Goal: Task Accomplishment & Management: Manage account settings

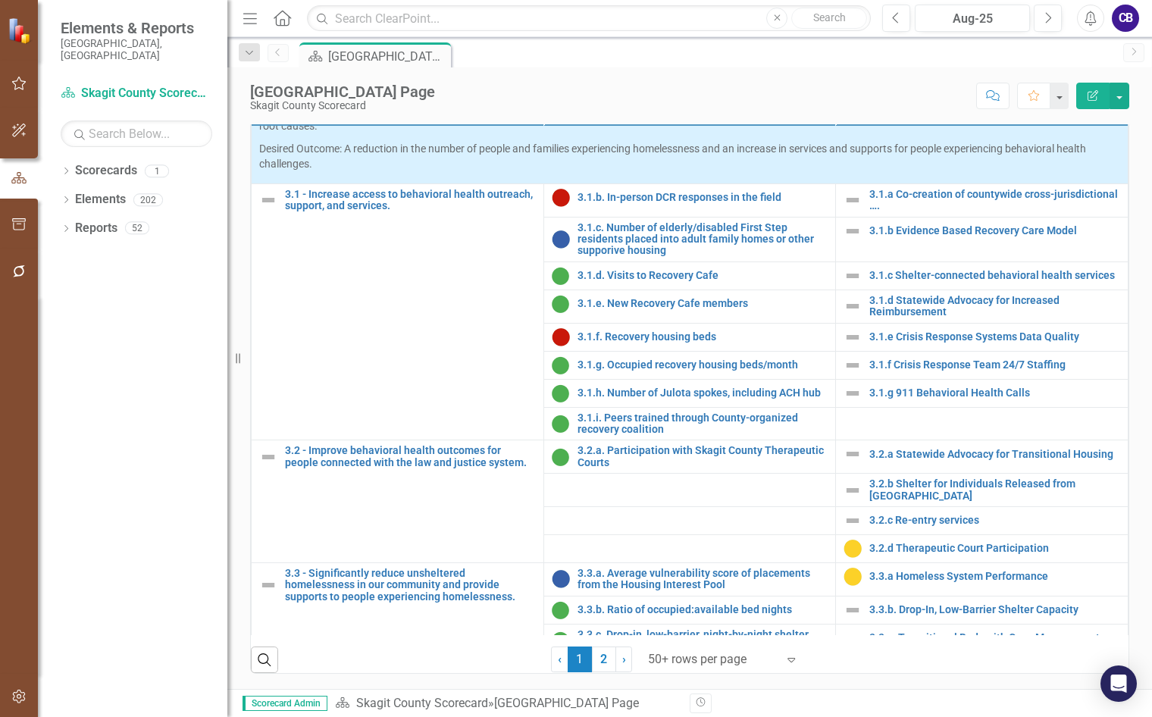
scroll to position [1061, 0]
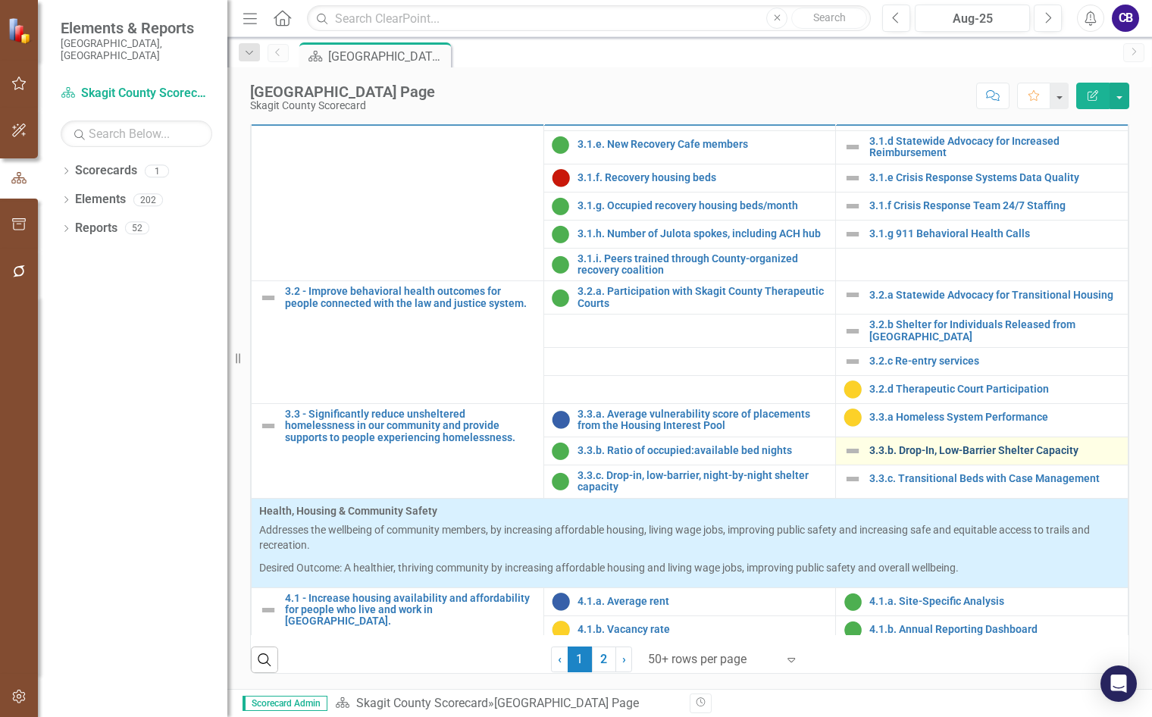
click at [942, 456] on link "3.3.b. Drop-In, Low-Barrier Shelter Capacity" at bounding box center [994, 450] width 251 height 11
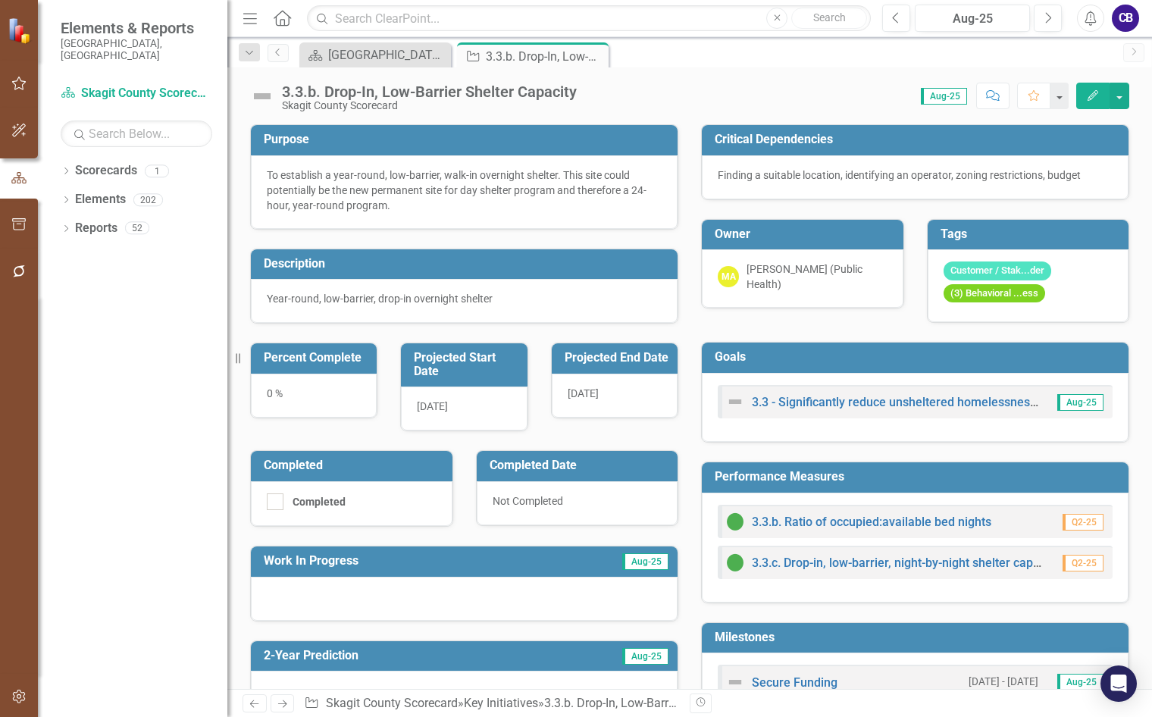
click at [261, 94] on img at bounding box center [262, 96] width 24 height 24
click at [262, 94] on img at bounding box center [262, 96] width 24 height 24
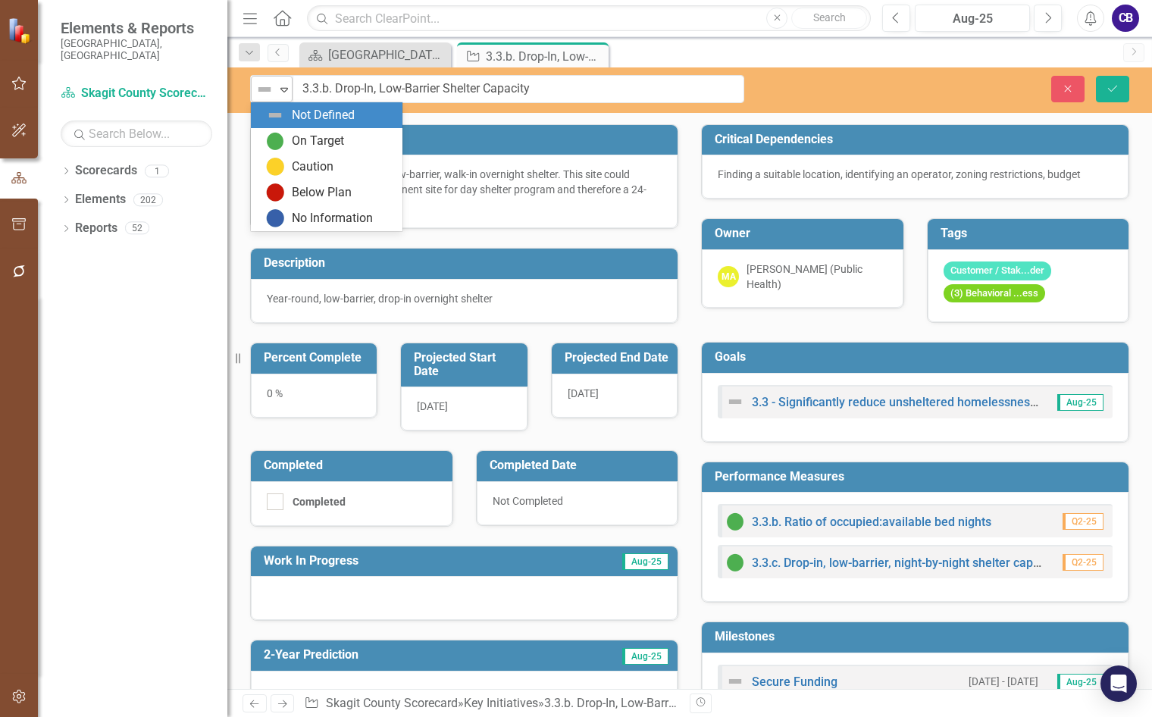
click at [281, 92] on icon "Expand" at bounding box center [284, 89] width 15 height 12
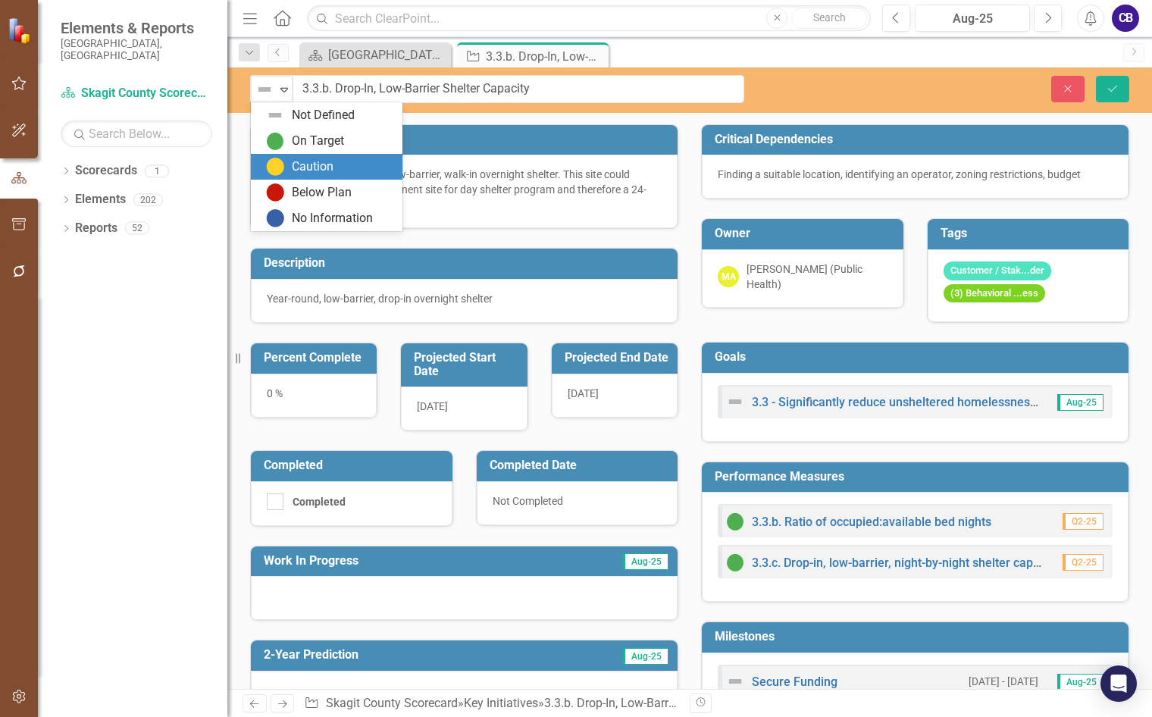
click at [291, 174] on div "Caution" at bounding box center [329, 167] width 127 height 18
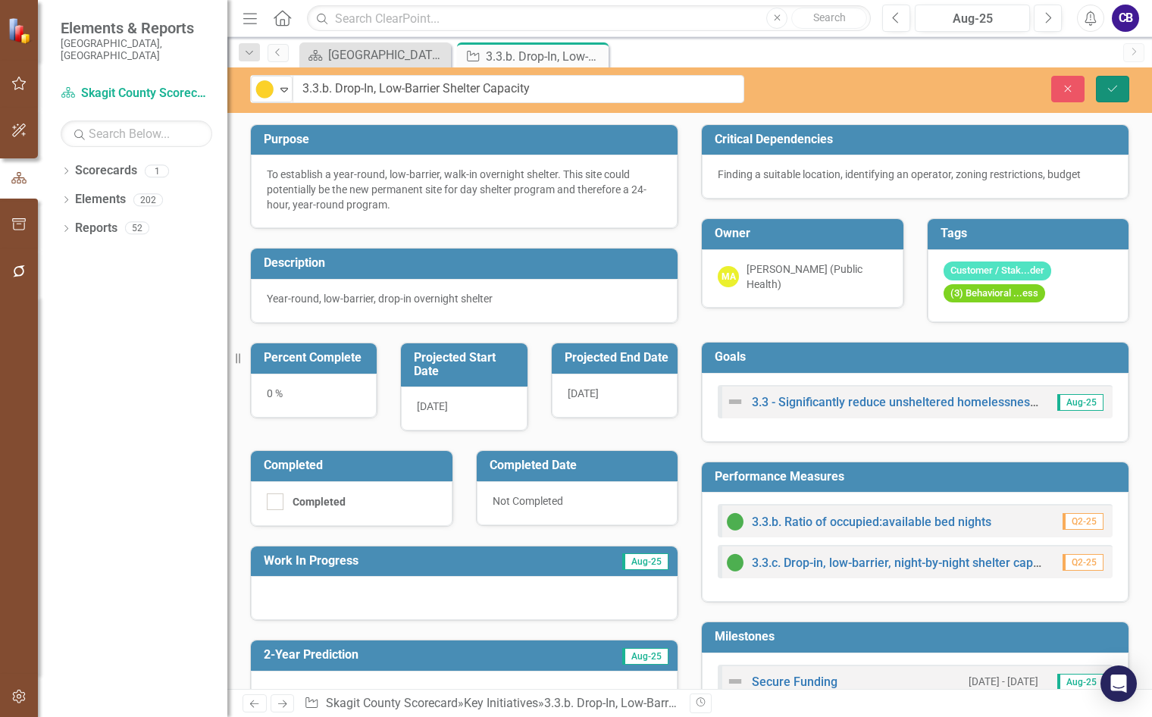
click at [1116, 86] on icon "Save" at bounding box center [1112, 88] width 14 height 11
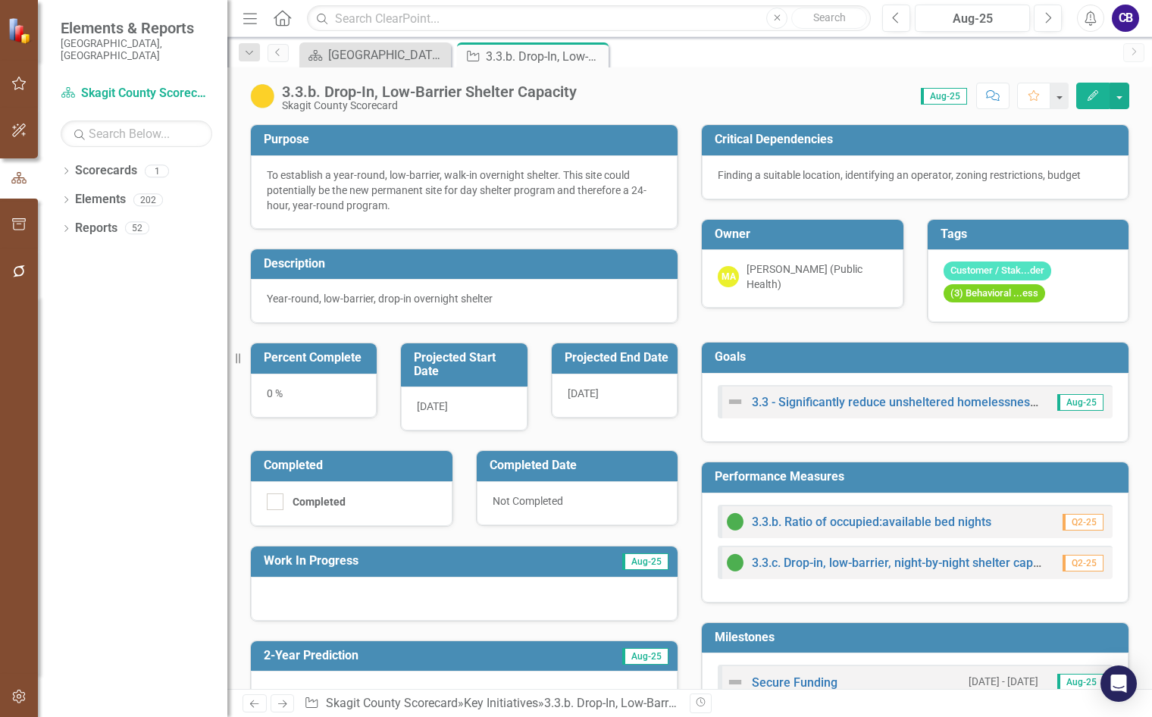
drag, startPoint x: 595, startPoint y: 55, endPoint x: 620, endPoint y: 58, distance: 25.9
click at [0, 0] on icon "Close" at bounding box center [0, 0] width 0 height 0
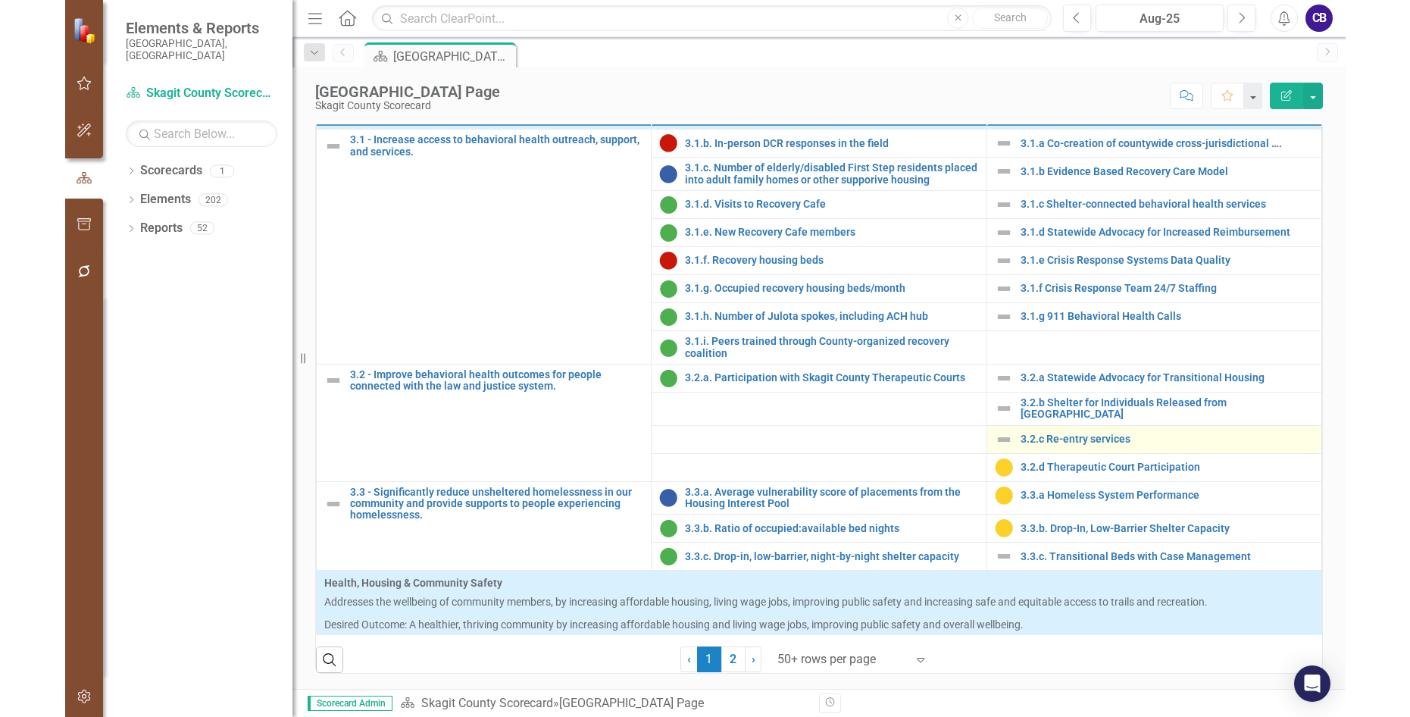
scroll to position [901, 0]
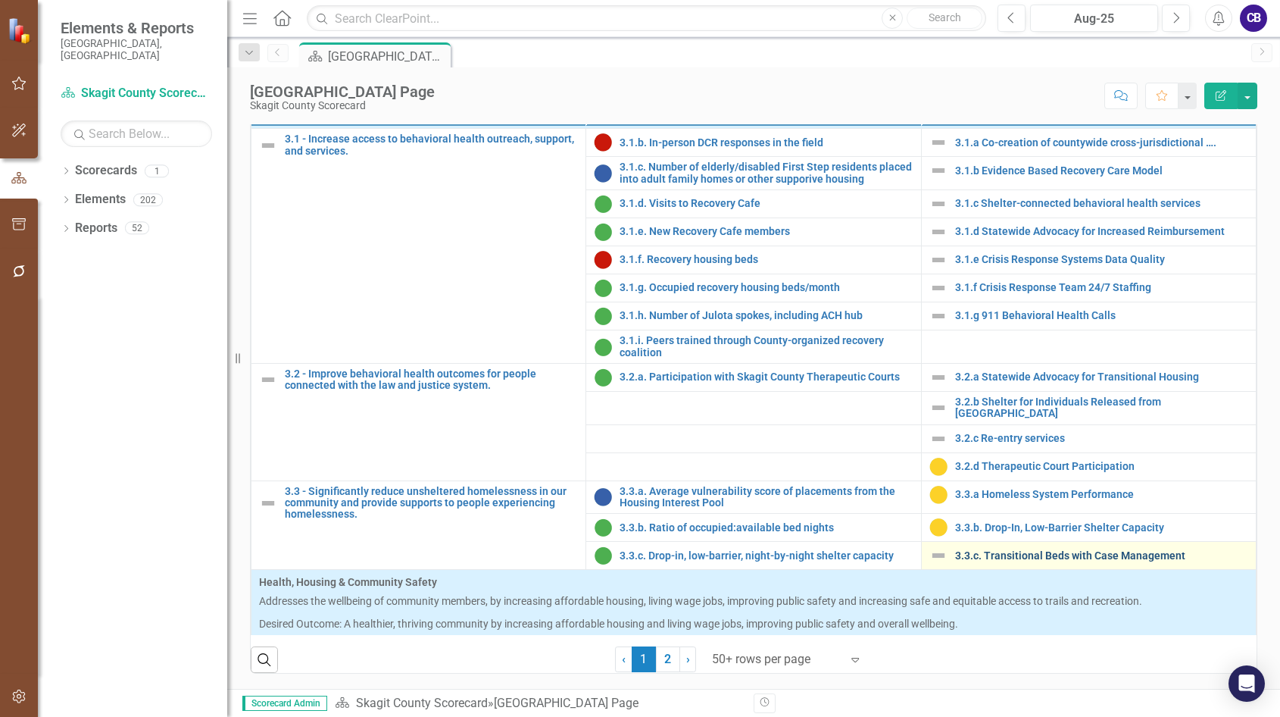
click at [983, 564] on div "3.3.c. Transitional Beds with Case Management" at bounding box center [1089, 555] width 319 height 18
click at [1004, 561] on link "3.3.c. Transitional Beds with Case Management" at bounding box center [1101, 555] width 293 height 11
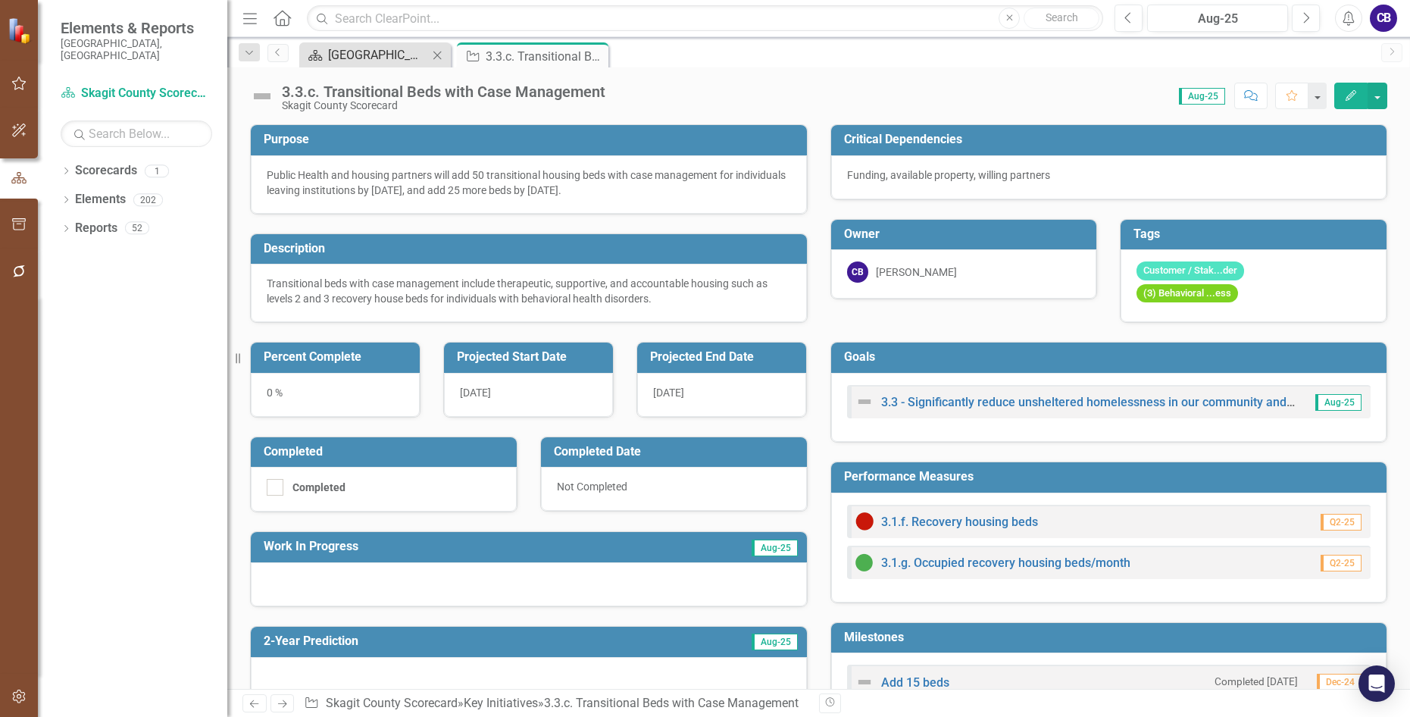
click at [353, 58] on div "[GEOGRAPHIC_DATA] Page" at bounding box center [378, 54] width 100 height 19
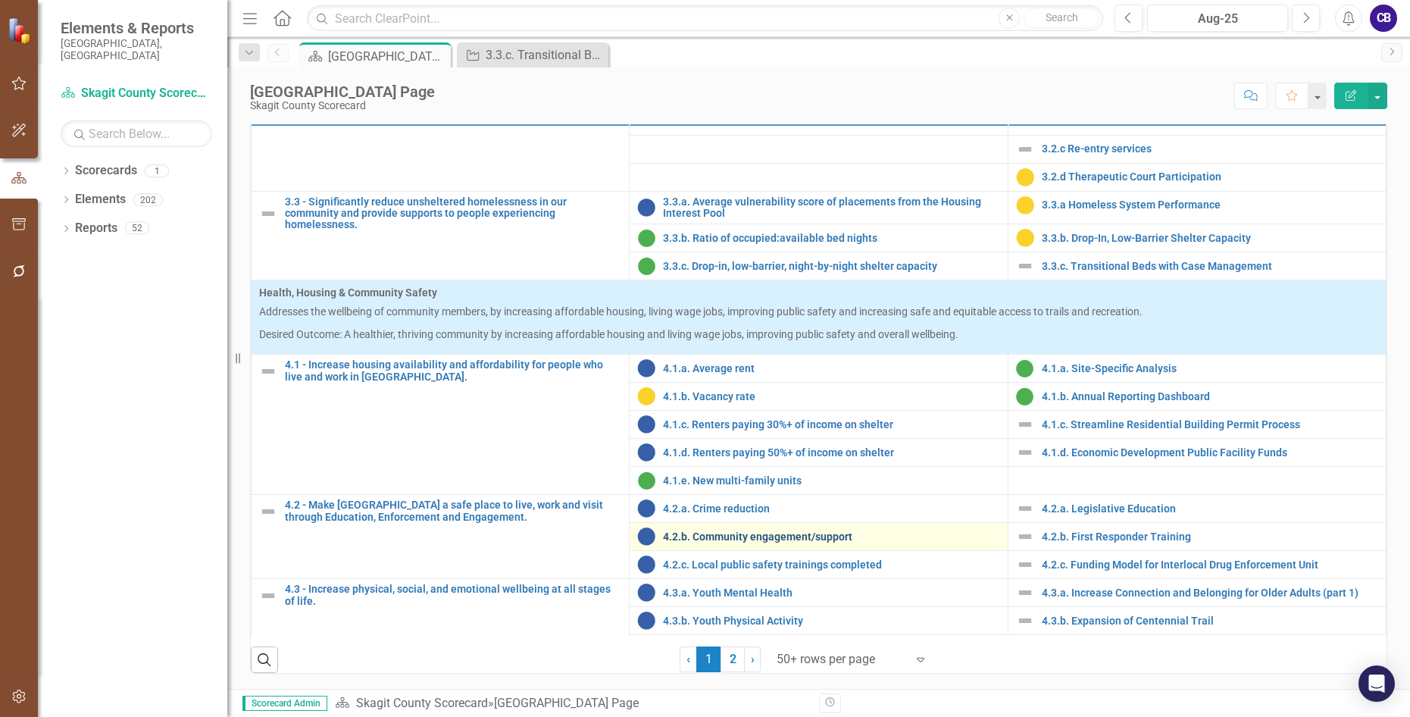
scroll to position [984, 0]
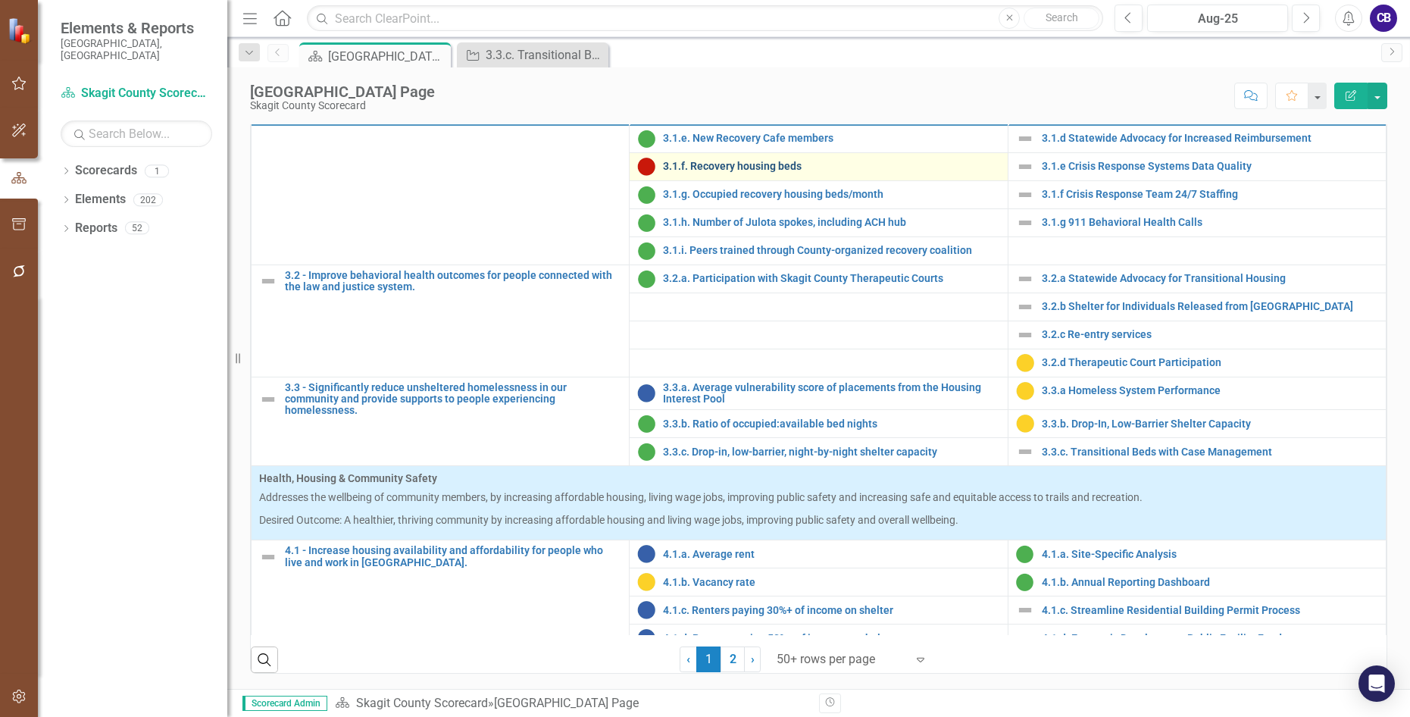
click at [752, 172] on link "3.1.f. Recovery housing beds" at bounding box center [831, 166] width 336 height 11
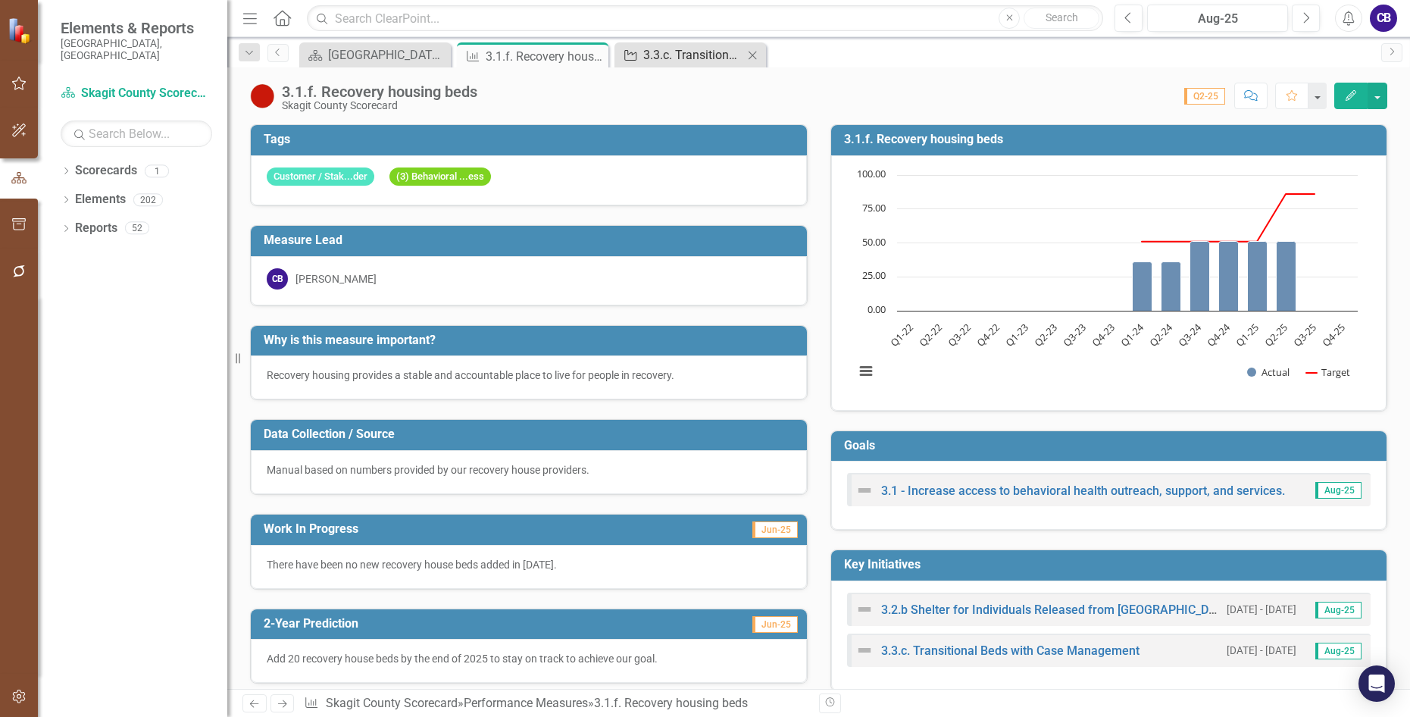
click at [667, 61] on div "3.3.c. Transitional Beds with Case Management" at bounding box center [693, 54] width 100 height 19
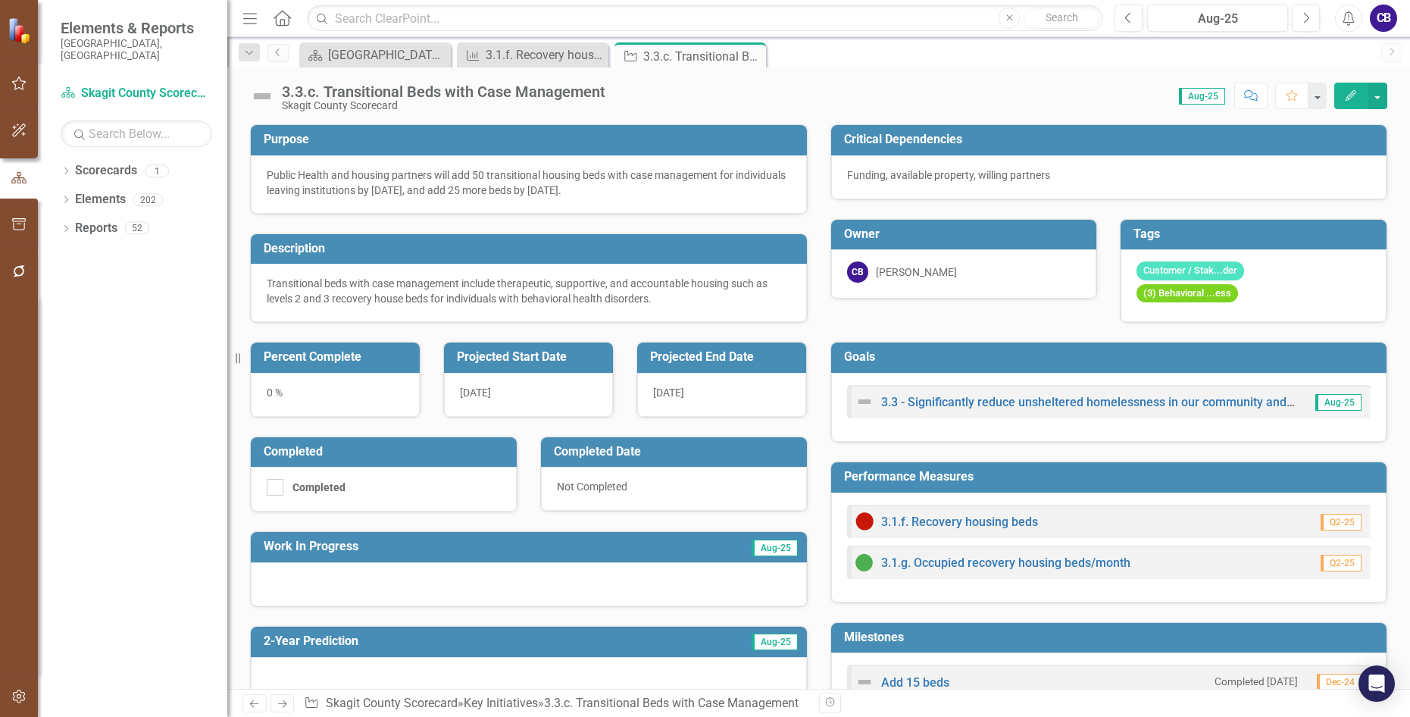
click at [262, 95] on img at bounding box center [262, 96] width 24 height 24
click at [268, 95] on img at bounding box center [262, 96] width 24 height 24
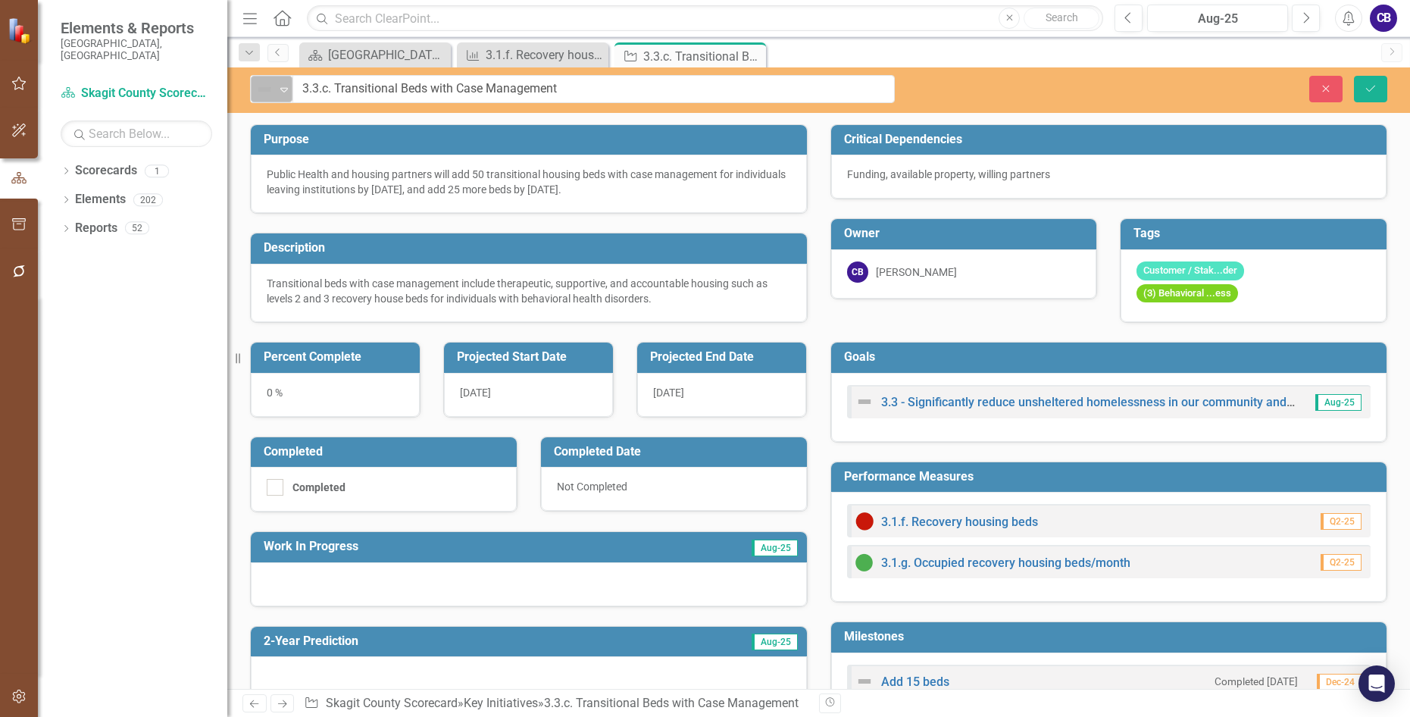
click at [277, 93] on icon "Expand" at bounding box center [284, 89] width 15 height 12
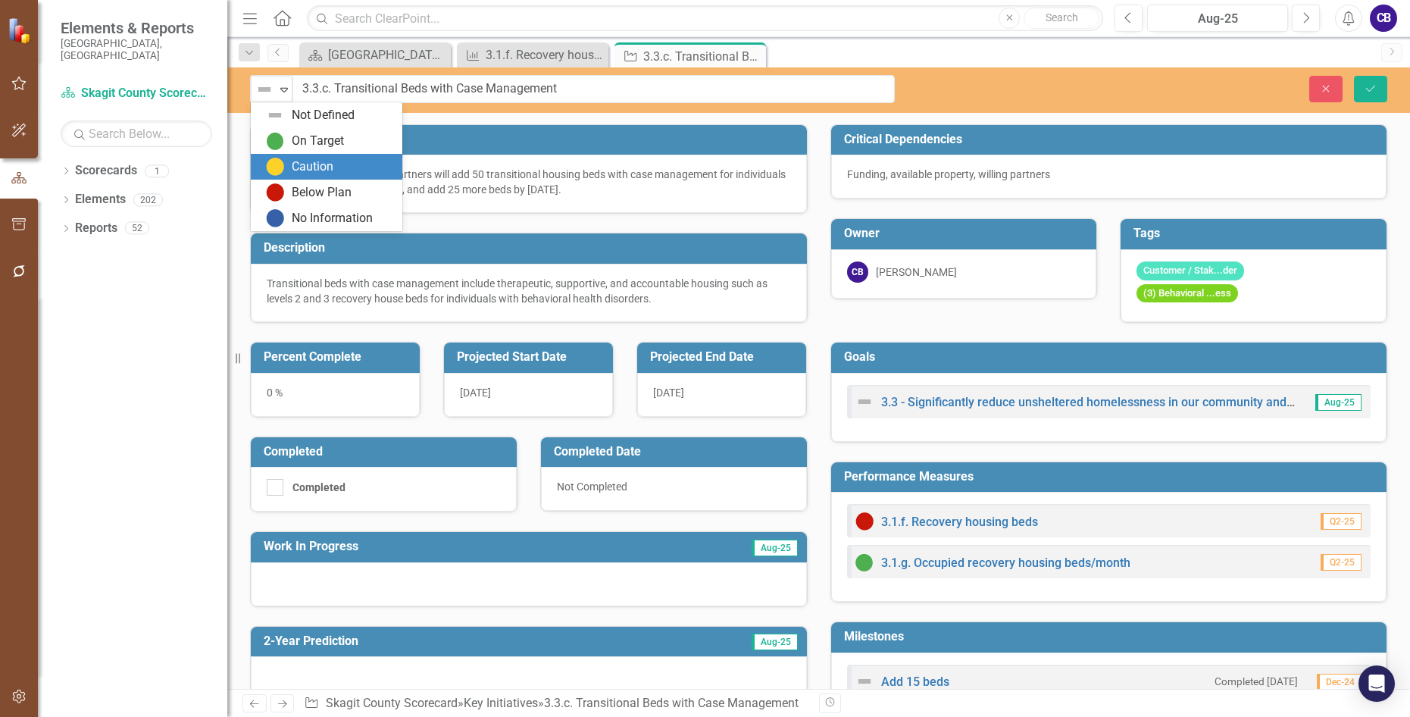
click at [292, 168] on div "Caution" at bounding box center [313, 166] width 42 height 17
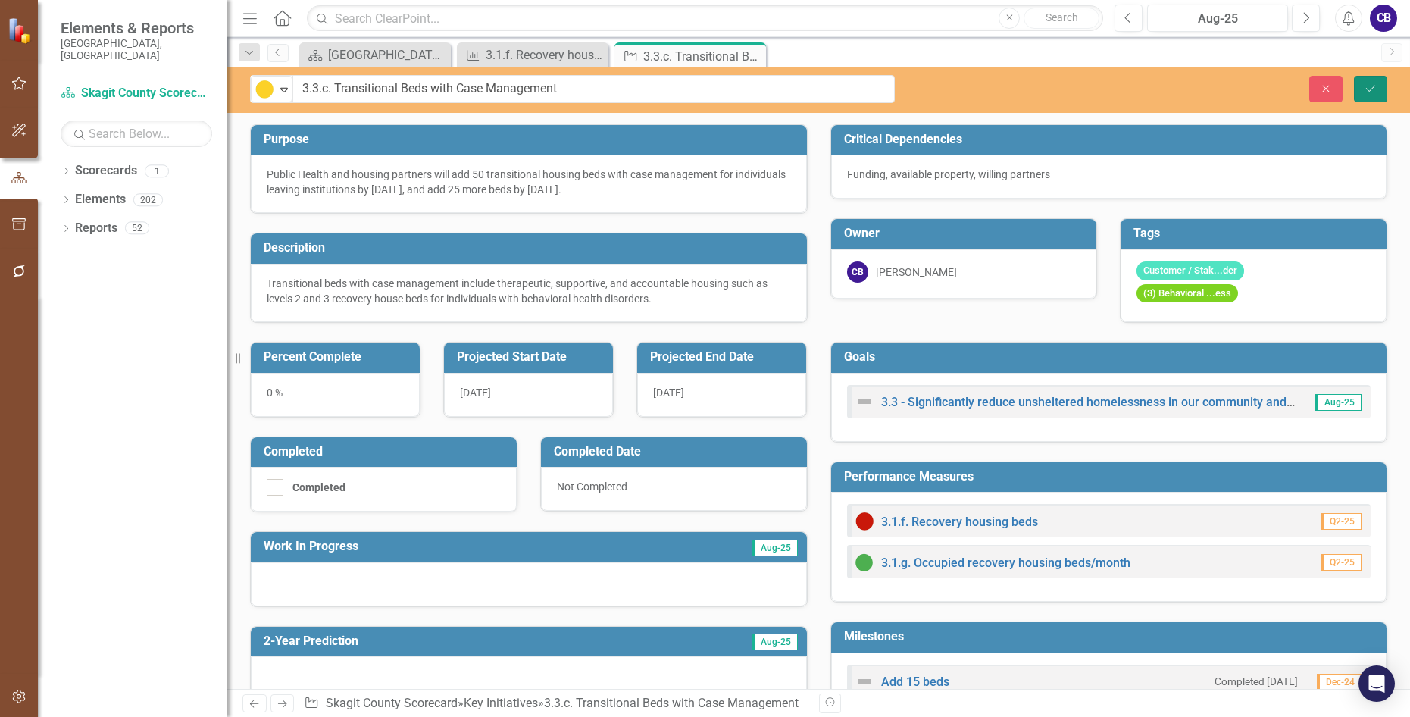
click at [1151, 90] on icon "submit" at bounding box center [1370, 88] width 9 height 6
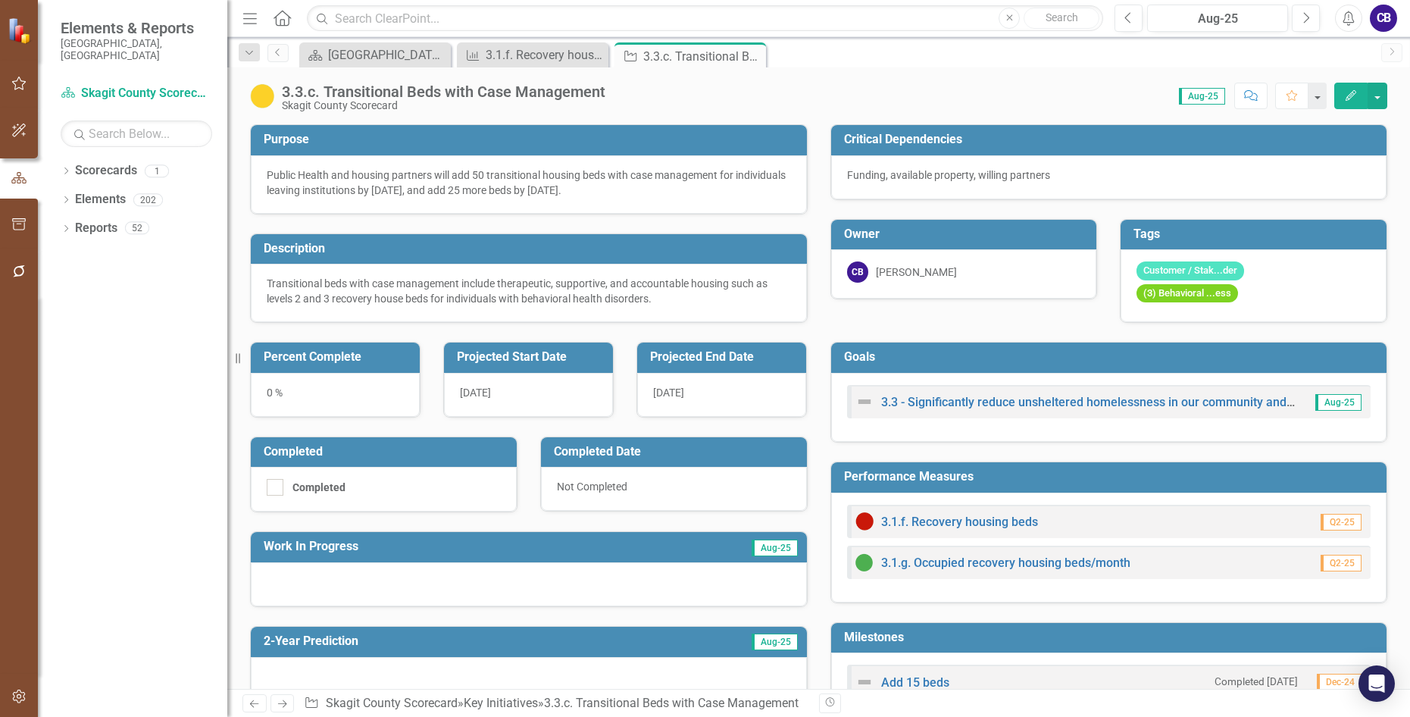
drag, startPoint x: 753, startPoint y: 55, endPoint x: 748, endPoint y: 99, distance: 45.0
click at [0, 0] on icon "Close" at bounding box center [0, 0] width 0 height 0
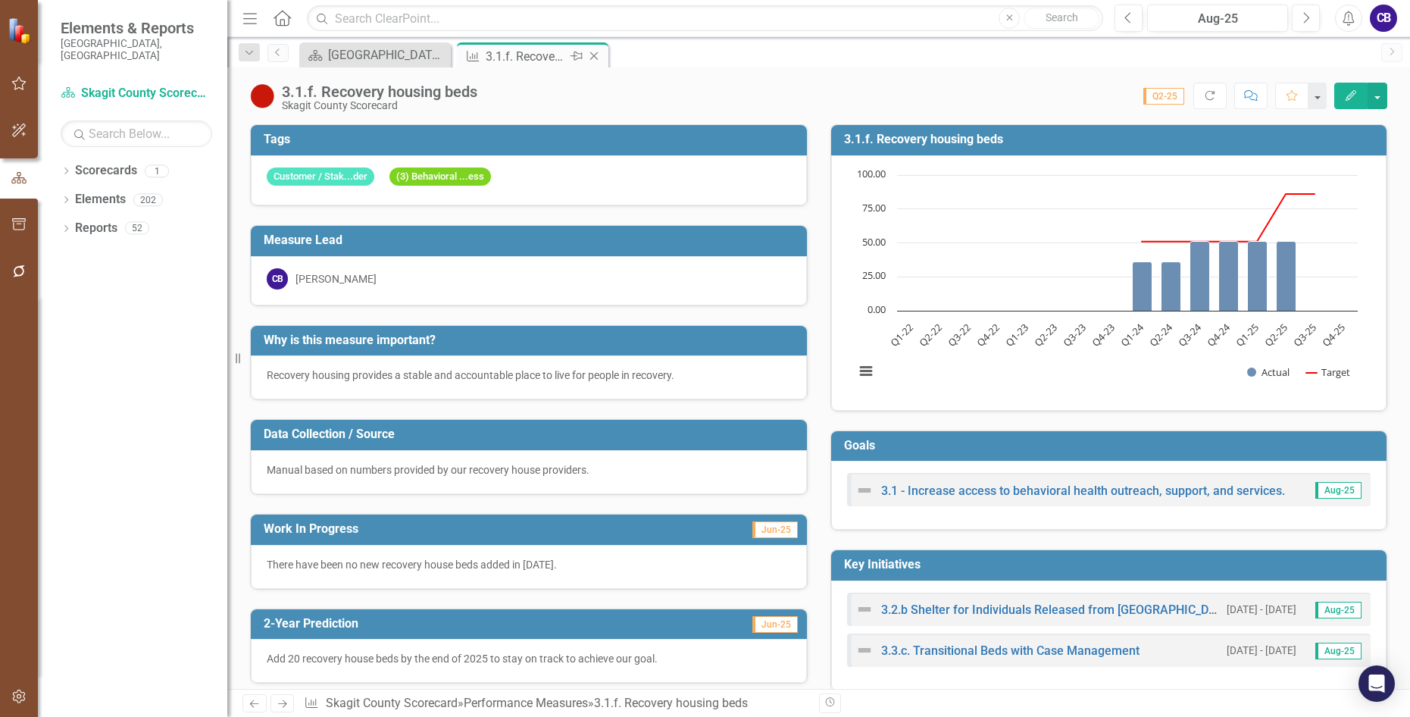
click at [593, 58] on icon "Close" at bounding box center [593, 56] width 15 height 12
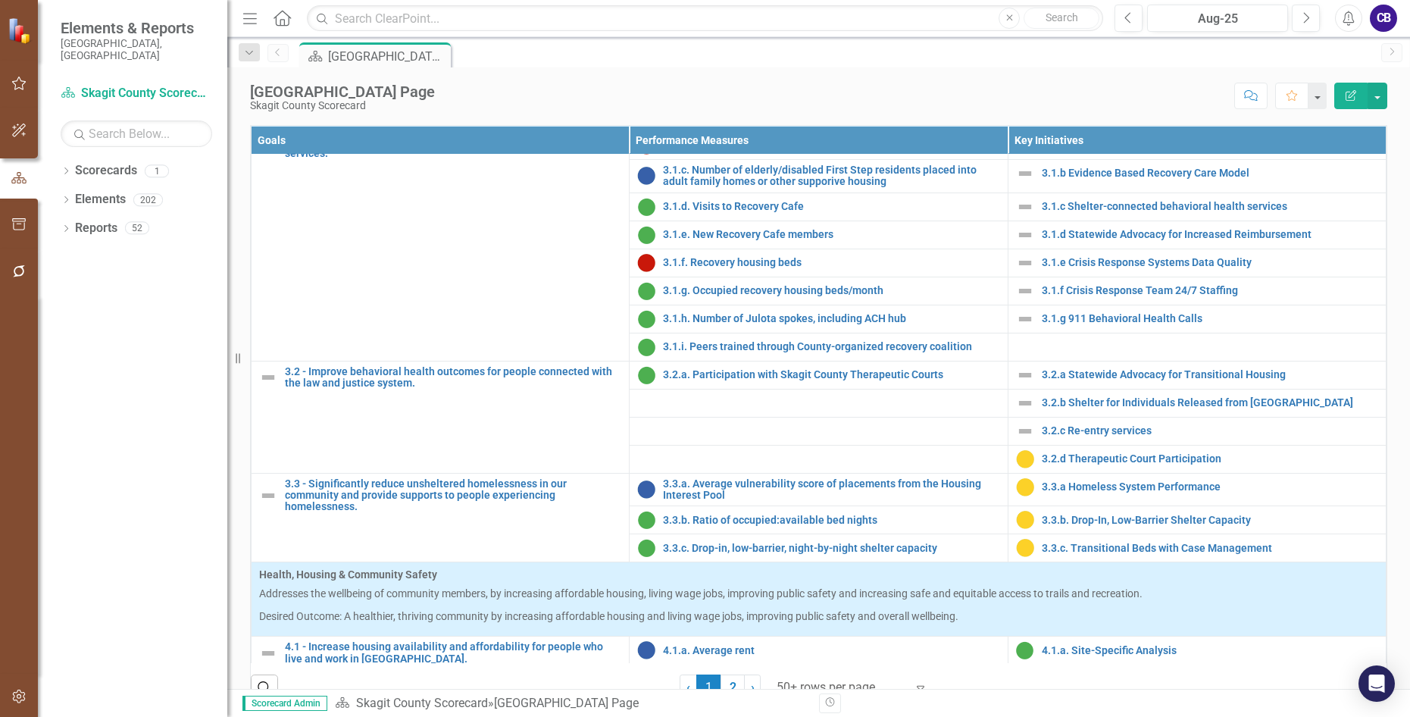
scroll to position [833, 0]
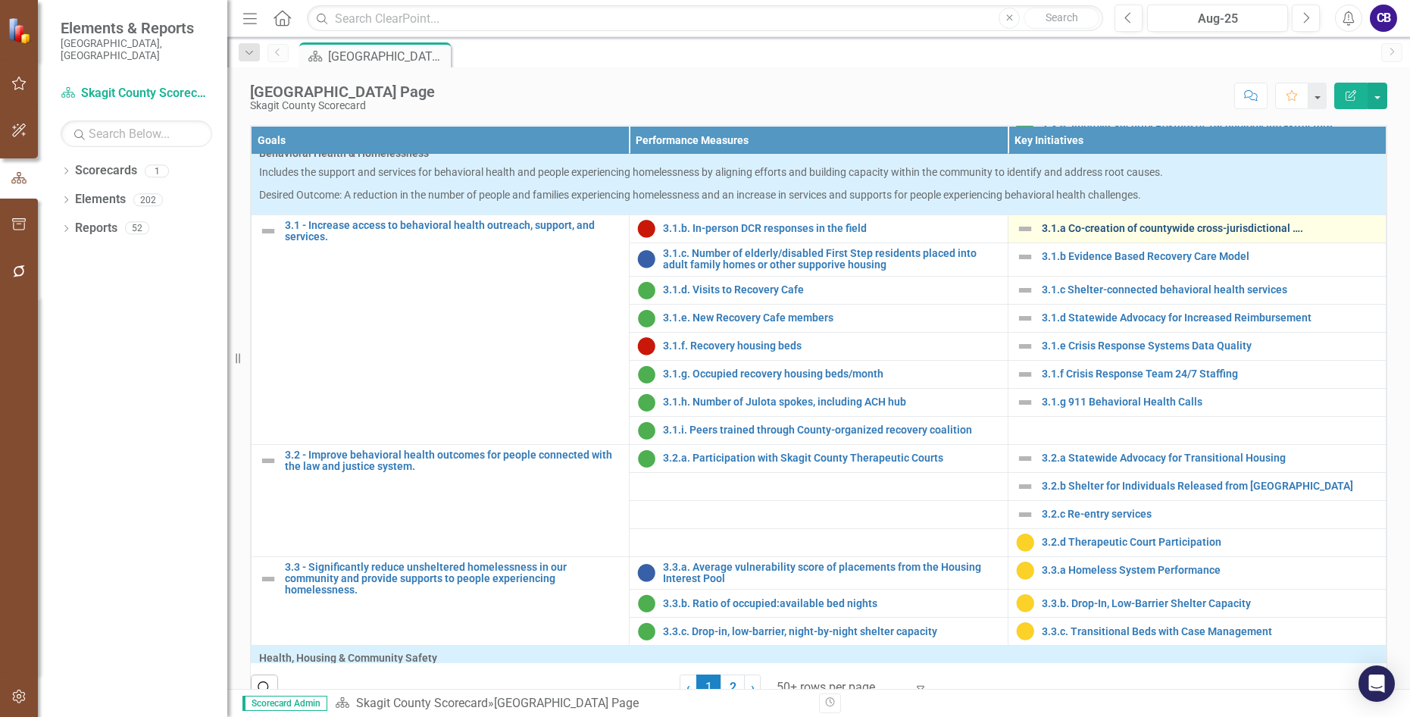
click at [1066, 234] on link "3.1.a Co-creation of countywide cross-jurisdictional …." at bounding box center [1210, 228] width 336 height 11
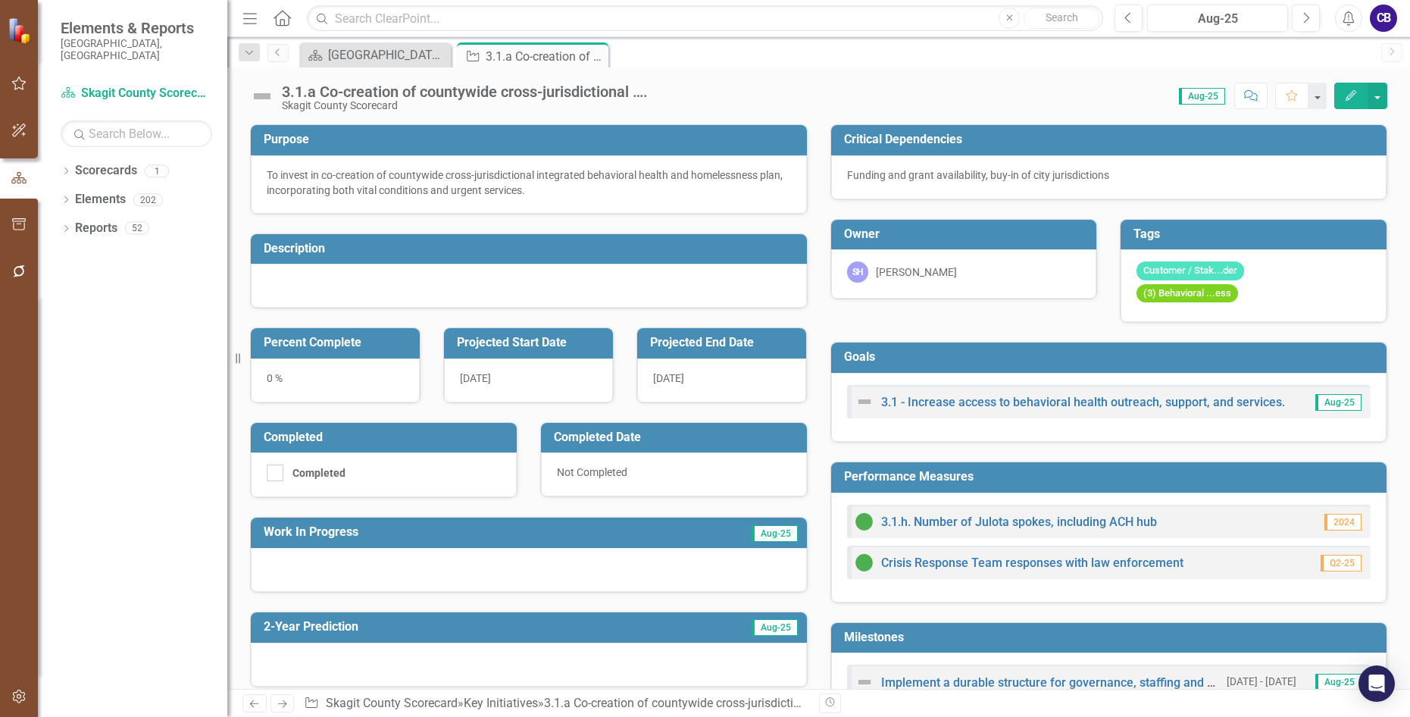
click at [270, 93] on img at bounding box center [262, 96] width 24 height 24
click at [265, 98] on img at bounding box center [262, 96] width 24 height 24
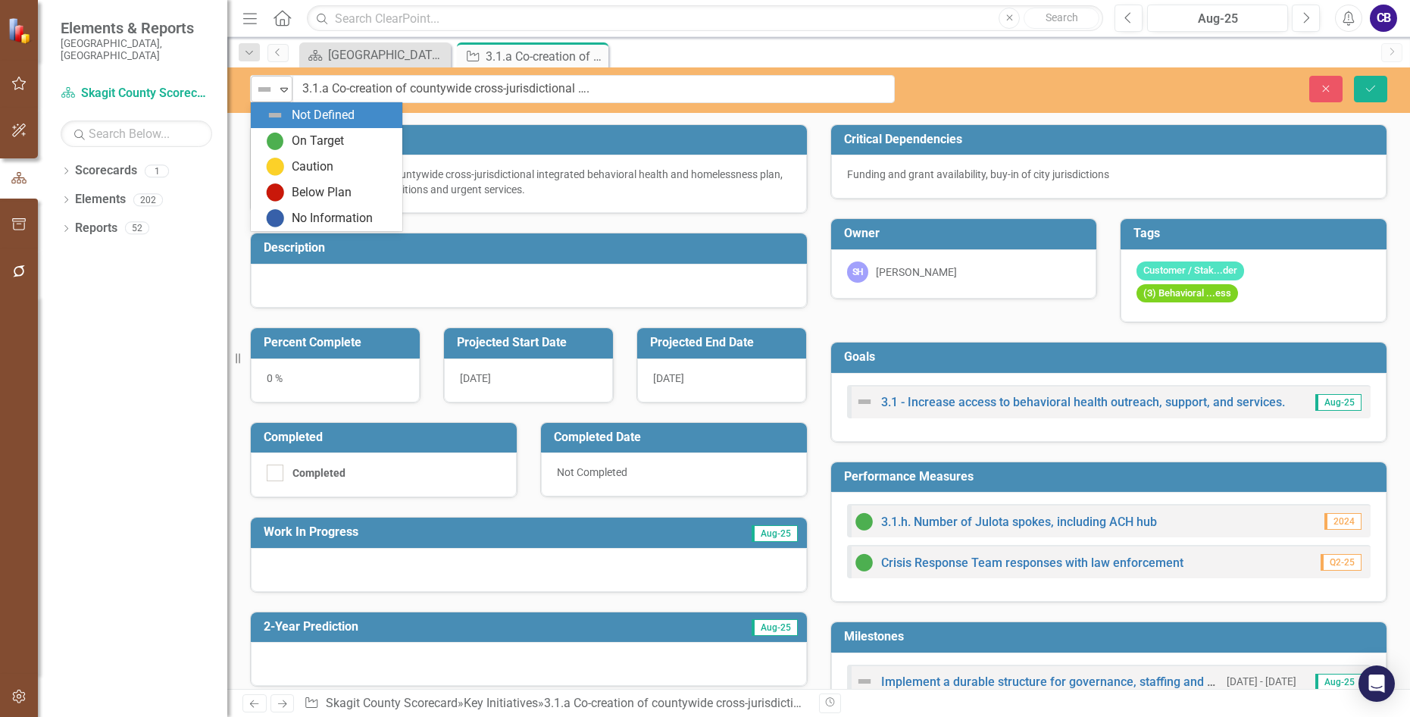
click at [265, 97] on img at bounding box center [264, 89] width 18 height 18
drag, startPoint x: 281, startPoint y: 142, endPoint x: 394, endPoint y: 108, distance: 117.9
click at [283, 139] on img at bounding box center [275, 141] width 18 height 18
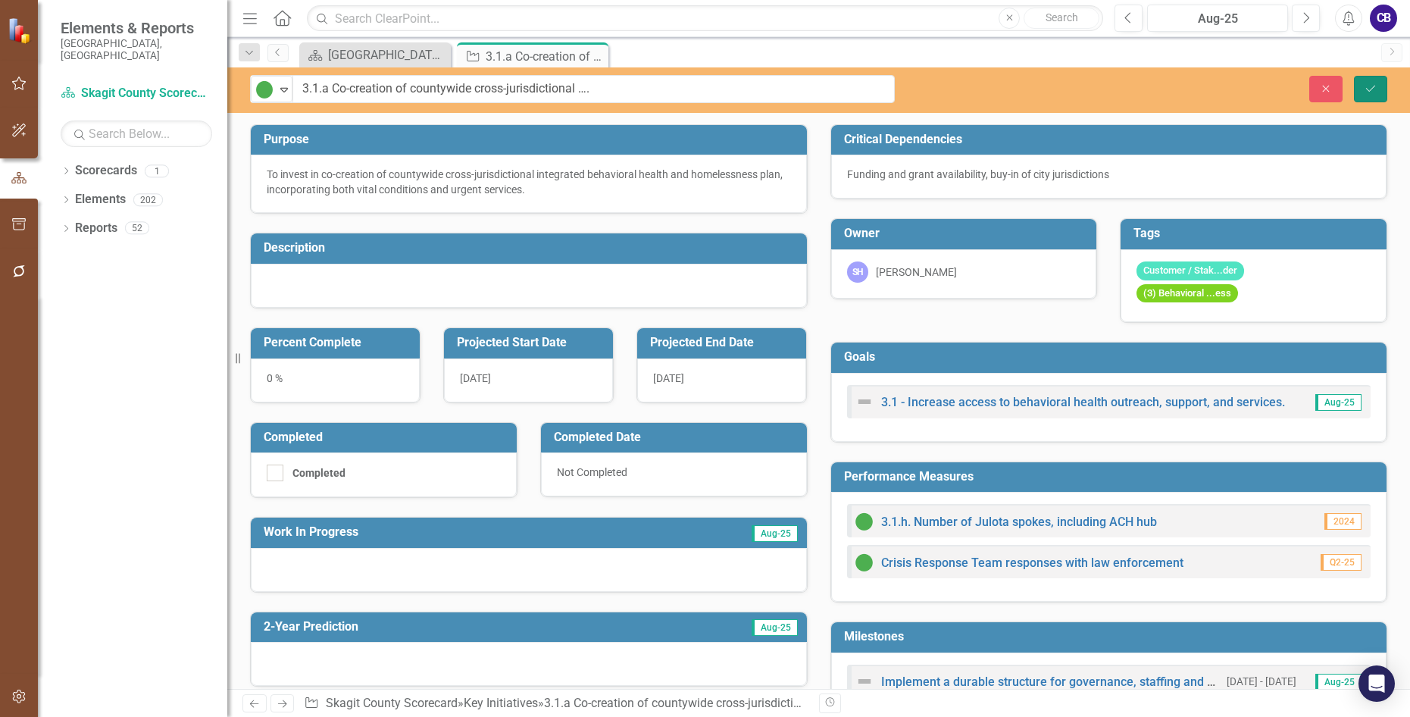
drag, startPoint x: 1376, startPoint y: 87, endPoint x: 1208, endPoint y: 81, distance: 167.5
click at [1151, 83] on icon "Save" at bounding box center [1371, 88] width 14 height 11
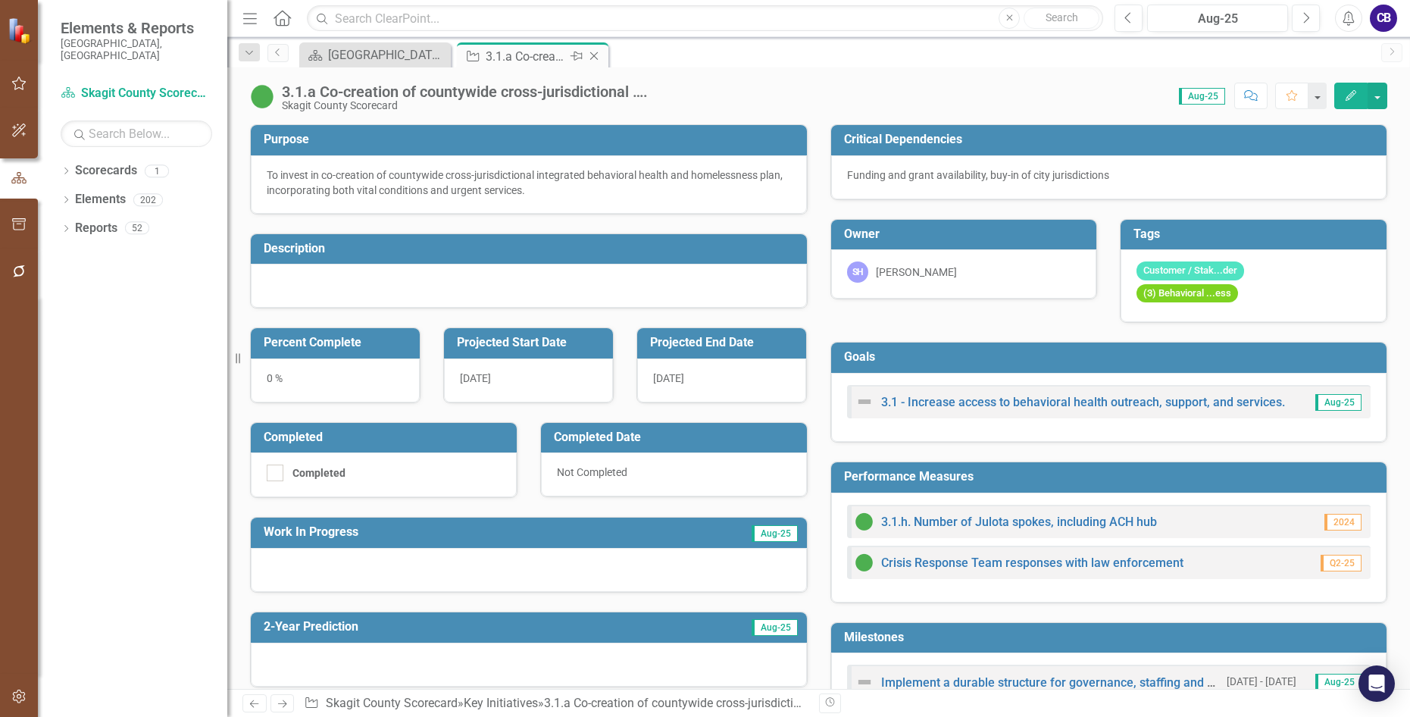
click at [596, 56] on icon "Close" at bounding box center [593, 56] width 15 height 12
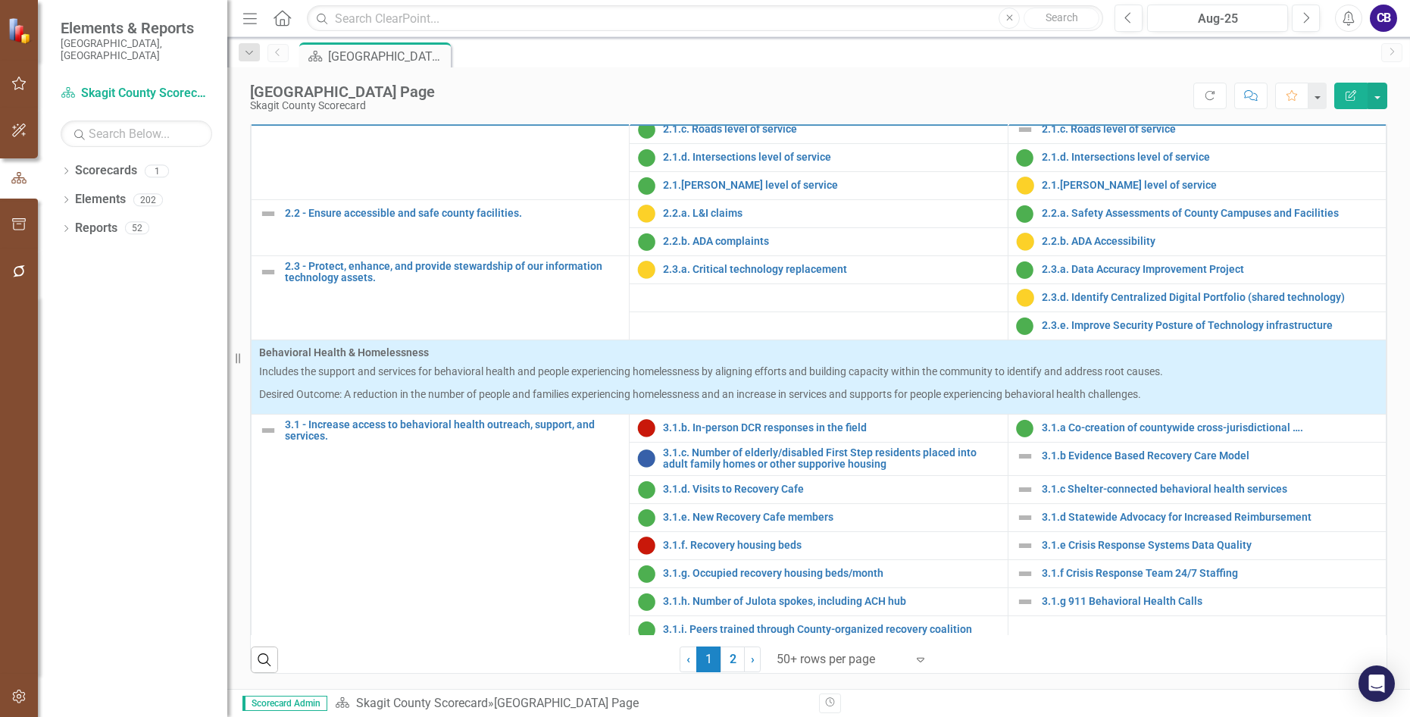
scroll to position [758, 0]
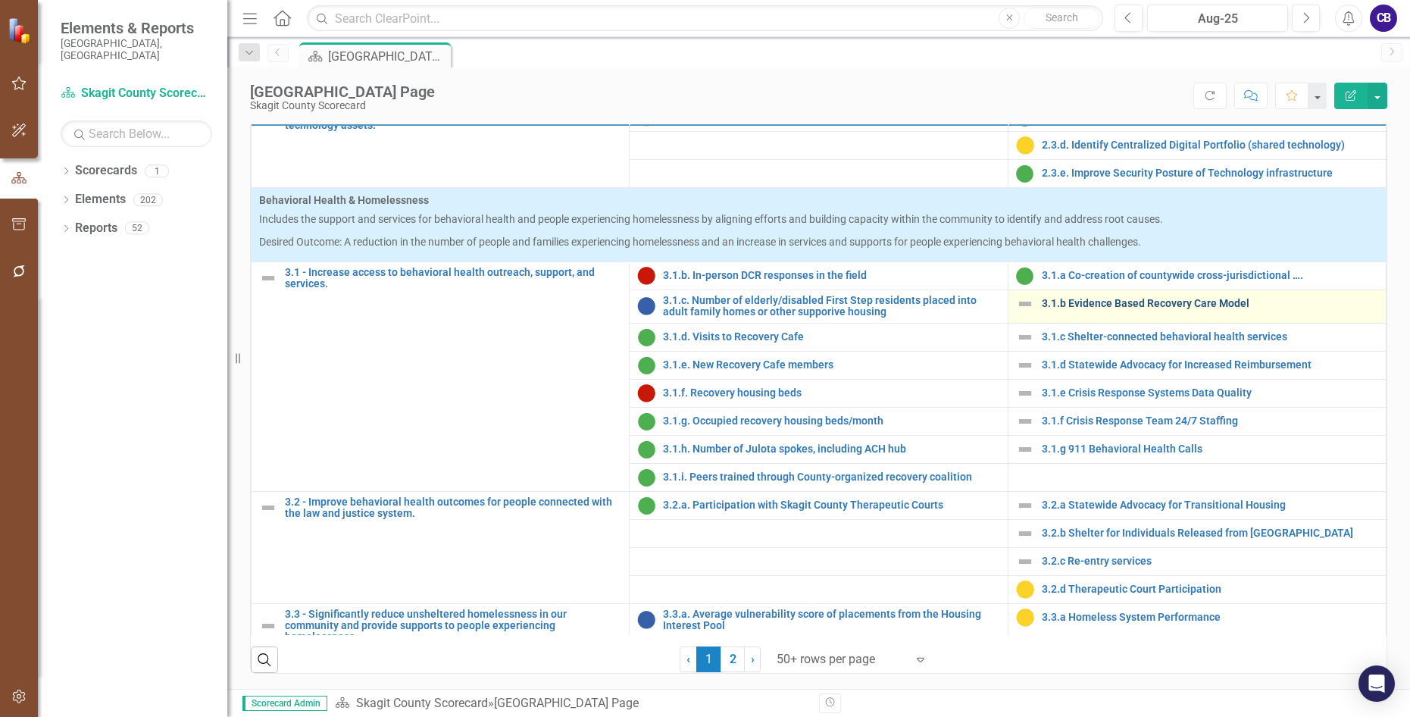
click at [1085, 305] on link "3.1.b Evidence Based Recovery Care Model" at bounding box center [1210, 303] width 336 height 11
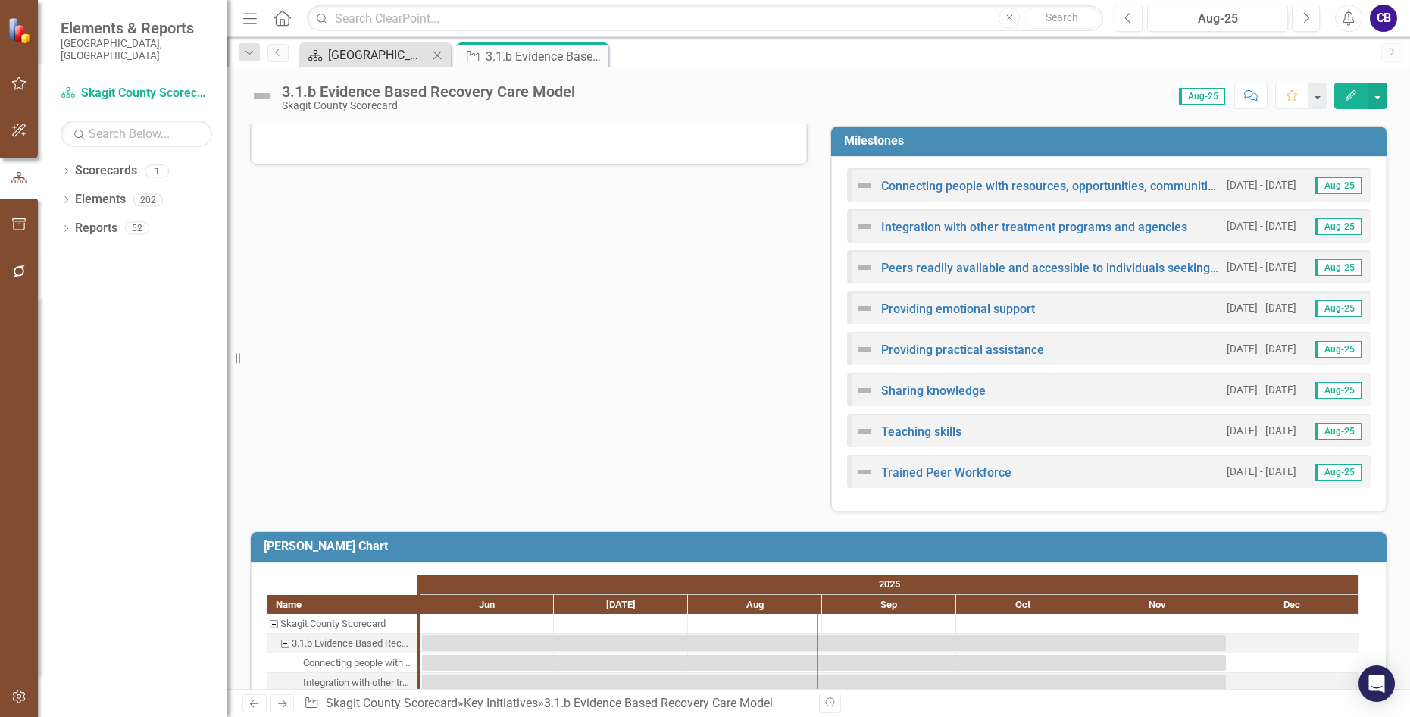
scroll to position [152, 0]
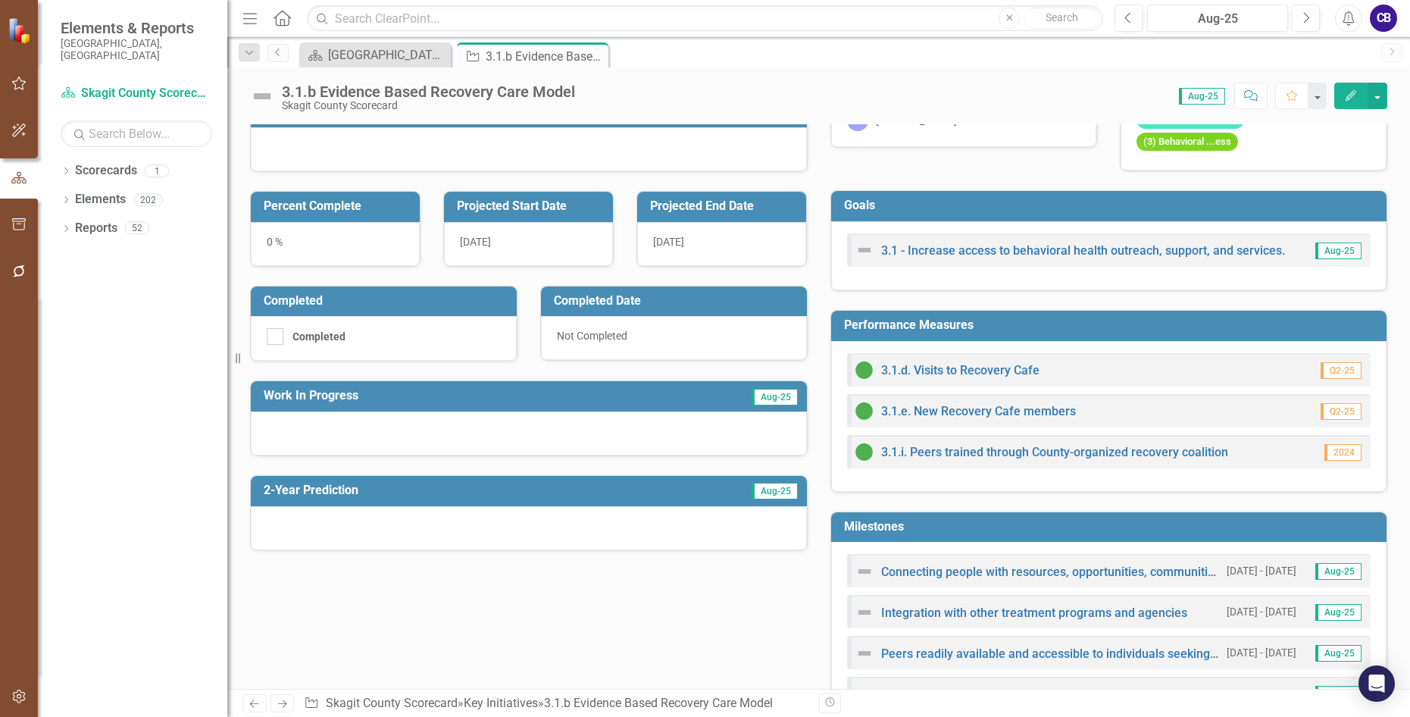
click at [267, 95] on img at bounding box center [262, 96] width 24 height 24
click at [267, 98] on img at bounding box center [262, 96] width 24 height 24
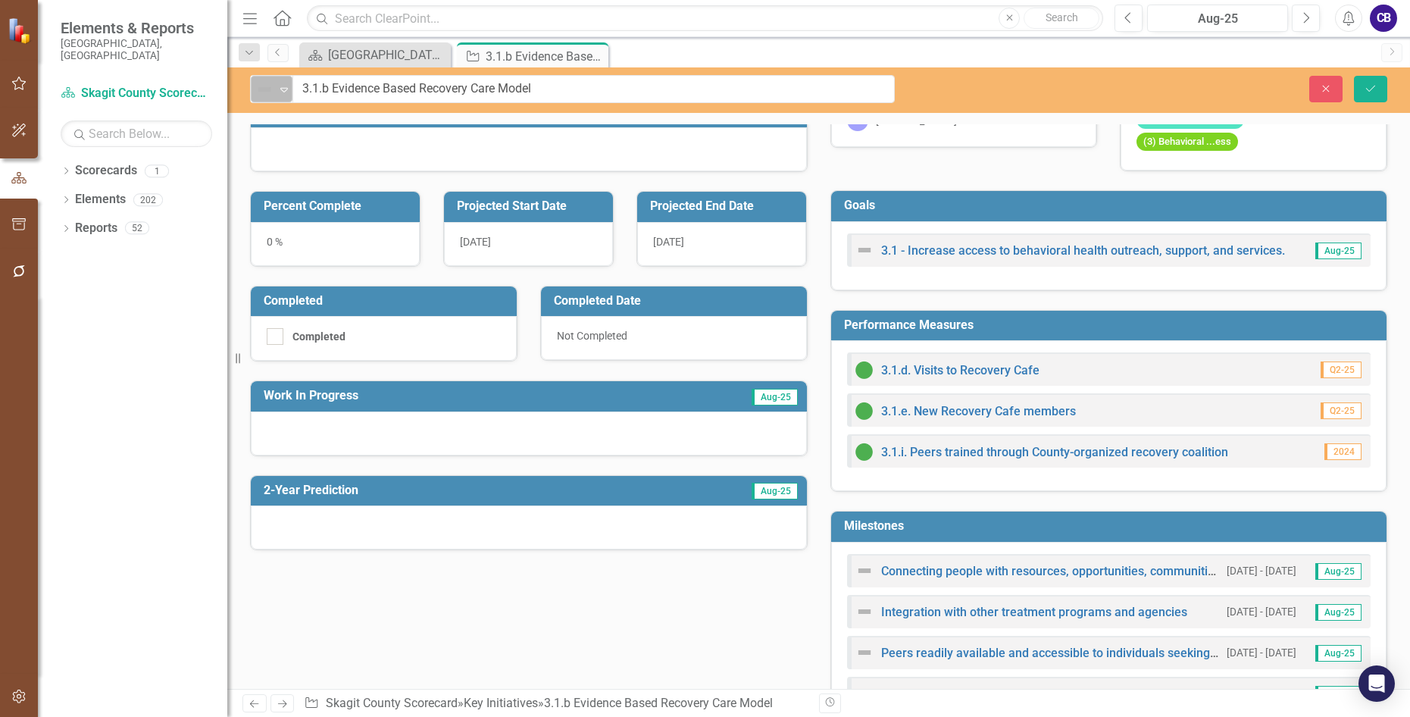
click at [269, 96] on img at bounding box center [264, 89] width 18 height 18
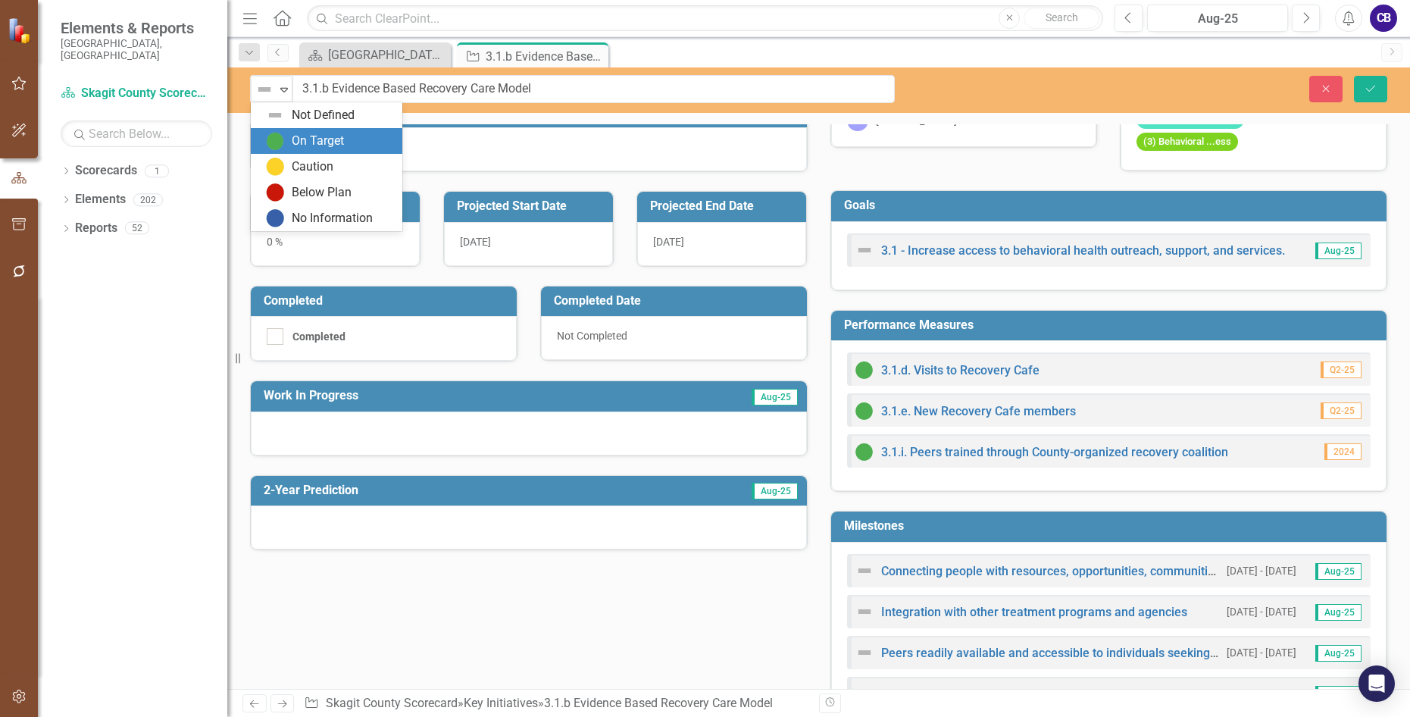
drag, startPoint x: 275, startPoint y: 142, endPoint x: 305, endPoint y: 141, distance: 30.3
click at [276, 142] on img at bounding box center [275, 141] width 18 height 18
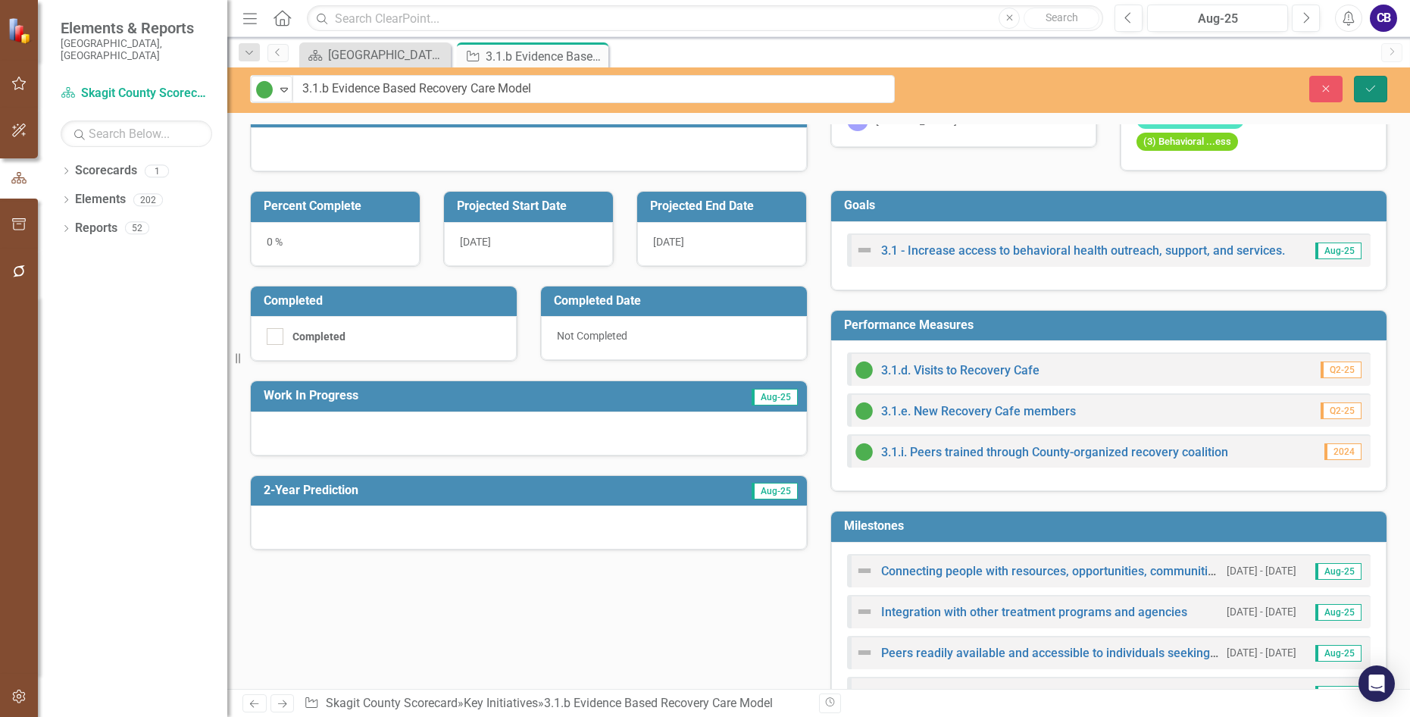
click at [1151, 86] on icon "Save" at bounding box center [1371, 88] width 14 height 11
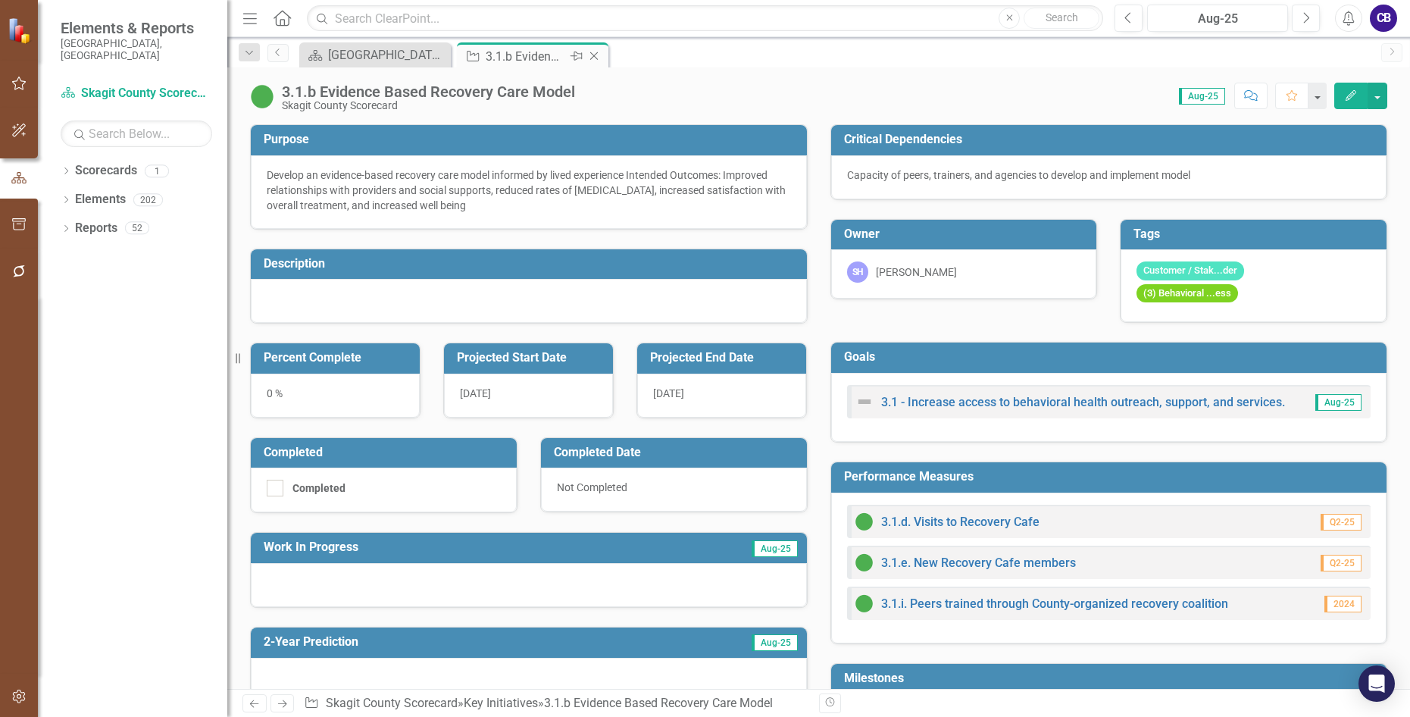
click at [589, 59] on icon "Close" at bounding box center [593, 56] width 15 height 12
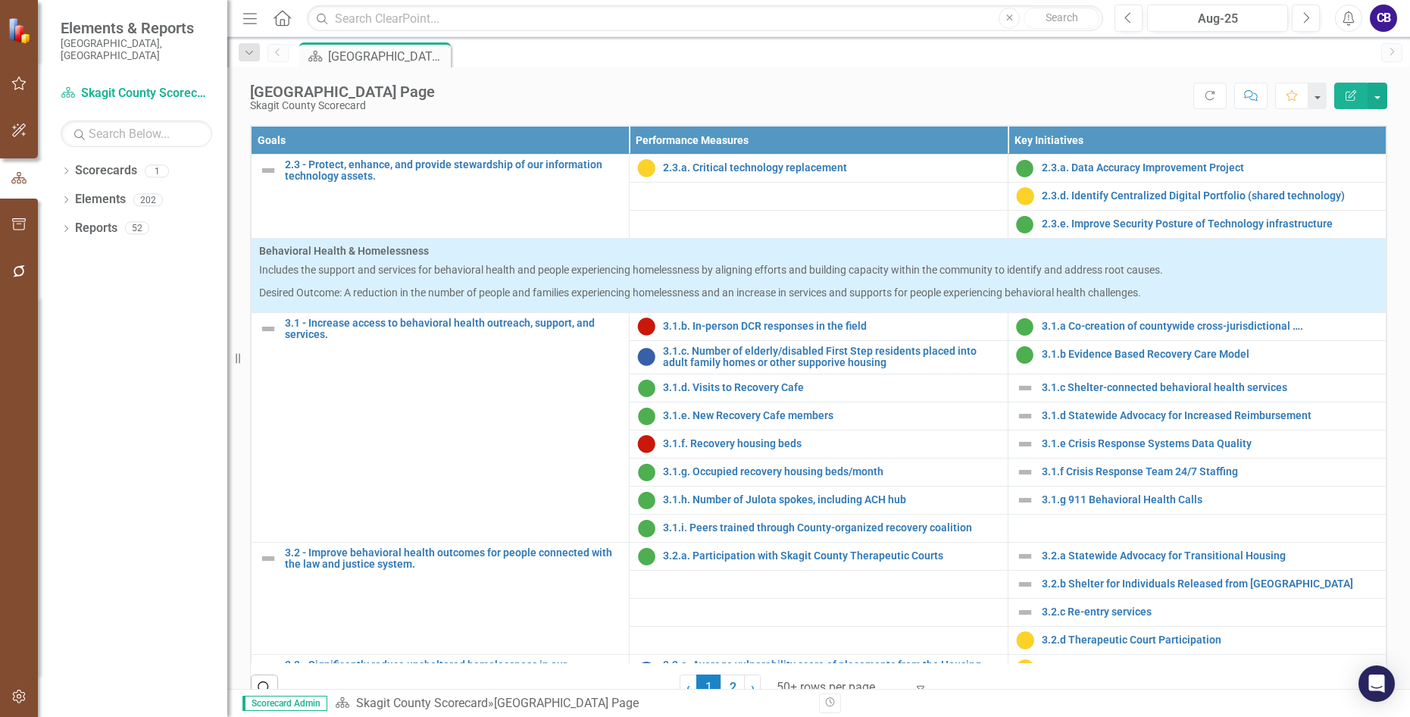
scroll to position [833, 0]
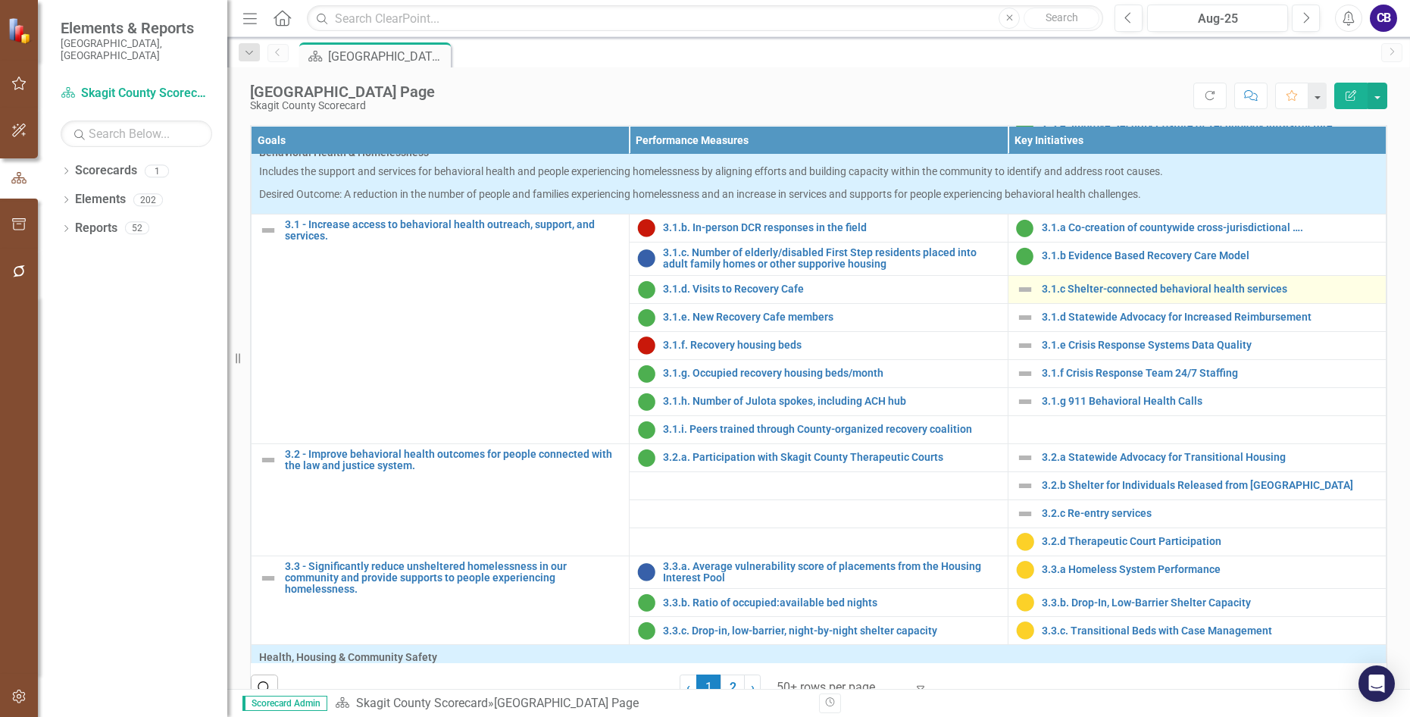
click at [1016, 298] on img at bounding box center [1025, 289] width 18 height 18
click at [1055, 295] on link "3.1.c Shelter-connected behavioral health services" at bounding box center [1210, 288] width 336 height 11
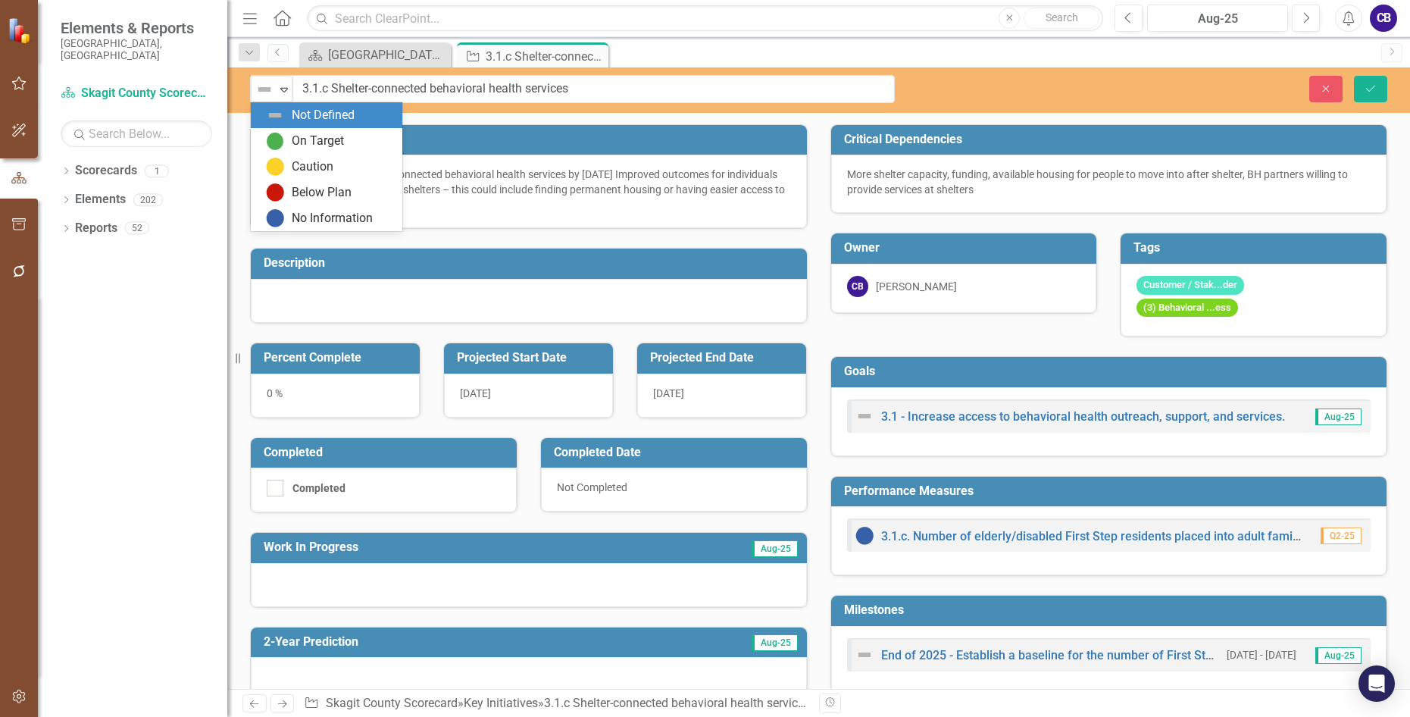
drag, startPoint x: 252, startPoint y: 101, endPoint x: 264, endPoint y: 98, distance: 13.2
click at [265, 98] on img at bounding box center [264, 89] width 18 height 18
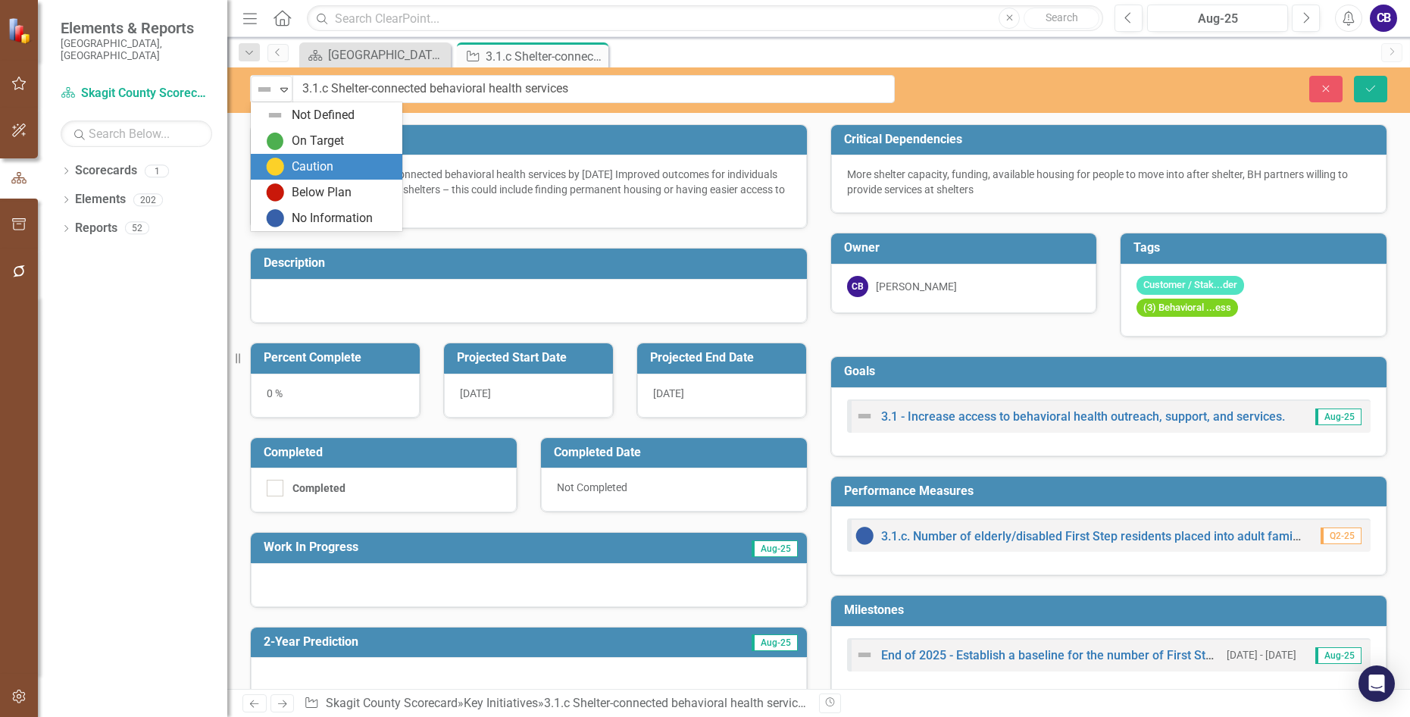
click at [268, 172] on img at bounding box center [275, 167] width 18 height 18
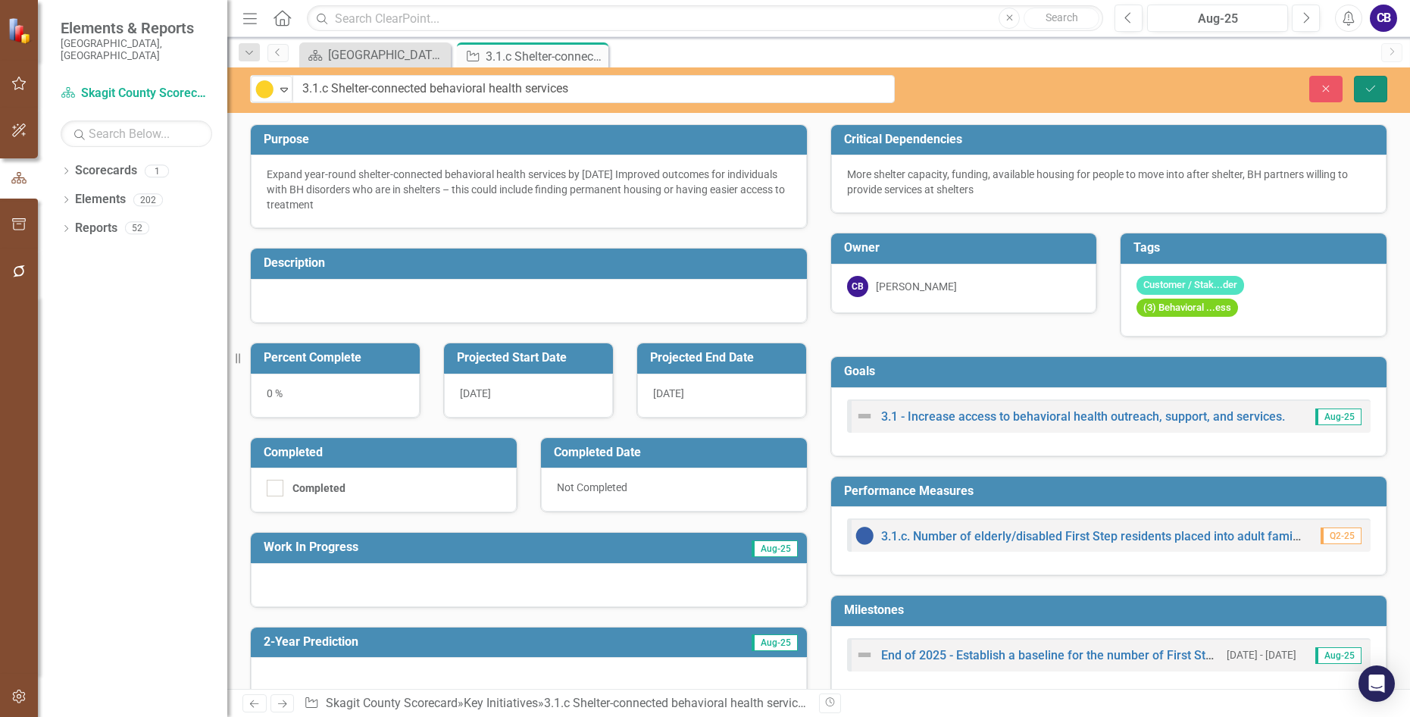
drag, startPoint x: 1373, startPoint y: 80, endPoint x: 1356, endPoint y: 82, distance: 16.7
click at [1151, 80] on button "Save" at bounding box center [1370, 89] width 33 height 27
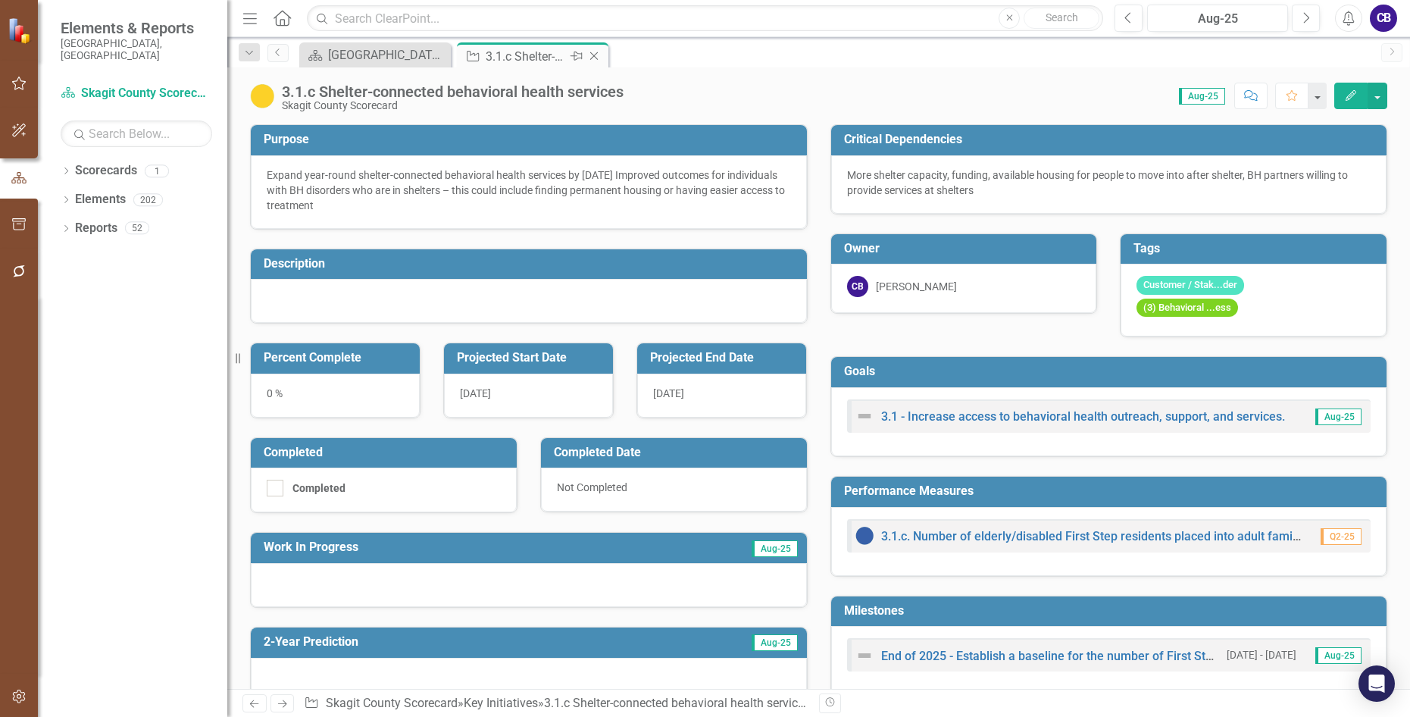
click at [599, 57] on icon "Close" at bounding box center [593, 56] width 15 height 12
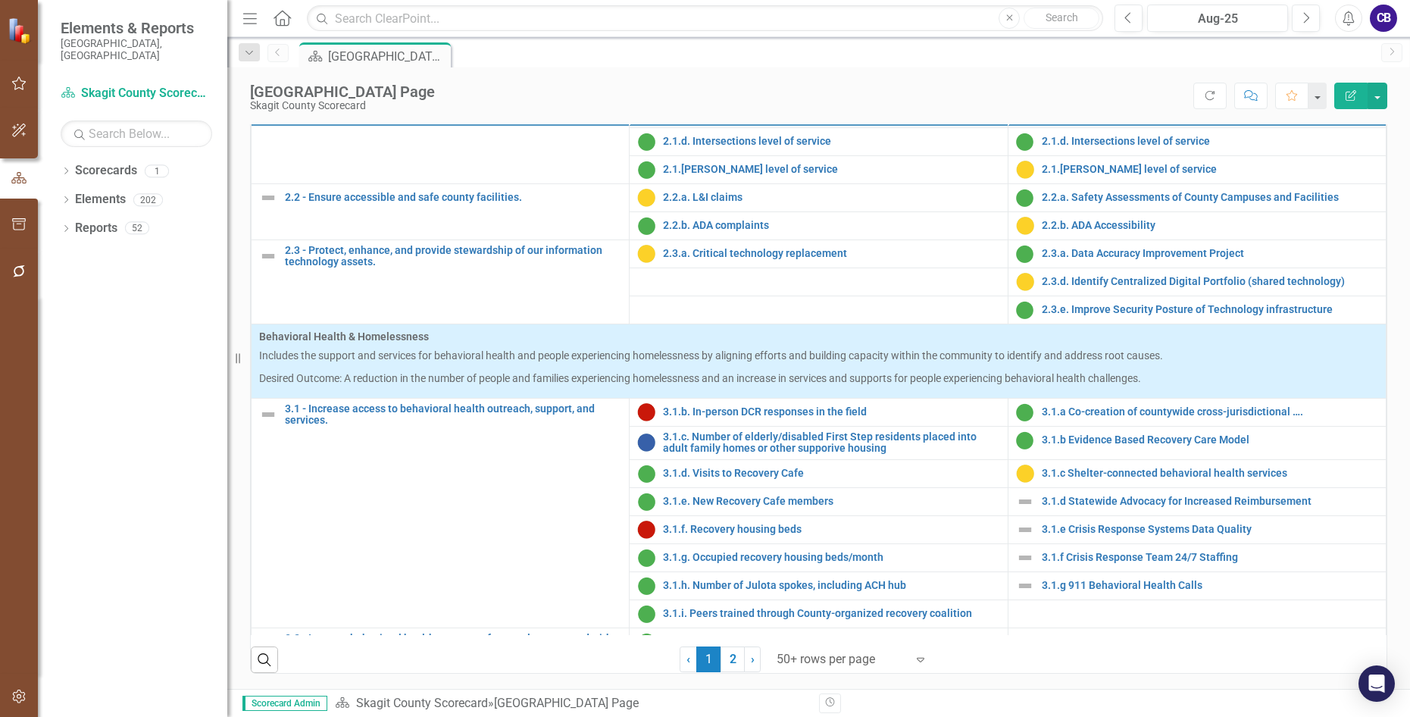
scroll to position [833, 0]
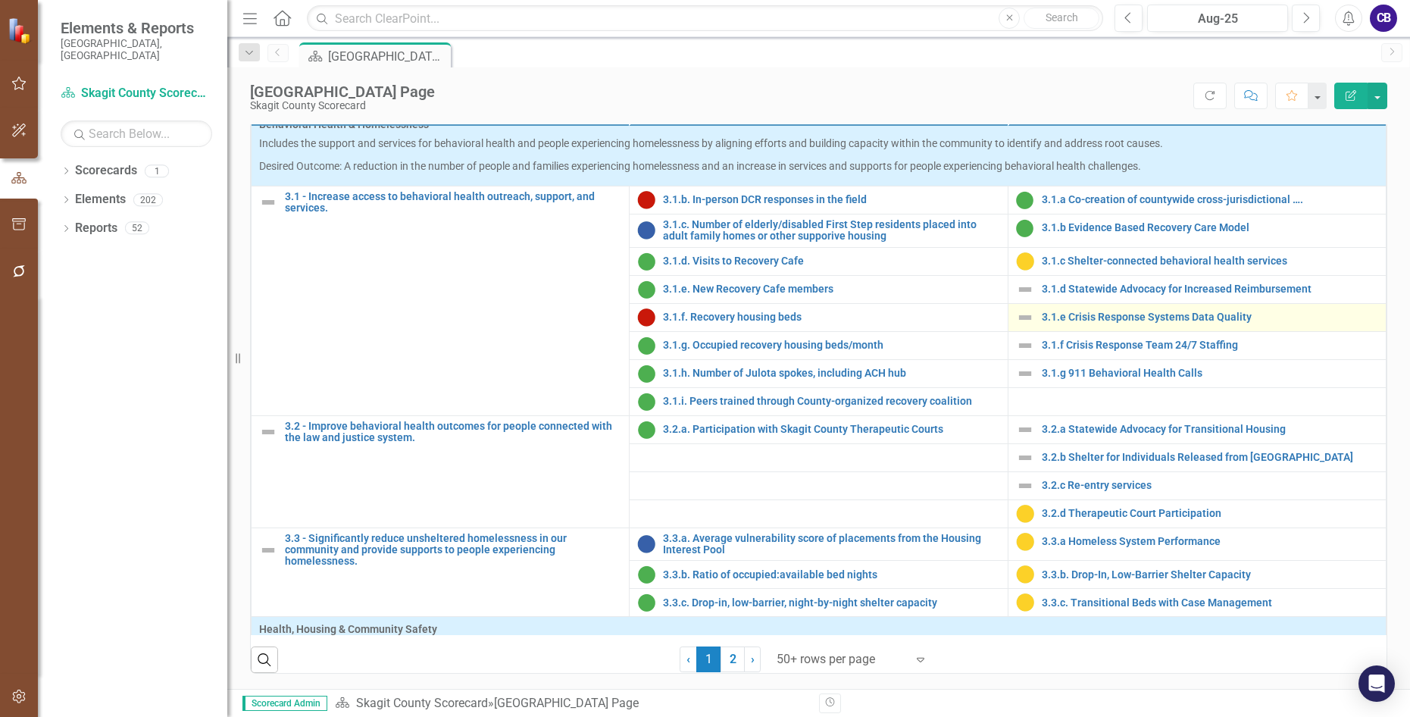
click at [1016, 327] on img at bounding box center [1025, 317] width 18 height 18
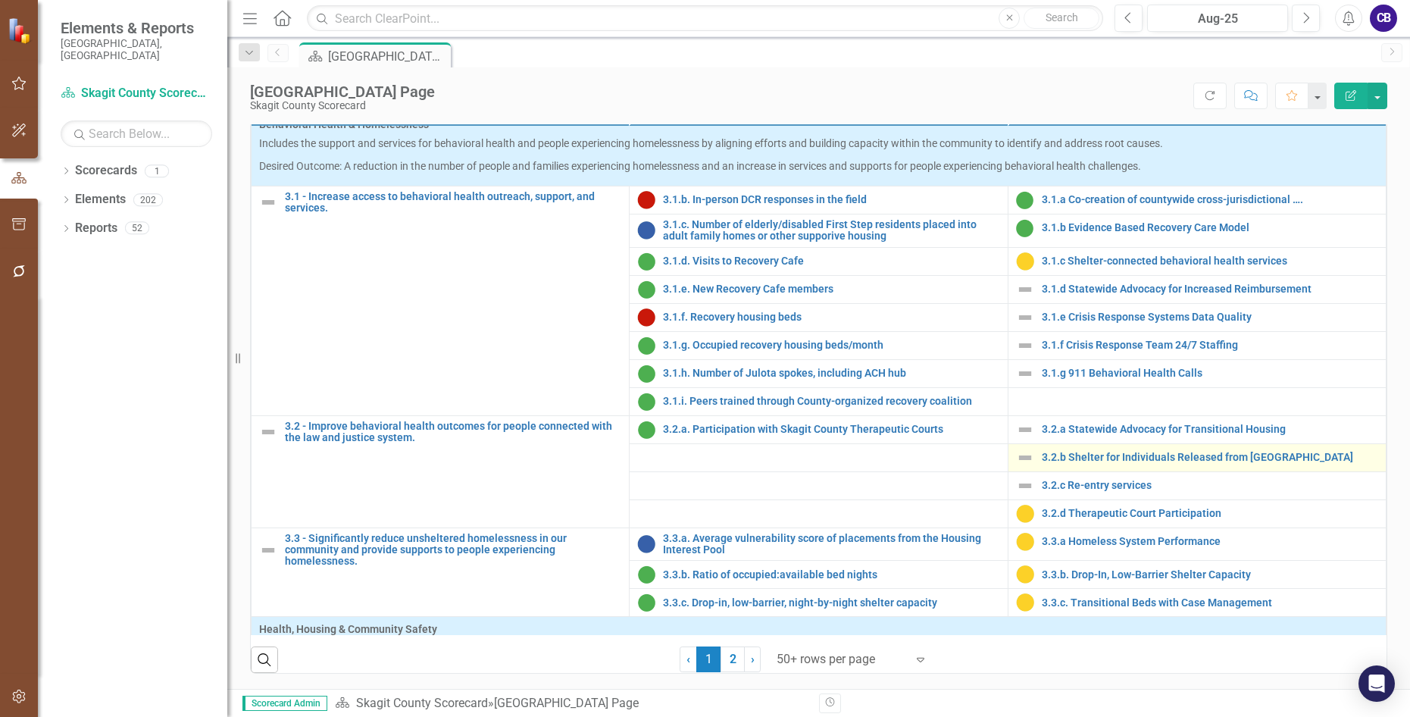
click at [1016, 467] on img at bounding box center [1025, 458] width 18 height 18
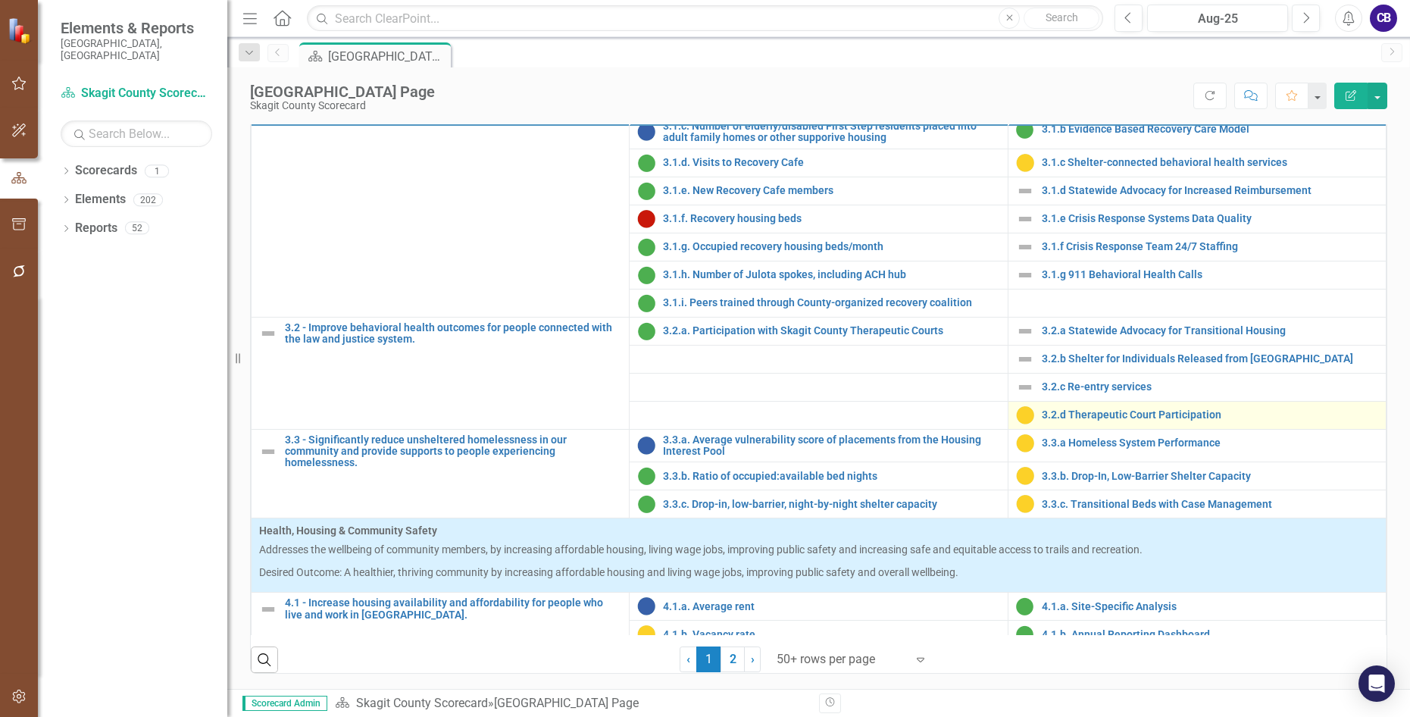
scroll to position [909, 0]
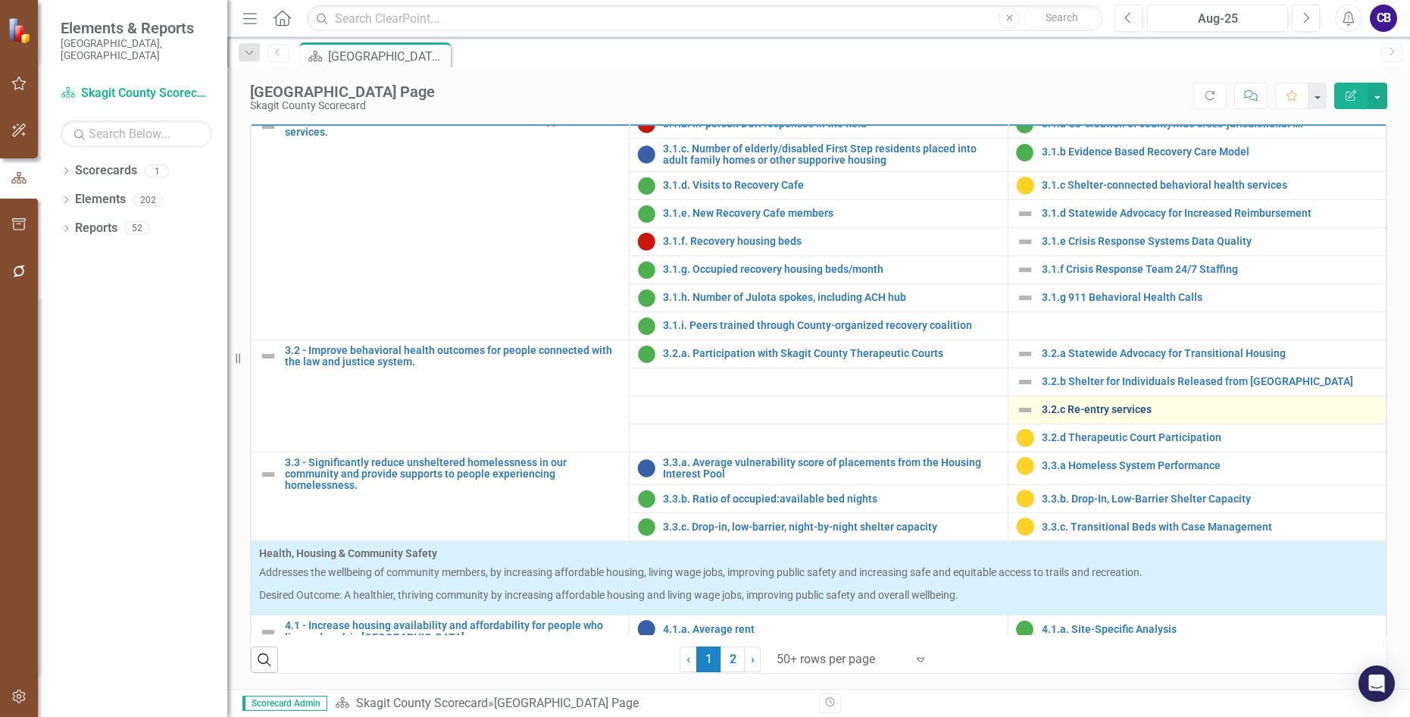
click at [1054, 415] on link "3.2.c Re-entry services" at bounding box center [1210, 409] width 336 height 11
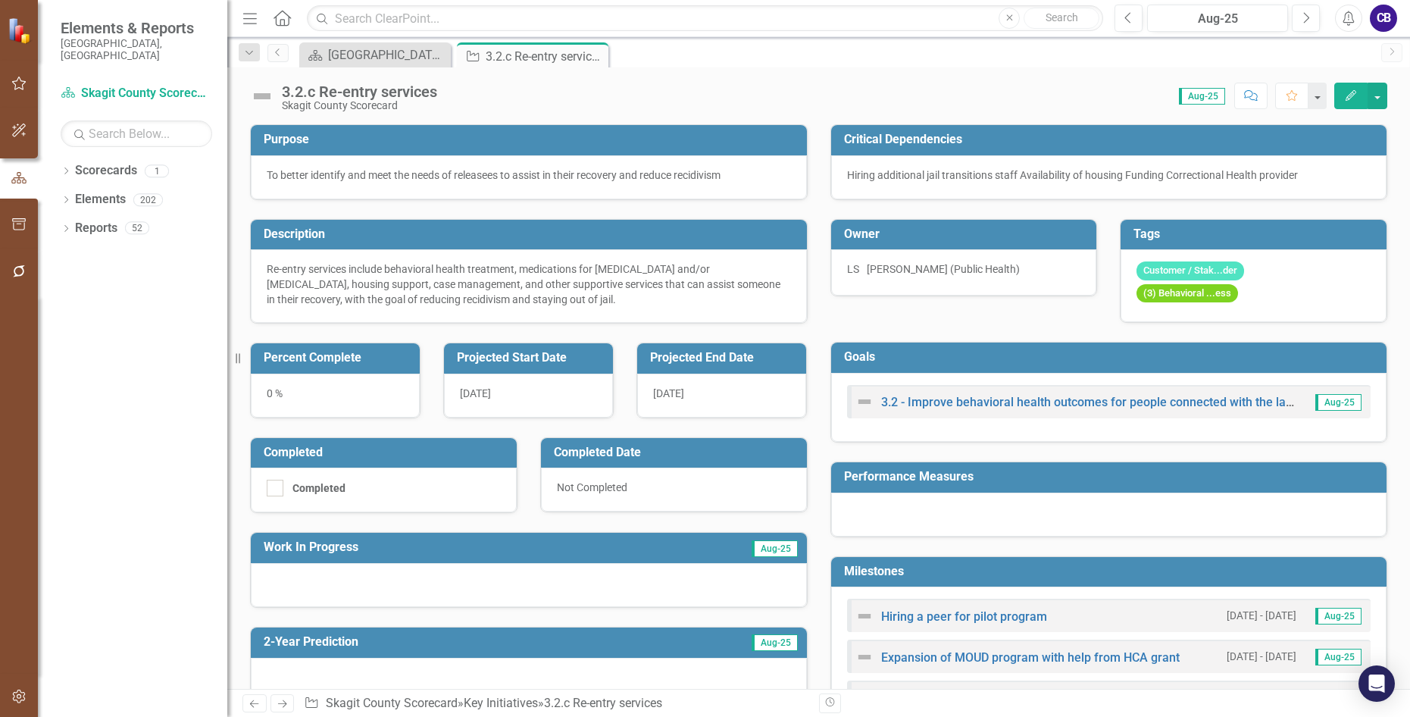
click at [261, 95] on img at bounding box center [262, 96] width 24 height 24
click at [259, 97] on img at bounding box center [262, 96] width 24 height 24
click at [260, 99] on img at bounding box center [262, 96] width 24 height 24
click at [261, 99] on img at bounding box center [262, 96] width 24 height 24
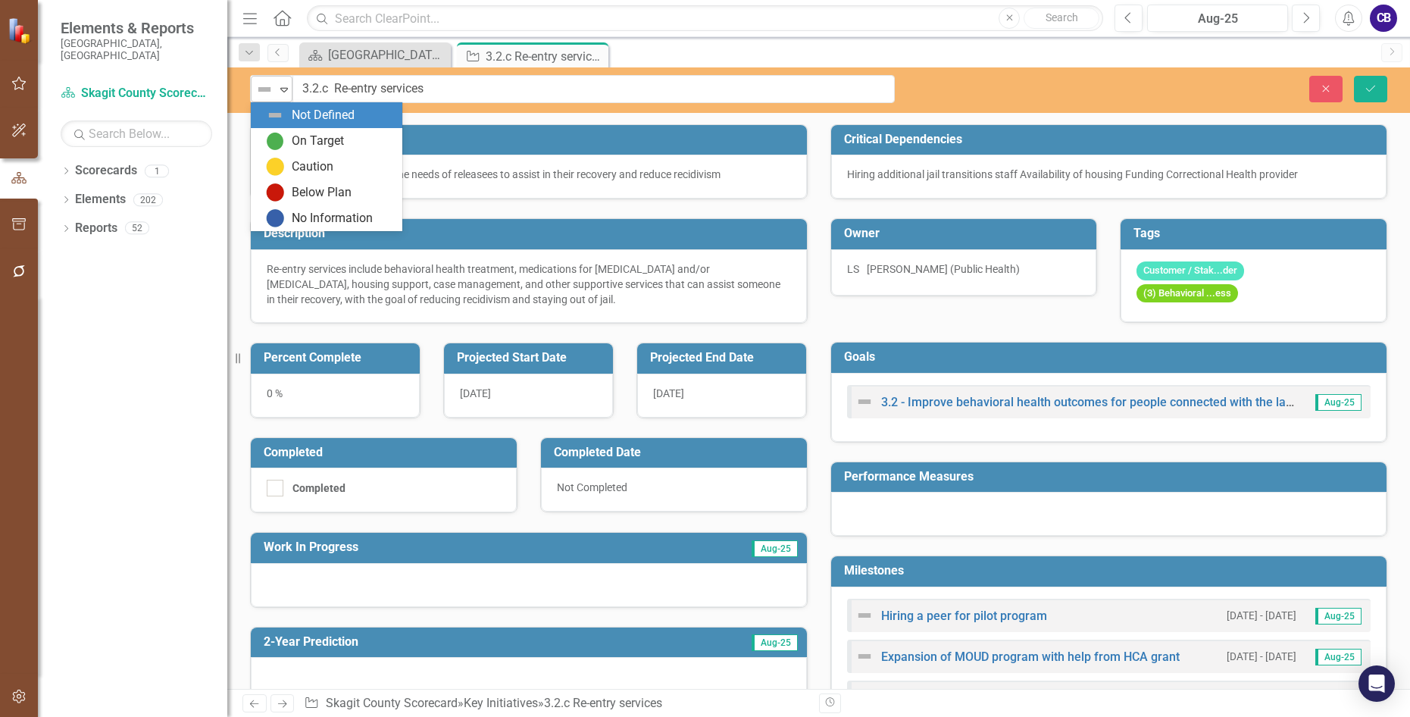
click at [268, 98] on img at bounding box center [264, 89] width 18 height 18
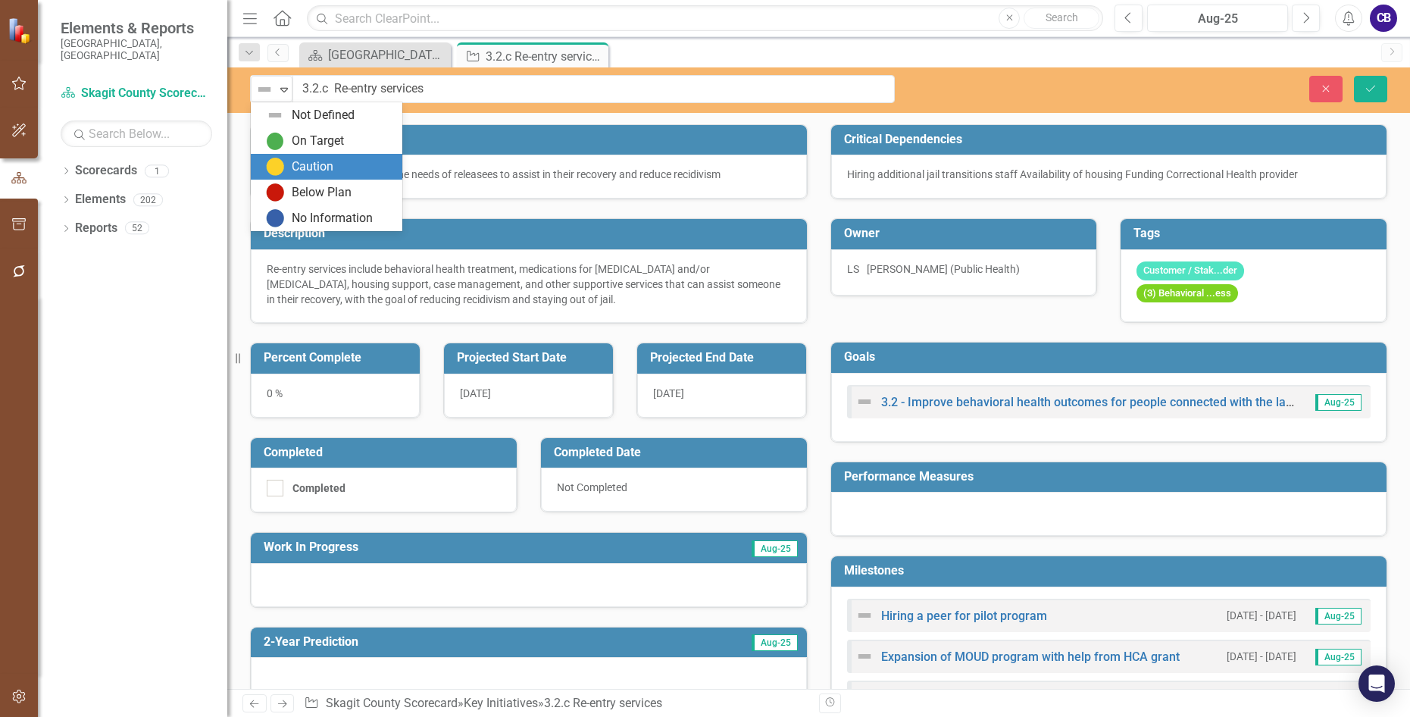
click at [282, 167] on img at bounding box center [275, 167] width 18 height 18
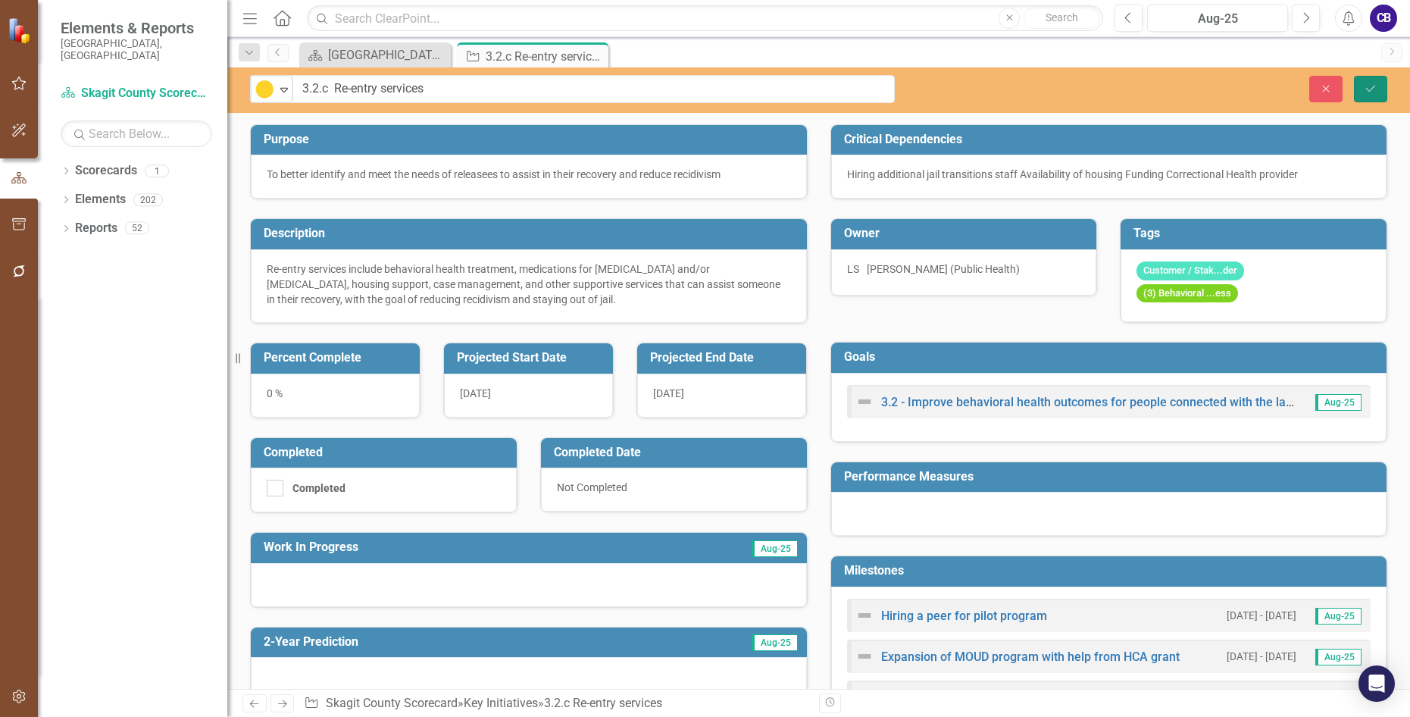
click at [1151, 85] on button "Save" at bounding box center [1370, 89] width 33 height 27
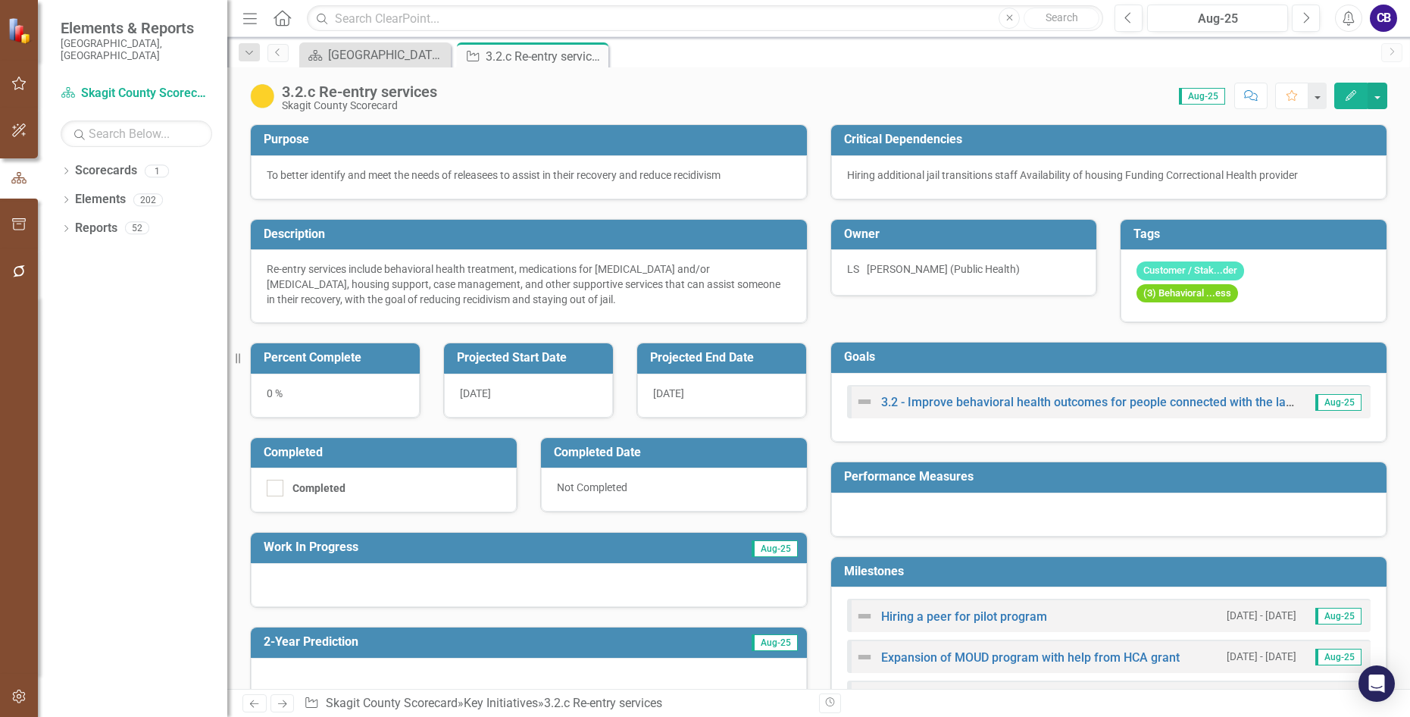
drag, startPoint x: 592, startPoint y: 52, endPoint x: 605, endPoint y: 60, distance: 15.3
click at [0, 0] on icon "Close" at bounding box center [0, 0] width 0 height 0
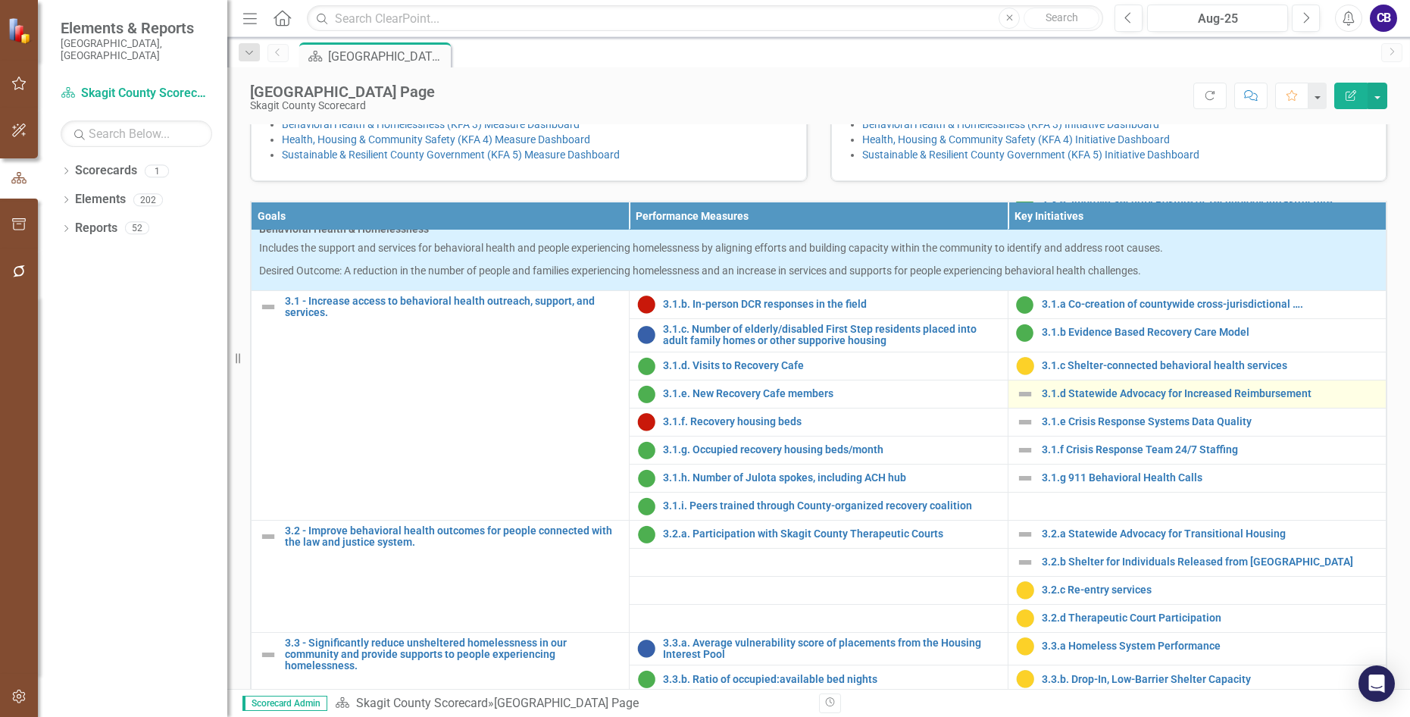
scroll to position [833, 0]
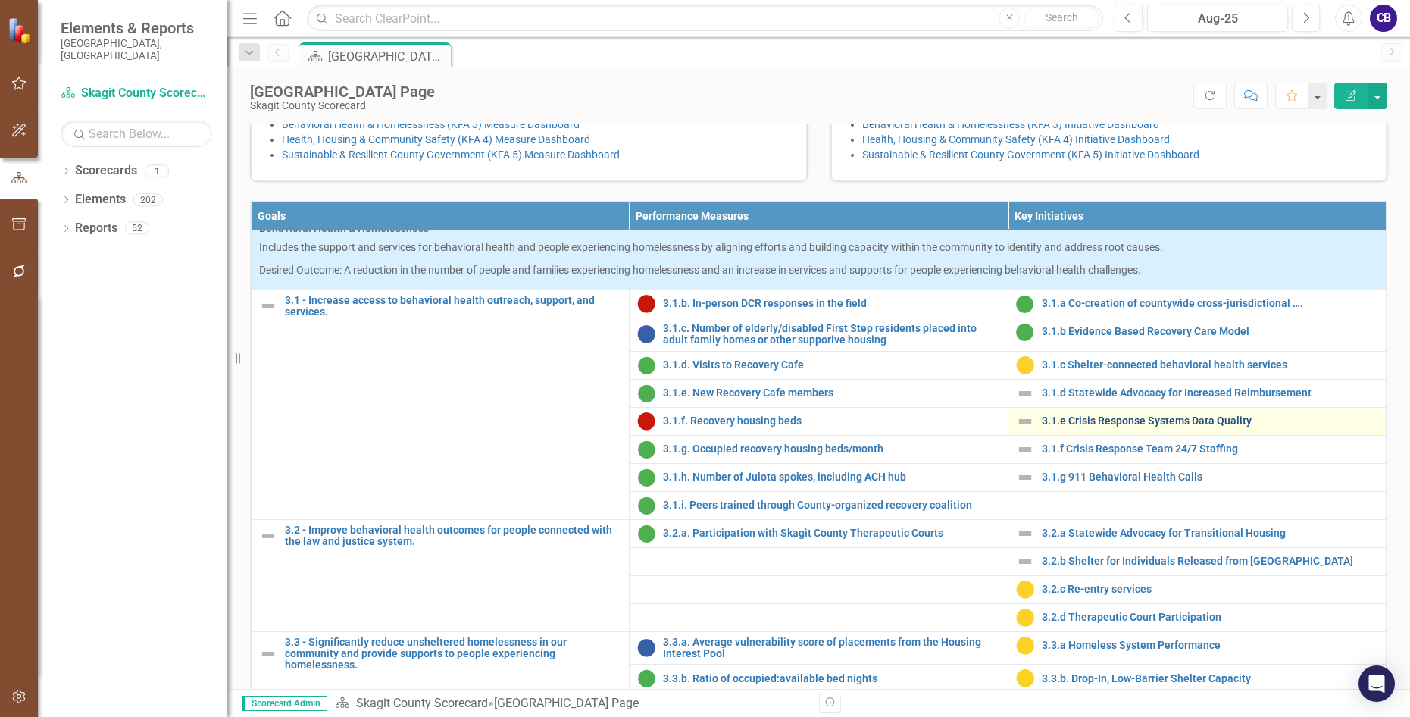
click at [1049, 427] on link "3.1.e Crisis Response Systems Data Quality" at bounding box center [1210, 420] width 336 height 11
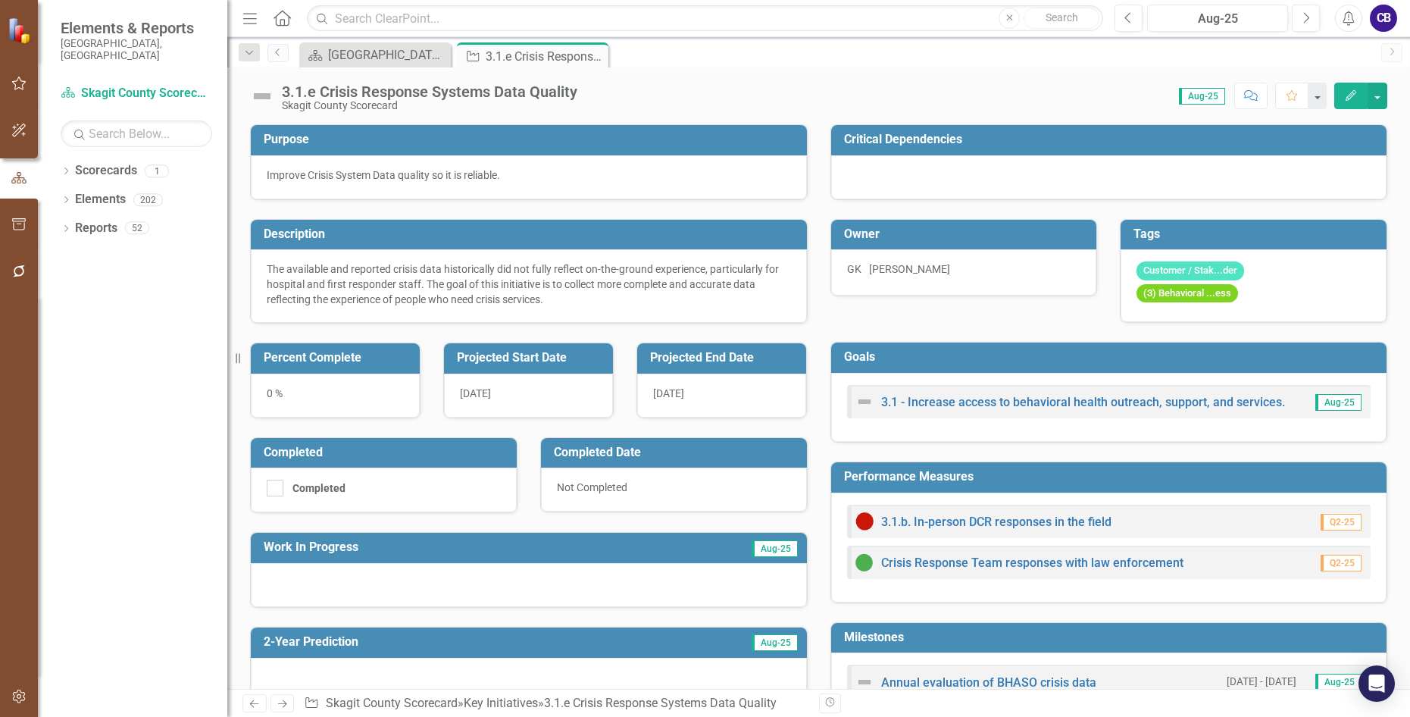
click at [270, 98] on img at bounding box center [262, 96] width 24 height 24
click at [269, 98] on img at bounding box center [262, 96] width 24 height 24
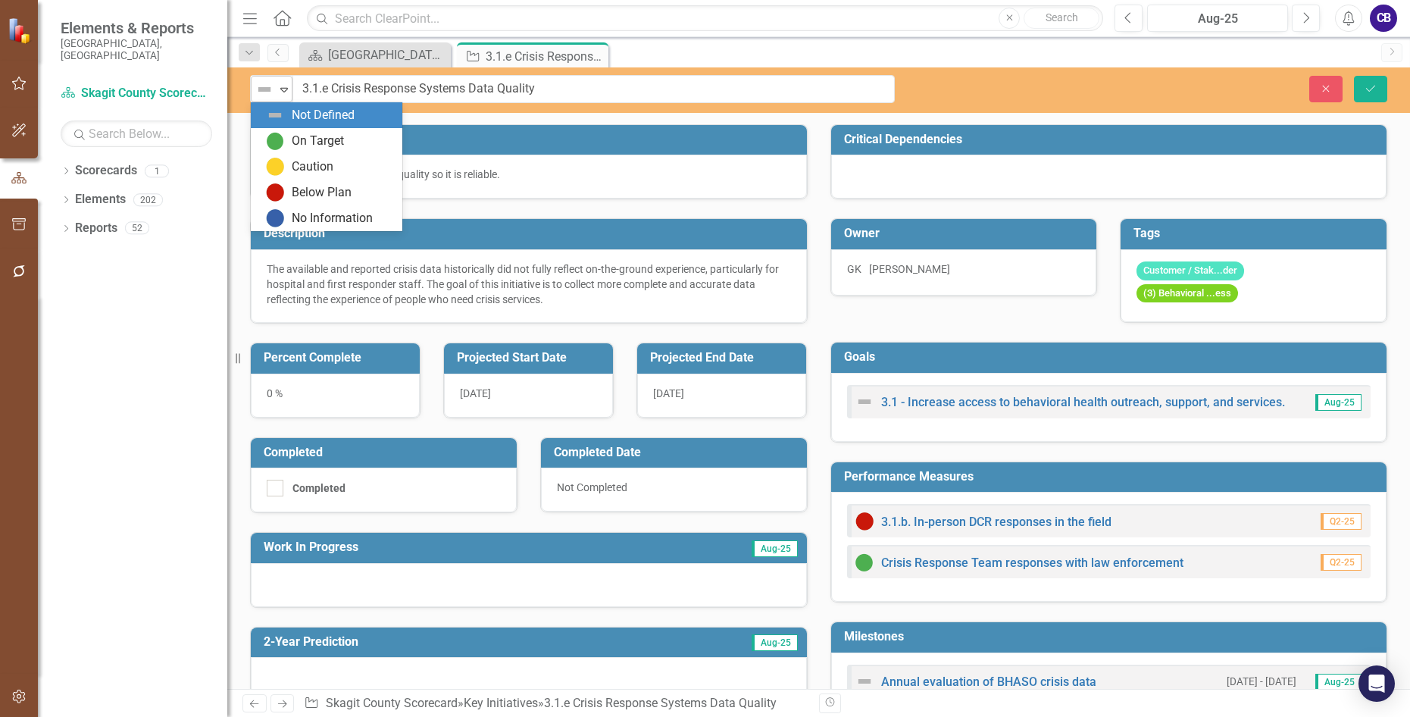
click at [267, 97] on img at bounding box center [264, 89] width 18 height 18
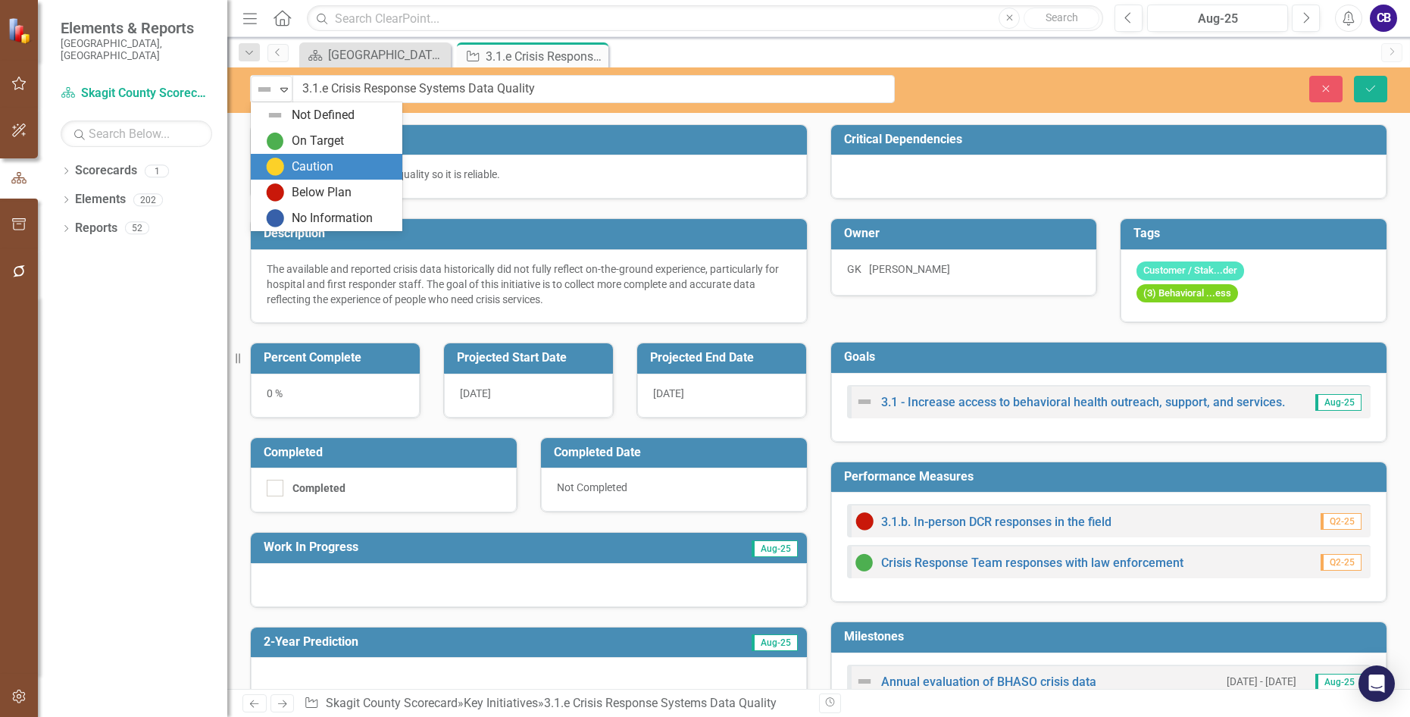
drag, startPoint x: 280, startPoint y: 165, endPoint x: 323, endPoint y: 146, distance: 47.2
click at [280, 164] on img at bounding box center [275, 167] width 18 height 18
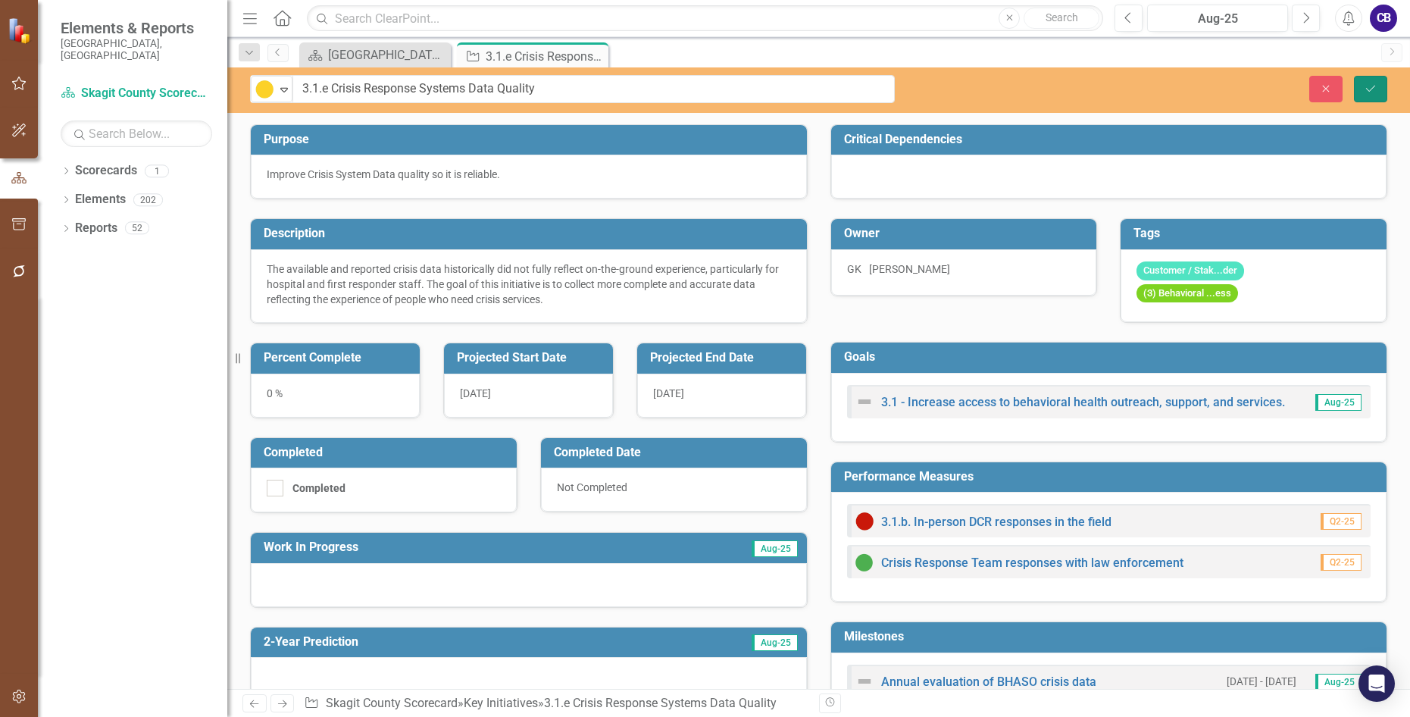
click at [1151, 92] on button "Save" at bounding box center [1370, 89] width 33 height 27
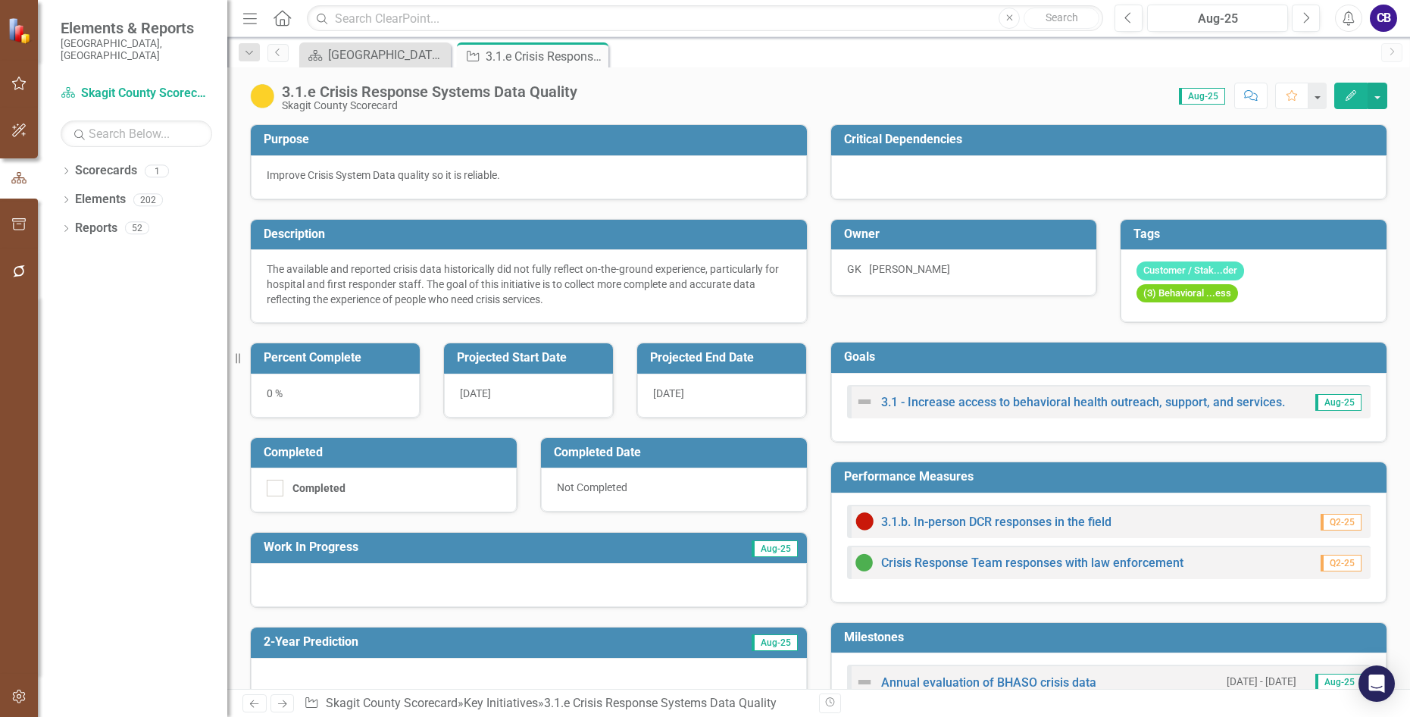
drag, startPoint x: 598, startPoint y: 61, endPoint x: 606, endPoint y: 56, distance: 9.9
click at [0, 0] on icon "Close" at bounding box center [0, 0] width 0 height 0
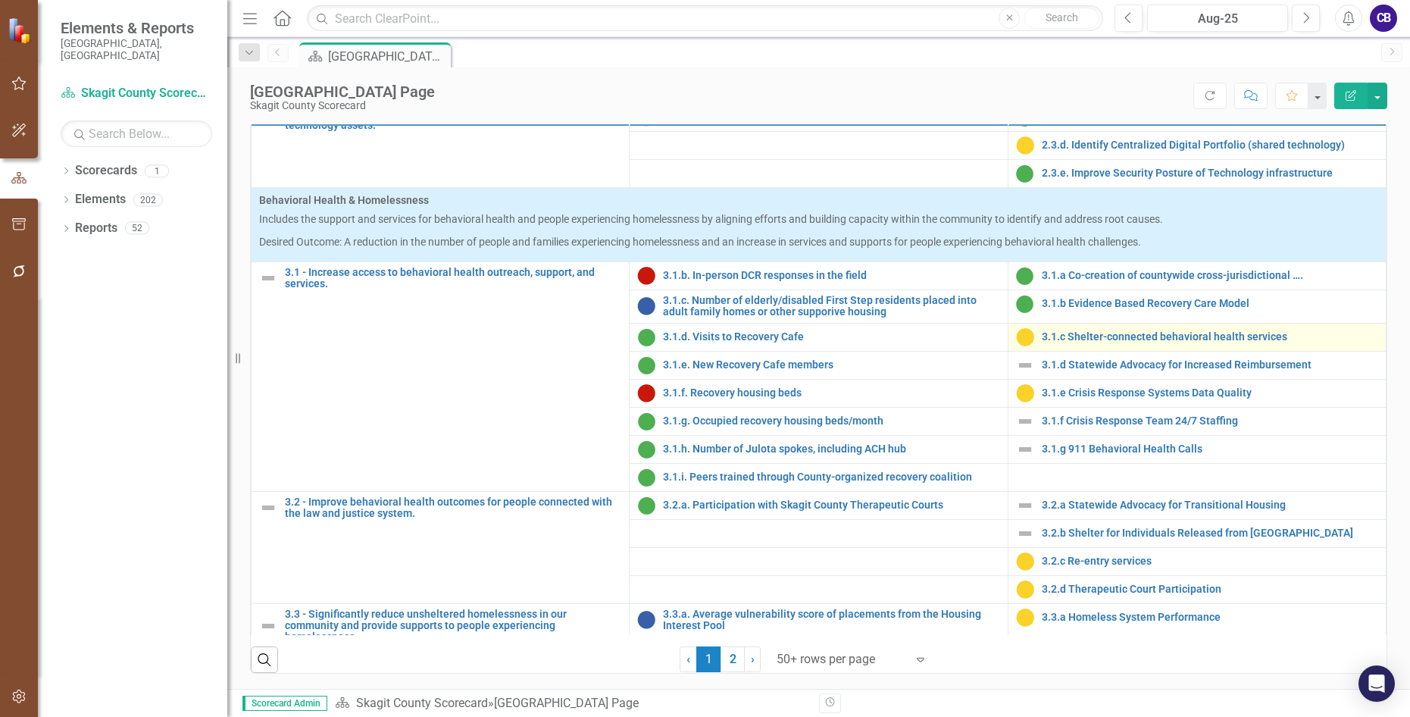
scroll to position [833, 0]
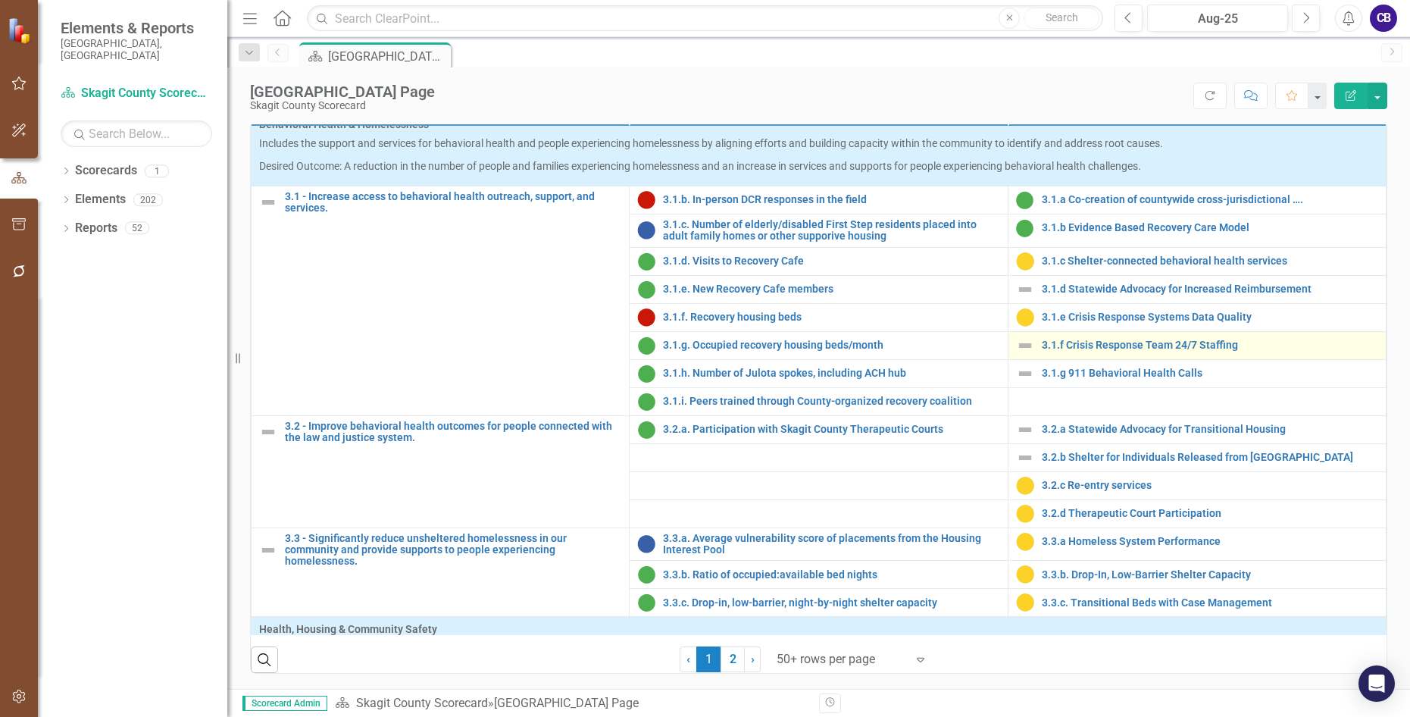
click at [1016, 355] on img at bounding box center [1025, 345] width 18 height 18
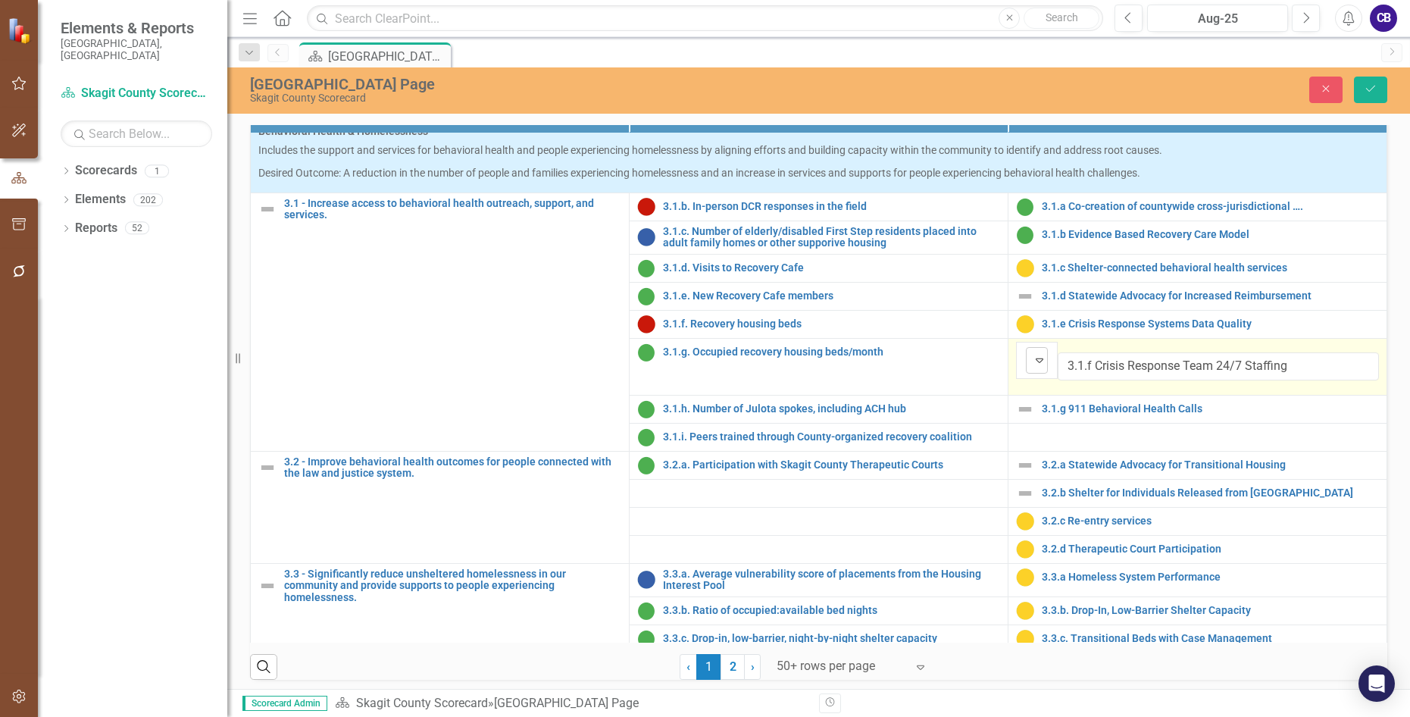
click at [1030, 369] on div "Not Defined" at bounding box center [1030, 360] width 0 height 18
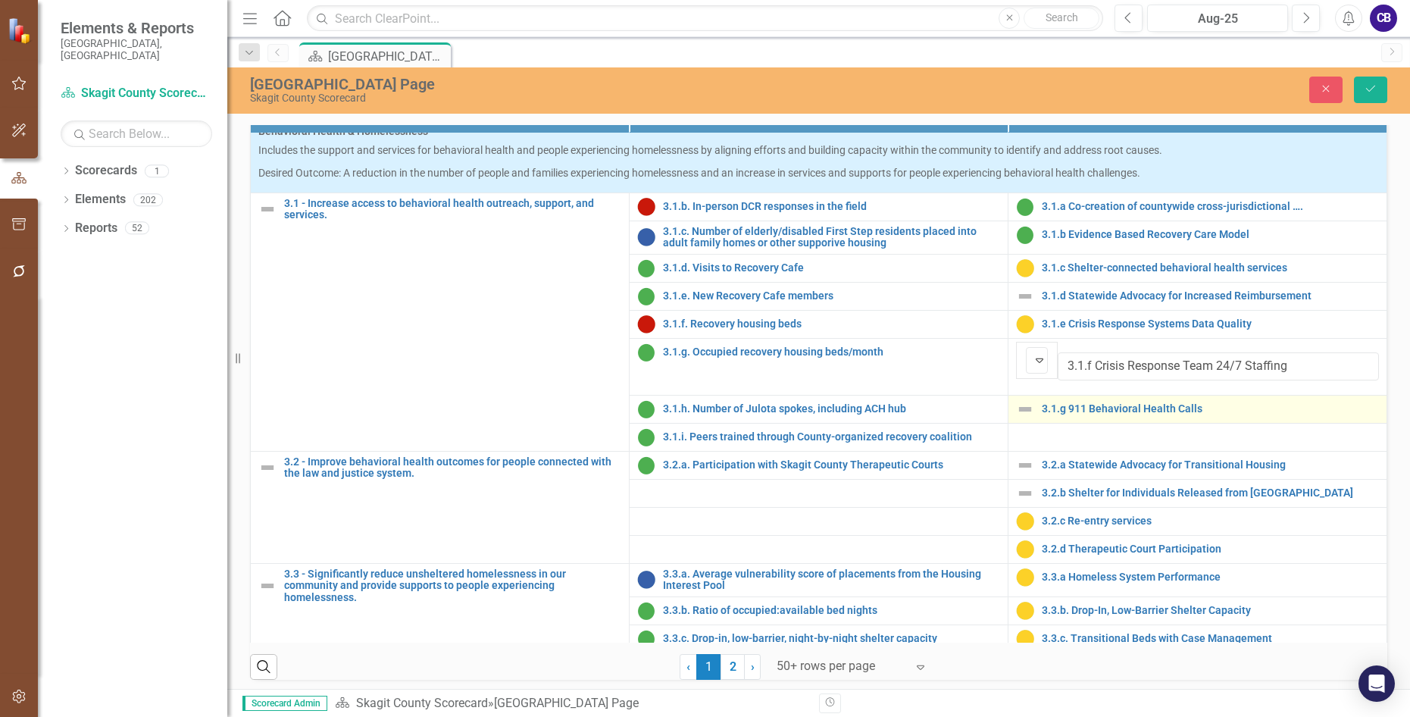
click at [1024, 418] on img at bounding box center [1025, 409] width 18 height 18
click at [1025, 418] on img at bounding box center [1025, 409] width 18 height 18
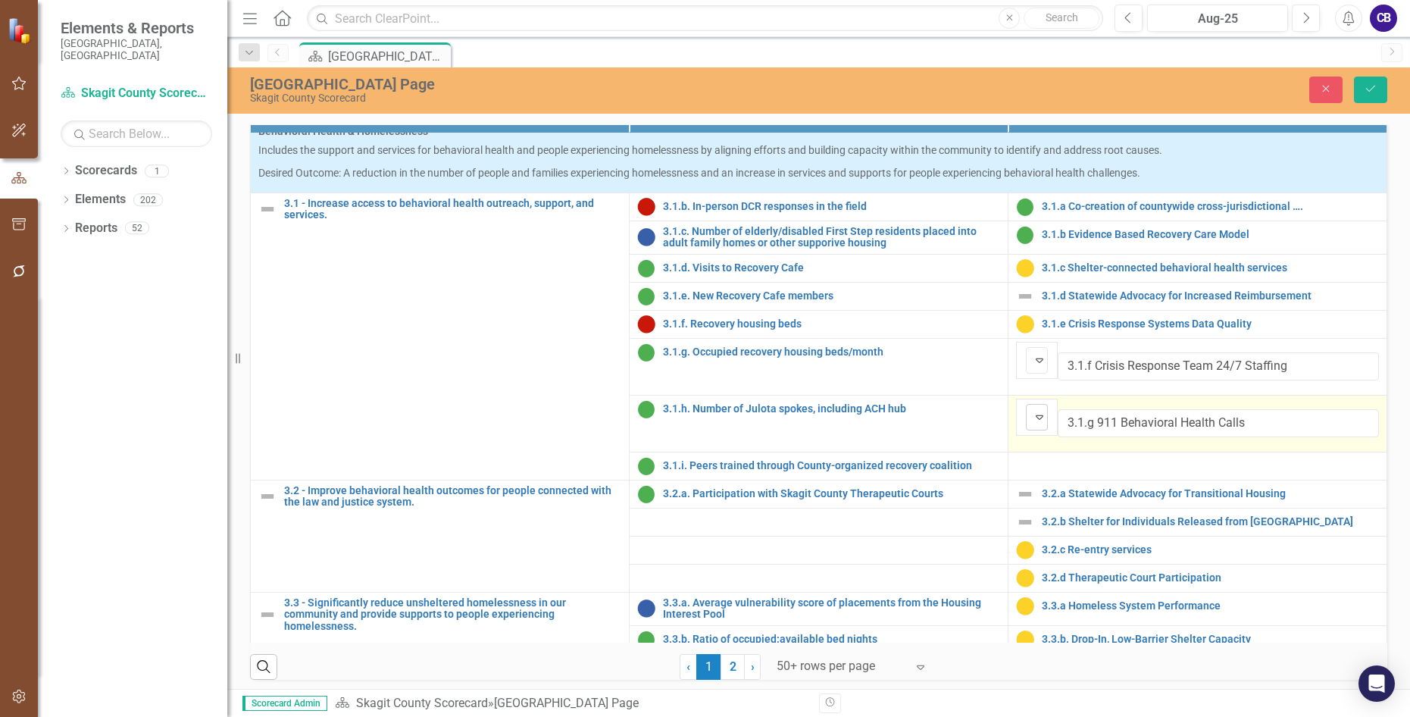
click at [1045, 423] on icon "Expand" at bounding box center [1039, 417] width 15 height 12
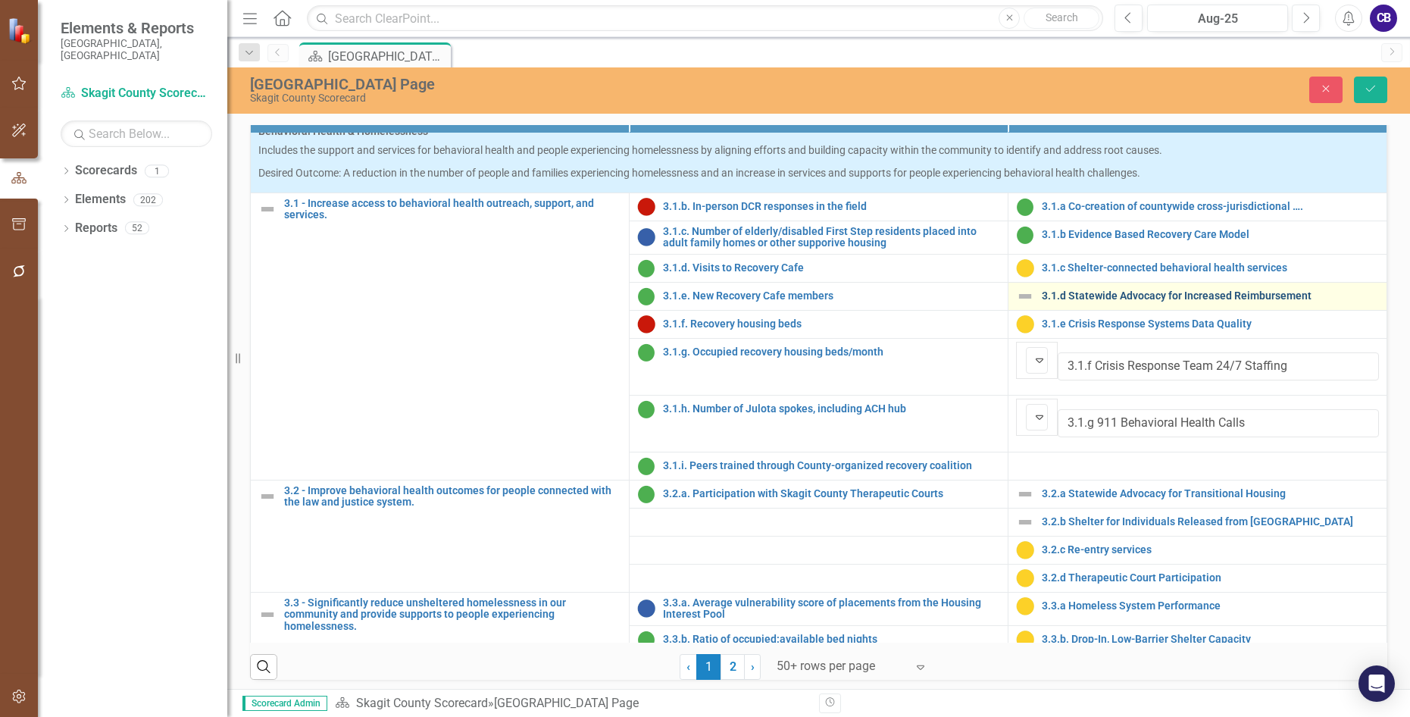
click at [1078, 302] on link "3.1.d Statewide Advocacy for Increased Reimbursement" at bounding box center [1210, 295] width 337 height 11
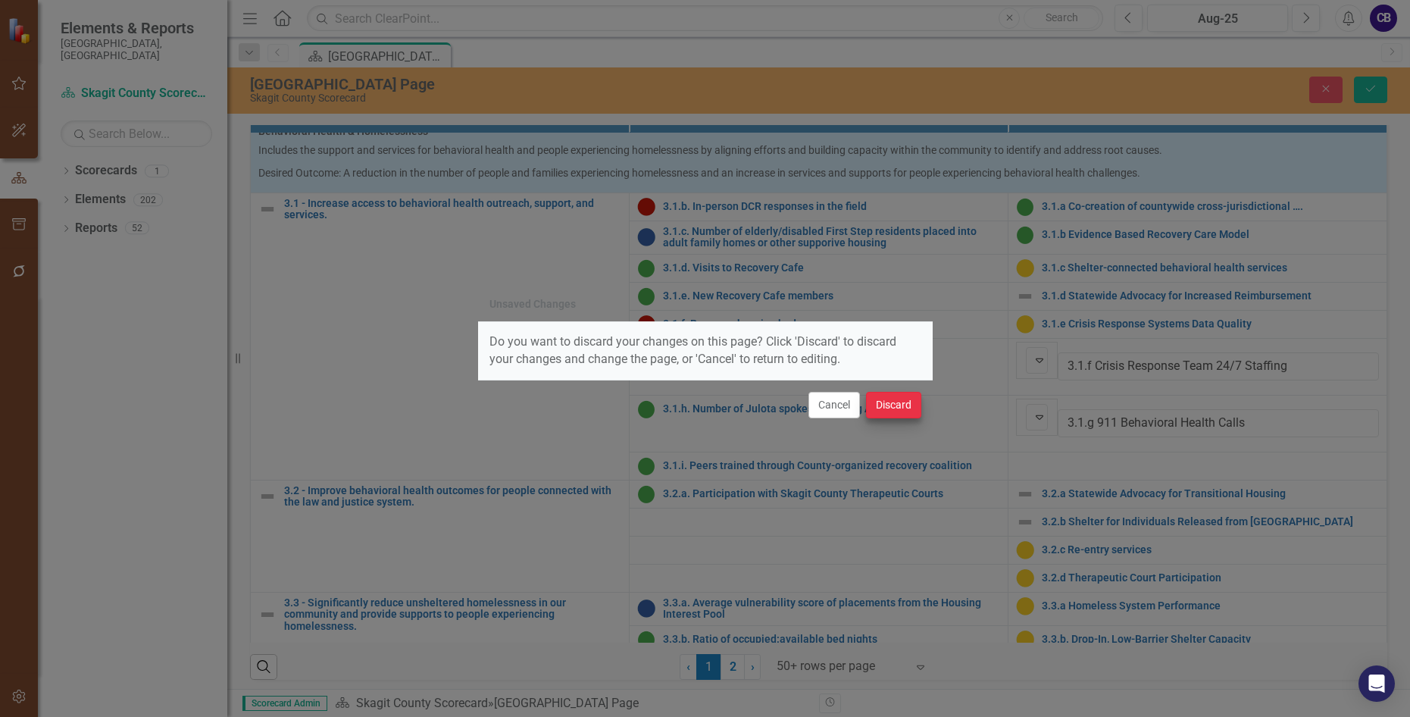
drag, startPoint x: 839, startPoint y: 409, endPoint x: 904, endPoint y: 389, distance: 67.3
click at [845, 408] on button "Cancel" at bounding box center [834, 405] width 52 height 27
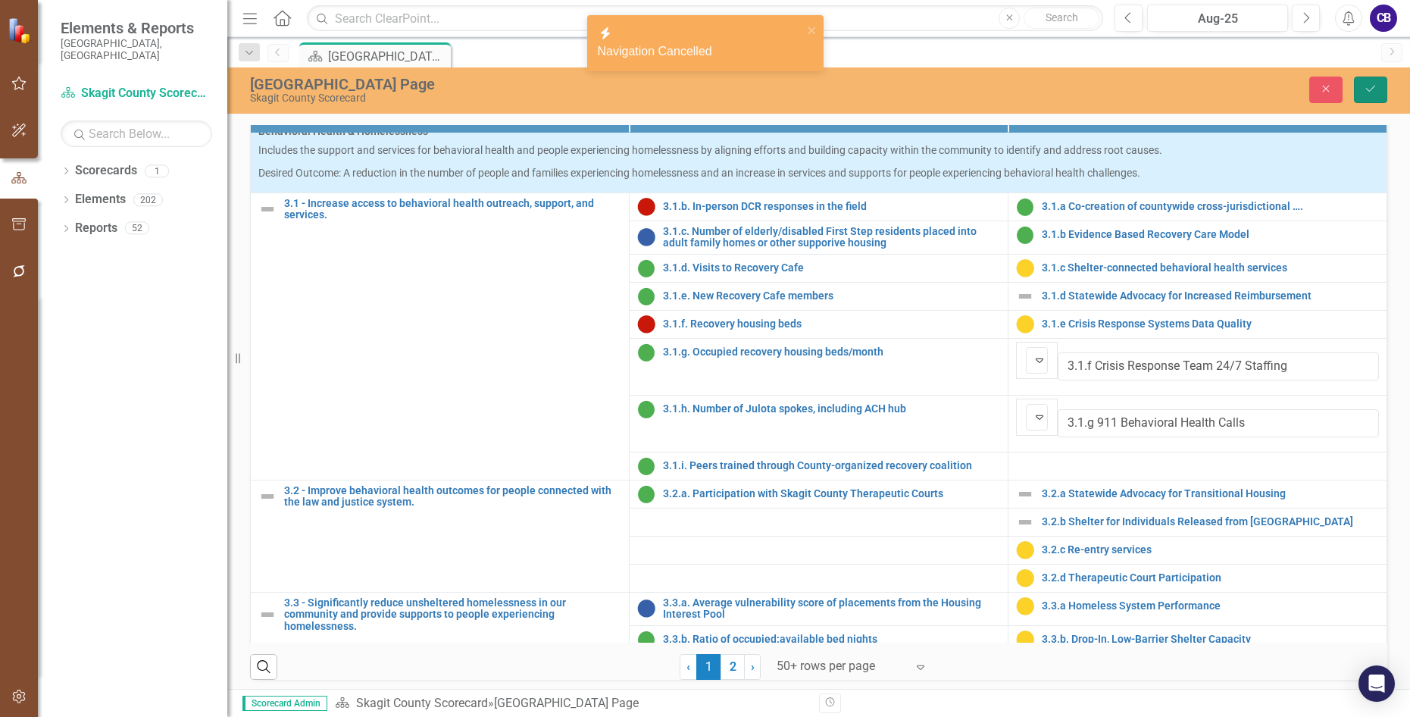
click at [1151, 89] on button "Save" at bounding box center [1370, 90] width 33 height 27
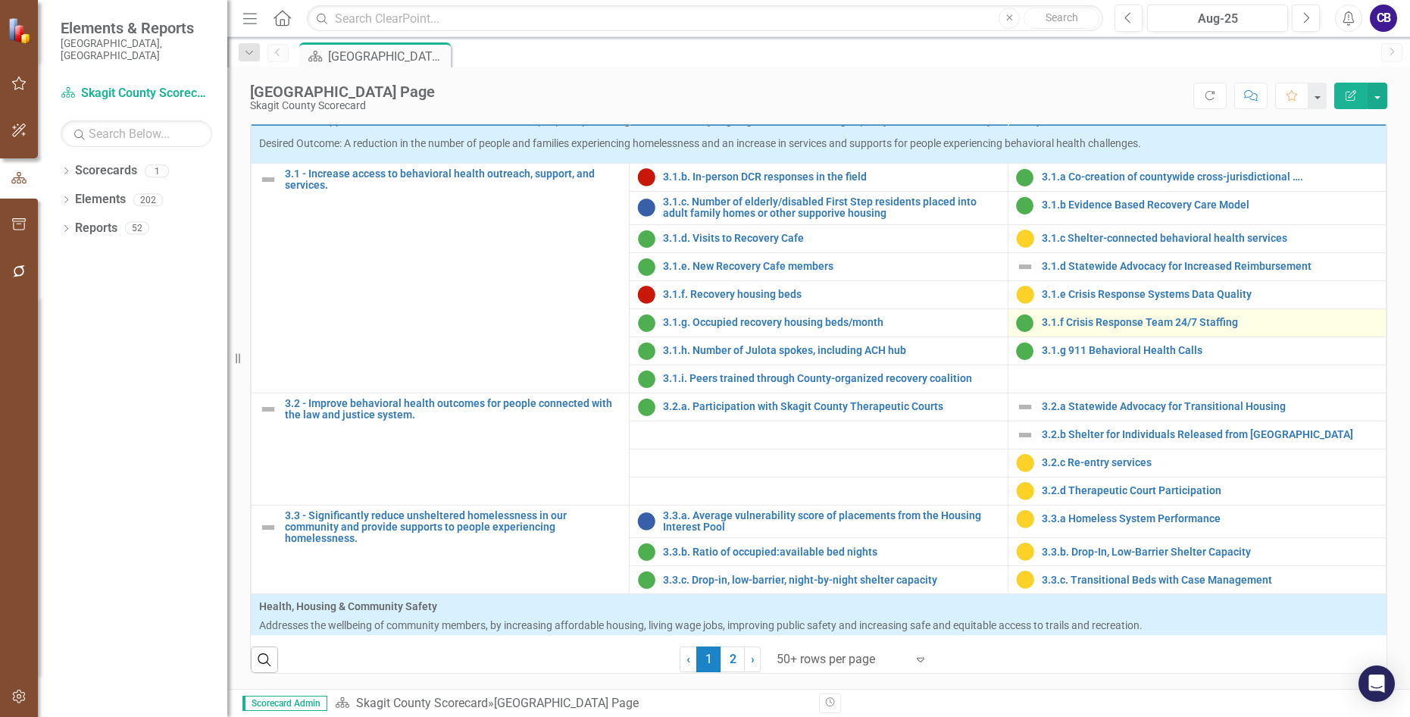
scroll to position [832, 0]
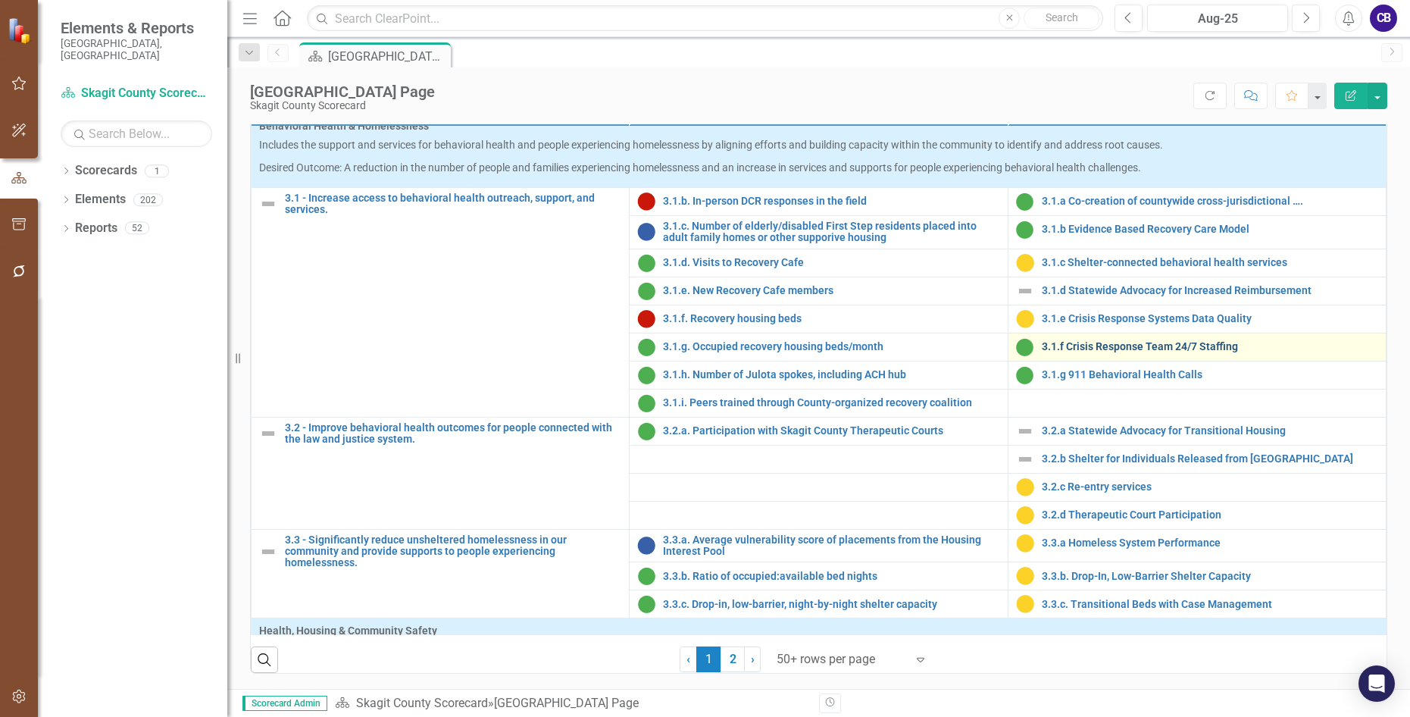
click at [1105, 352] on link "3.1.f Crisis Response Team 24/7 Staffing" at bounding box center [1210, 346] width 336 height 11
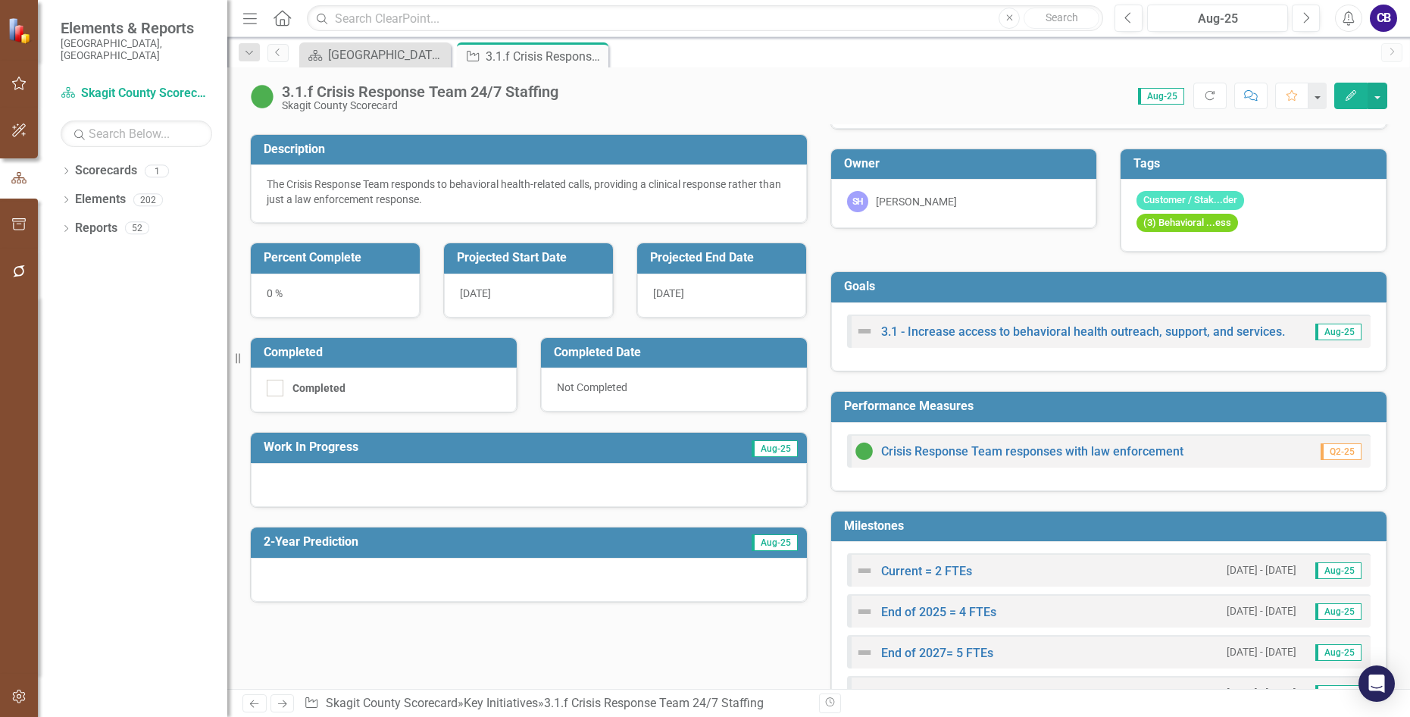
scroll to position [76, 0]
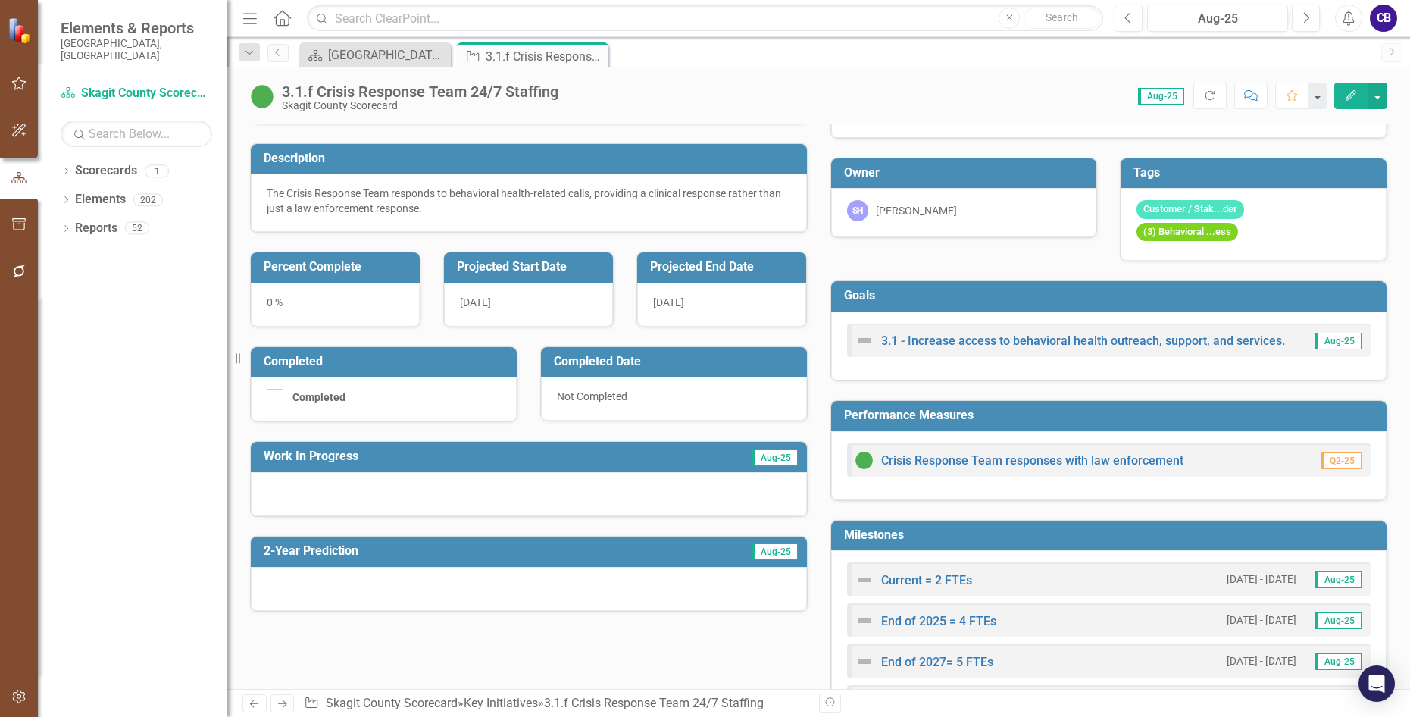
click at [269, 303] on div "0 %" at bounding box center [335, 305] width 169 height 44
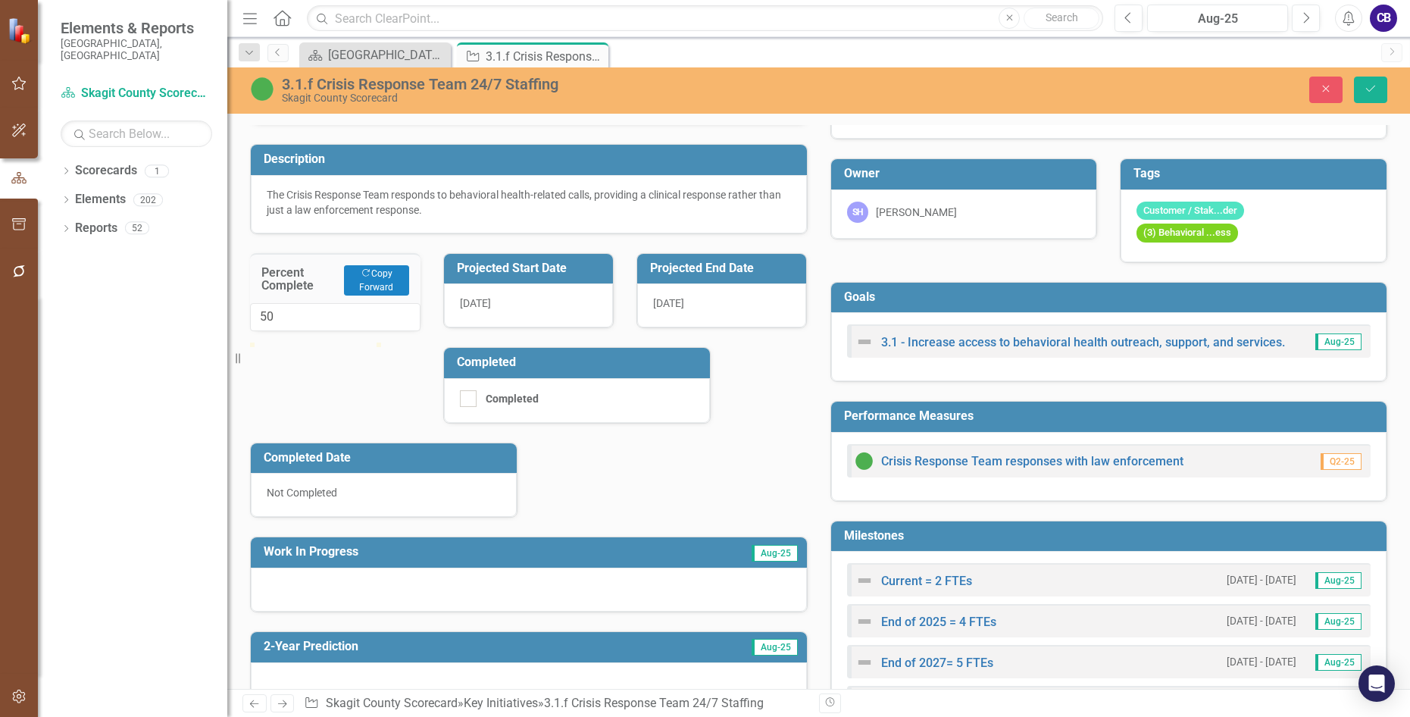
drag, startPoint x: 267, startPoint y: 370, endPoint x: 333, endPoint y: 393, distance: 70.0
click at [332, 331] on div "50" at bounding box center [335, 317] width 170 height 28
type input "50"
click at [314, 342] on div at bounding box center [314, 342] width 0 height 0
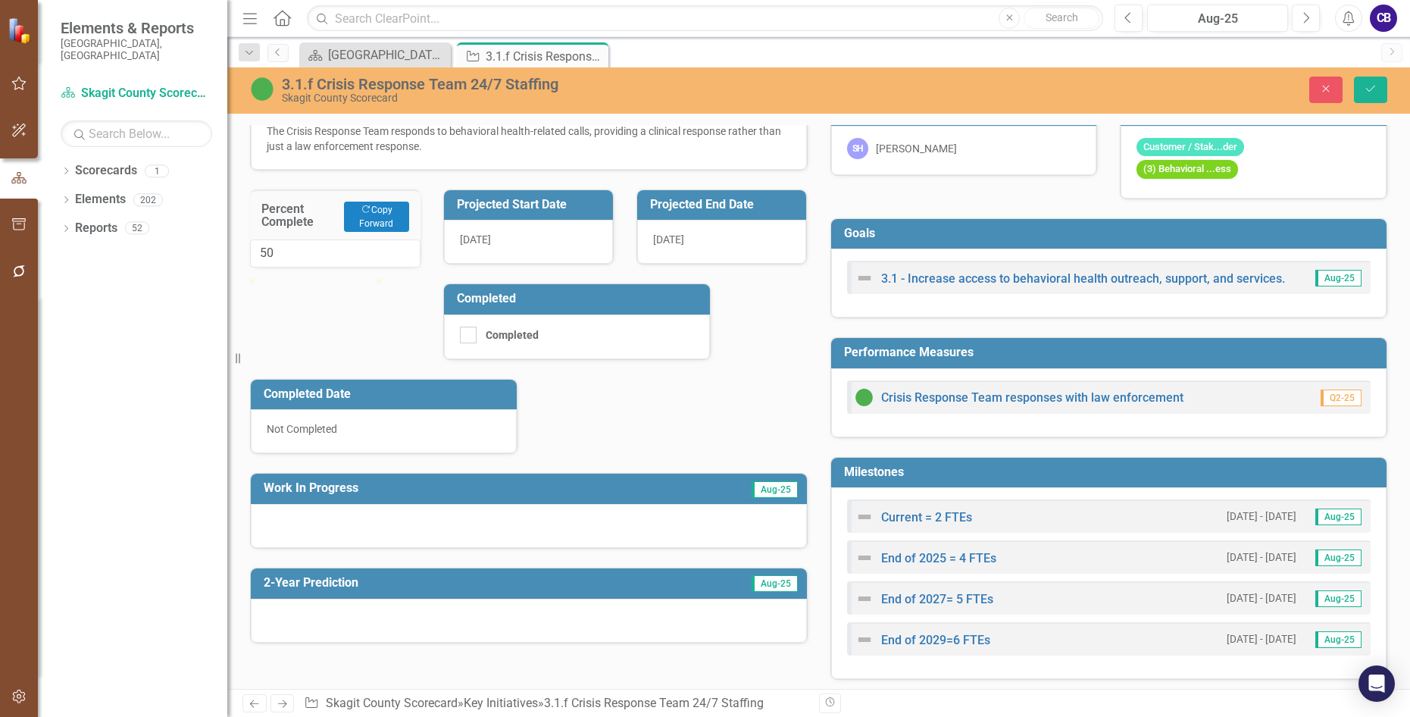
scroll to position [227, 0]
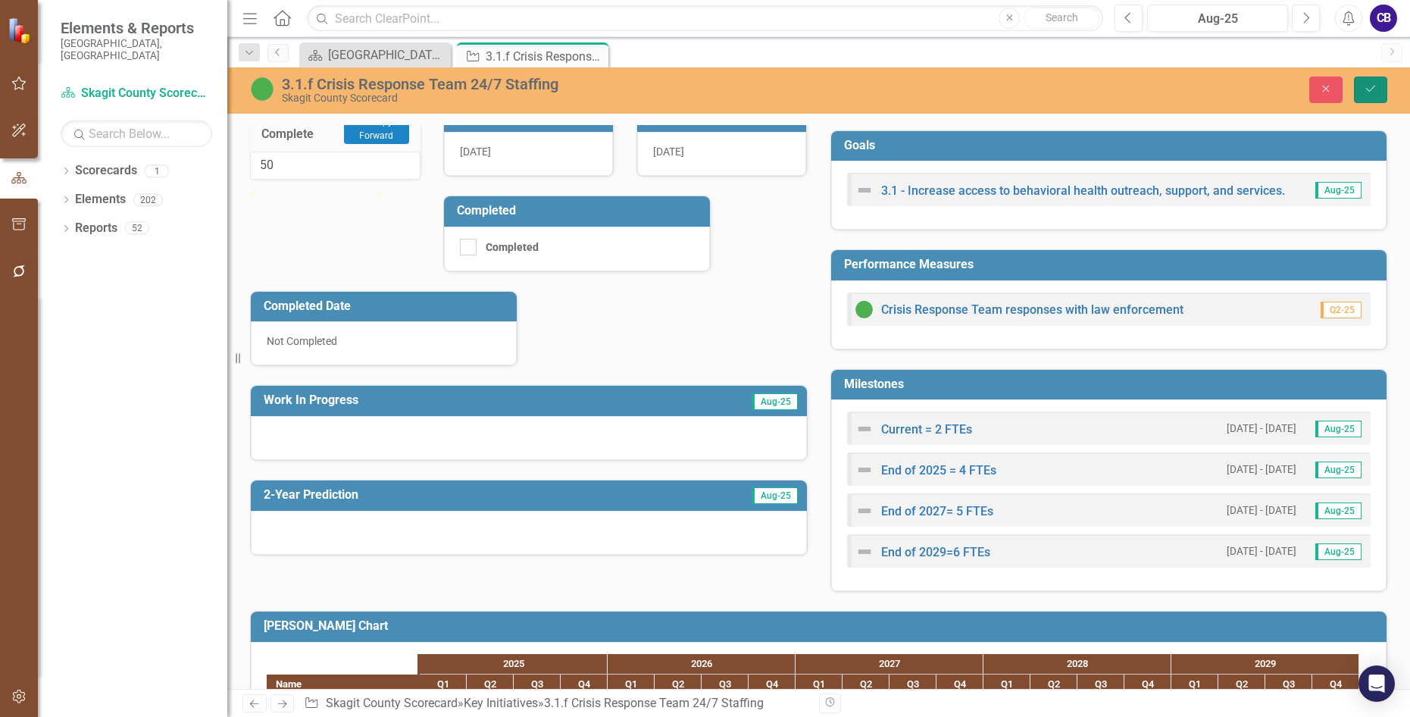
click at [1151, 95] on button "Save" at bounding box center [1370, 90] width 33 height 27
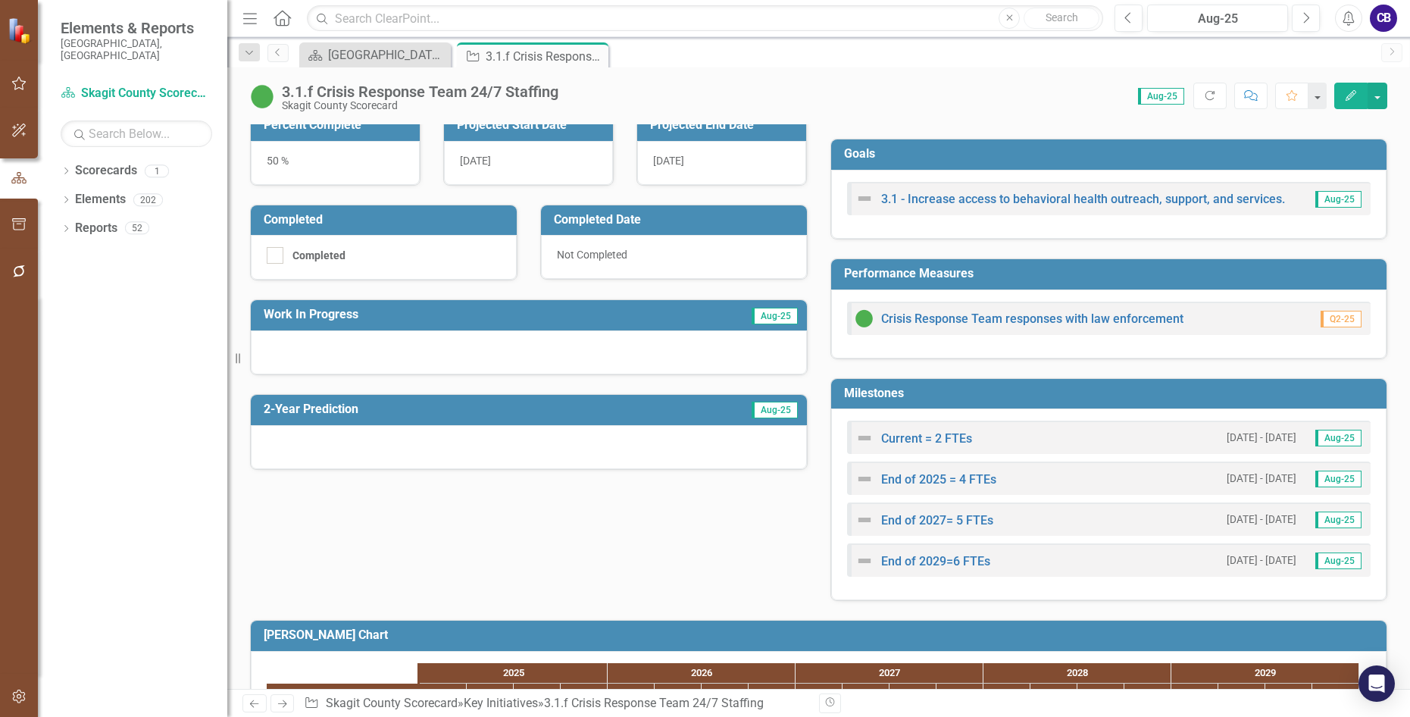
scroll to position [155, 0]
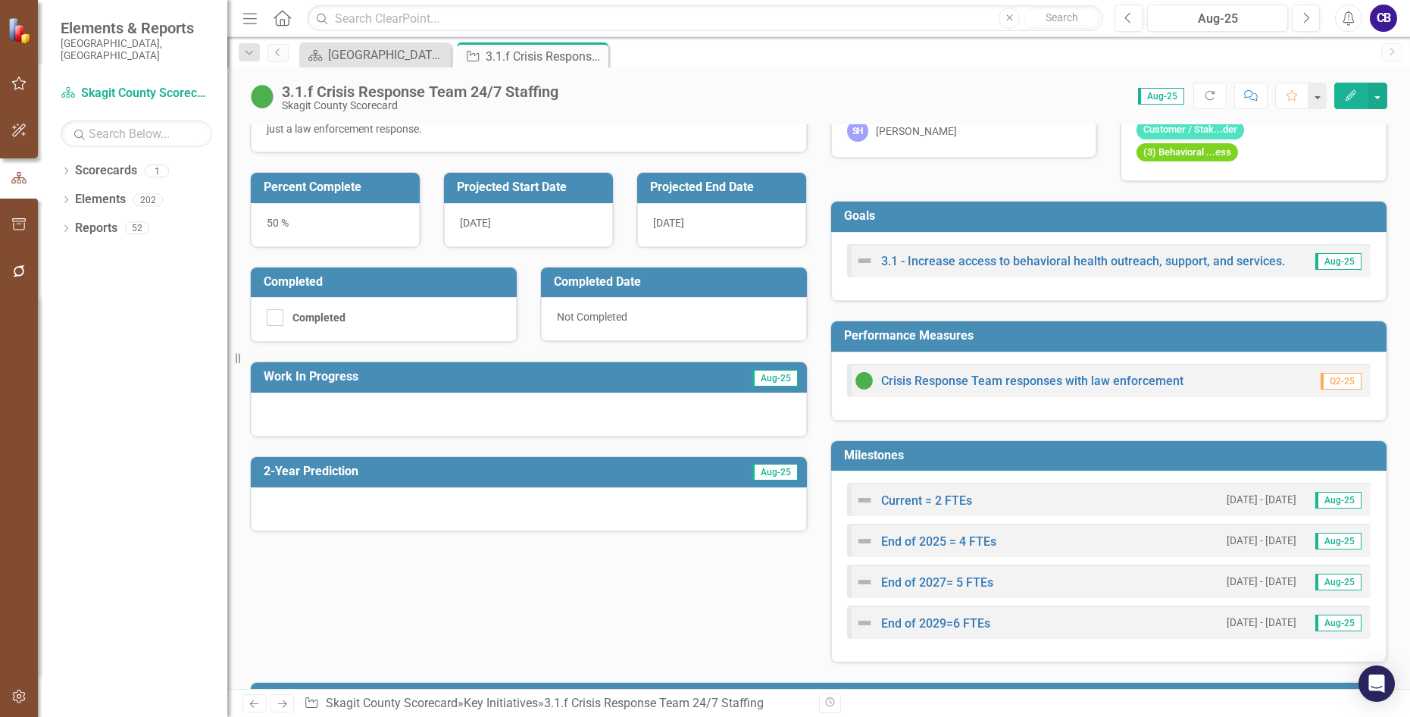
click at [0, 0] on icon "Close" at bounding box center [0, 0] width 0 height 0
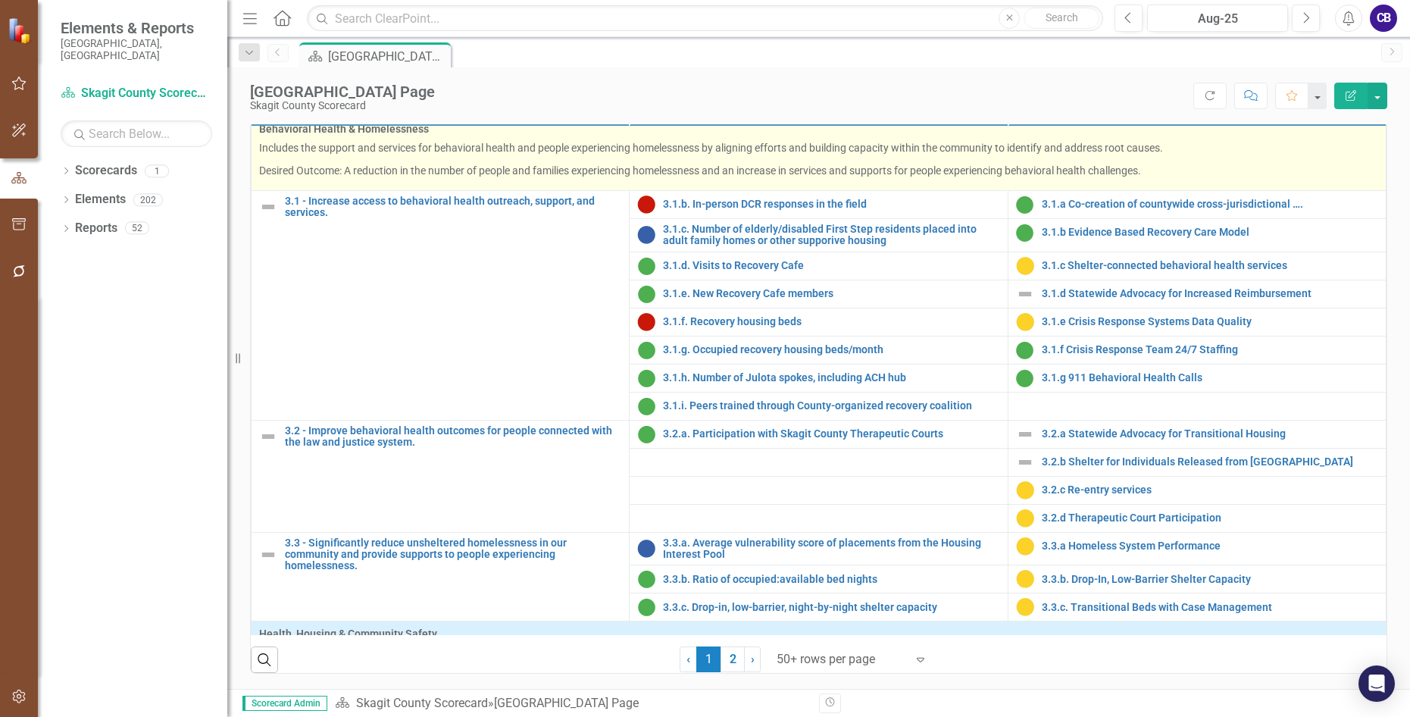
scroll to position [833, 0]
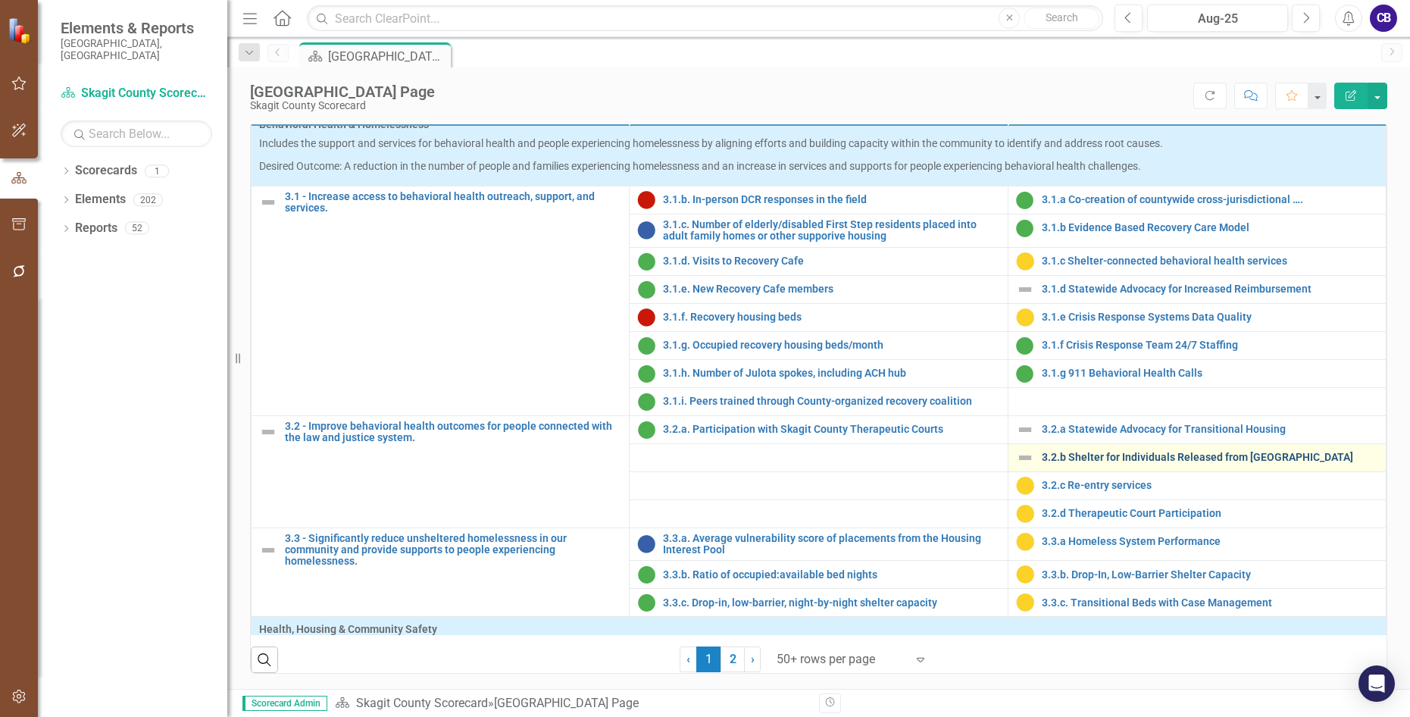
click at [1055, 463] on link "3.2.b Shelter for Individuals Released from [GEOGRAPHIC_DATA]" at bounding box center [1210, 457] width 336 height 11
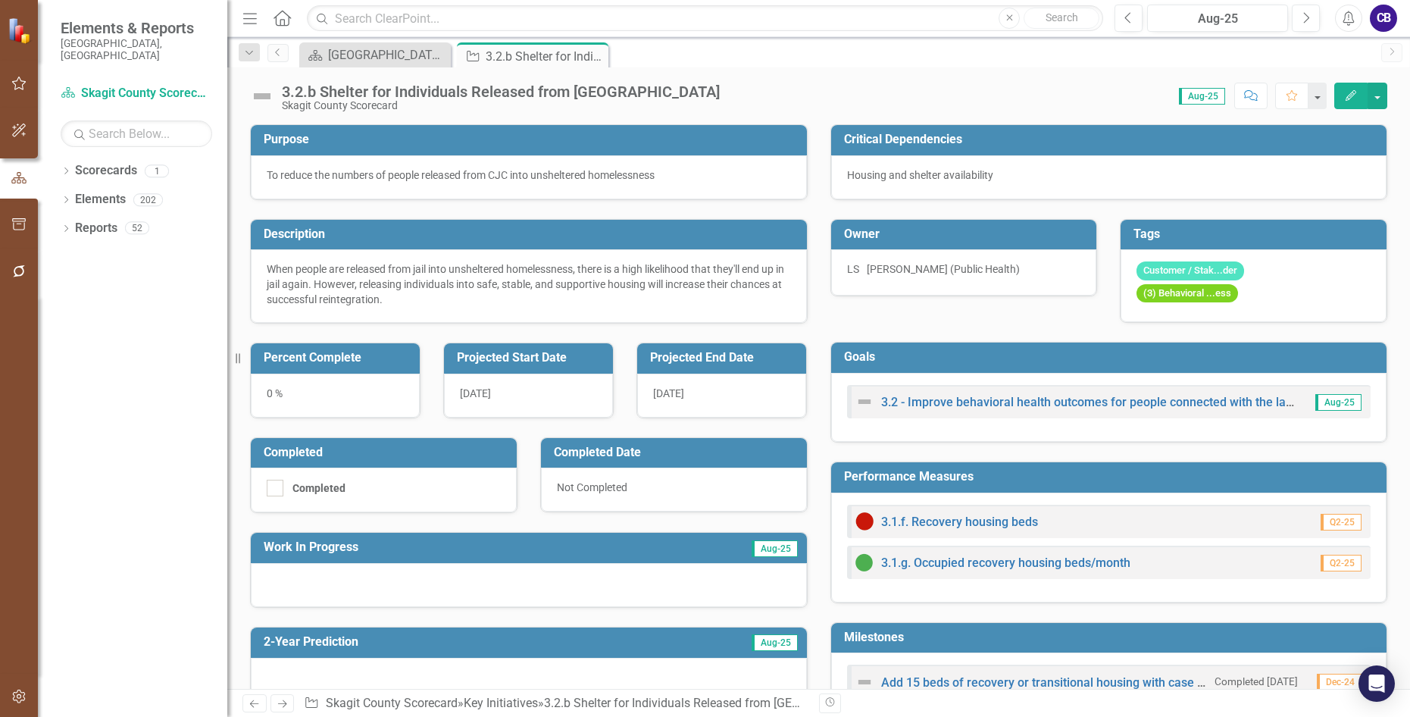
click at [254, 95] on img at bounding box center [262, 96] width 24 height 24
click at [258, 94] on img at bounding box center [262, 96] width 24 height 24
click at [258, 95] on img at bounding box center [262, 96] width 24 height 24
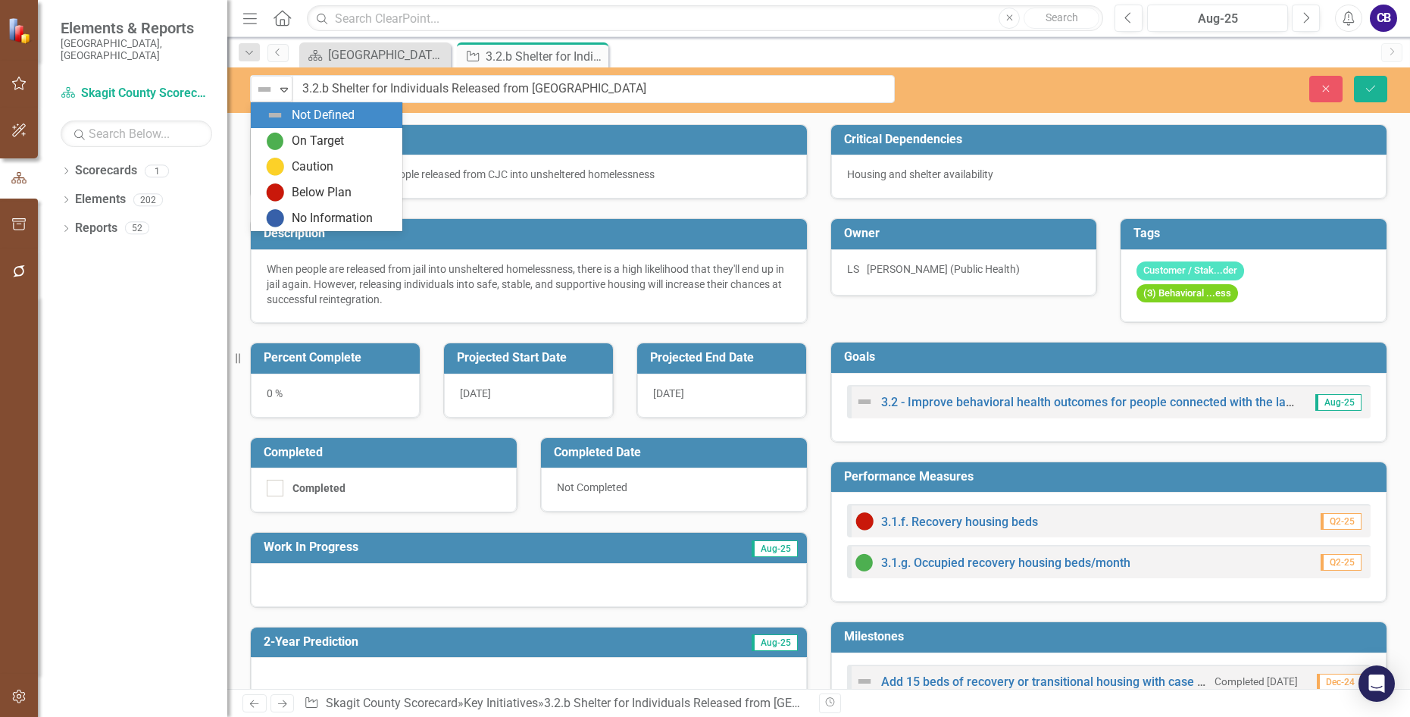
click at [258, 95] on img at bounding box center [264, 89] width 18 height 18
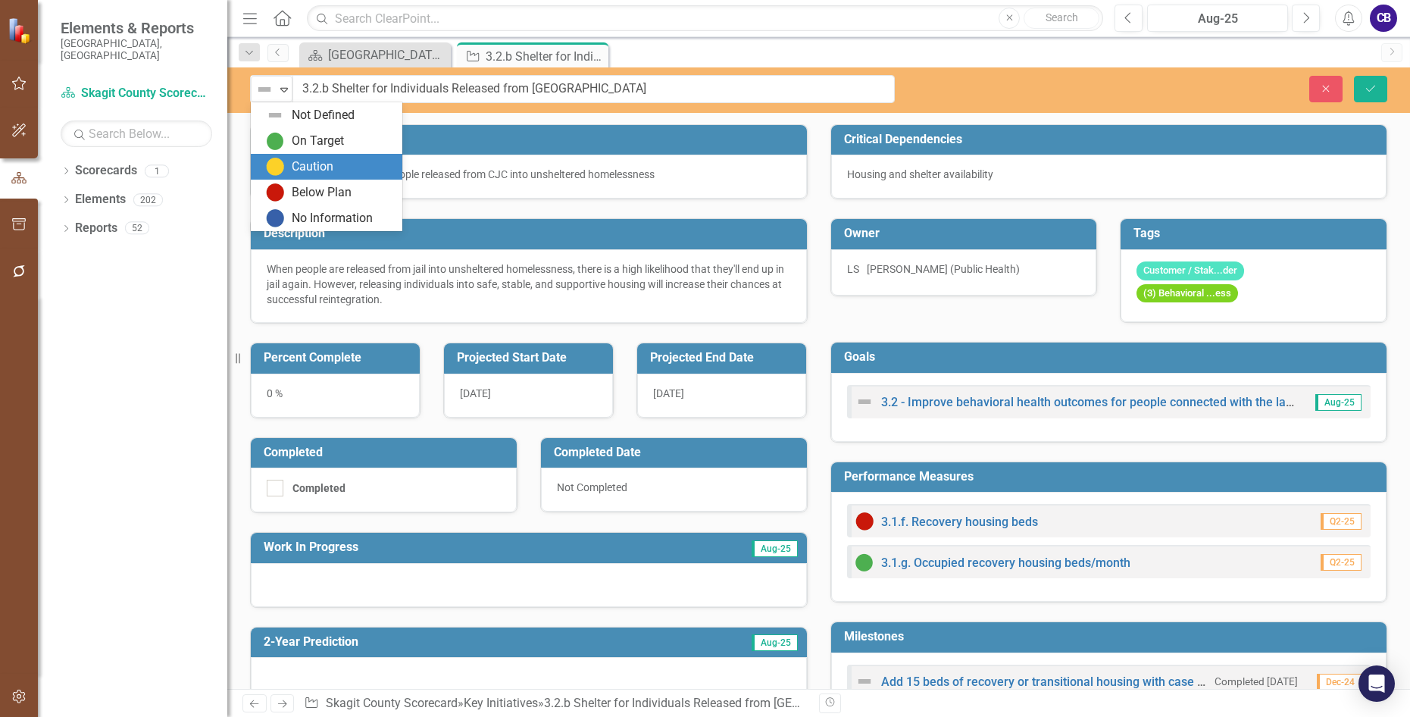
click at [286, 163] on div "Caution" at bounding box center [329, 167] width 127 height 18
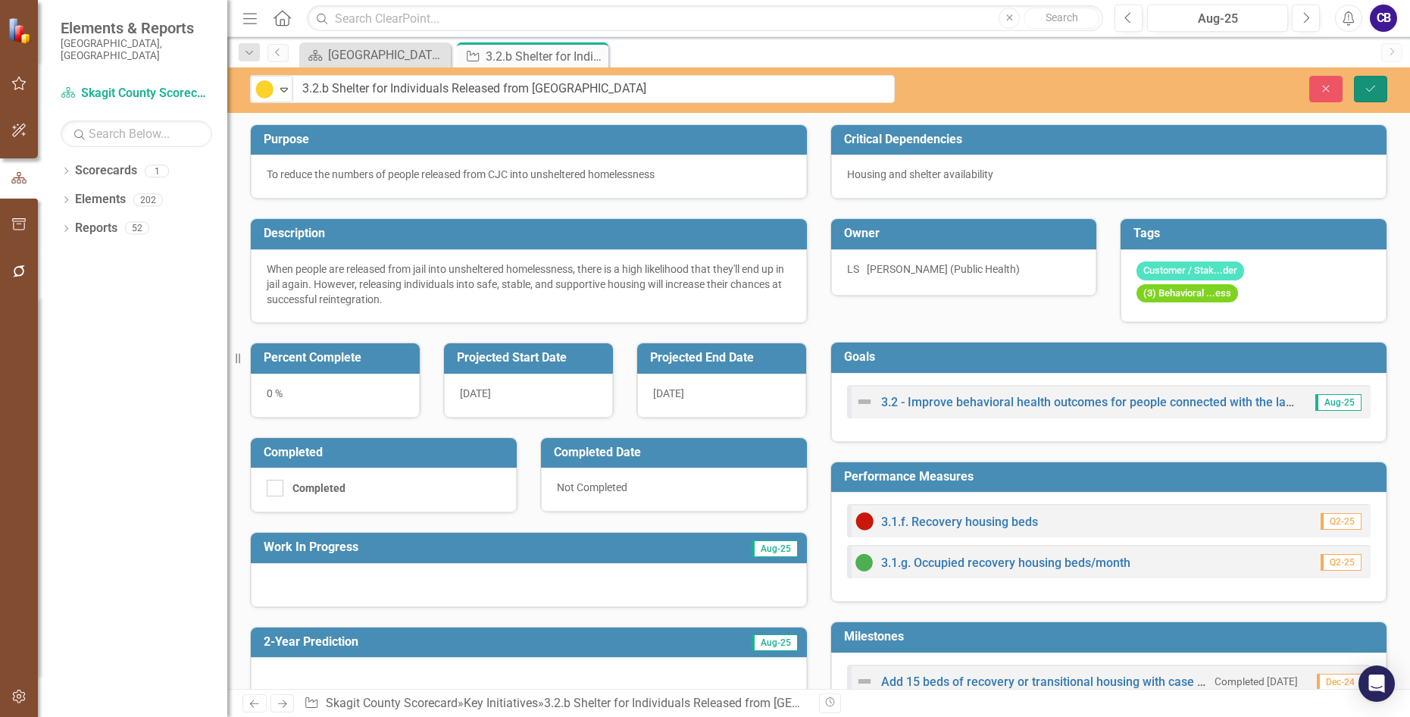
click at [1151, 92] on icon "Save" at bounding box center [1371, 88] width 14 height 11
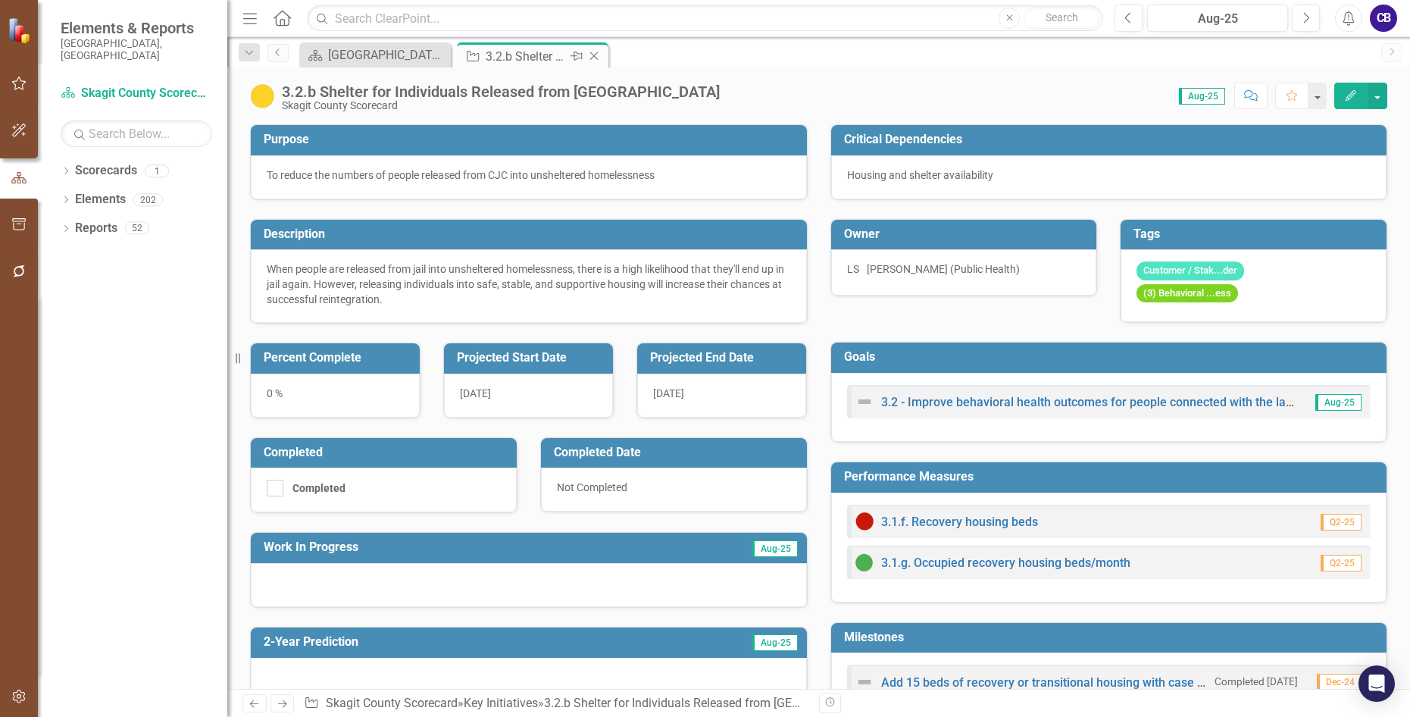
click at [598, 61] on div "Close" at bounding box center [595, 56] width 19 height 19
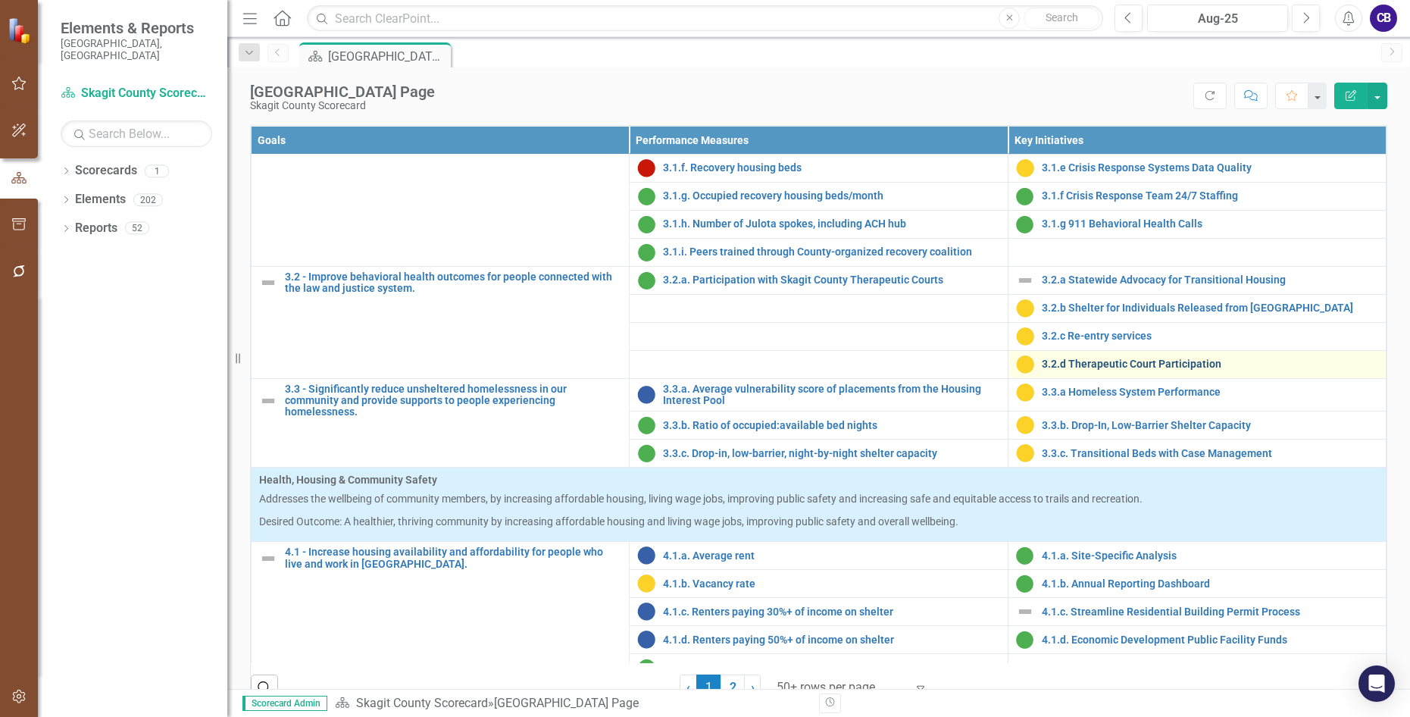
scroll to position [985, 0]
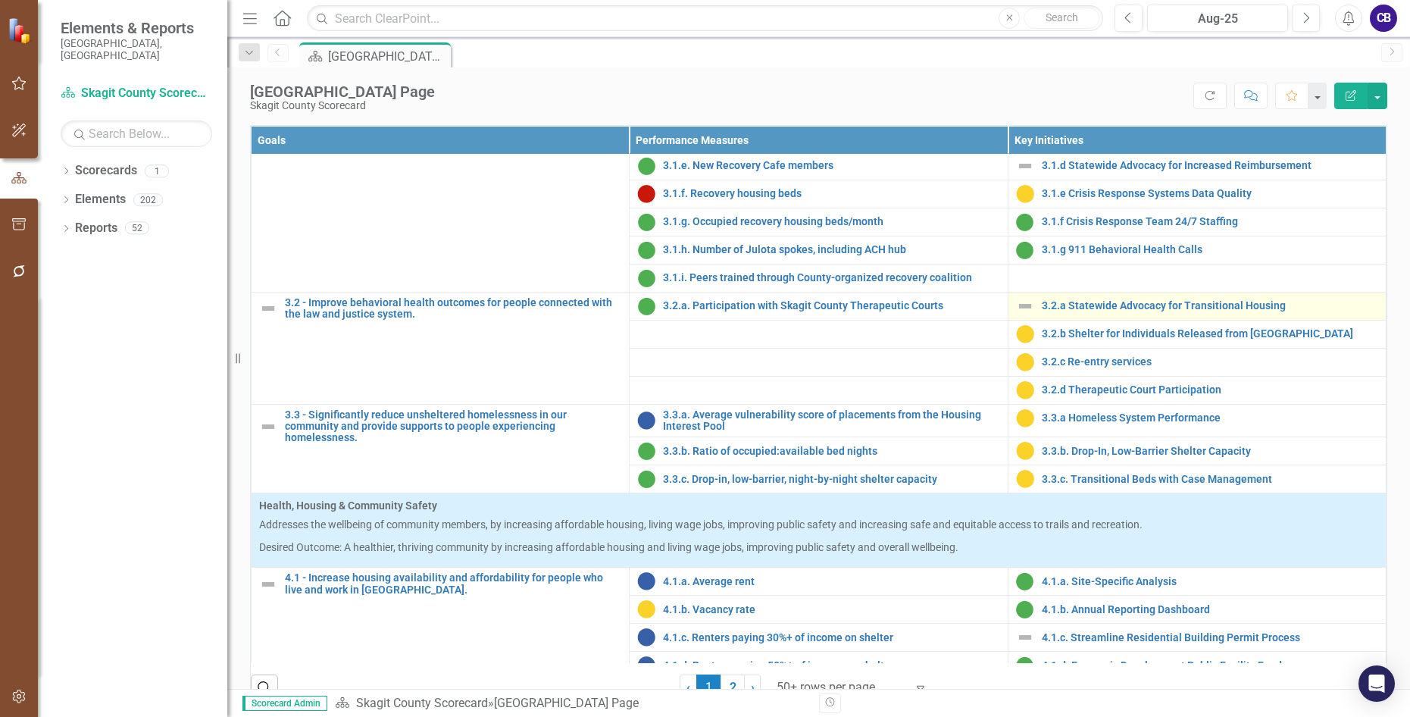
click at [1016, 315] on img at bounding box center [1025, 306] width 18 height 18
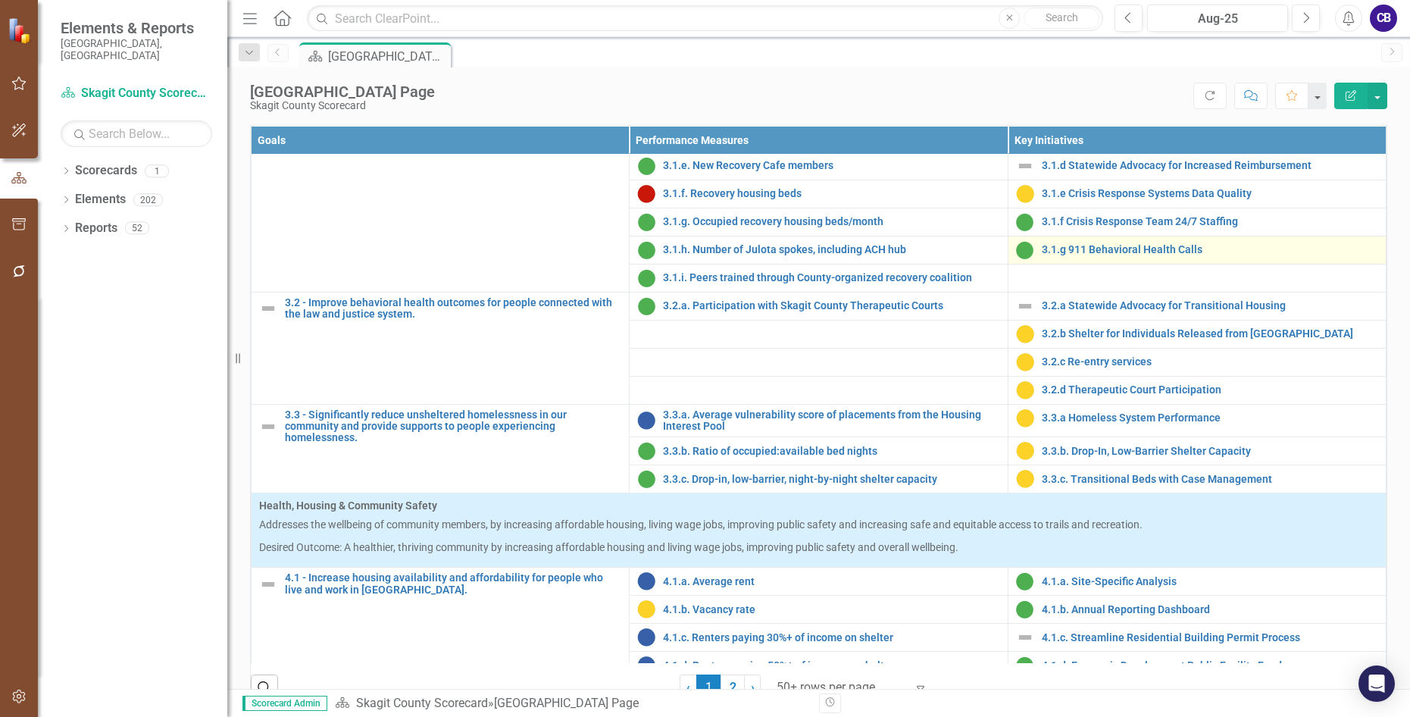
click at [1016, 315] on img at bounding box center [1025, 306] width 18 height 18
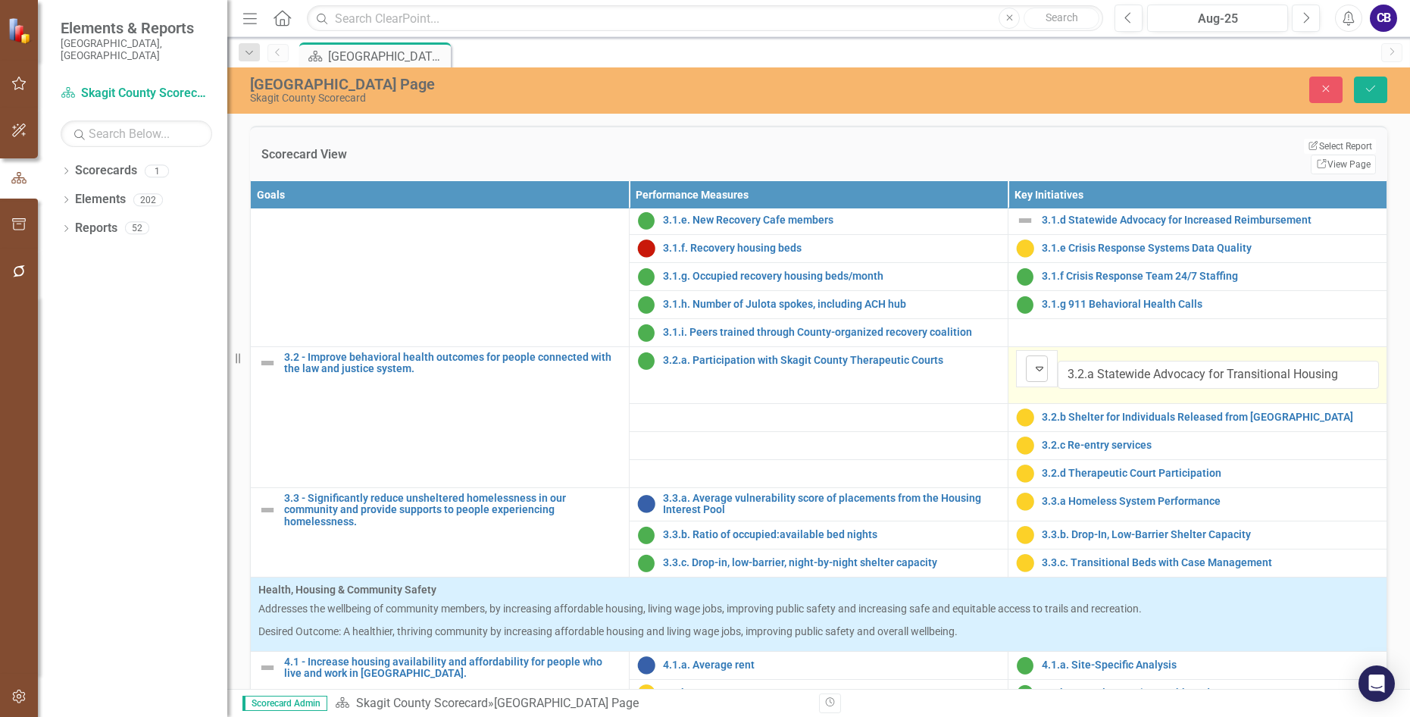
click at [1030, 377] on img at bounding box center [1039, 368] width 18 height 18
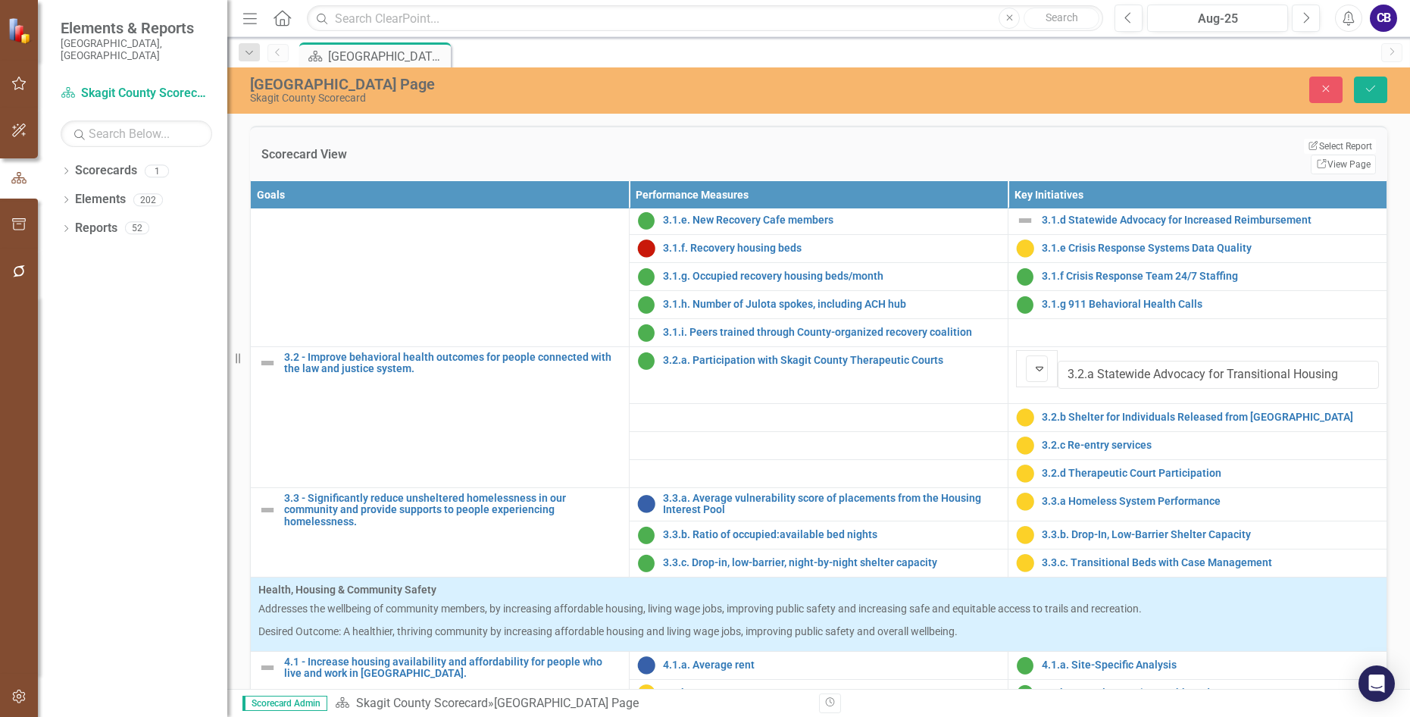
click at [1024, 230] on img at bounding box center [1025, 220] width 18 height 18
click at [1022, 230] on img at bounding box center [1025, 220] width 18 height 18
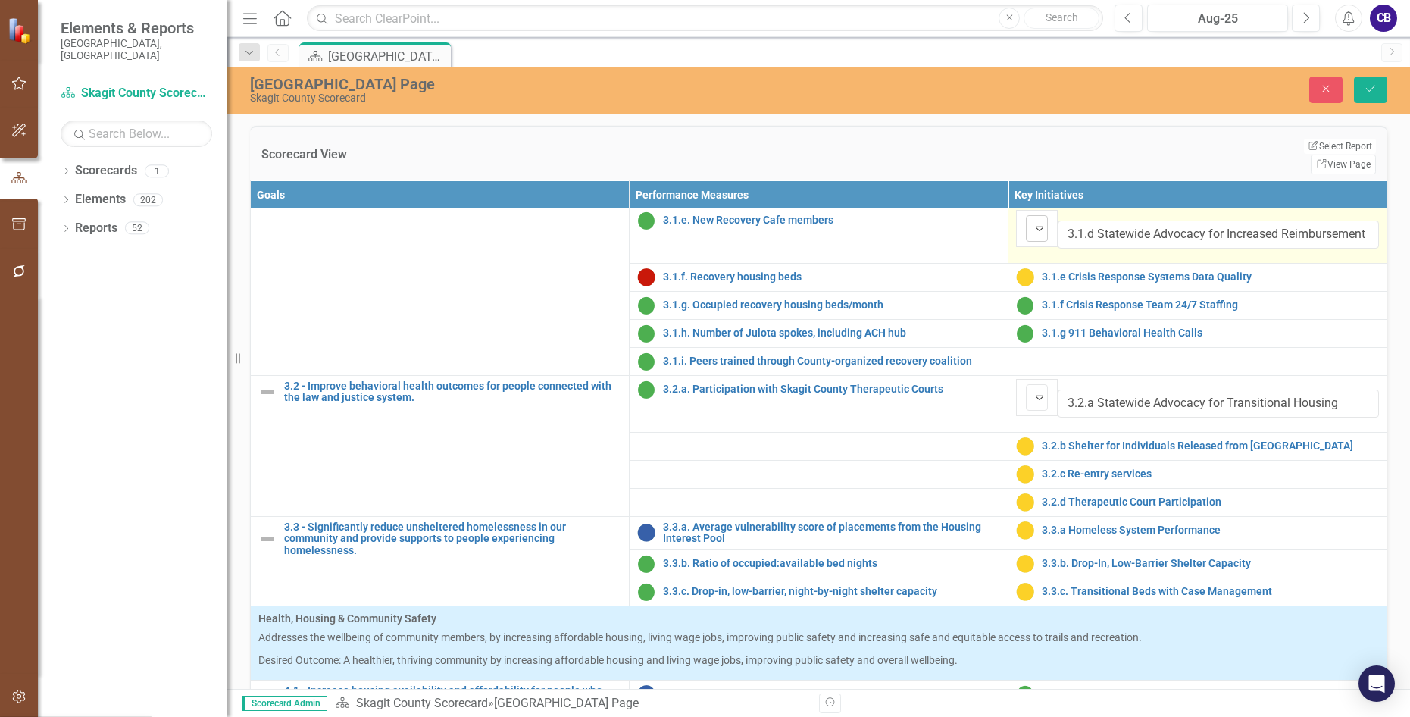
click at [1026, 242] on div "Not Defined Expand" at bounding box center [1037, 228] width 22 height 27
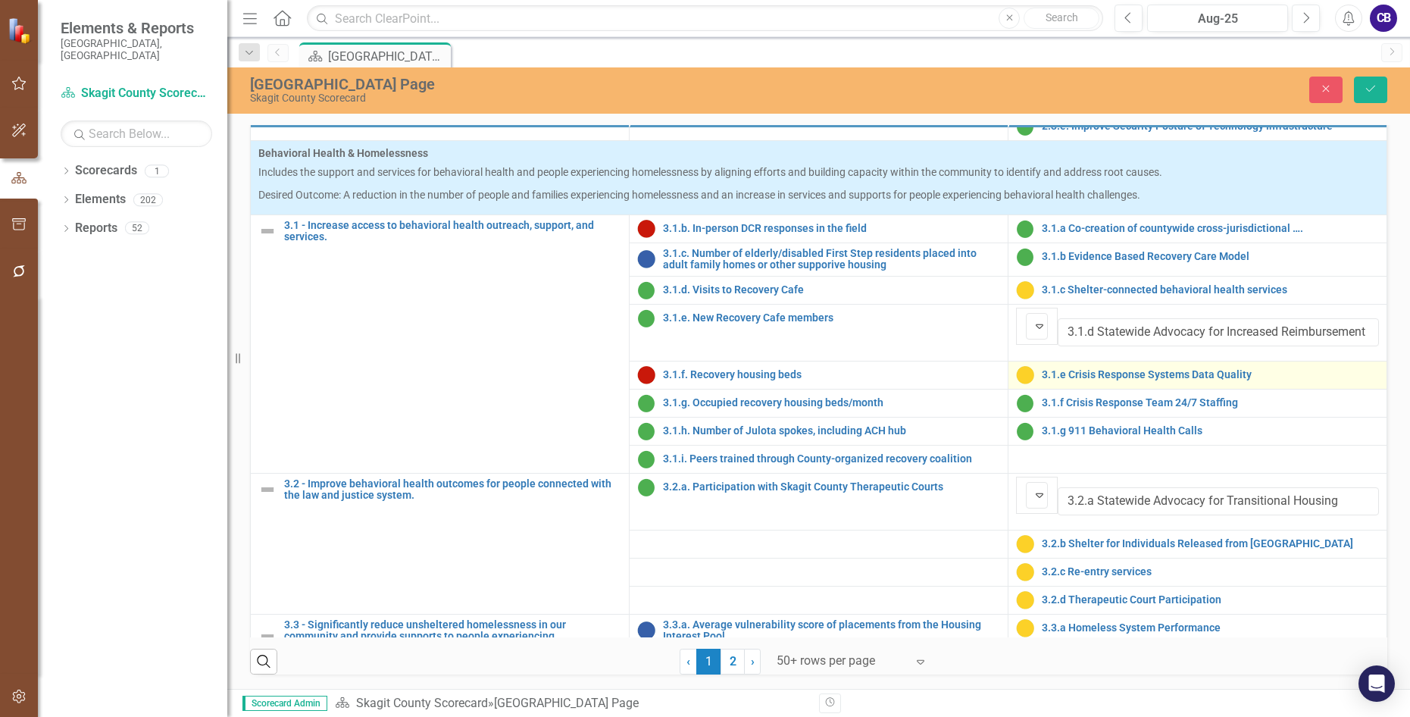
scroll to position [833, 0]
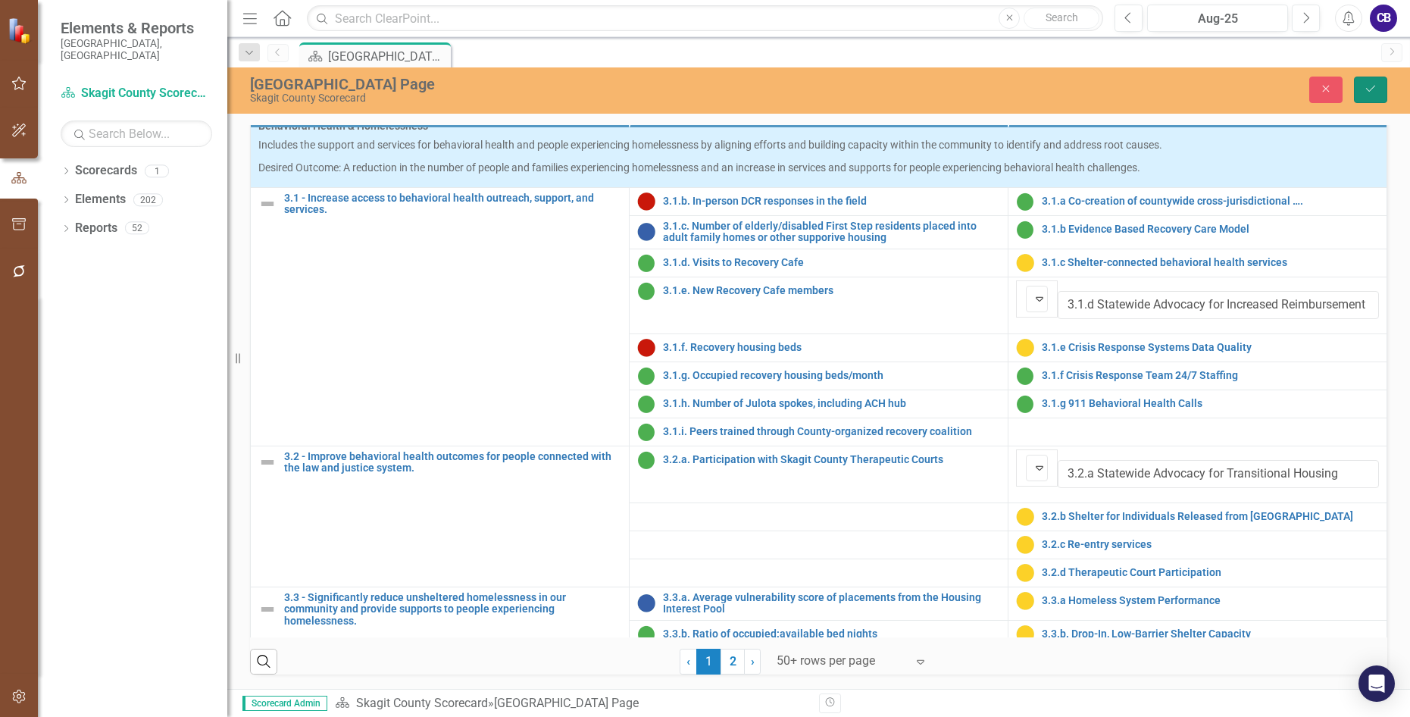
click at [1151, 89] on icon "Save" at bounding box center [1371, 88] width 14 height 11
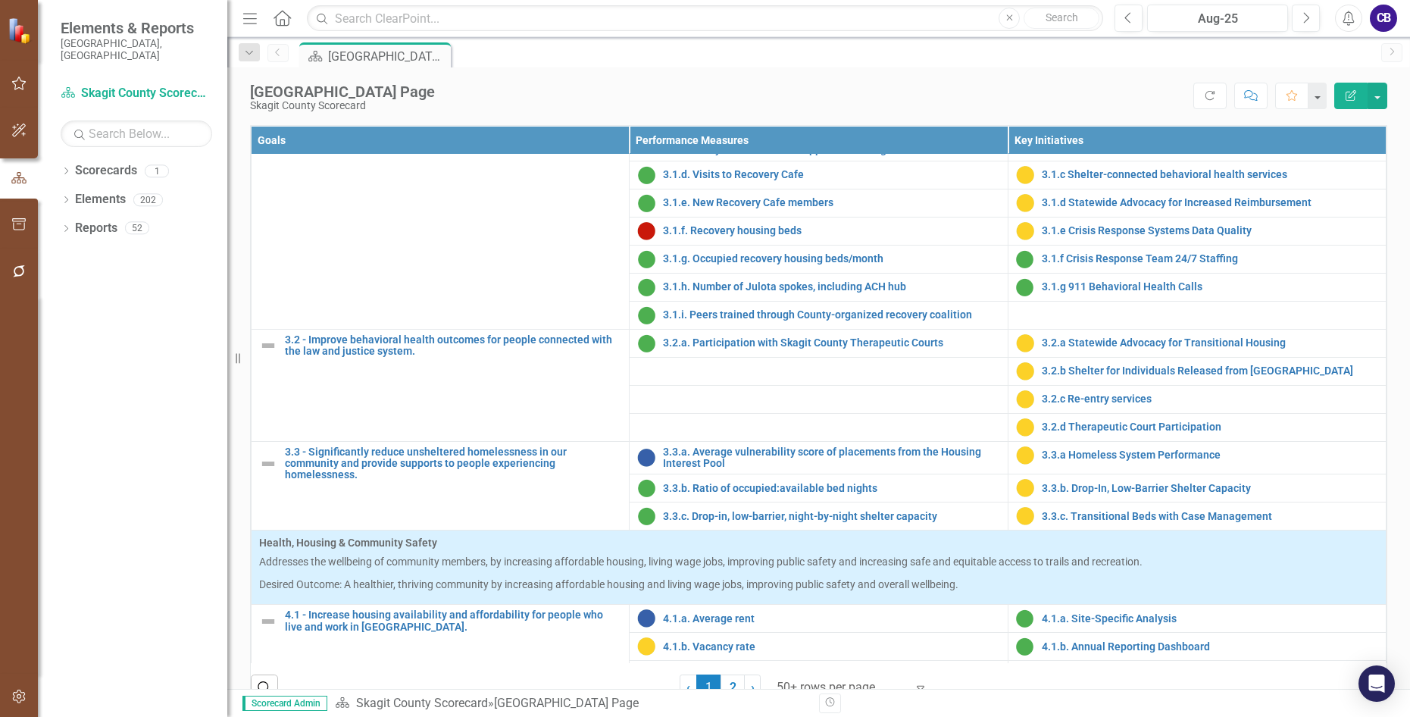
scroll to position [985, 0]
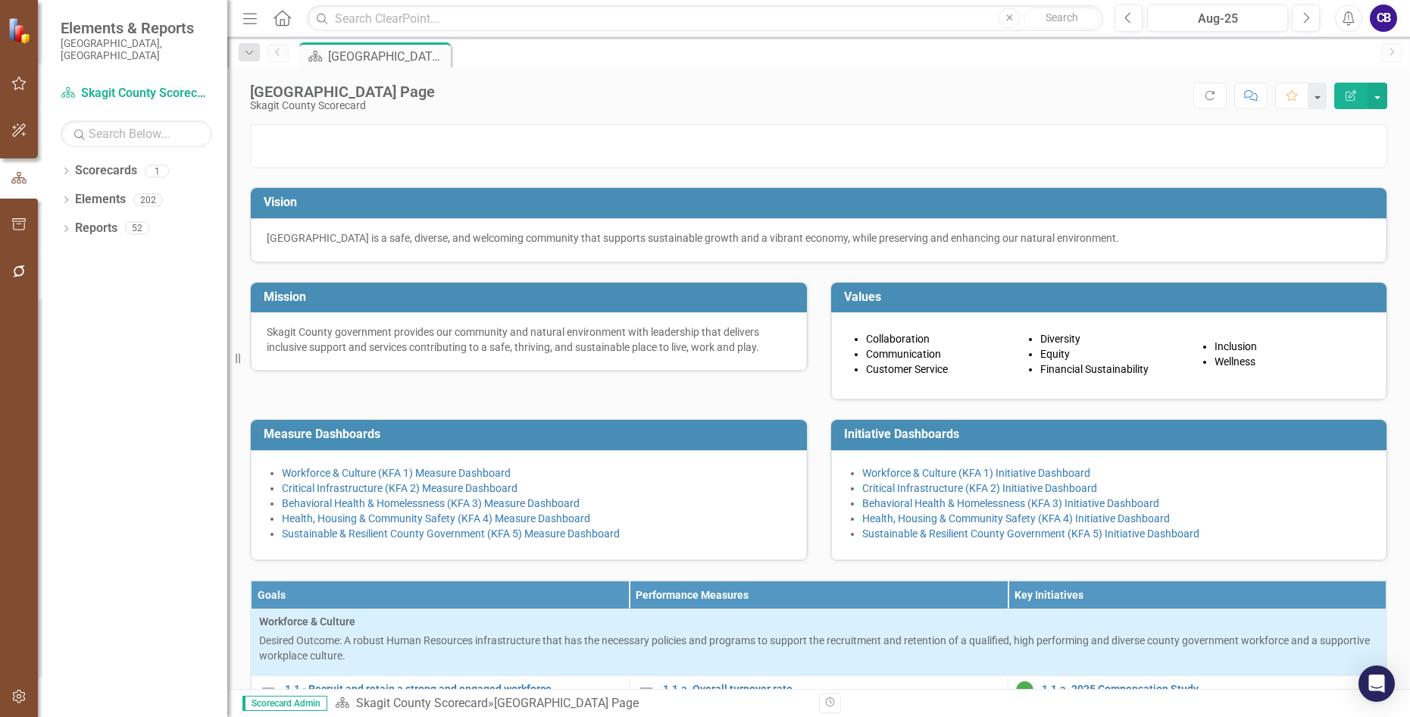
scroll to position [985, 0]
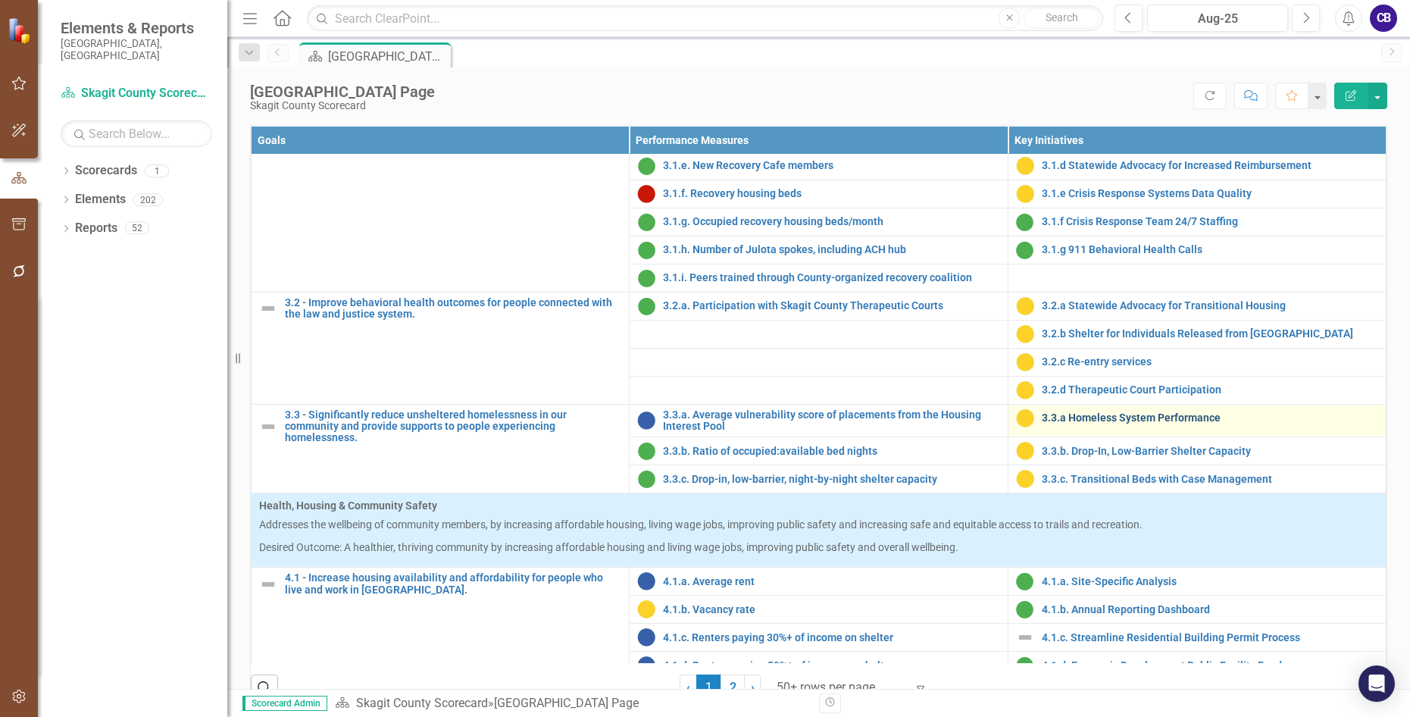
click at [1120, 424] on link "3.3.a Homeless System Performance" at bounding box center [1210, 417] width 336 height 11
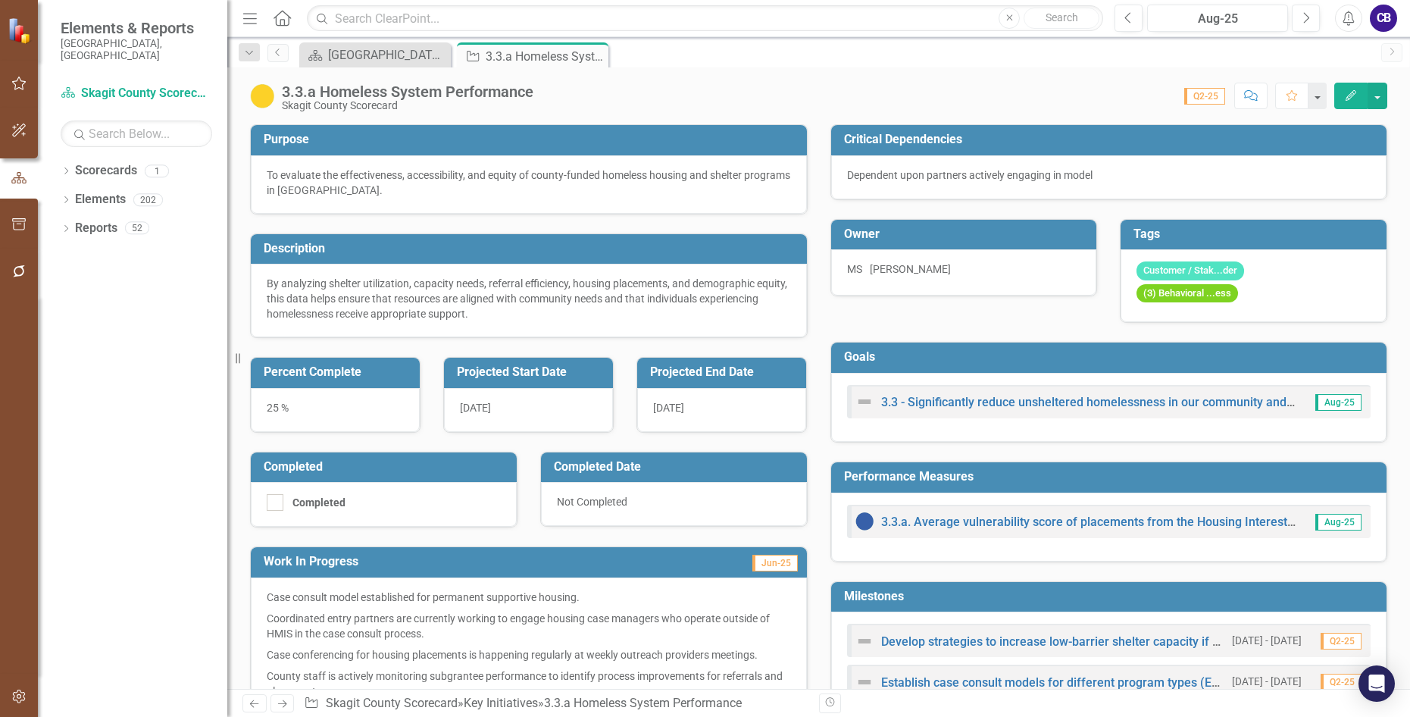
click at [266, 100] on img at bounding box center [262, 96] width 24 height 24
click at [265, 100] on img at bounding box center [262, 96] width 24 height 24
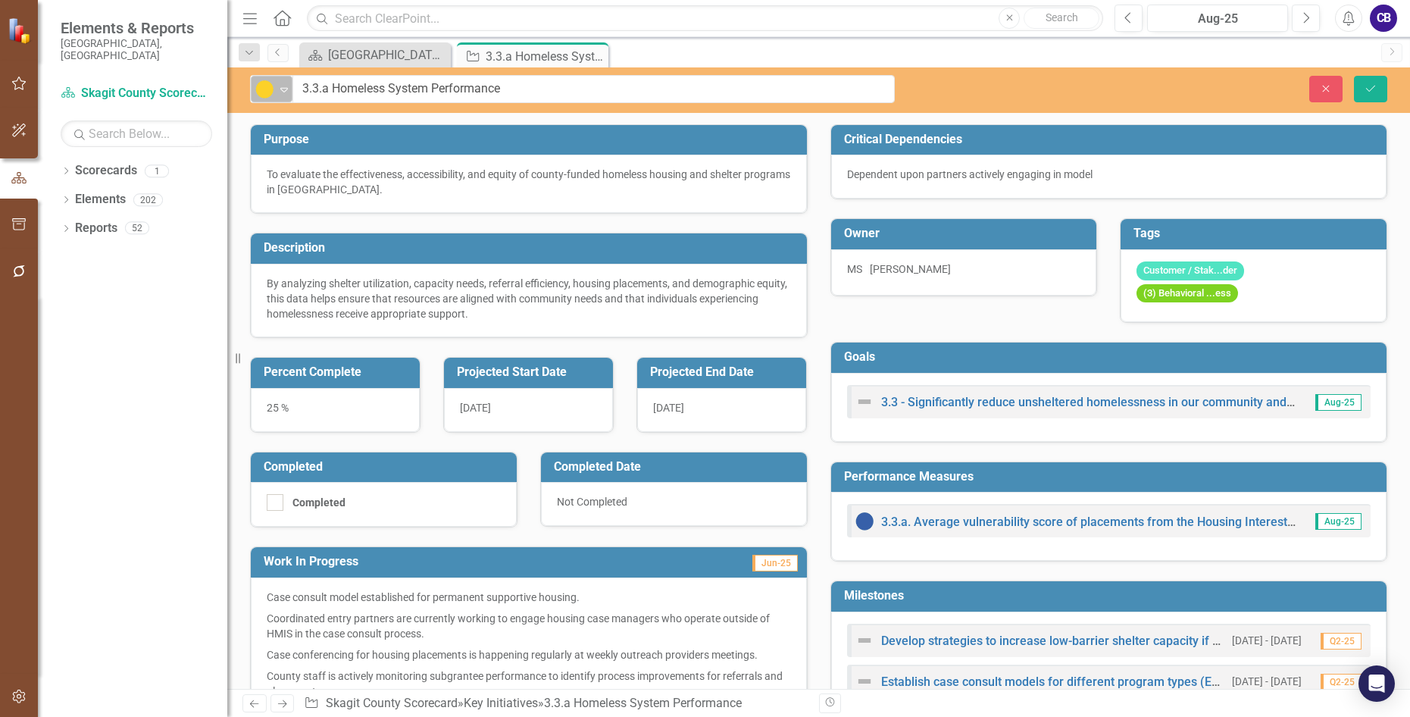
click at [275, 80] on div "Caution" at bounding box center [265, 89] width 23 height 21
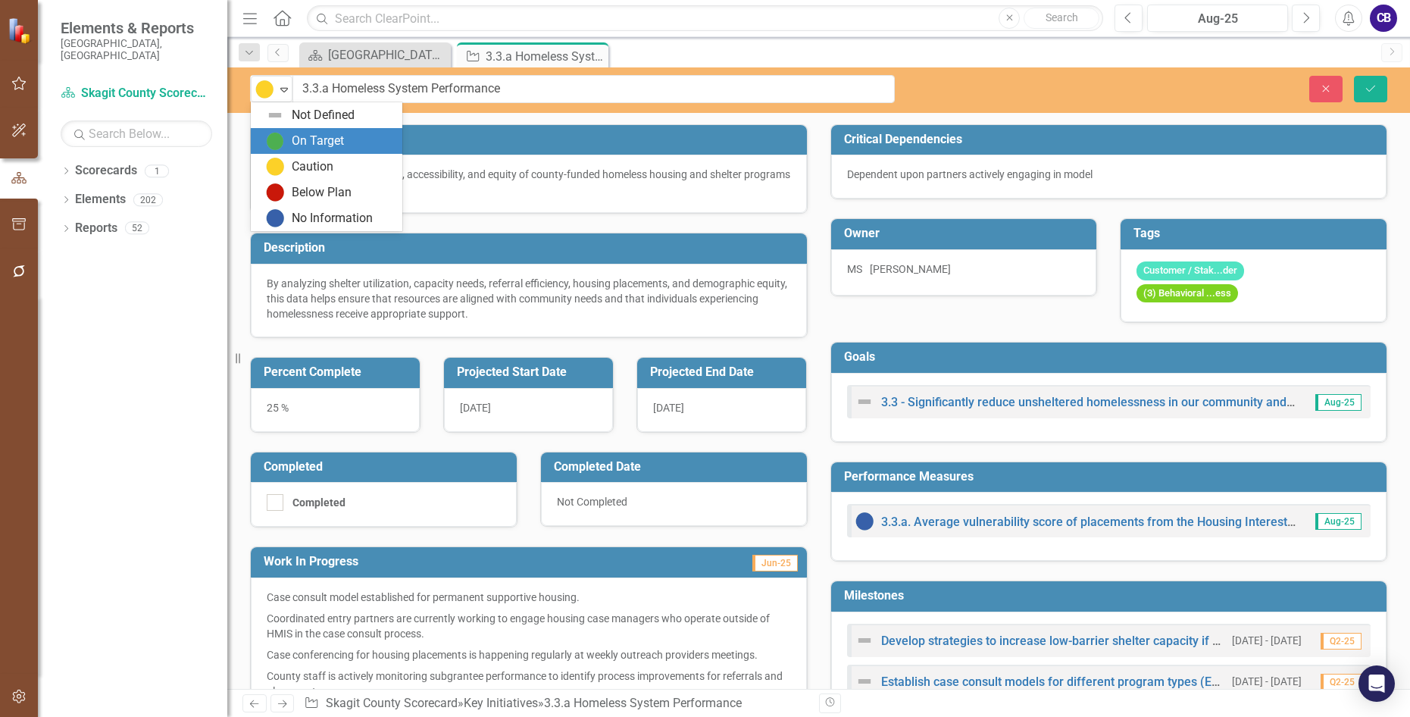
drag, startPoint x: 280, startPoint y: 136, endPoint x: 292, endPoint y: 135, distance: 12.1
click at [281, 136] on img at bounding box center [275, 141] width 18 height 18
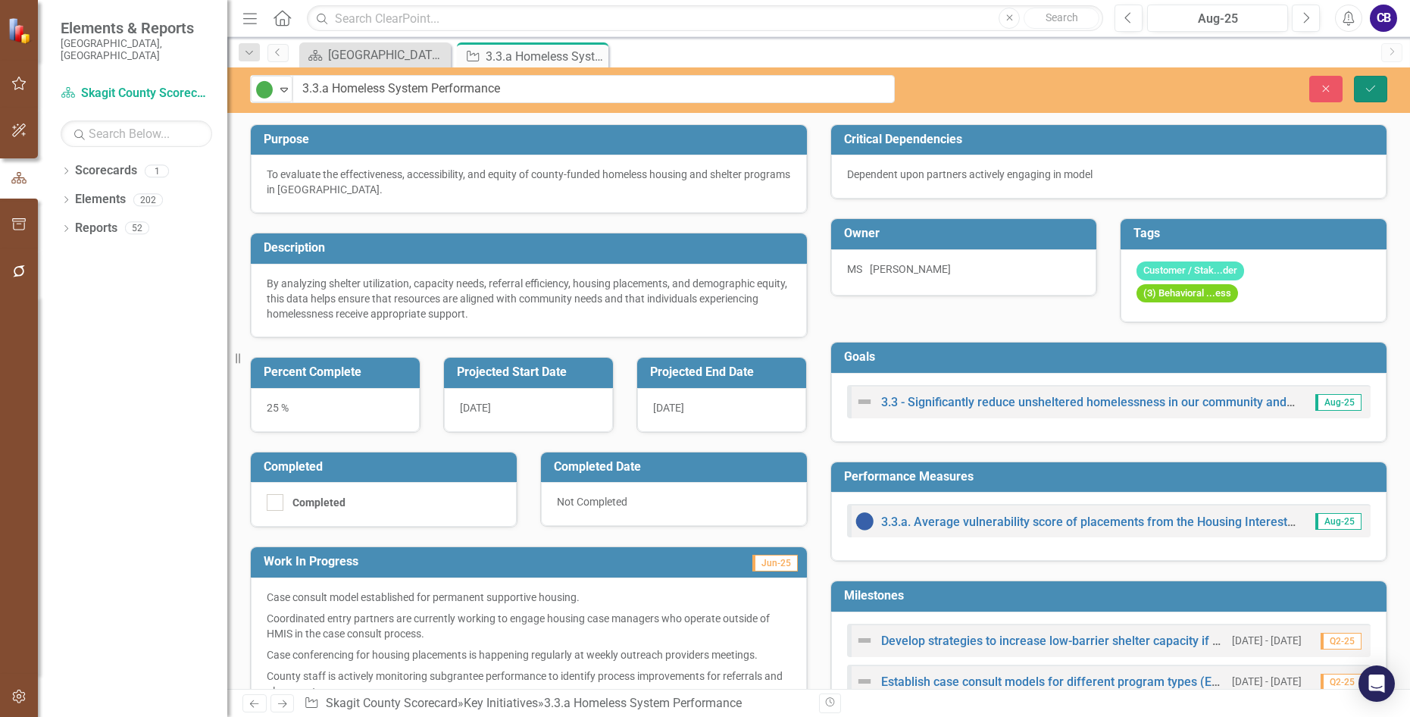
drag, startPoint x: 1369, startPoint y: 85, endPoint x: 1358, endPoint y: 89, distance: 11.3
click at [1370, 83] on icon "Save" at bounding box center [1371, 88] width 14 height 11
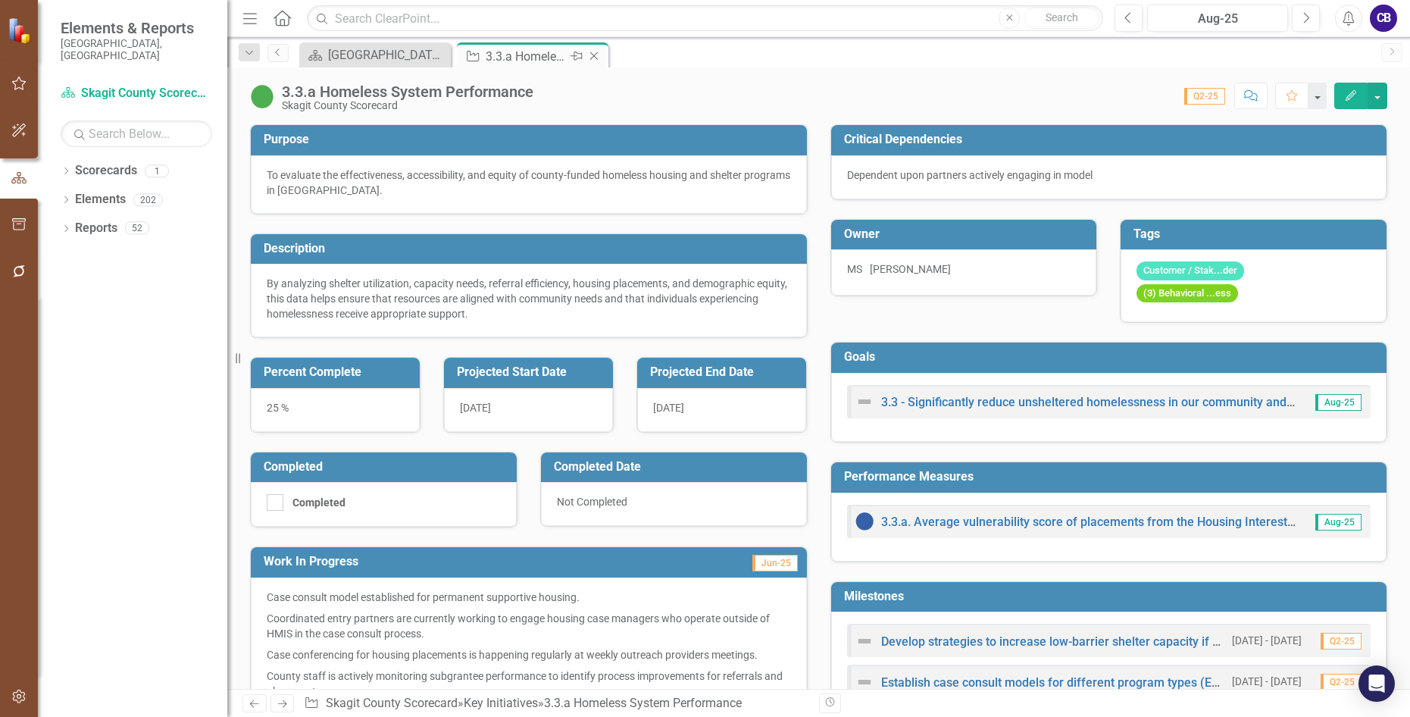
click at [599, 57] on icon "Close" at bounding box center [593, 56] width 15 height 12
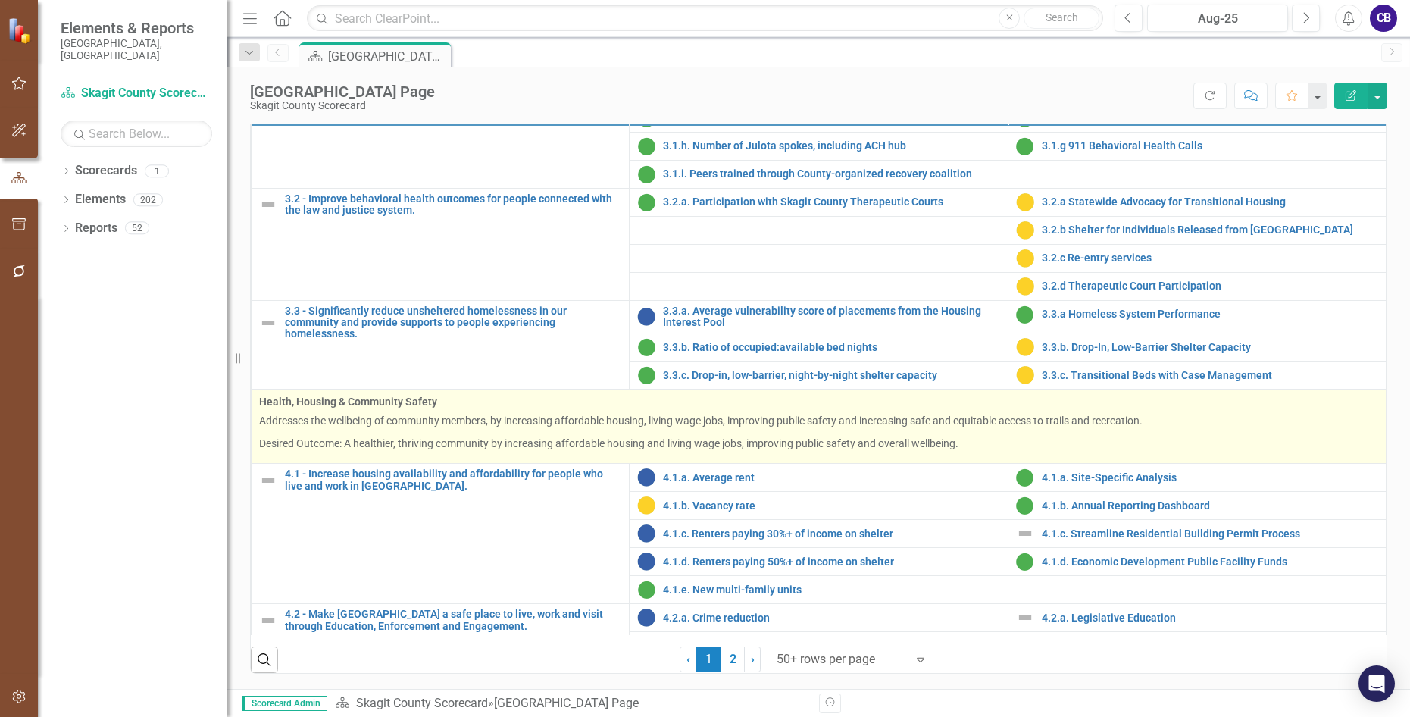
scroll to position [985, 0]
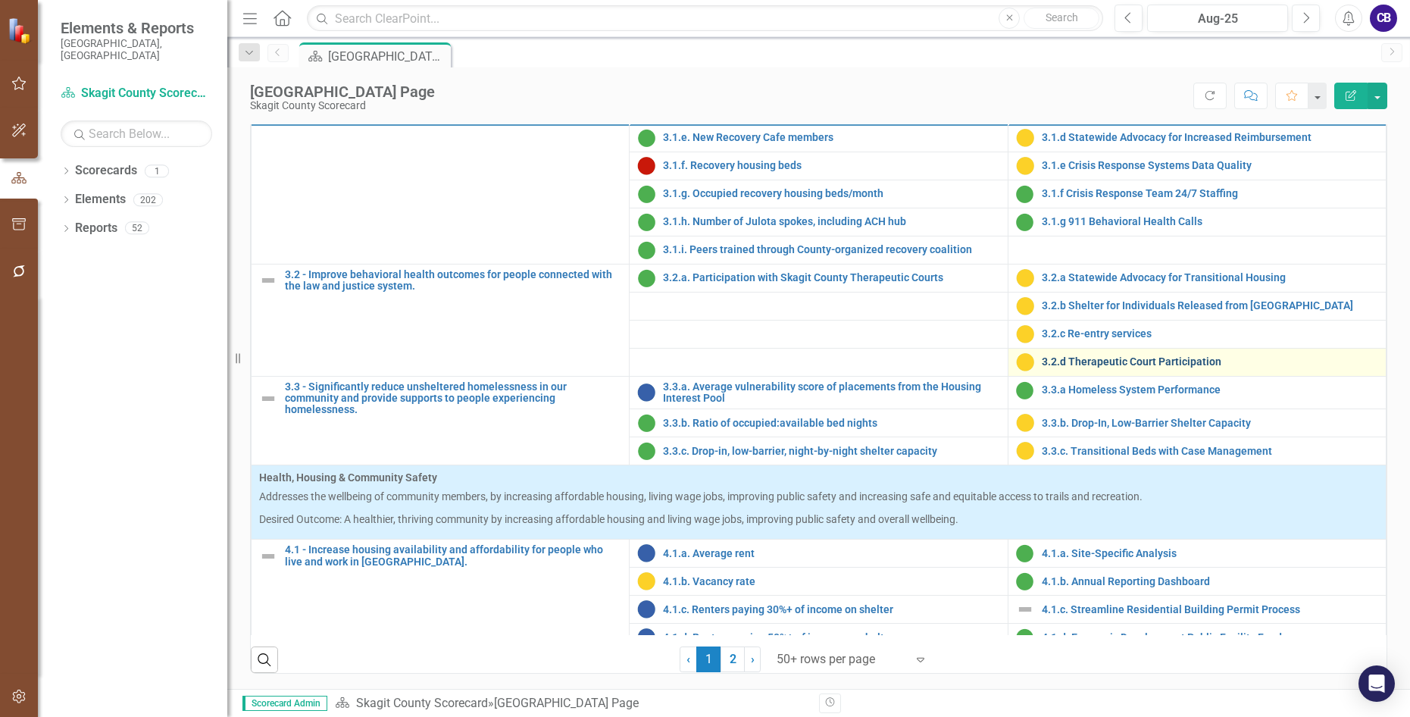
click at [1062, 367] on link "3.2.d Therapeutic Court Participation" at bounding box center [1210, 361] width 336 height 11
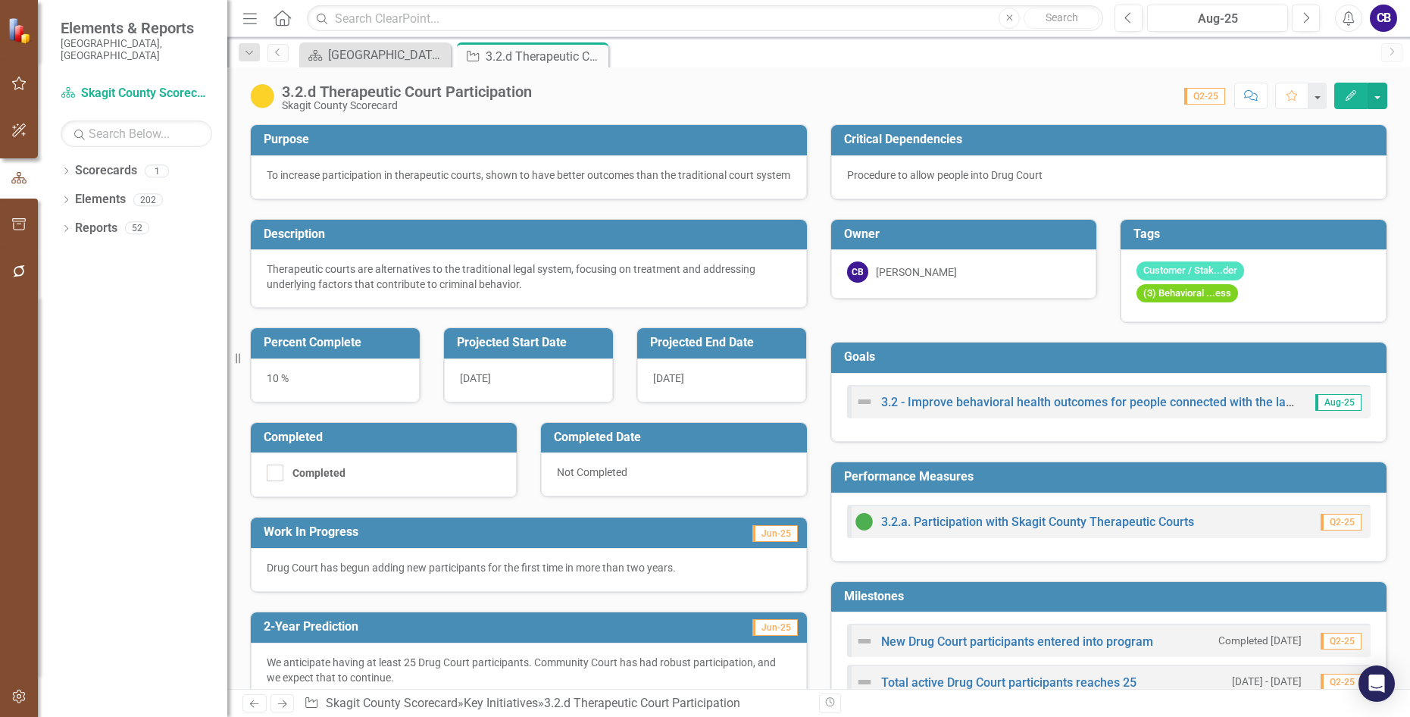
click at [255, 102] on img at bounding box center [262, 96] width 24 height 24
click at [256, 102] on img at bounding box center [262, 96] width 24 height 24
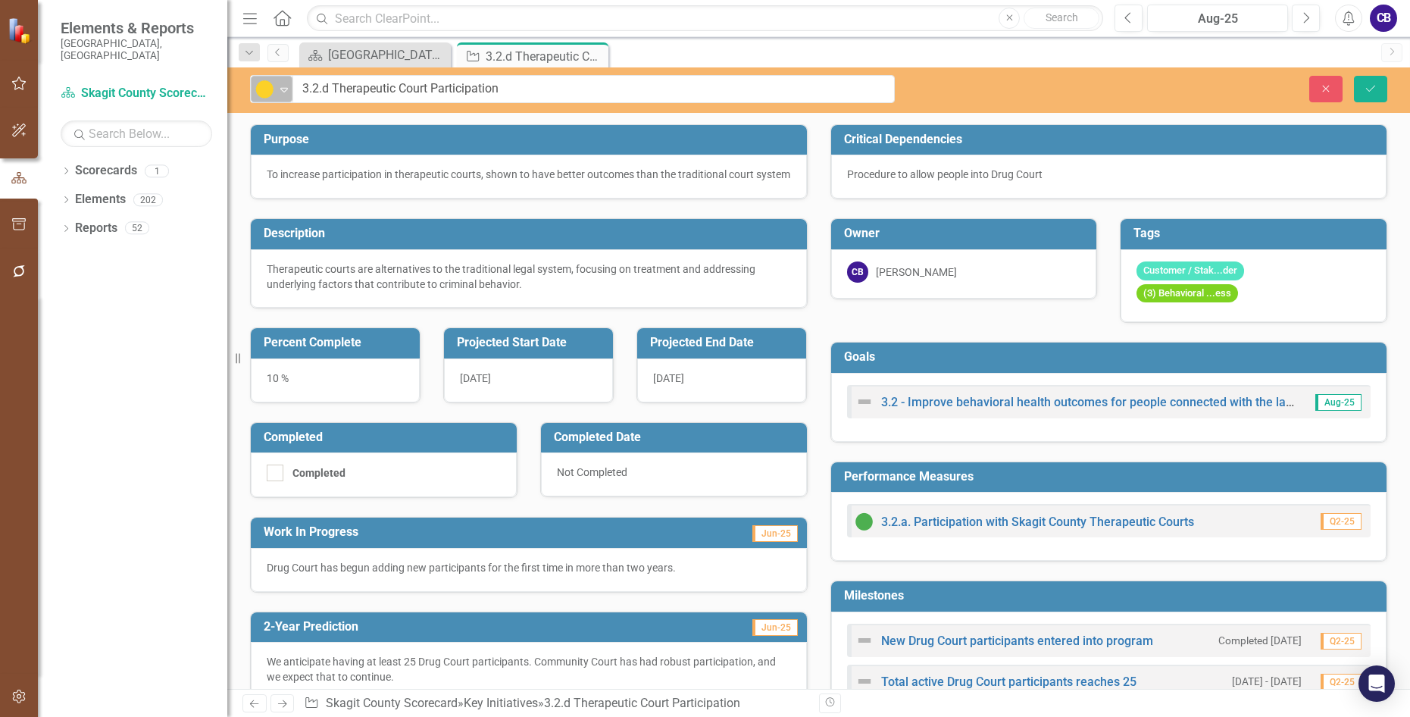
click at [264, 98] on div "Caution" at bounding box center [265, 89] width 23 height 21
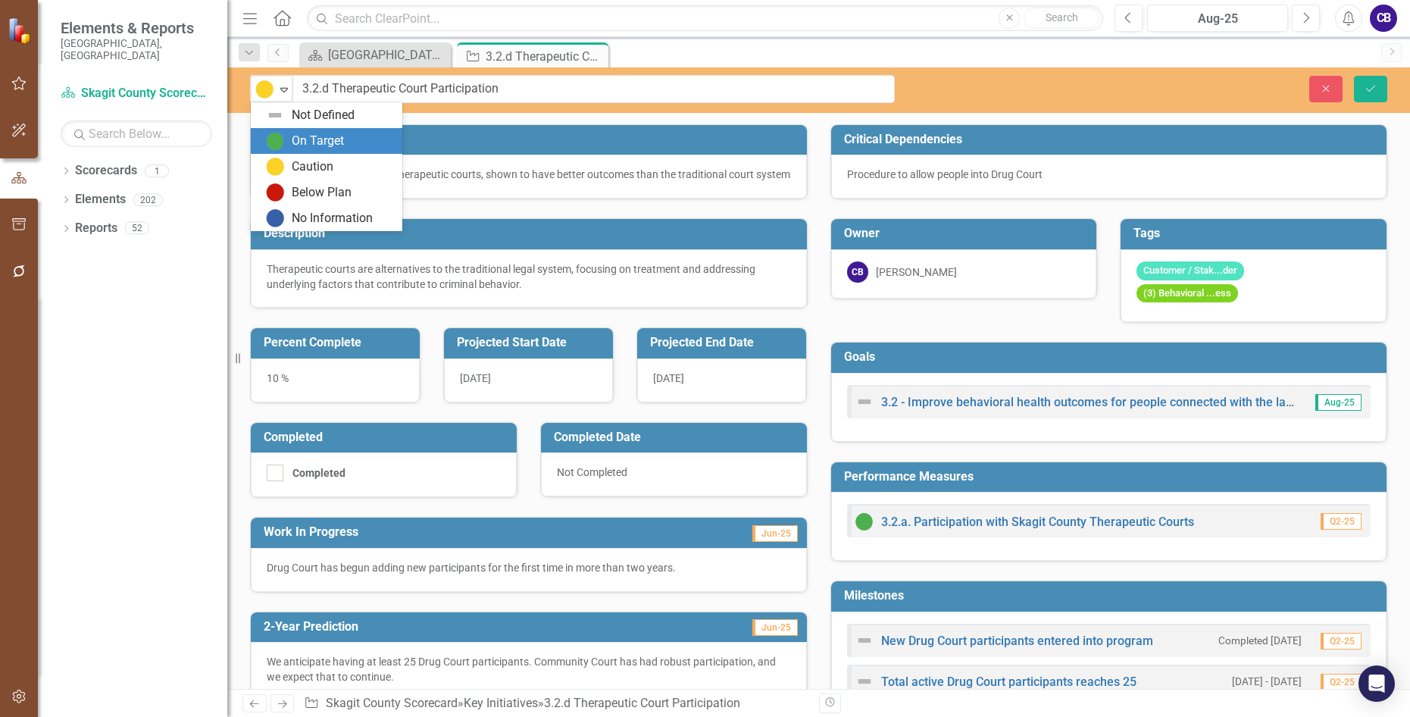
click at [300, 142] on div "On Target" at bounding box center [318, 141] width 52 height 17
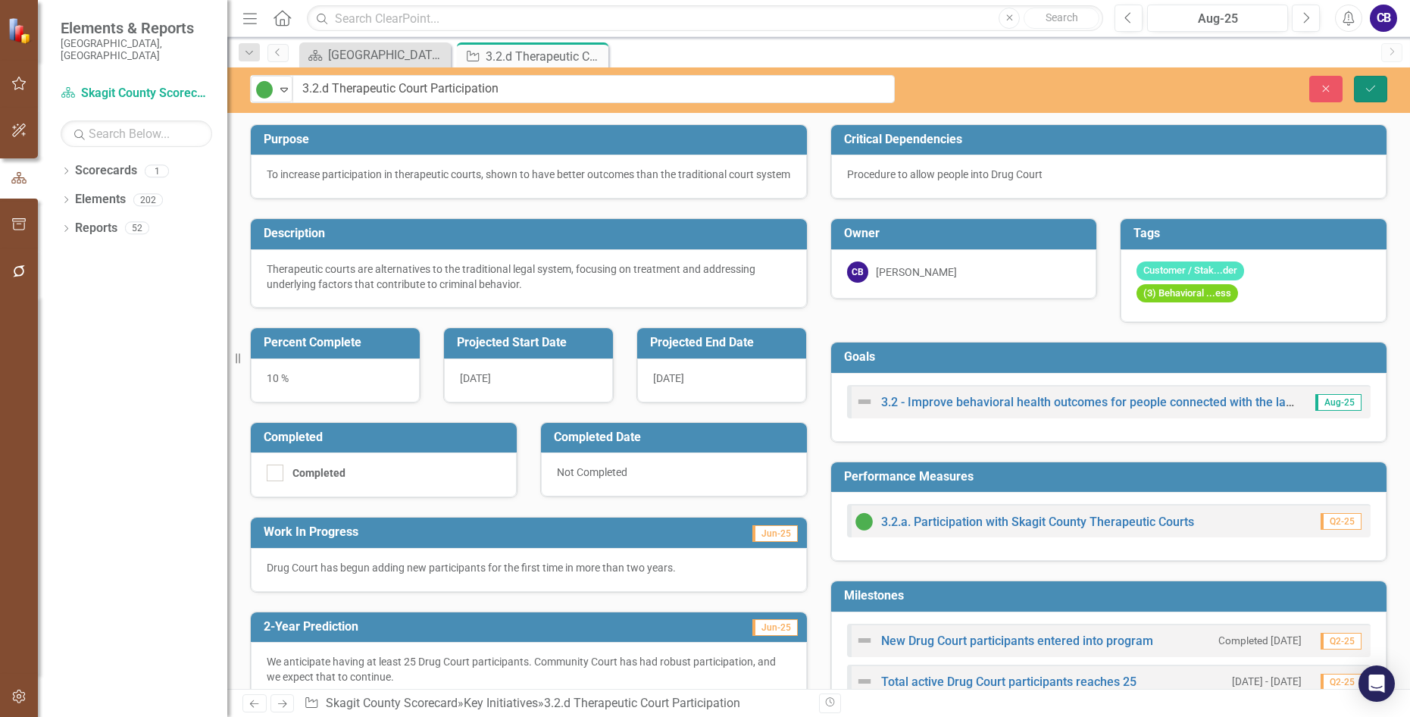
click at [1373, 83] on icon "Save" at bounding box center [1371, 88] width 14 height 11
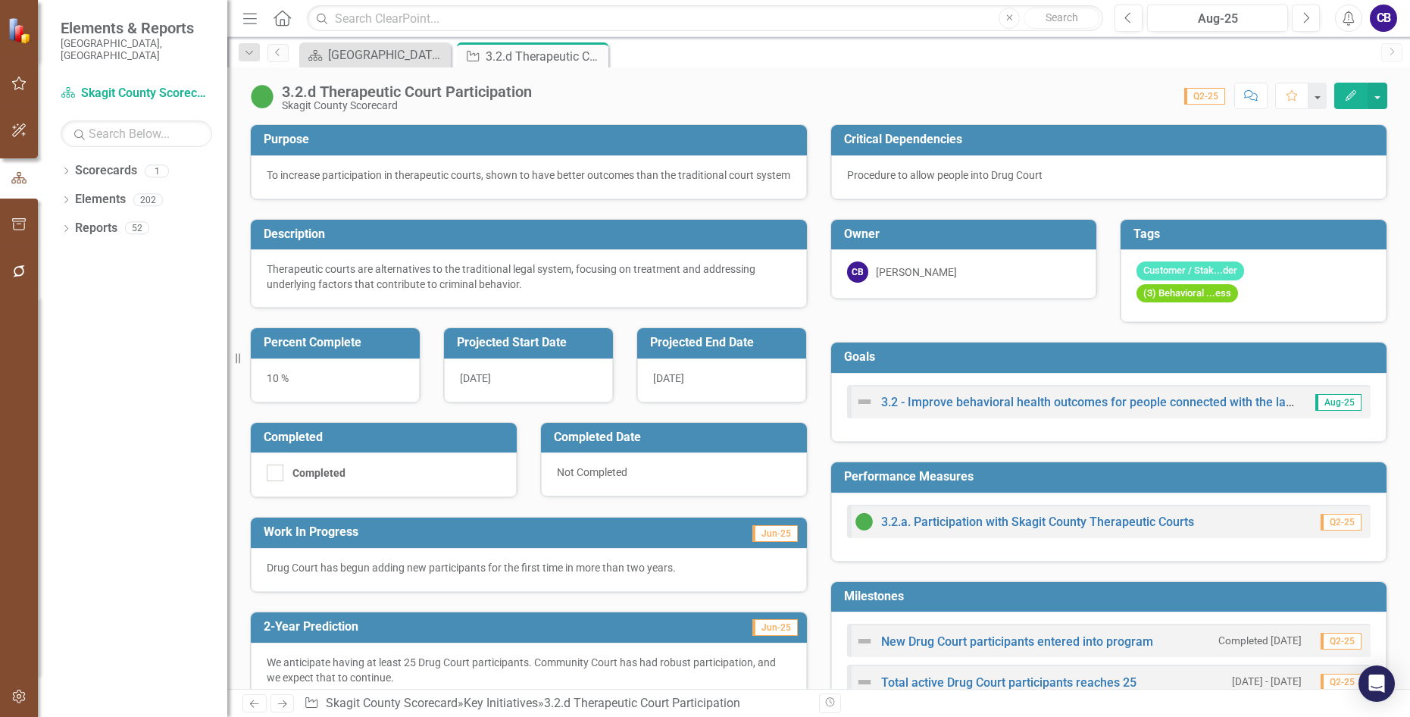
click at [0, 0] on icon "Close" at bounding box center [0, 0] width 0 height 0
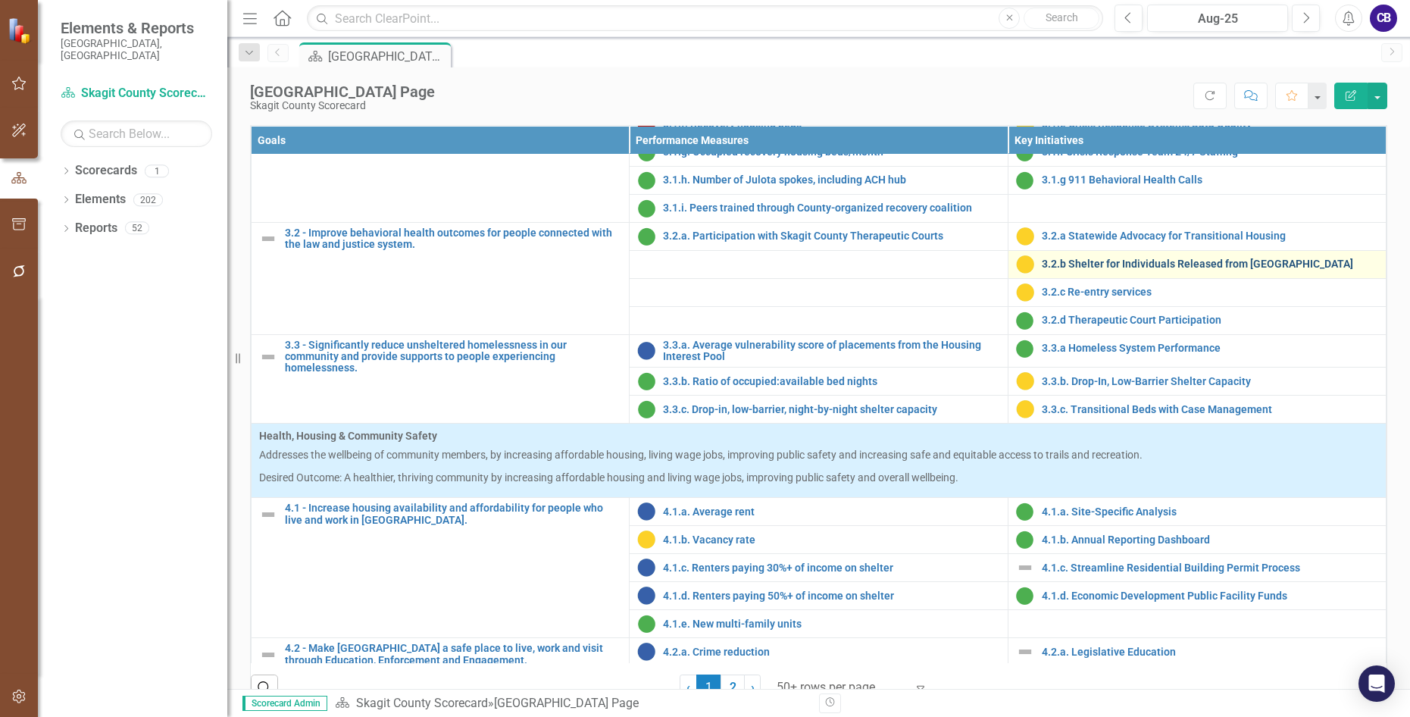
scroll to position [1136, 0]
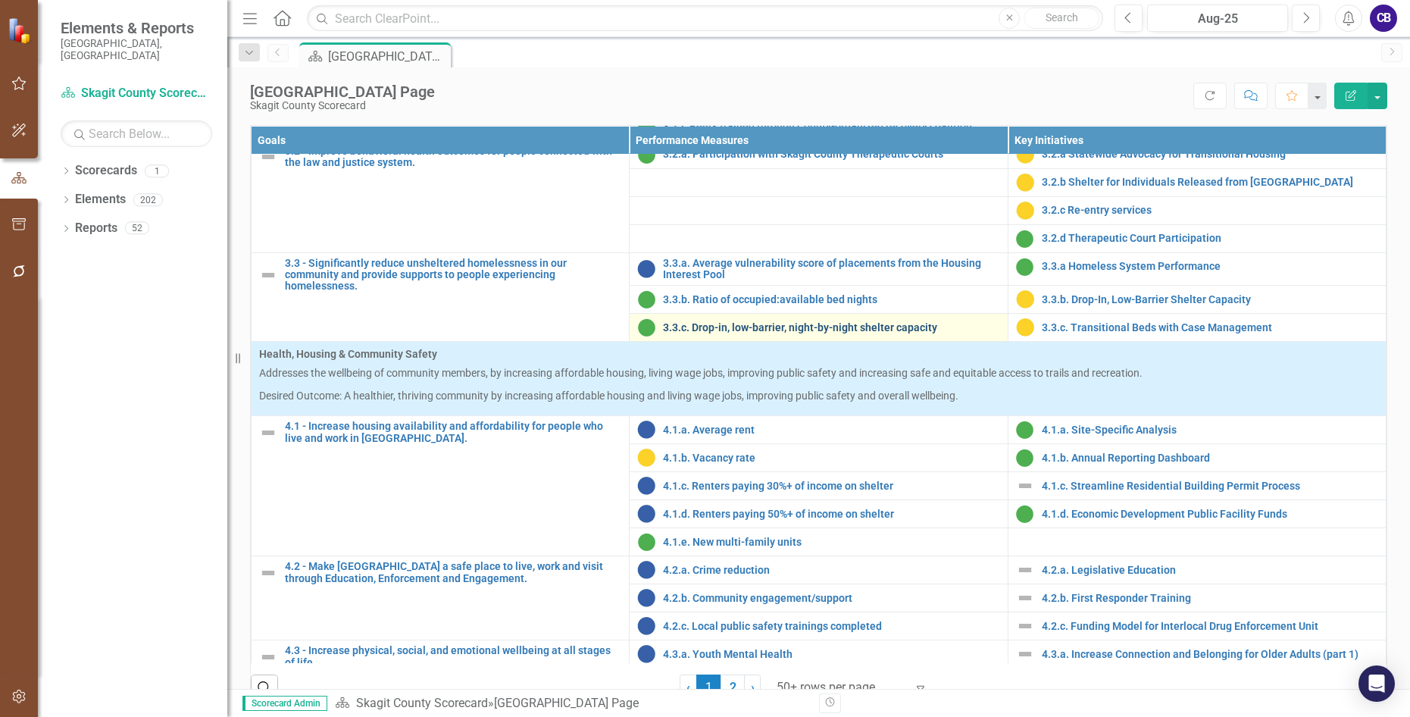
click at [714, 333] on link "3.3.c. Drop-in, low-barrier, night-by-night shelter capacity" at bounding box center [831, 327] width 336 height 11
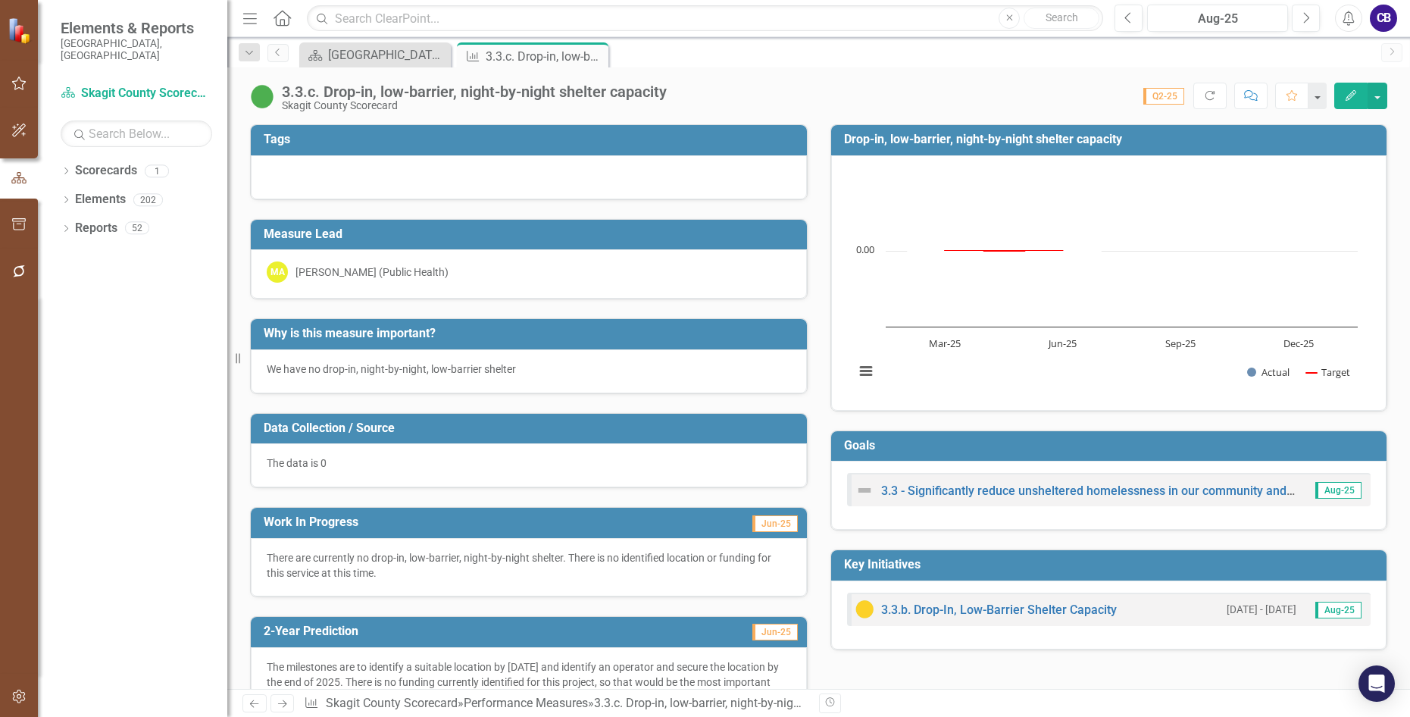
click at [0, 0] on div "Close" at bounding box center [0, 0] width 0 height 0
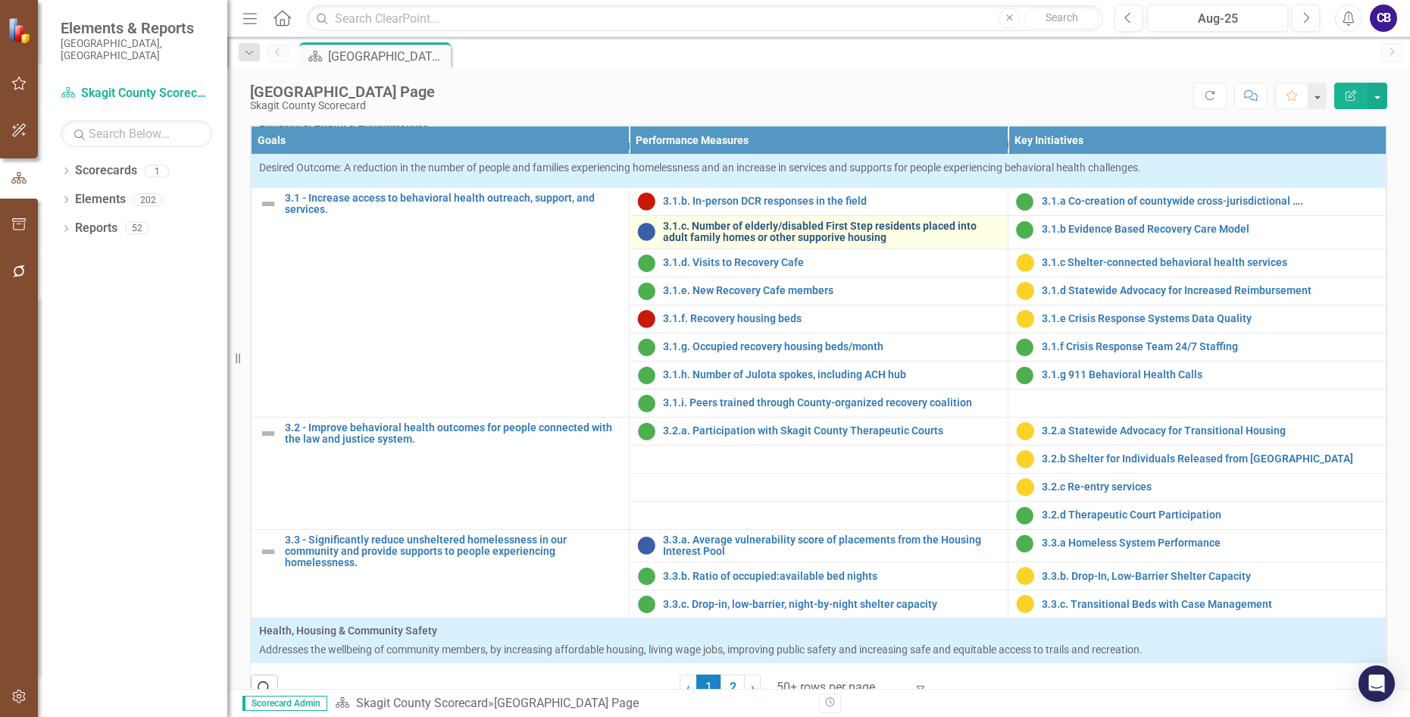
scroll to position [833, 0]
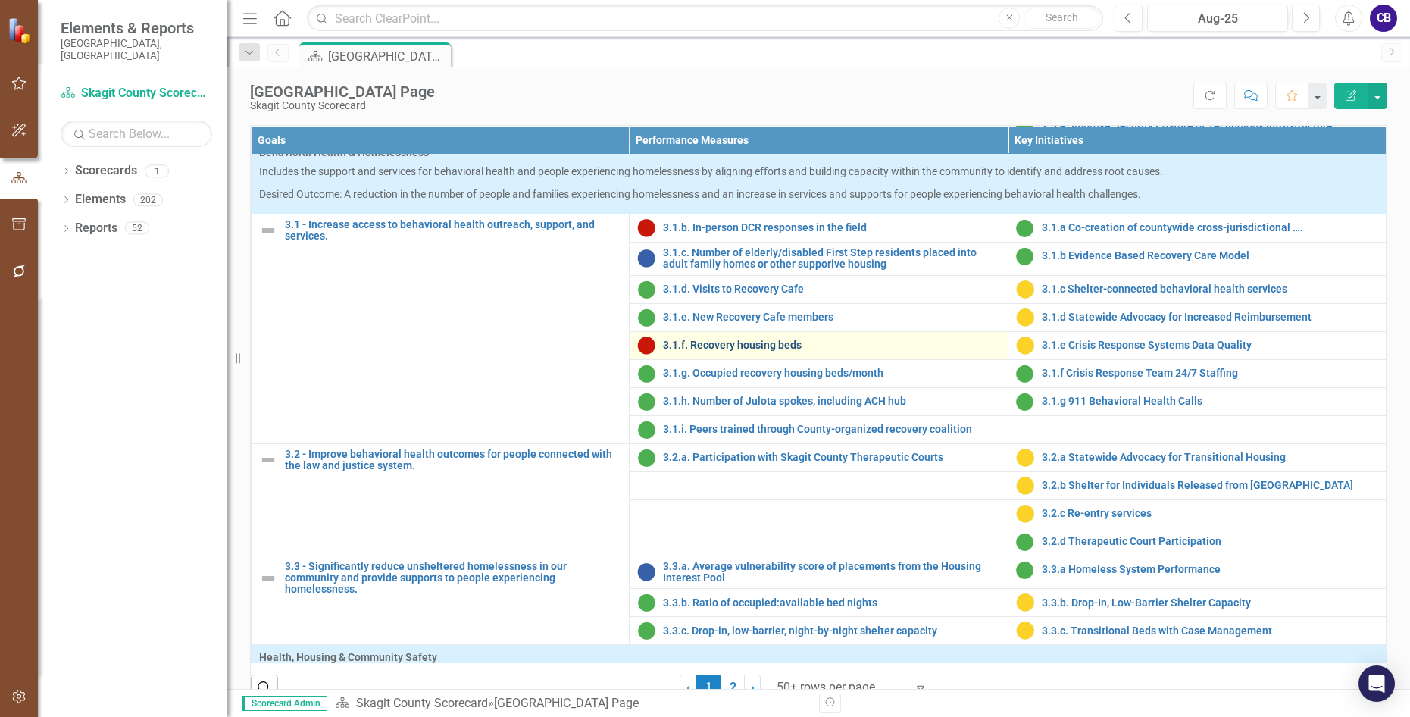
click at [690, 351] on link "3.1.f. Recovery housing beds" at bounding box center [831, 344] width 336 height 11
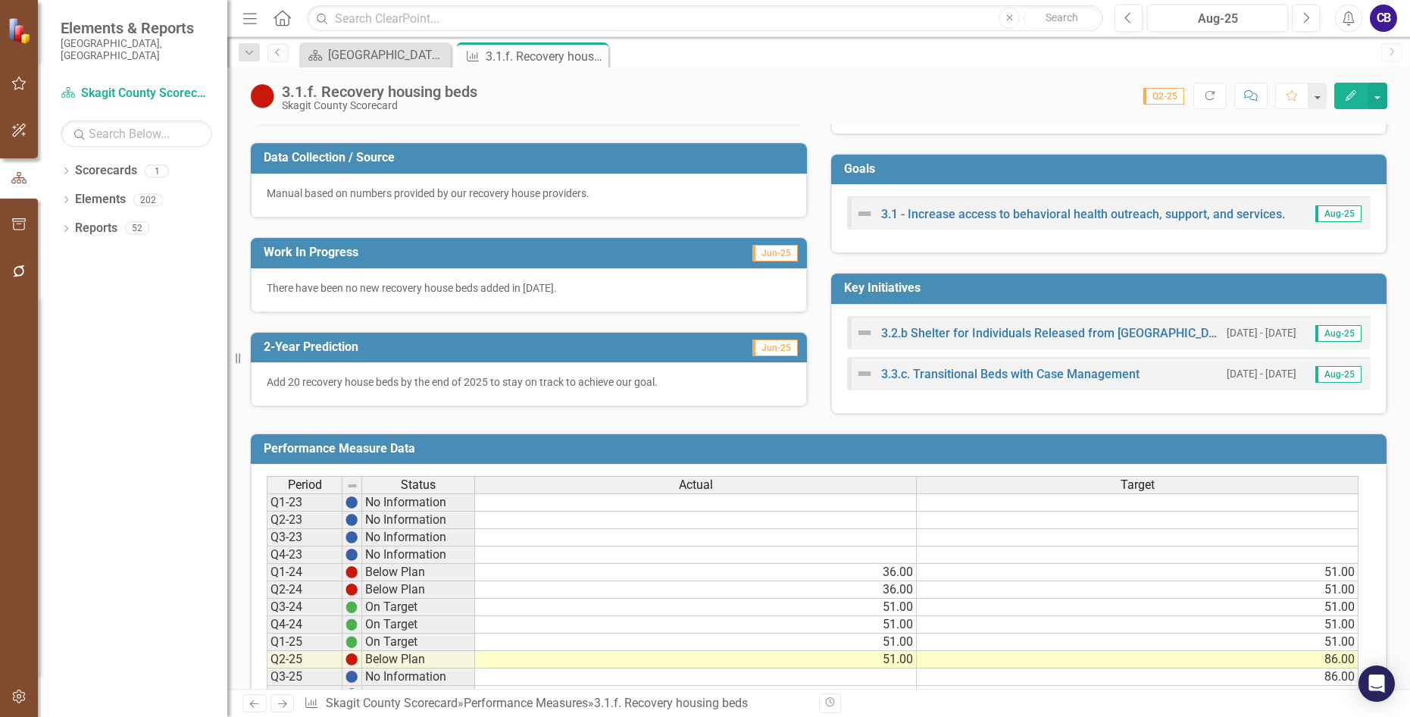
scroll to position [303, 0]
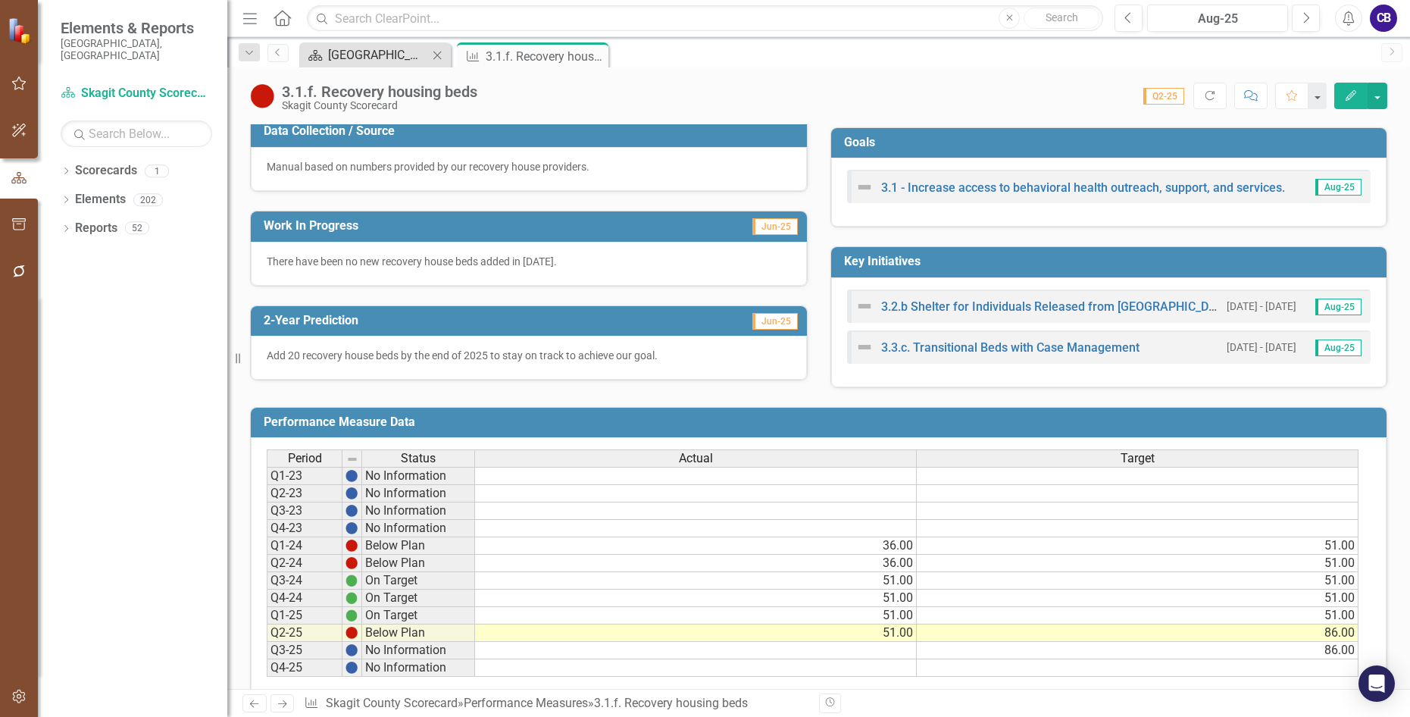
click at [419, 51] on div "[GEOGRAPHIC_DATA] Page" at bounding box center [378, 54] width 100 height 19
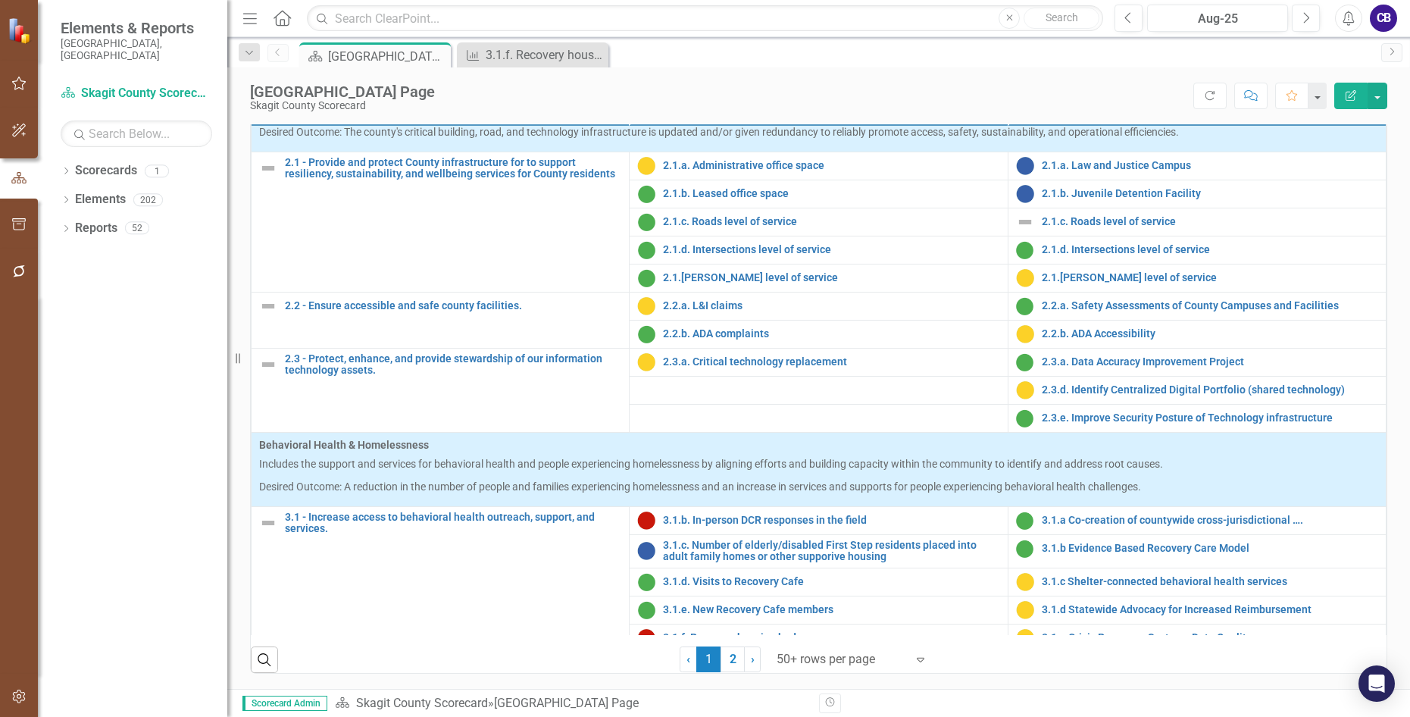
scroll to position [833, 0]
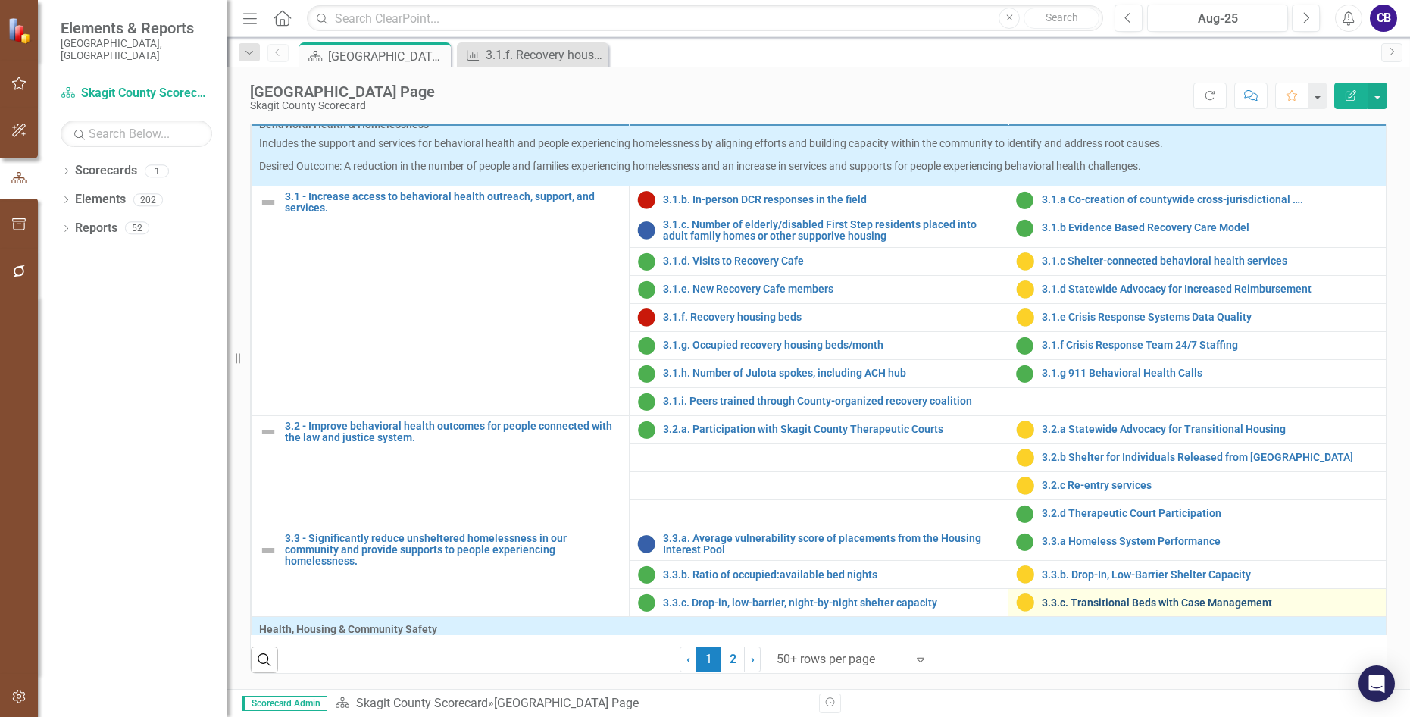
click at [1119, 607] on link "3.3.c. Transitional Beds with Case Management" at bounding box center [1210, 602] width 336 height 11
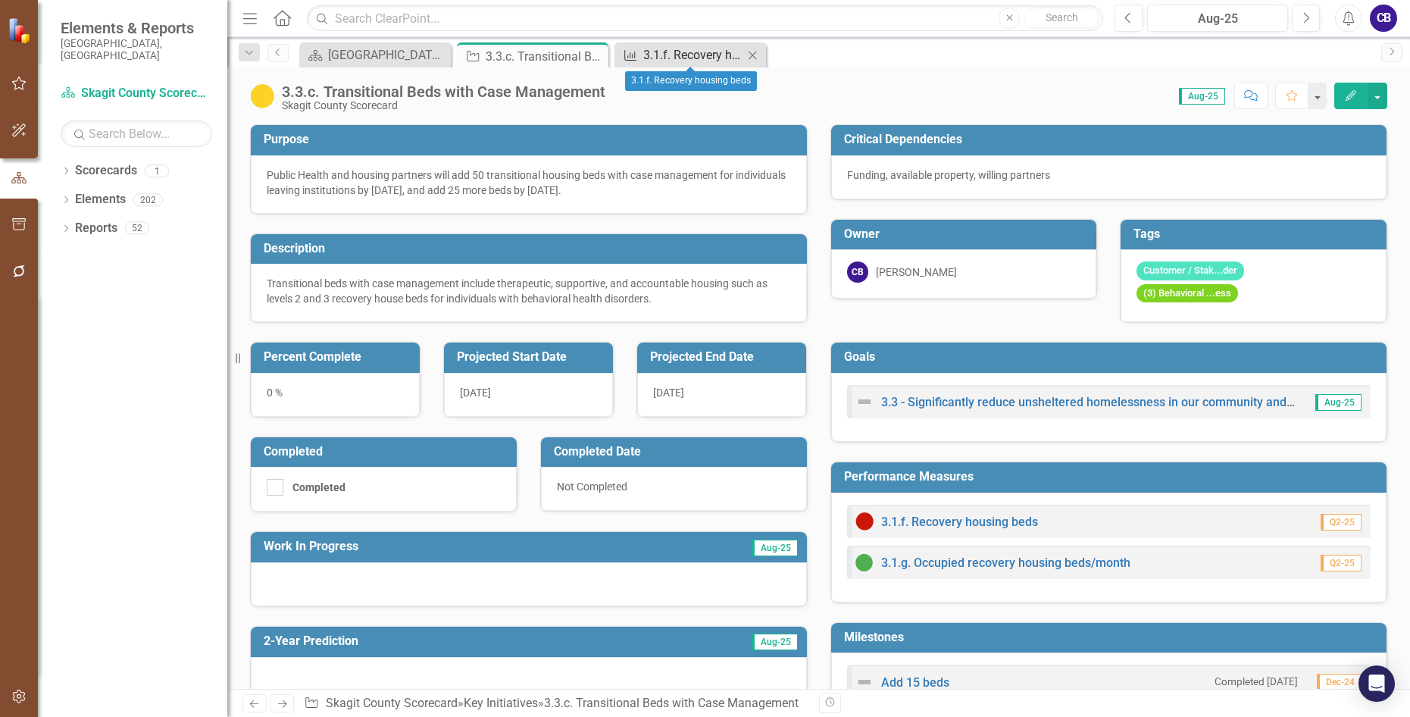
drag, startPoint x: 675, startPoint y: 61, endPoint x: 683, endPoint y: 58, distance: 7.9
click at [683, 58] on div "3.1.f. Recovery housing beds" at bounding box center [693, 54] width 100 height 19
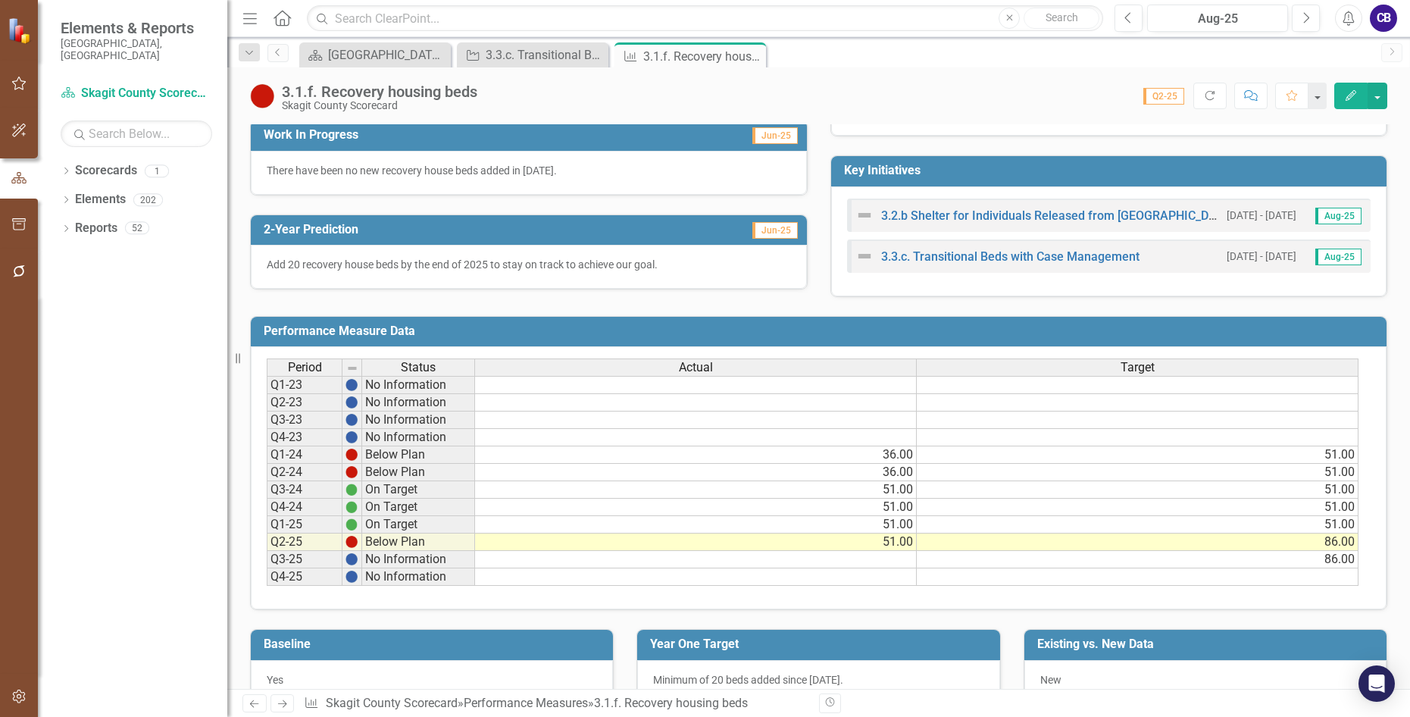
scroll to position [425, 0]
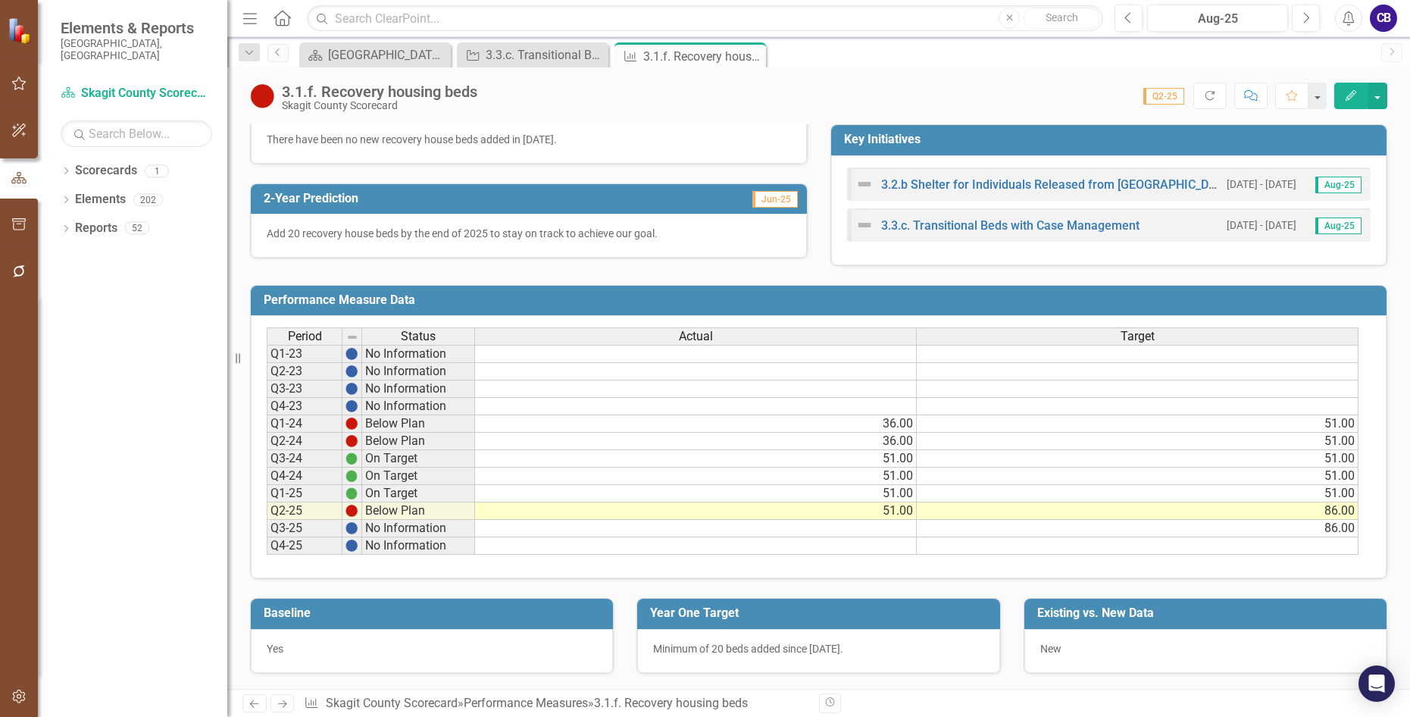
click at [902, 530] on td at bounding box center [696, 528] width 442 height 17
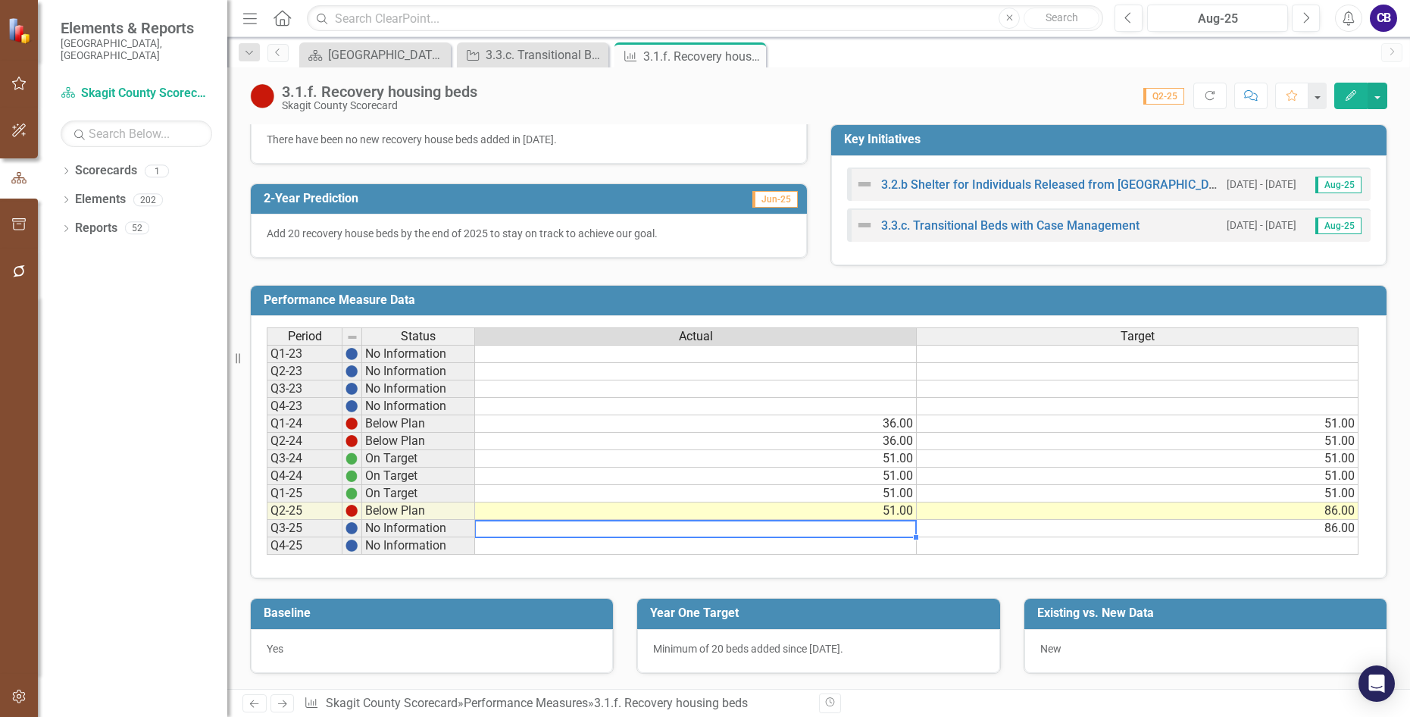
click at [902, 530] on td at bounding box center [696, 528] width 442 height 17
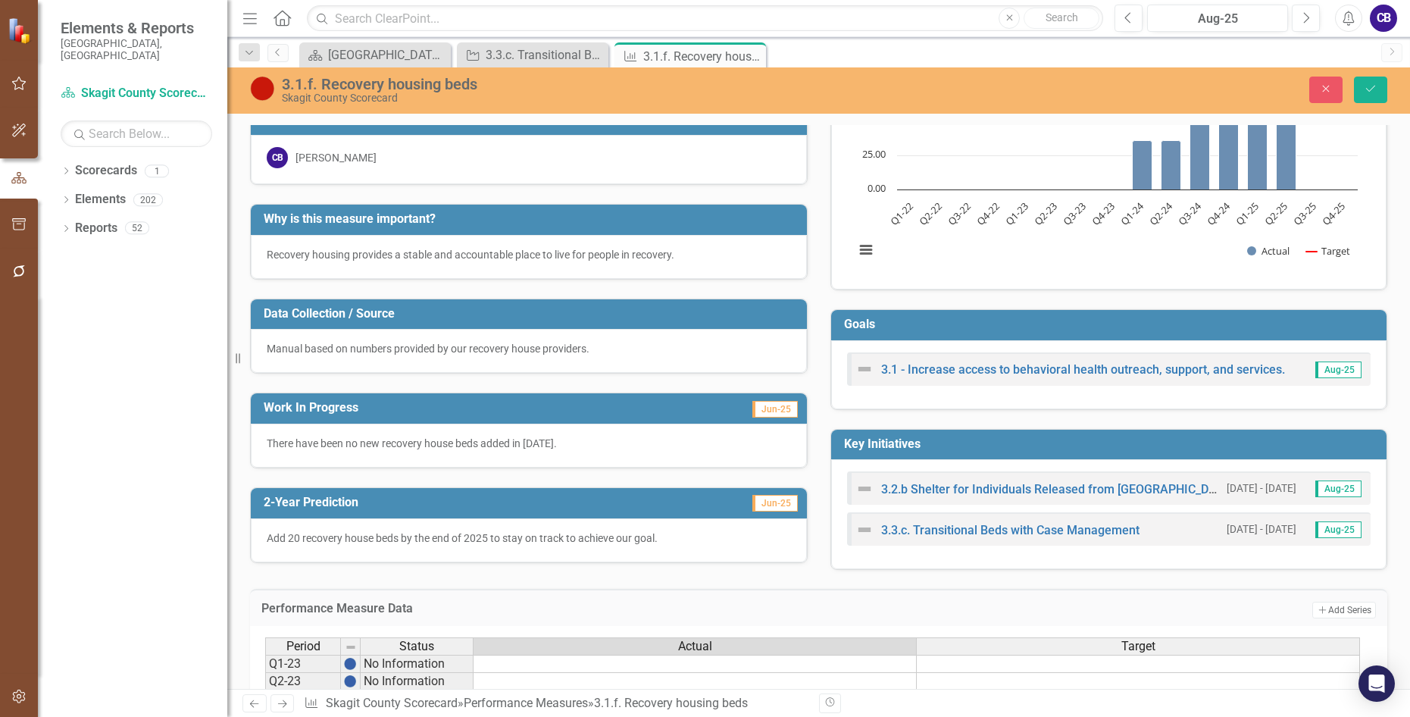
scroll to position [0, 0]
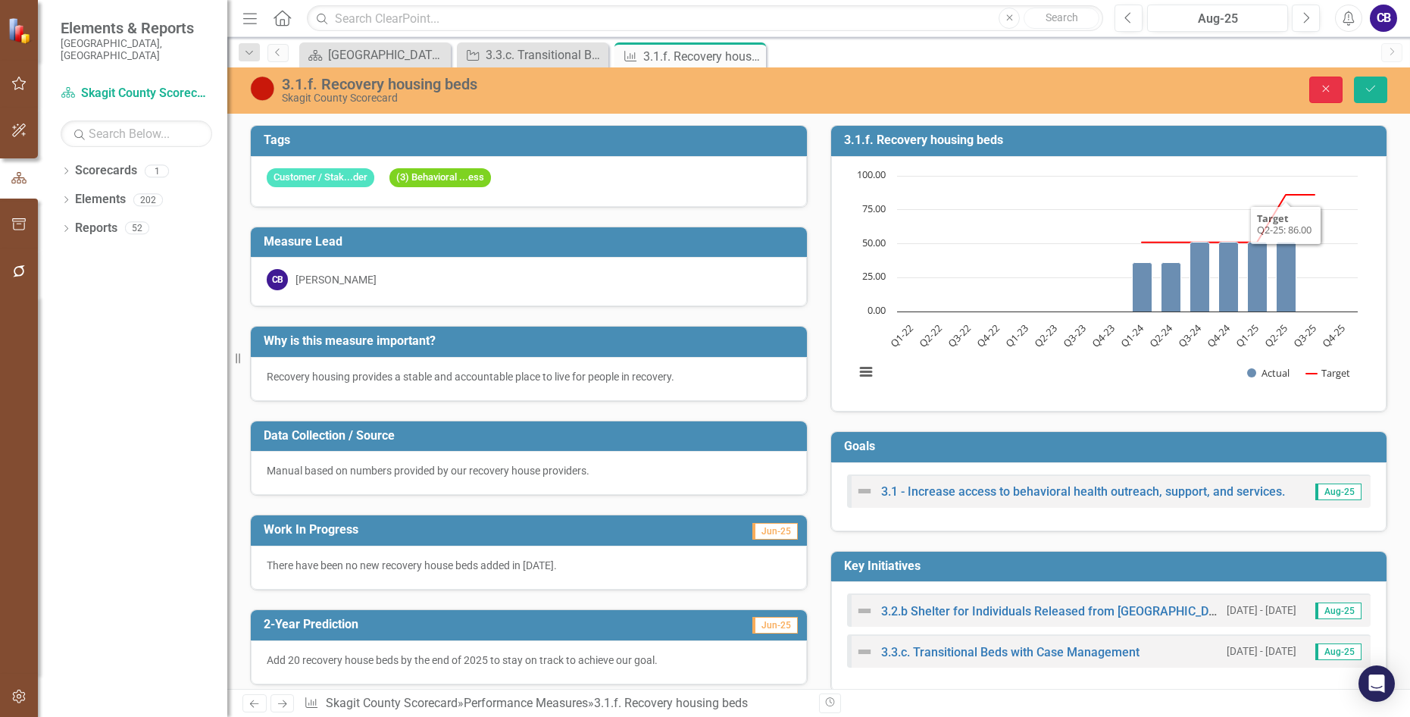
click at [1331, 81] on button "Close" at bounding box center [1325, 90] width 33 height 27
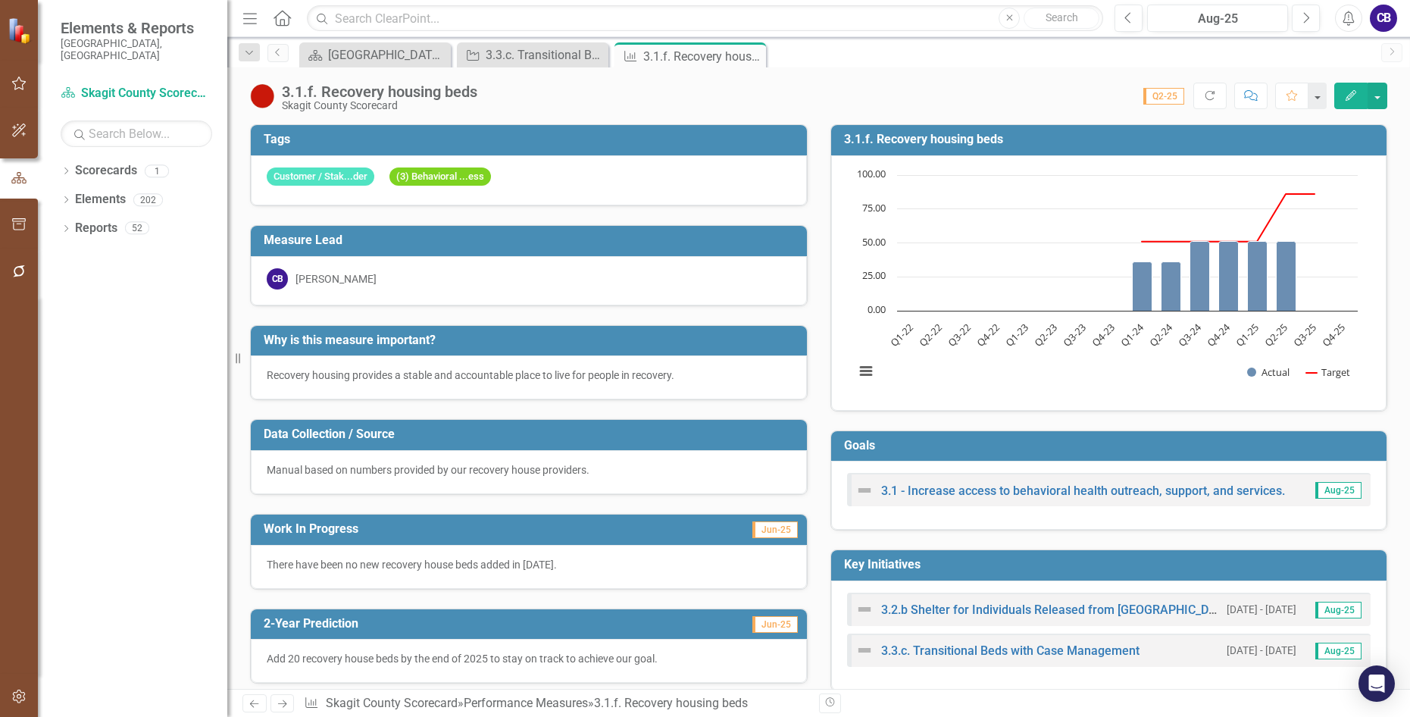
drag, startPoint x: 749, startPoint y: 58, endPoint x: 711, endPoint y: 50, distance: 38.0
click at [0, 0] on icon "Close" at bounding box center [0, 0] width 0 height 0
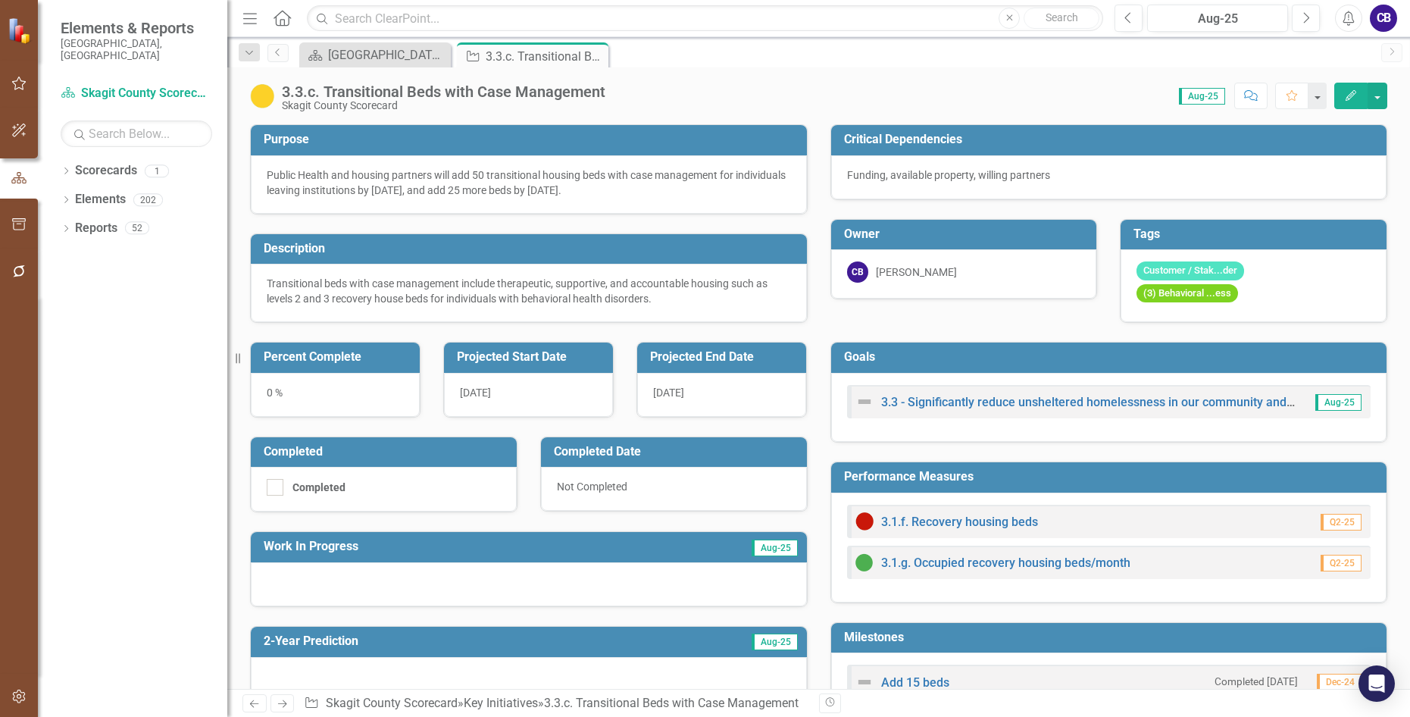
drag, startPoint x: 589, startPoint y: 54, endPoint x: 599, endPoint y: 53, distance: 10.6
click at [0, 0] on icon "Close" at bounding box center [0, 0] width 0 height 0
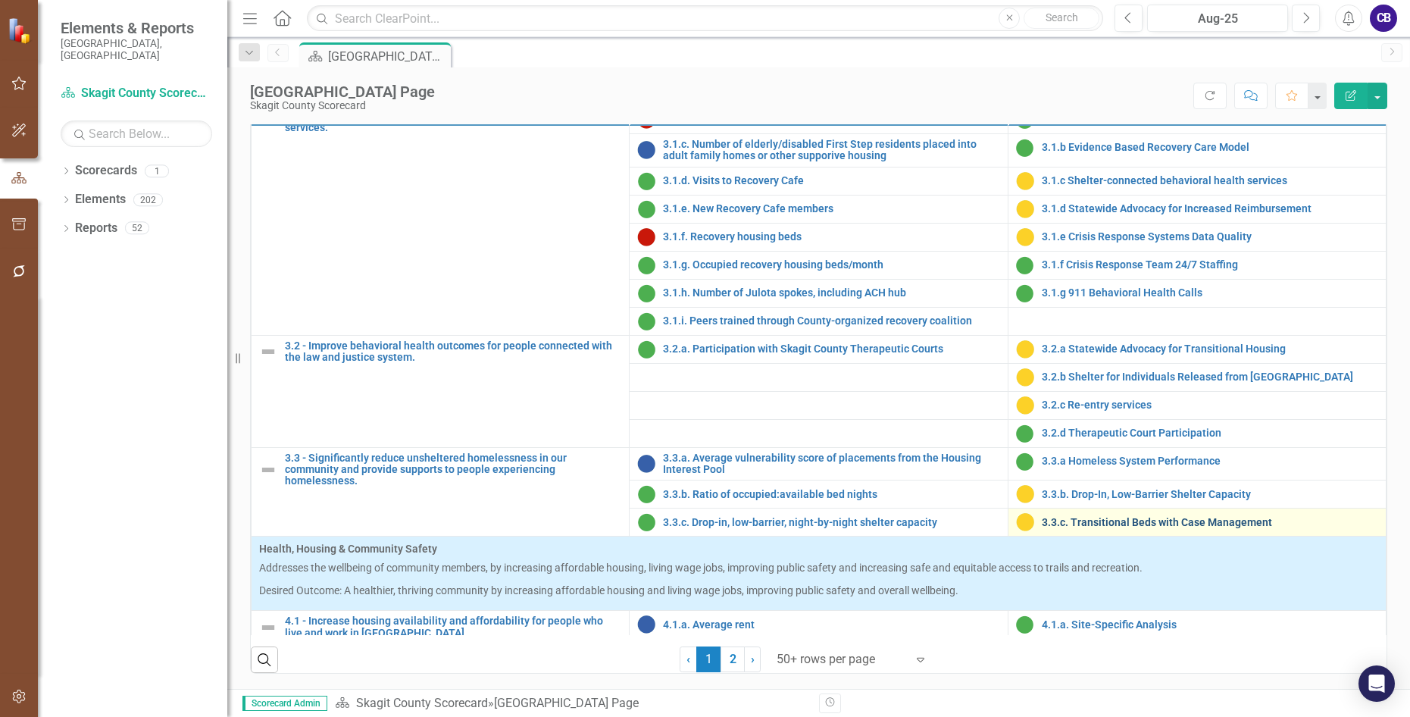
scroll to position [1061, 0]
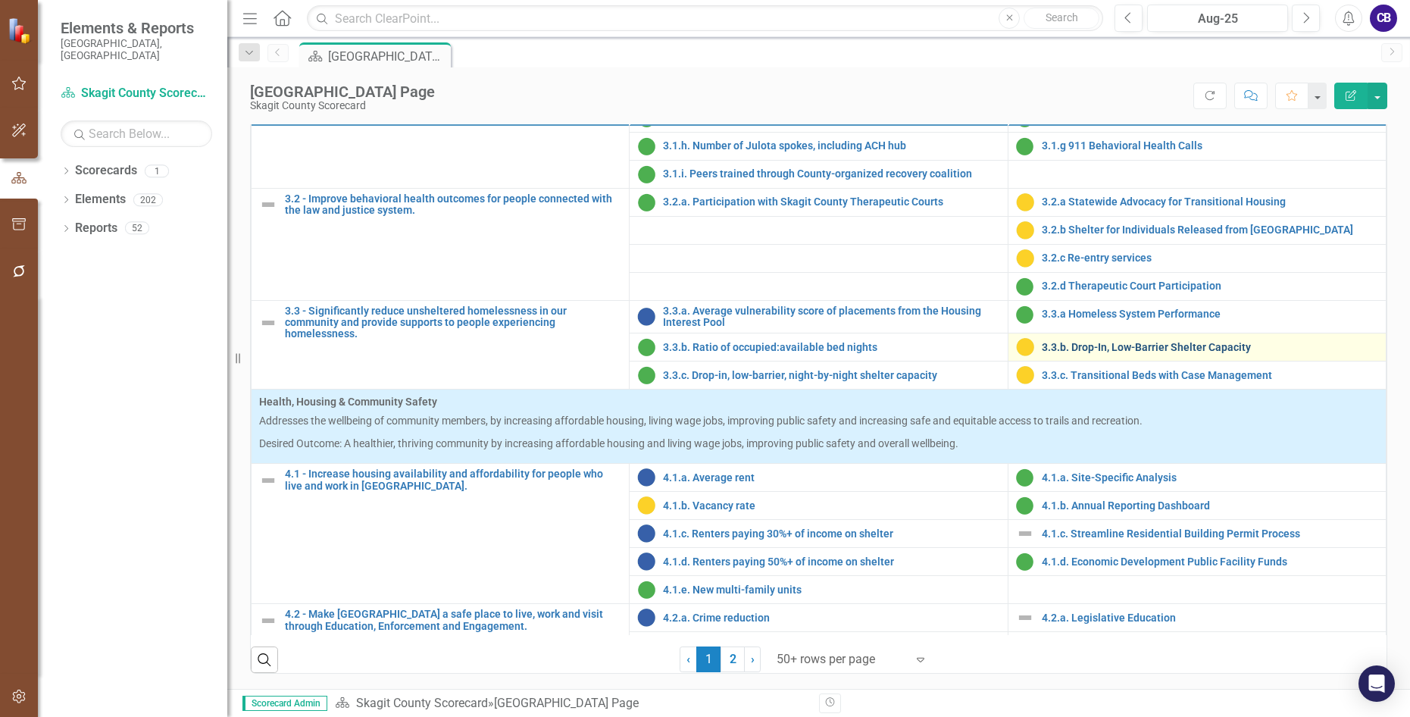
click at [1109, 353] on link "3.3.b. Drop-In, Low-Barrier Shelter Capacity" at bounding box center [1210, 347] width 336 height 11
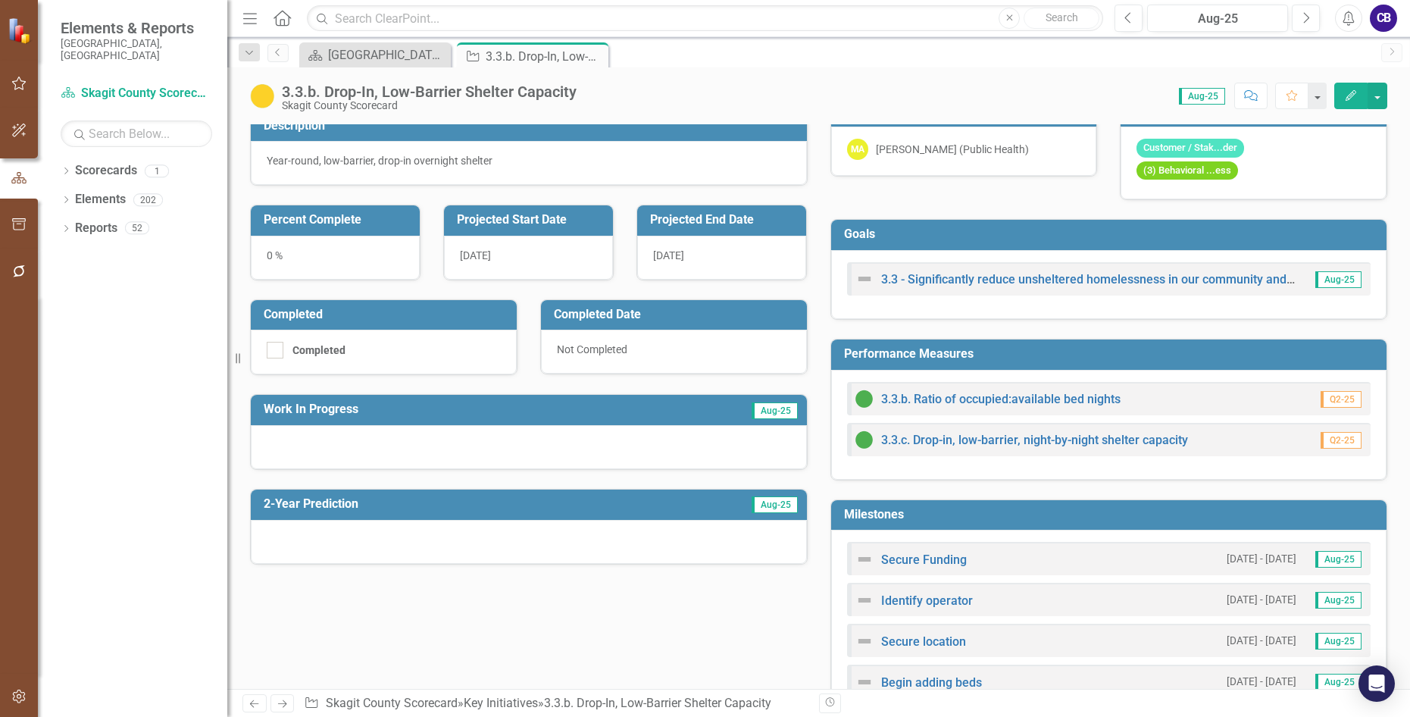
scroll to position [76, 0]
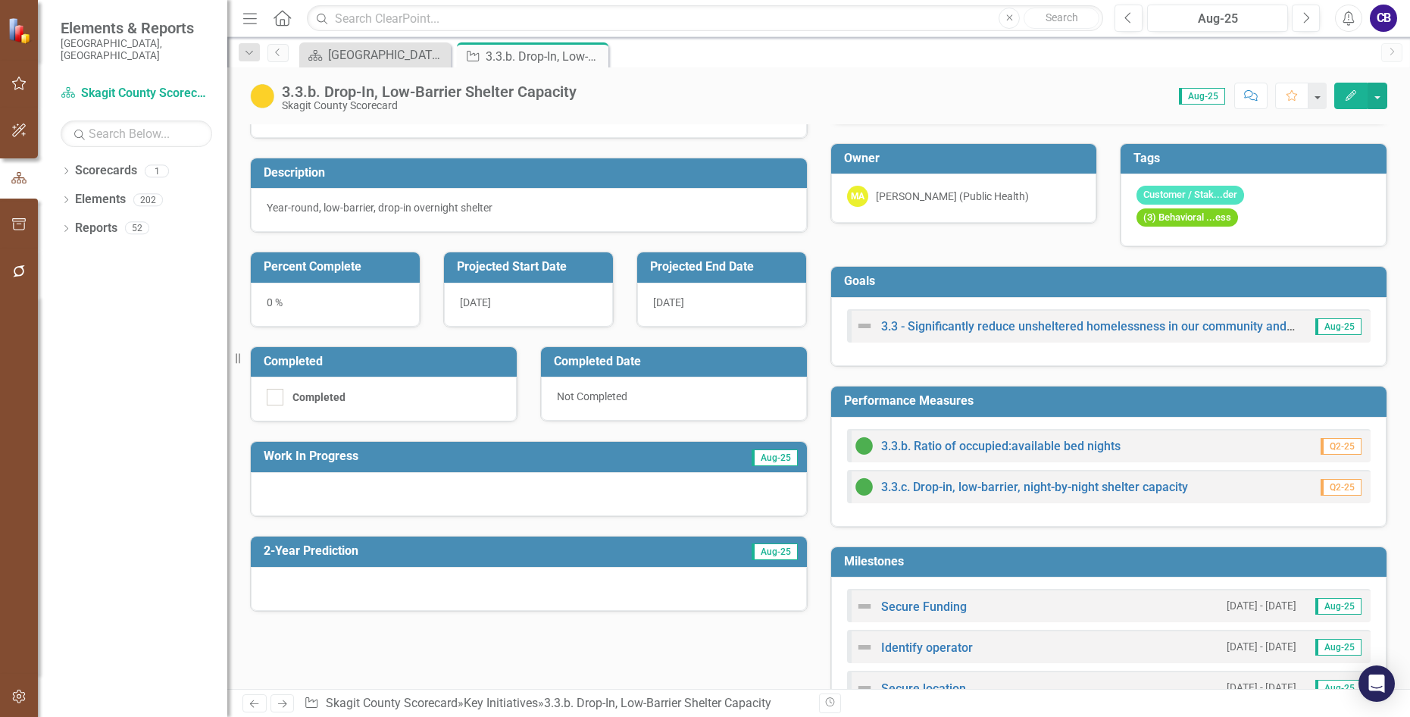
drag, startPoint x: 589, startPoint y: 52, endPoint x: 605, endPoint y: 65, distance: 20.5
click at [0, 0] on icon "Close" at bounding box center [0, 0] width 0 height 0
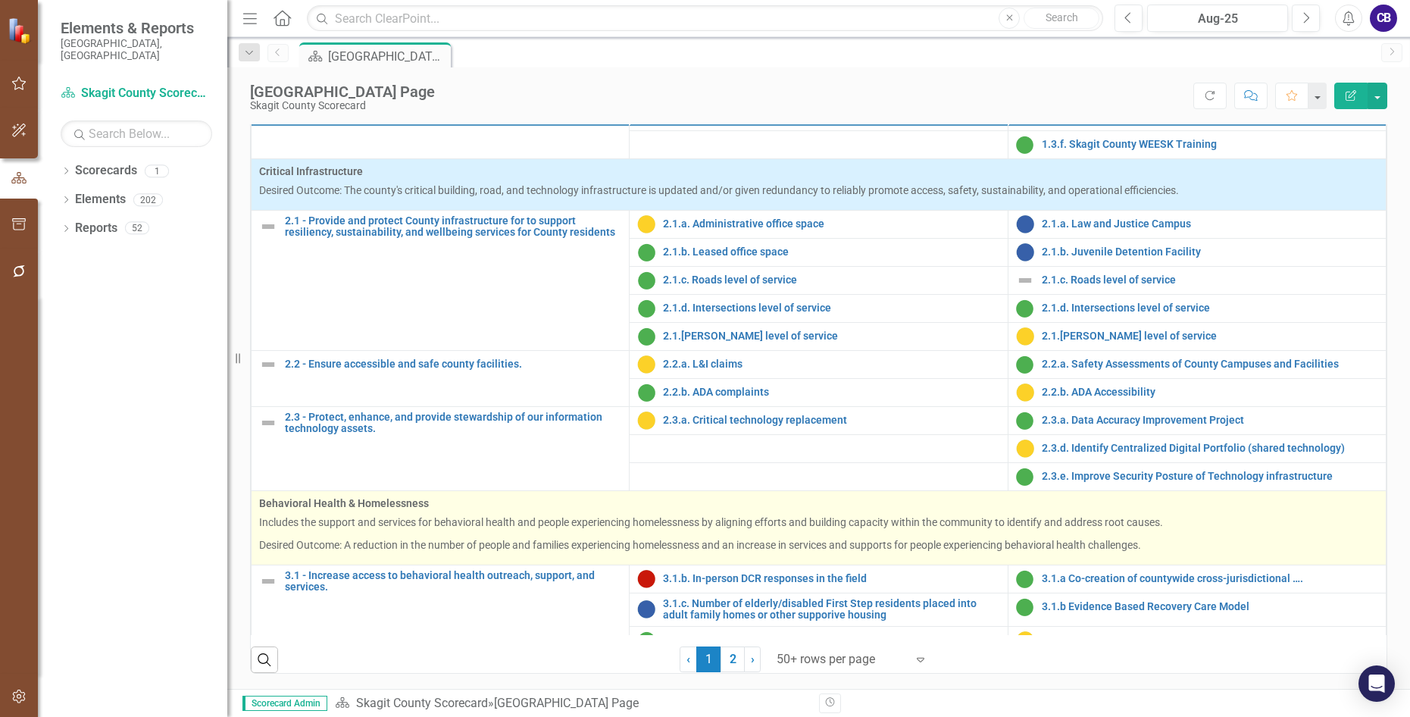
scroll to position [758, 0]
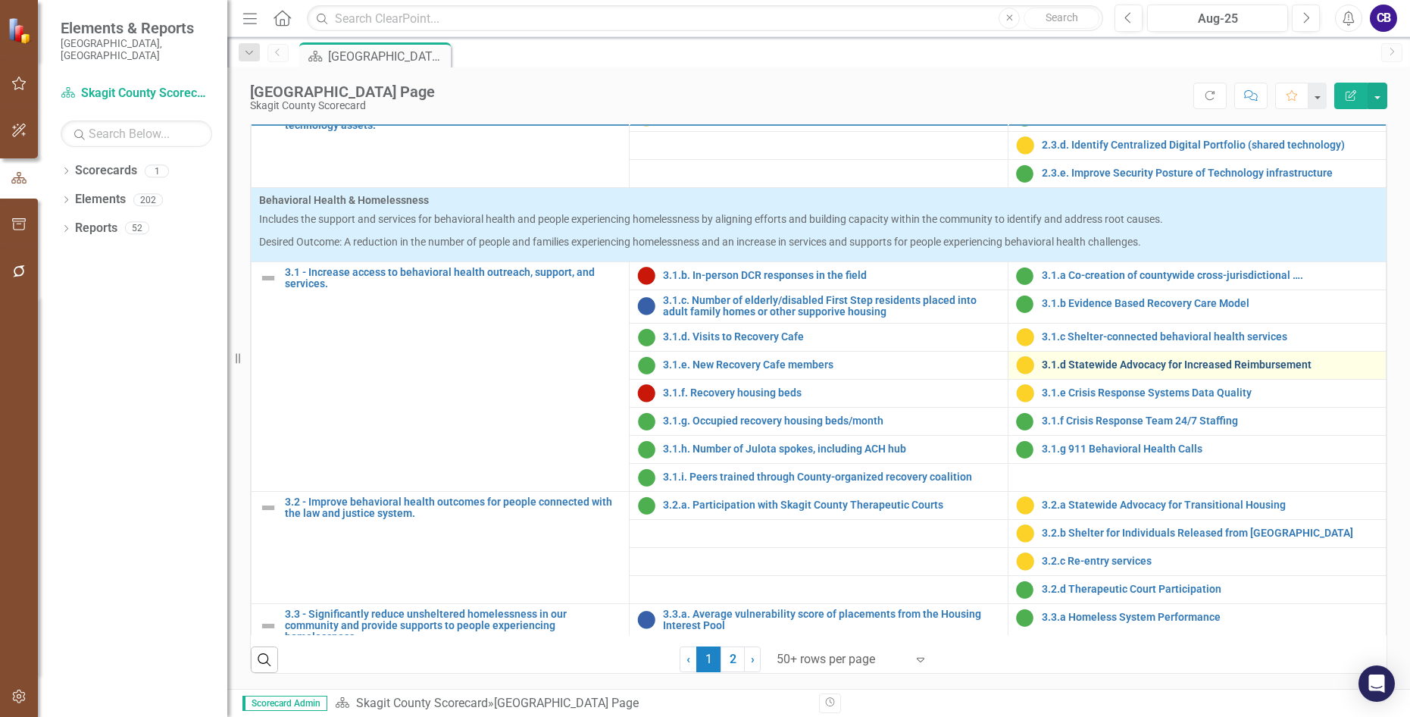
click at [1070, 364] on link "3.1.d Statewide Advocacy for Increased Reimbursement" at bounding box center [1210, 364] width 336 height 11
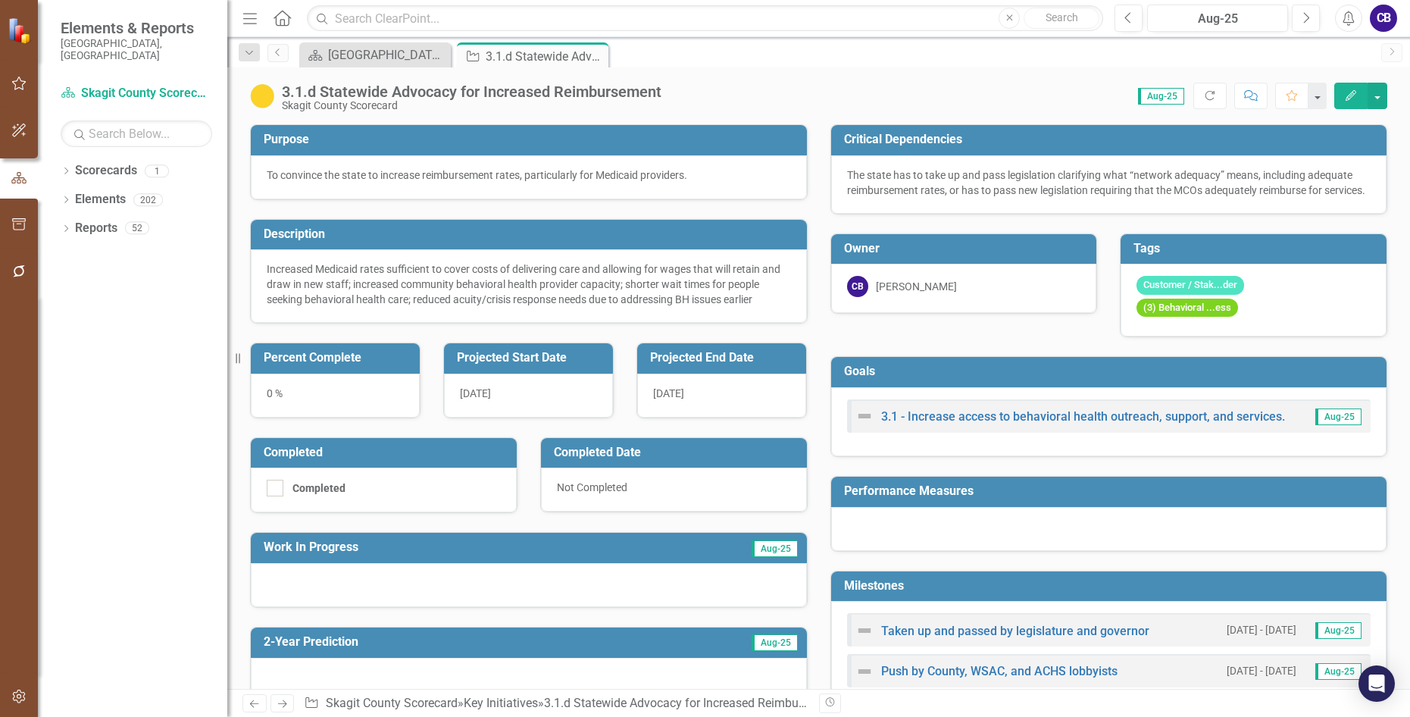
drag, startPoint x: 593, startPoint y: 51, endPoint x: 600, endPoint y: 56, distance: 8.6
click at [0, 0] on icon "Close" at bounding box center [0, 0] width 0 height 0
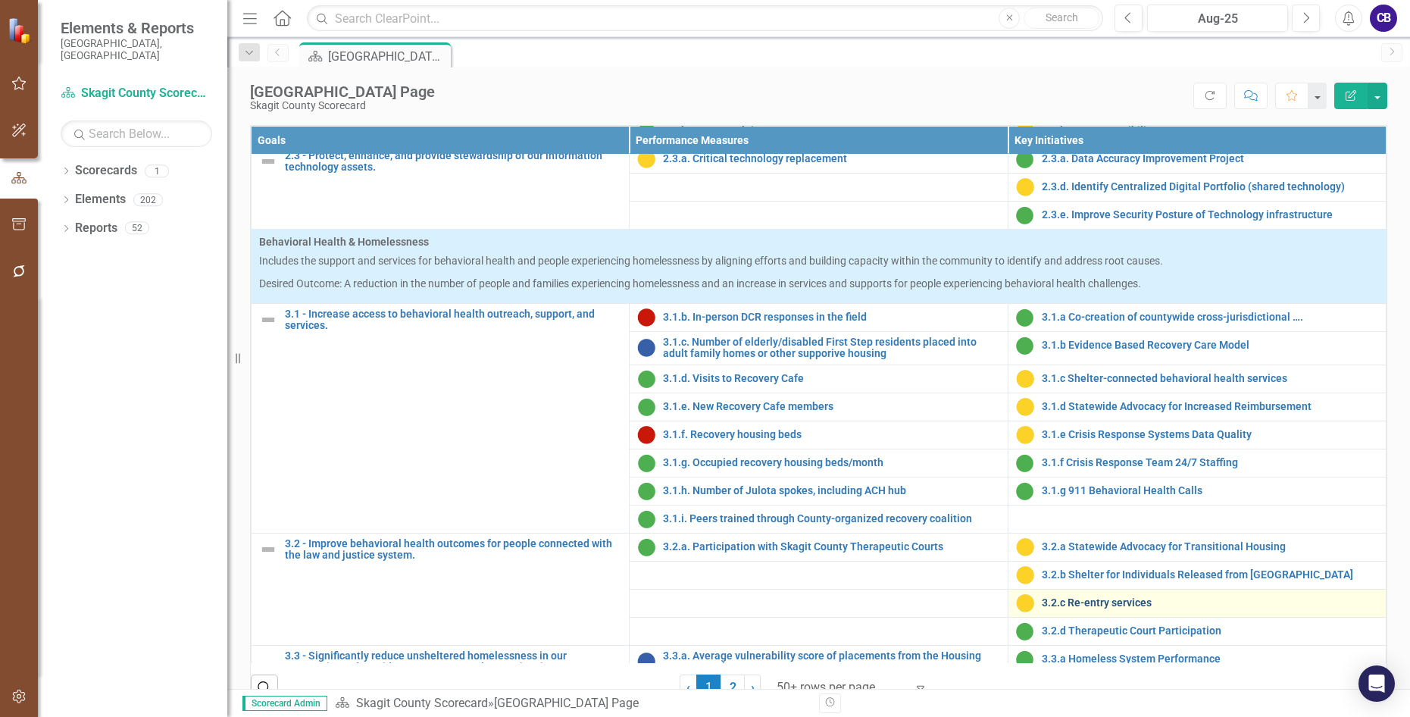
scroll to position [985, 0]
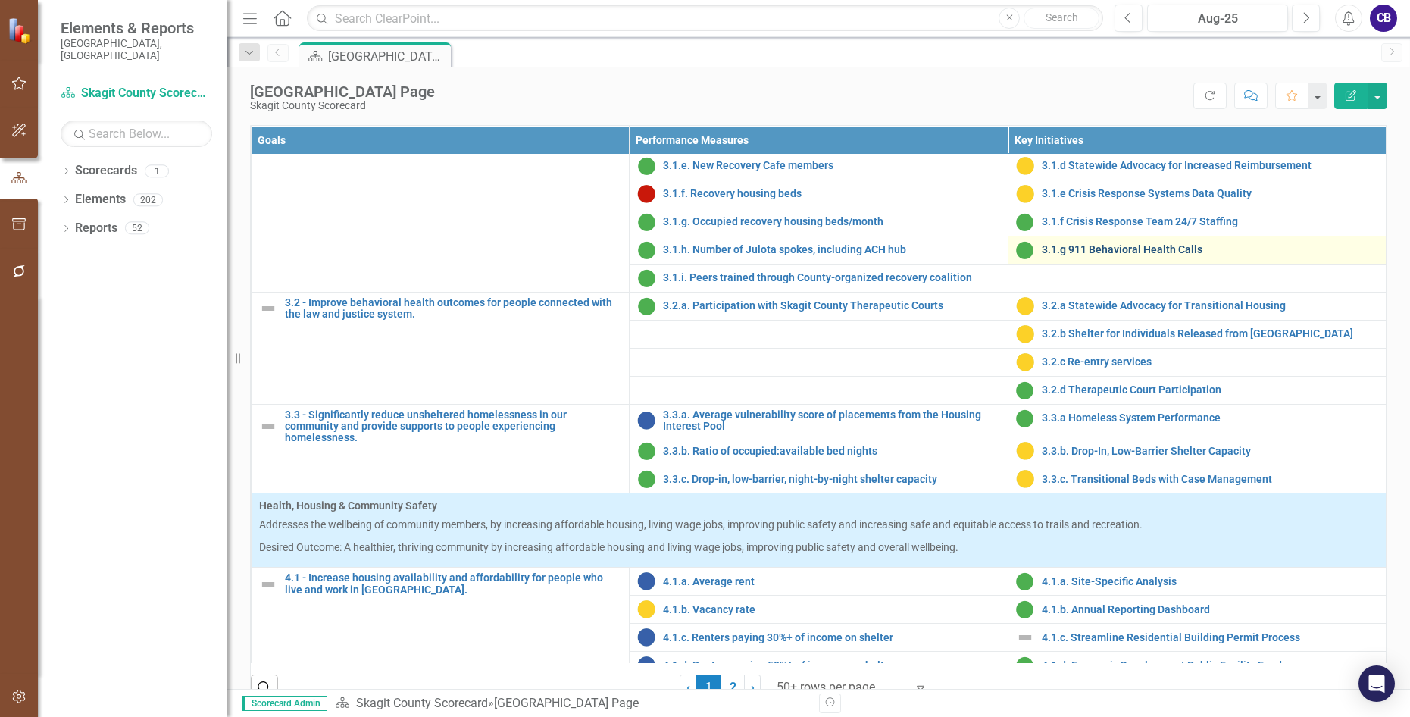
click at [1075, 255] on link "3.1.g 911 Behavioral Health Calls" at bounding box center [1210, 249] width 336 height 11
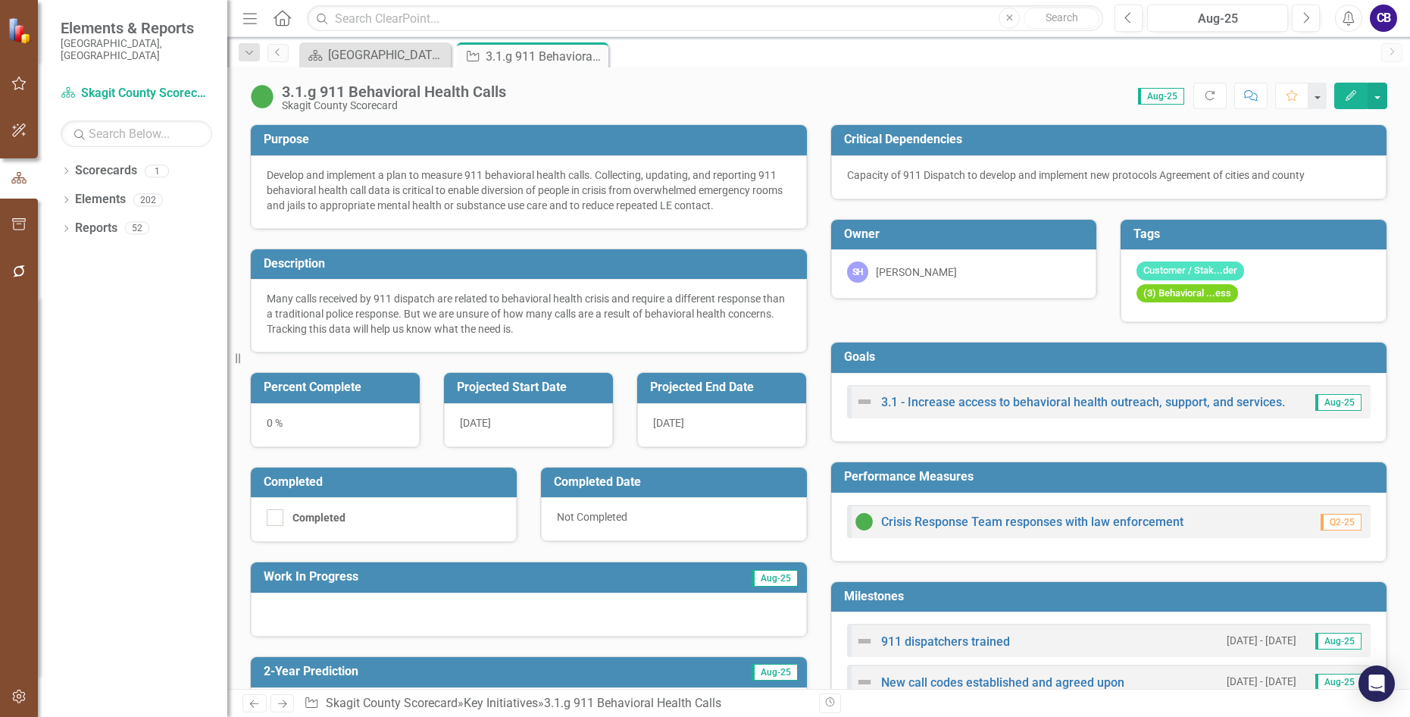
click at [0, 0] on icon "Close" at bounding box center [0, 0] width 0 height 0
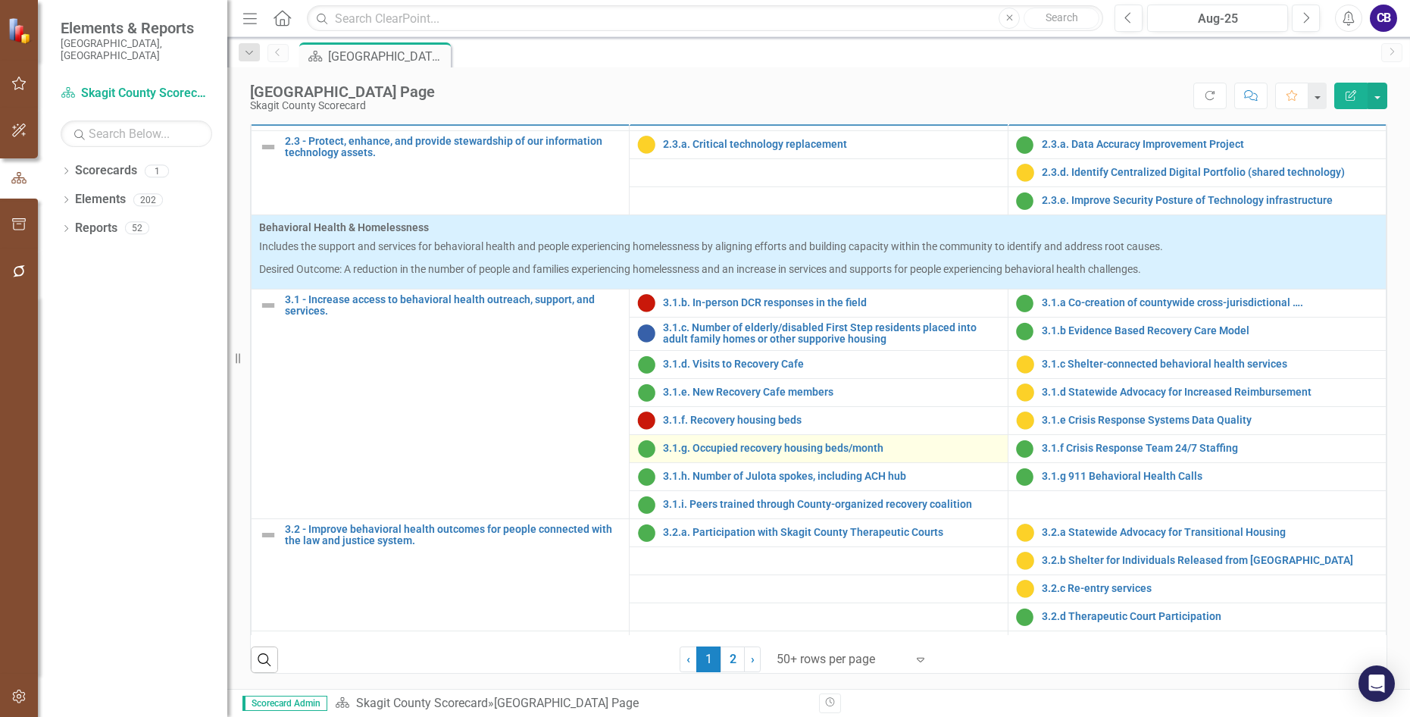
scroll to position [758, 0]
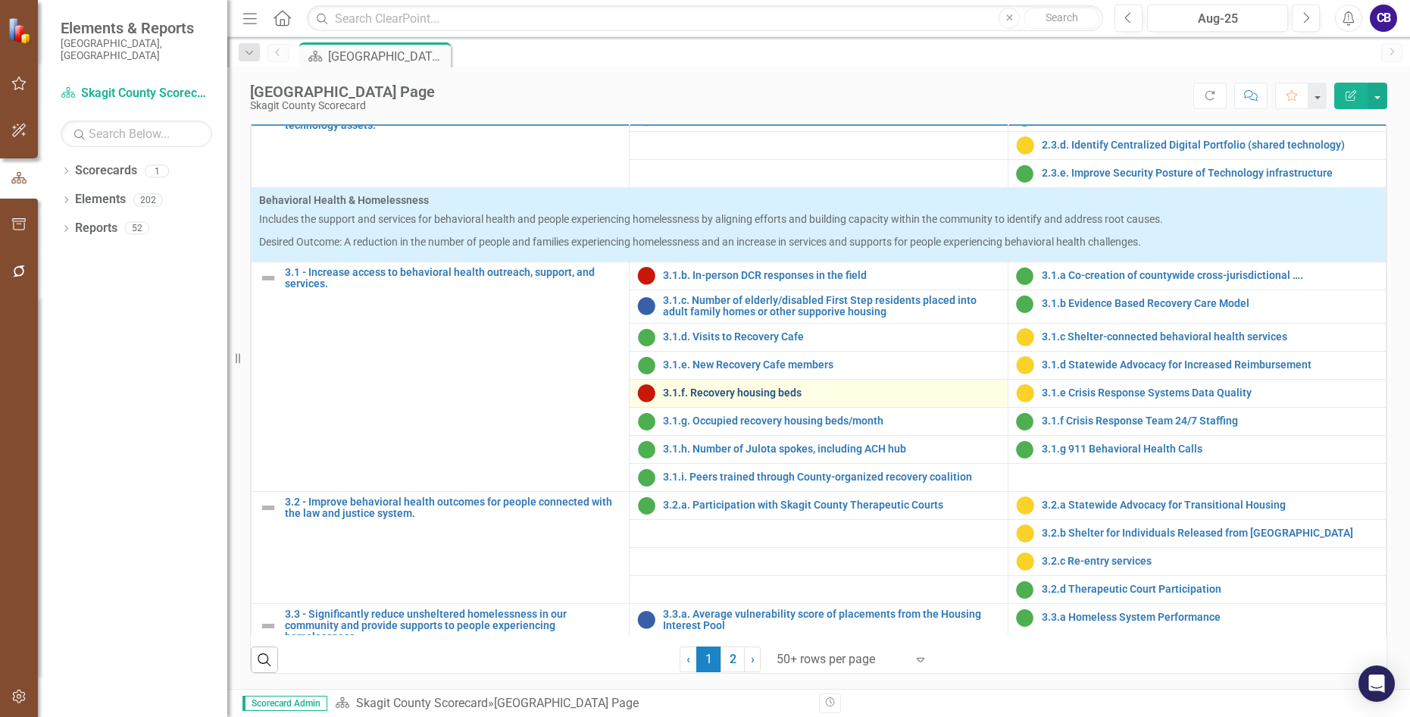
click at [744, 398] on link "3.1.f. Recovery housing beds" at bounding box center [831, 392] width 336 height 11
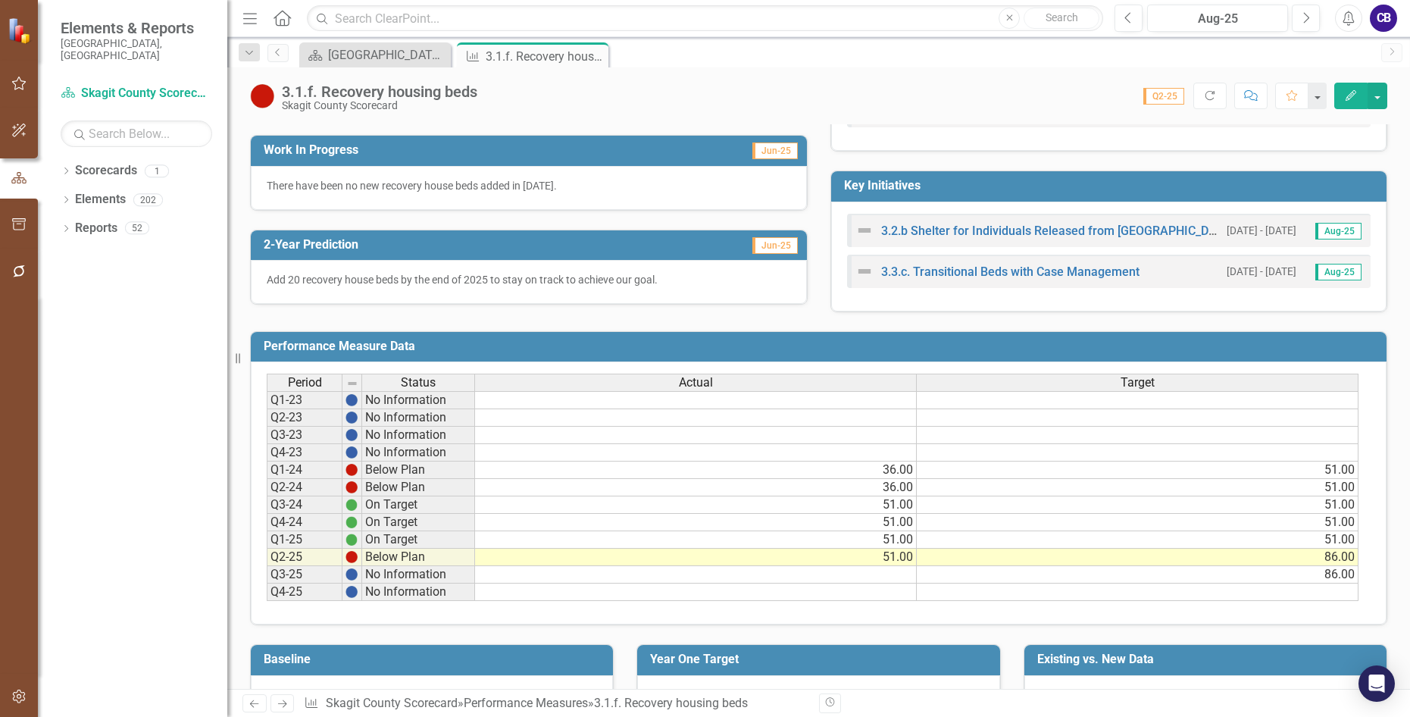
scroll to position [425, 0]
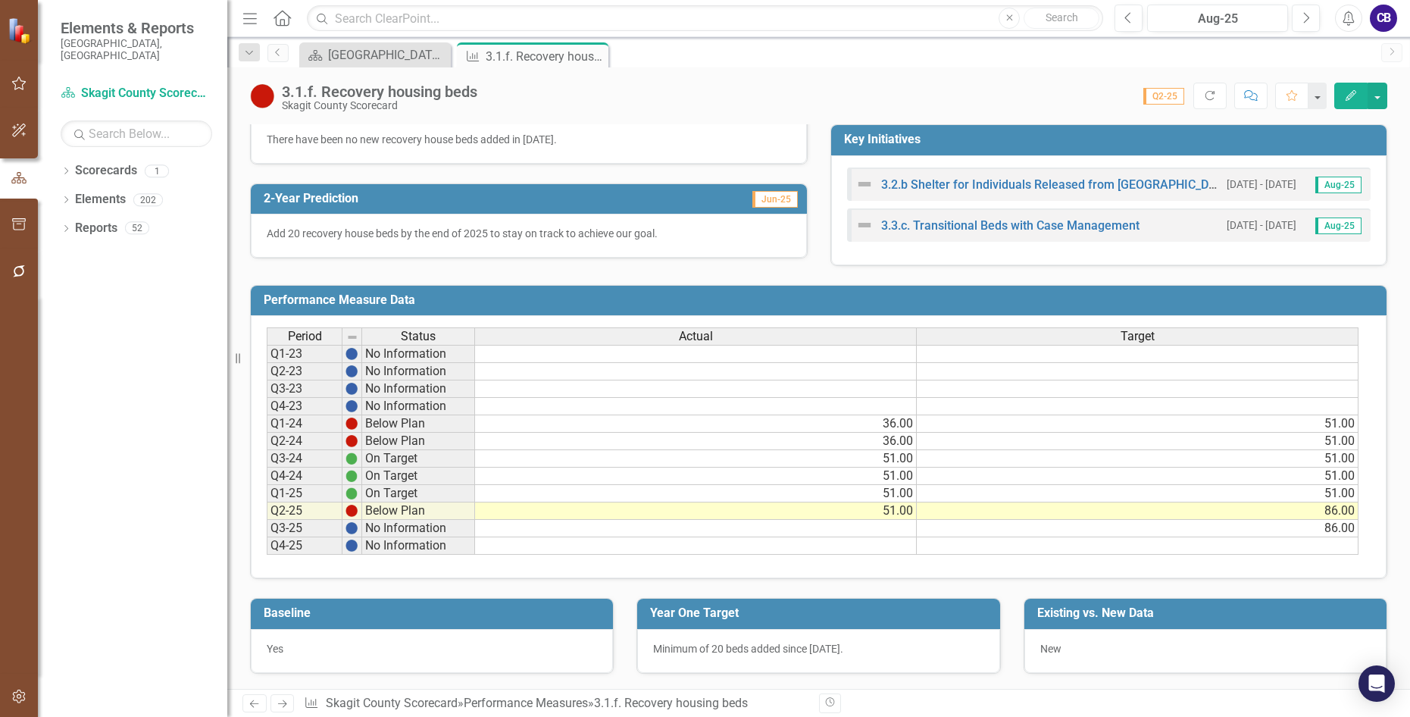
click at [718, 649] on span "Minimum of 20 beds added since [DATE]." at bounding box center [748, 648] width 190 height 12
click at [717, 650] on span "Minimum of 20 beds added since [DATE]." at bounding box center [748, 648] width 190 height 12
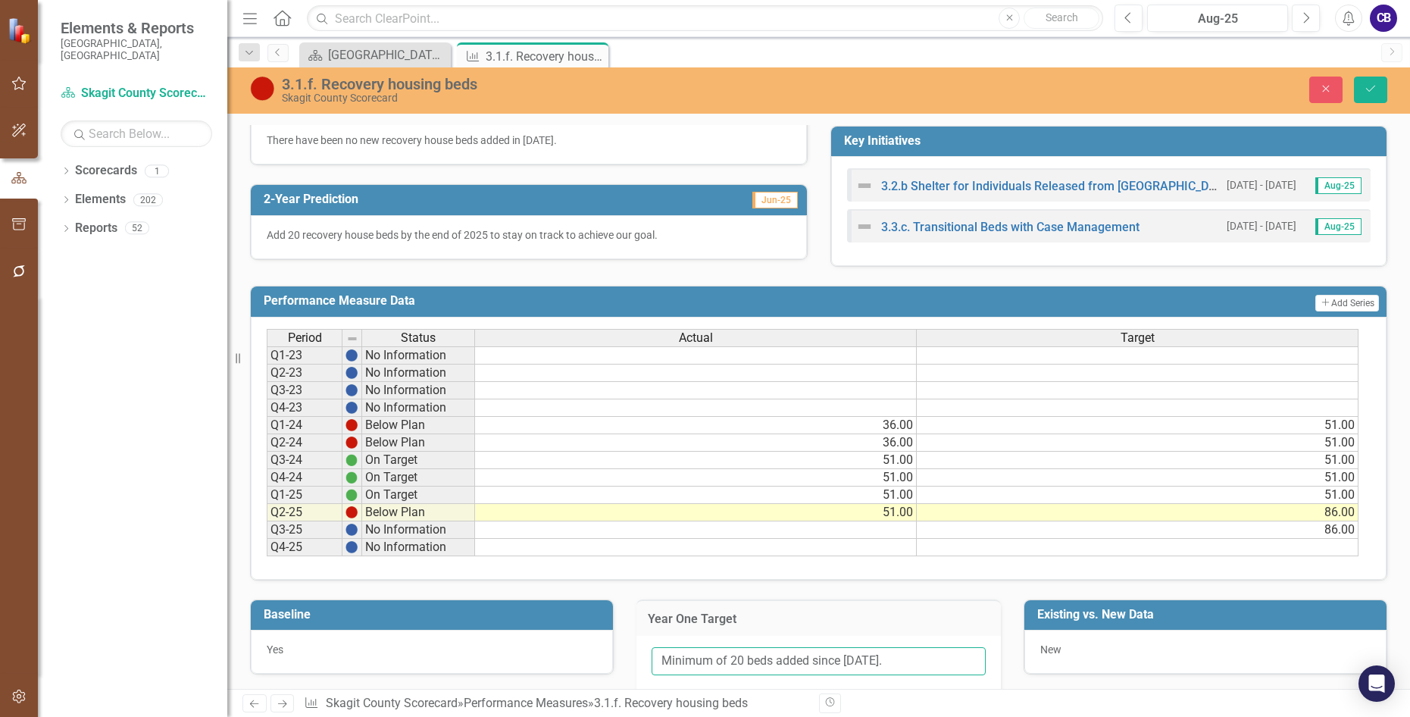
drag, startPoint x: 739, startPoint y: 658, endPoint x: 726, endPoint y: 655, distance: 13.4
click at [726, 655] on input "Minimum of 20 beds added since [DATE]." at bounding box center [818, 661] width 333 height 28
click at [949, 671] on input "Minimum of 15 beds added since [DATE]." at bounding box center [818, 661] width 333 height 28
drag, startPoint x: 739, startPoint y: 658, endPoint x: 730, endPoint y: 651, distance: 11.4
click at [730, 651] on input "Minimum of 15 beds added since [DATE]." at bounding box center [818, 661] width 333 height 28
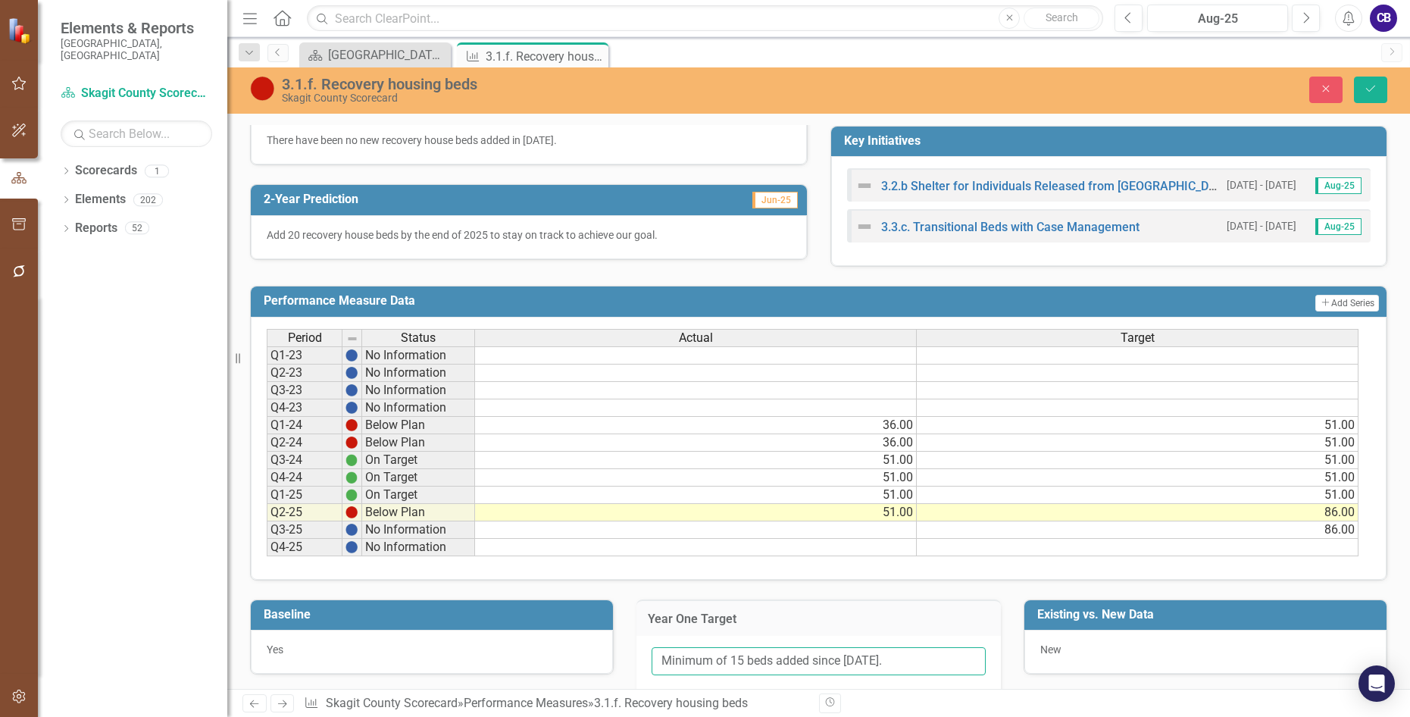
click at [881, 650] on input "Minimum of 15 beds added since [DATE]." at bounding box center [818, 661] width 333 height 28
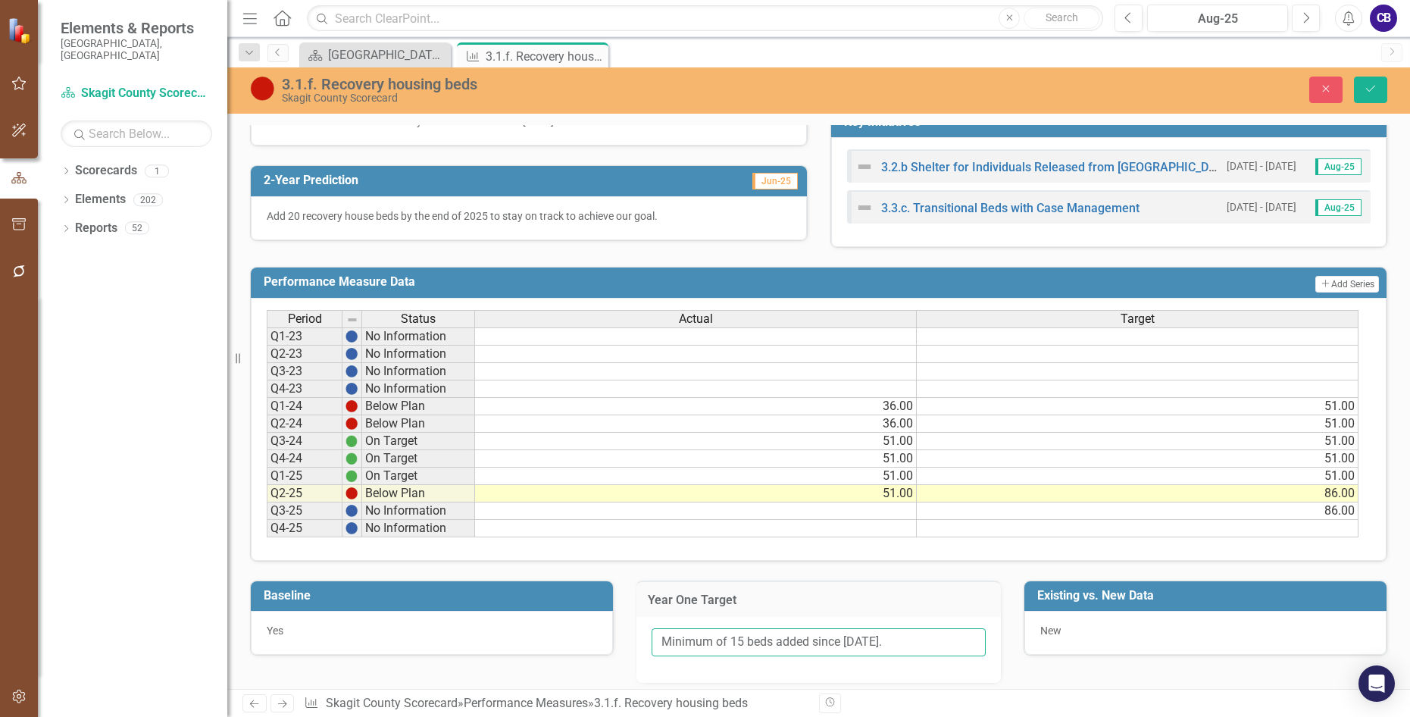
scroll to position [453, 0]
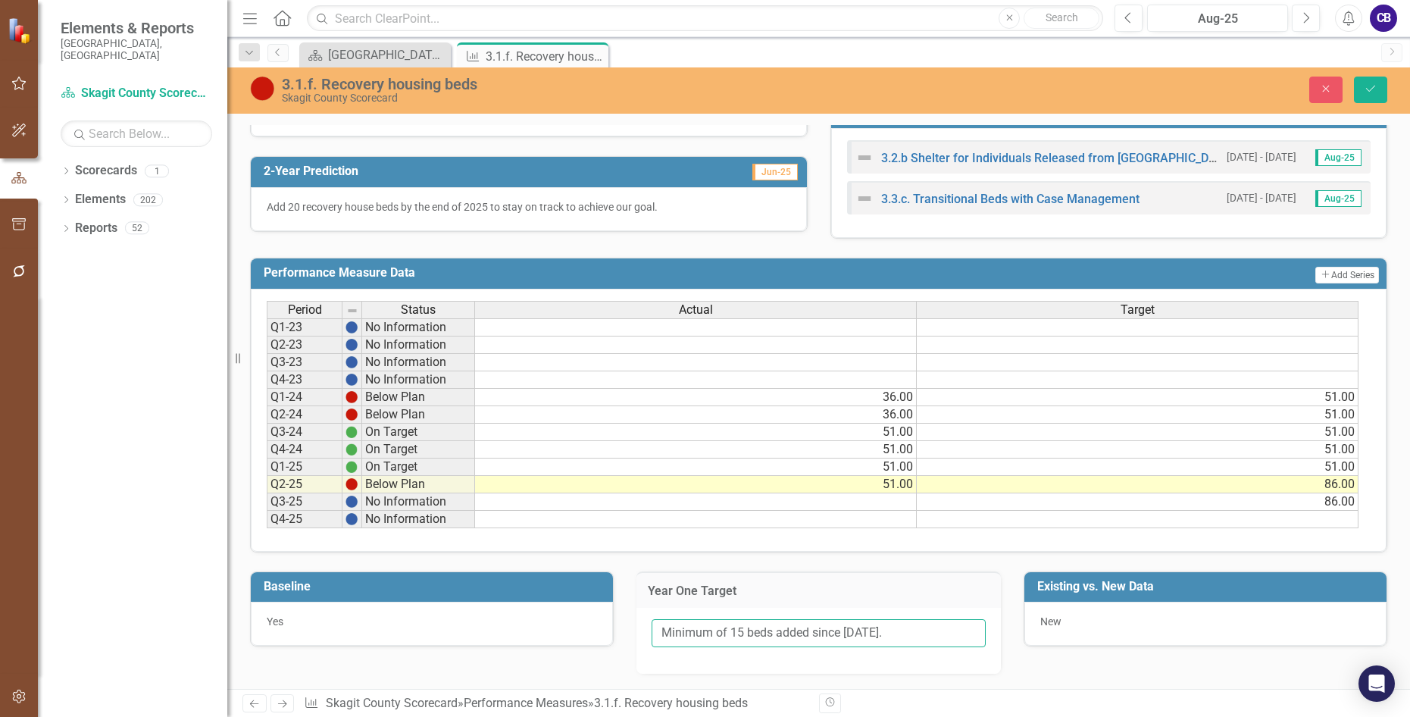
type input "Minimum of 15 beds added since [DATE]."
click at [995, 664] on div "Year One Target Minimum of 15 beds added since [DATE]." at bounding box center [818, 612] width 386 height 121
click at [1374, 96] on button "Save" at bounding box center [1370, 90] width 33 height 27
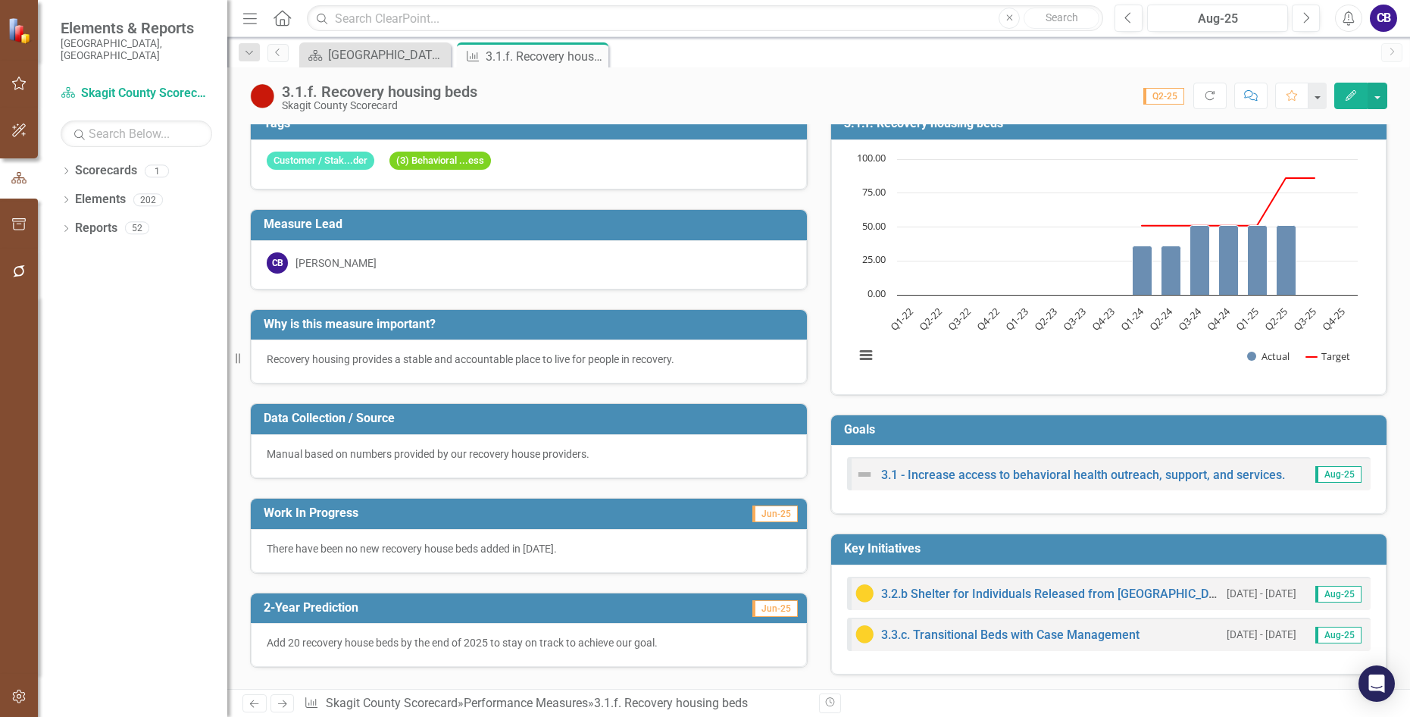
scroll to position [0, 0]
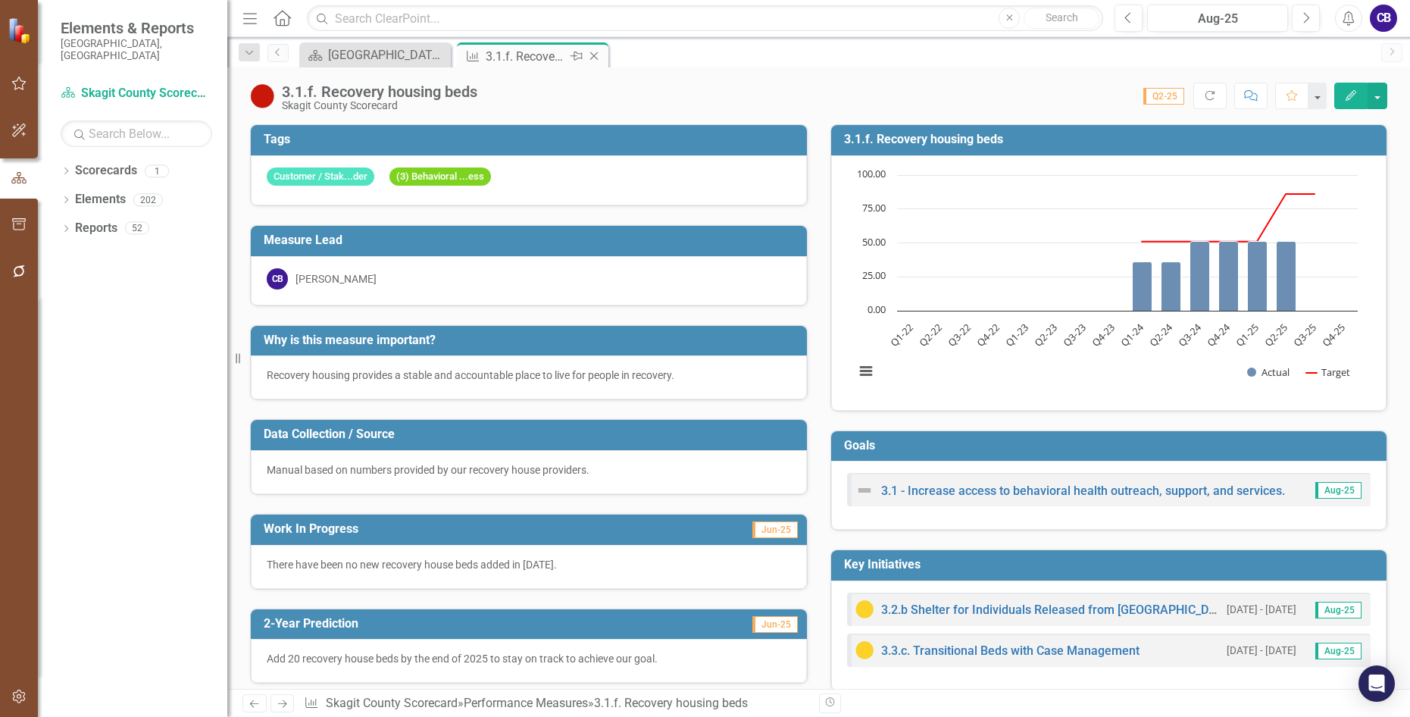
click at [599, 57] on icon "Close" at bounding box center [593, 56] width 15 height 12
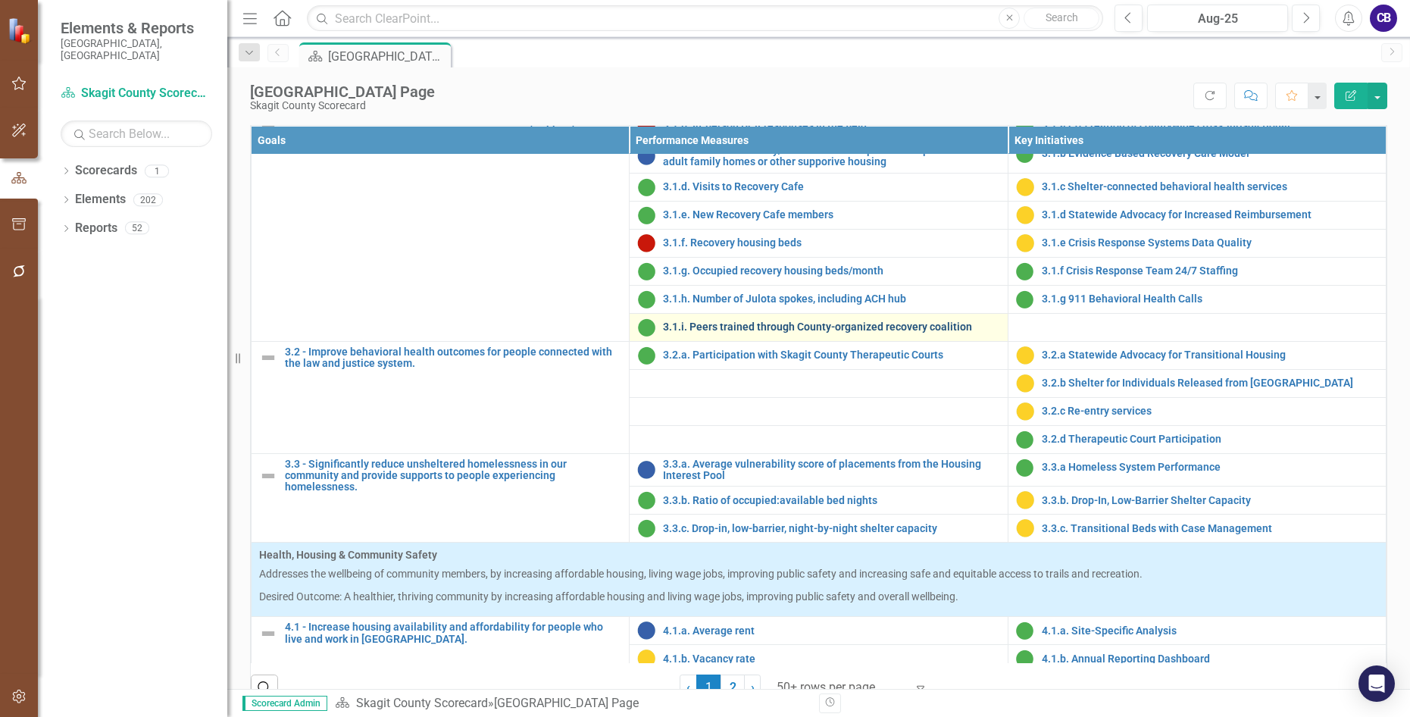
scroll to position [909, 0]
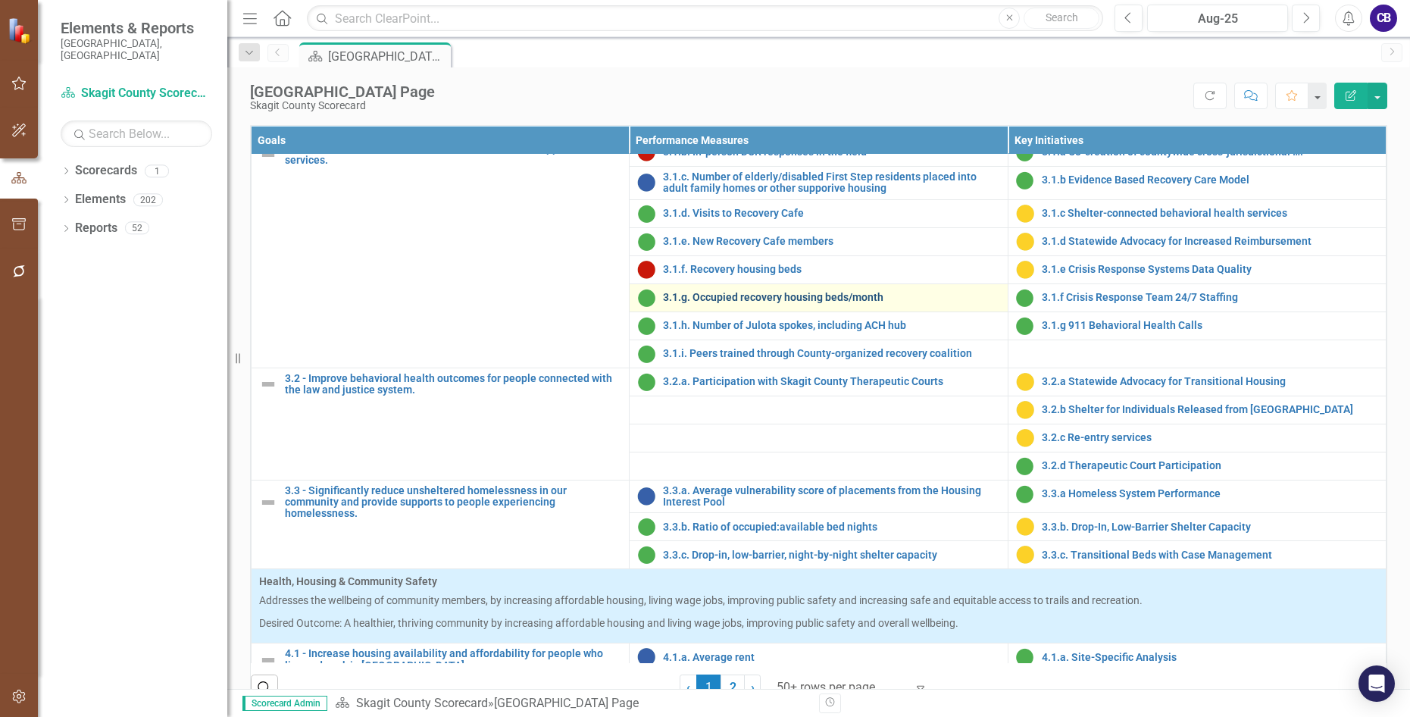
click at [790, 303] on link "3.1.g. Occupied recovery housing beds/month" at bounding box center [831, 297] width 336 height 11
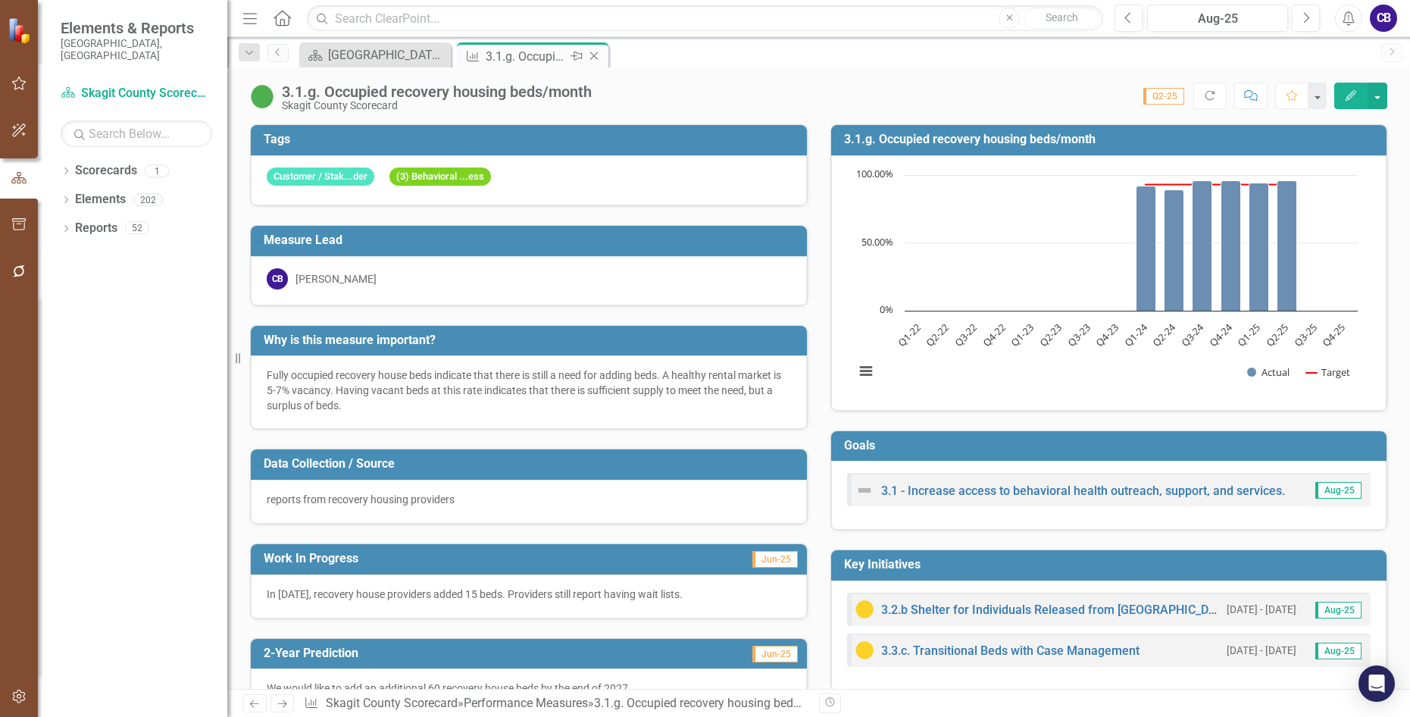
click at [591, 58] on icon "Close" at bounding box center [593, 56] width 15 height 12
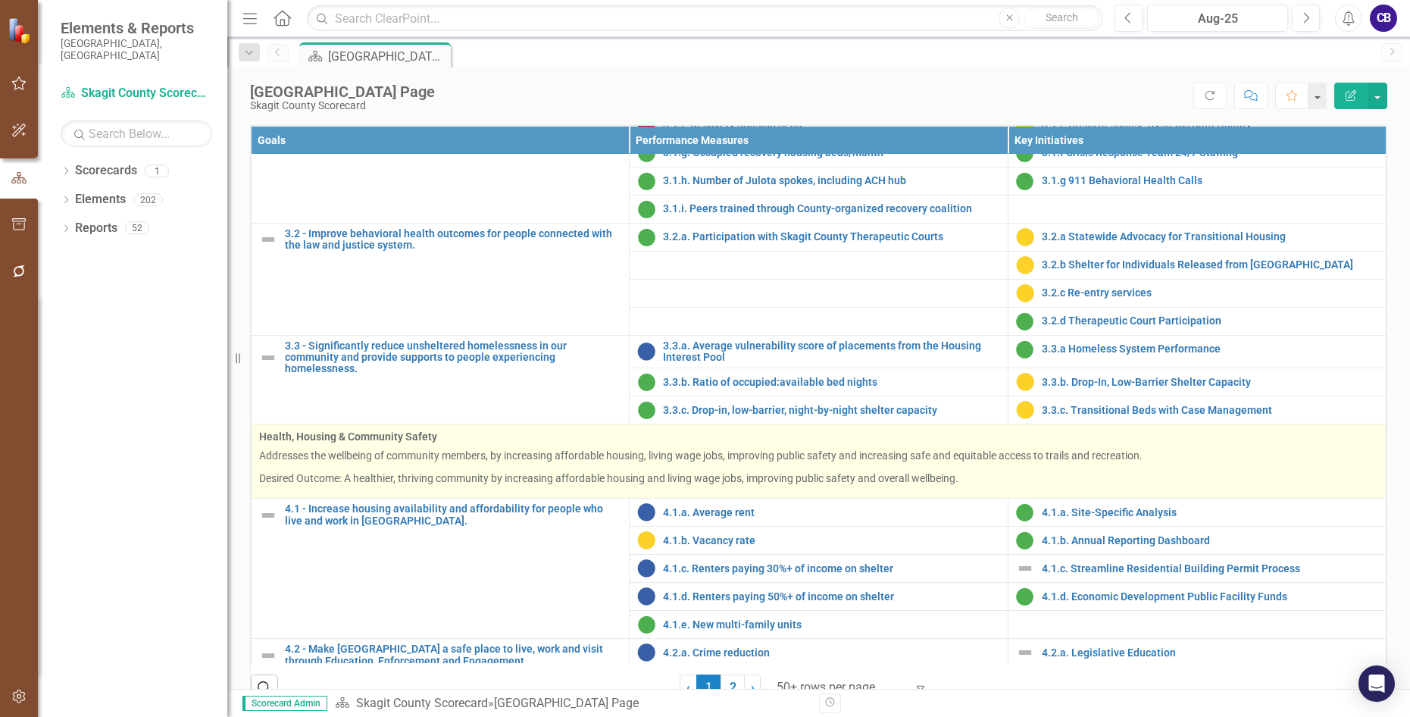
scroll to position [1061, 0]
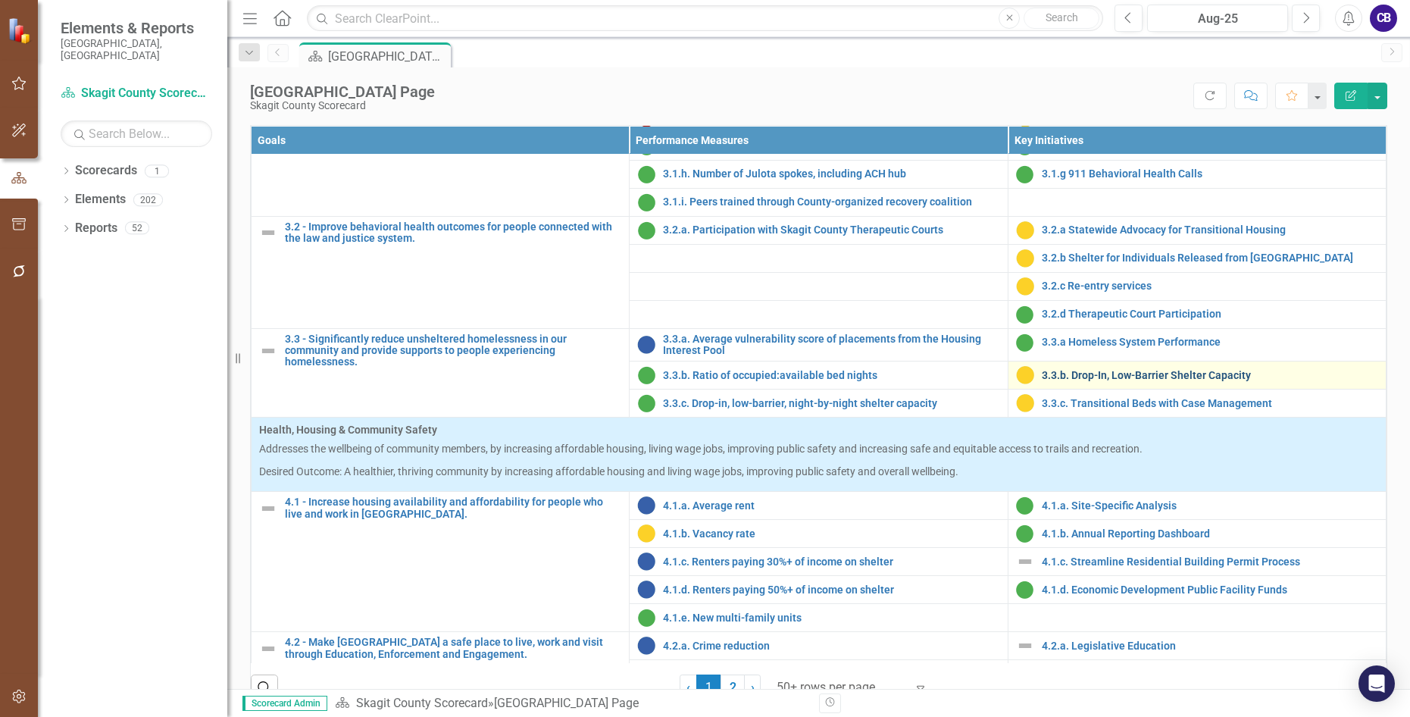
click at [1053, 381] on link "3.3.b. Drop-In, Low-Barrier Shelter Capacity" at bounding box center [1210, 375] width 336 height 11
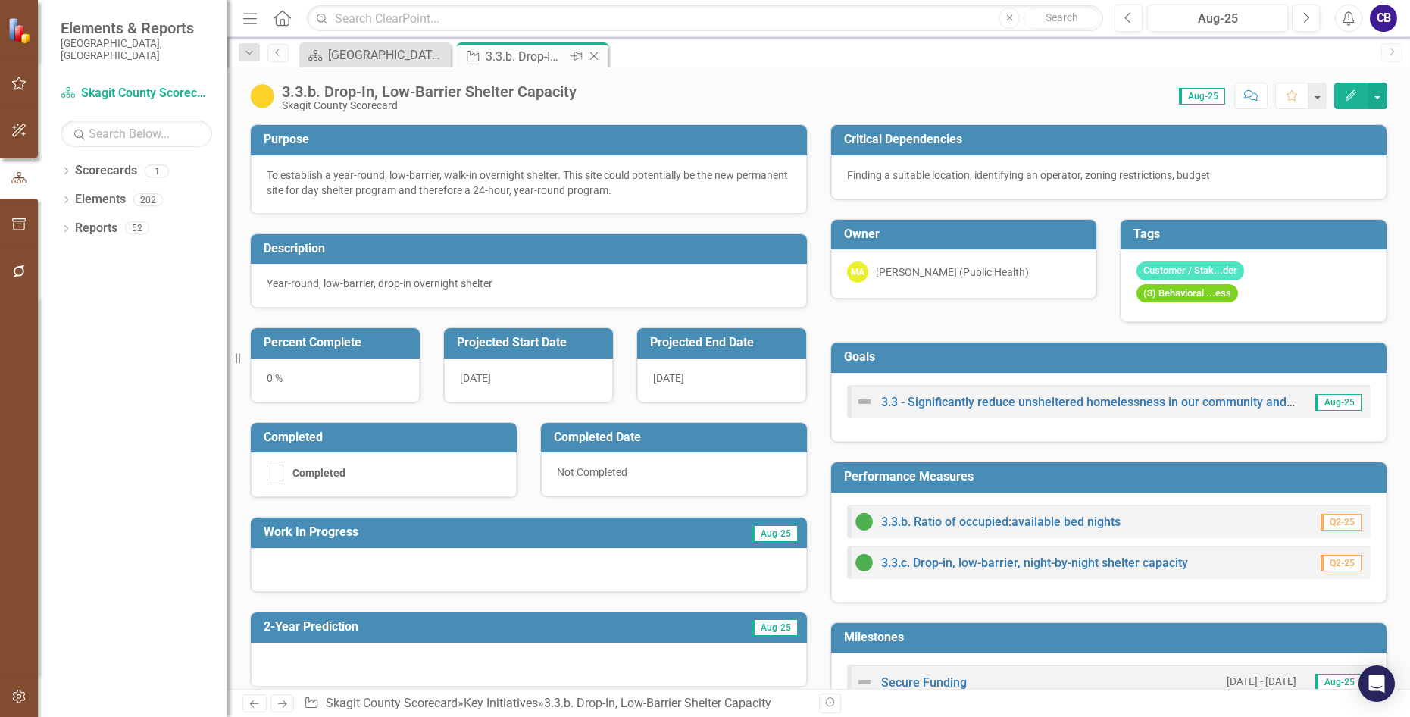
click at [595, 53] on icon "Close" at bounding box center [593, 56] width 15 height 12
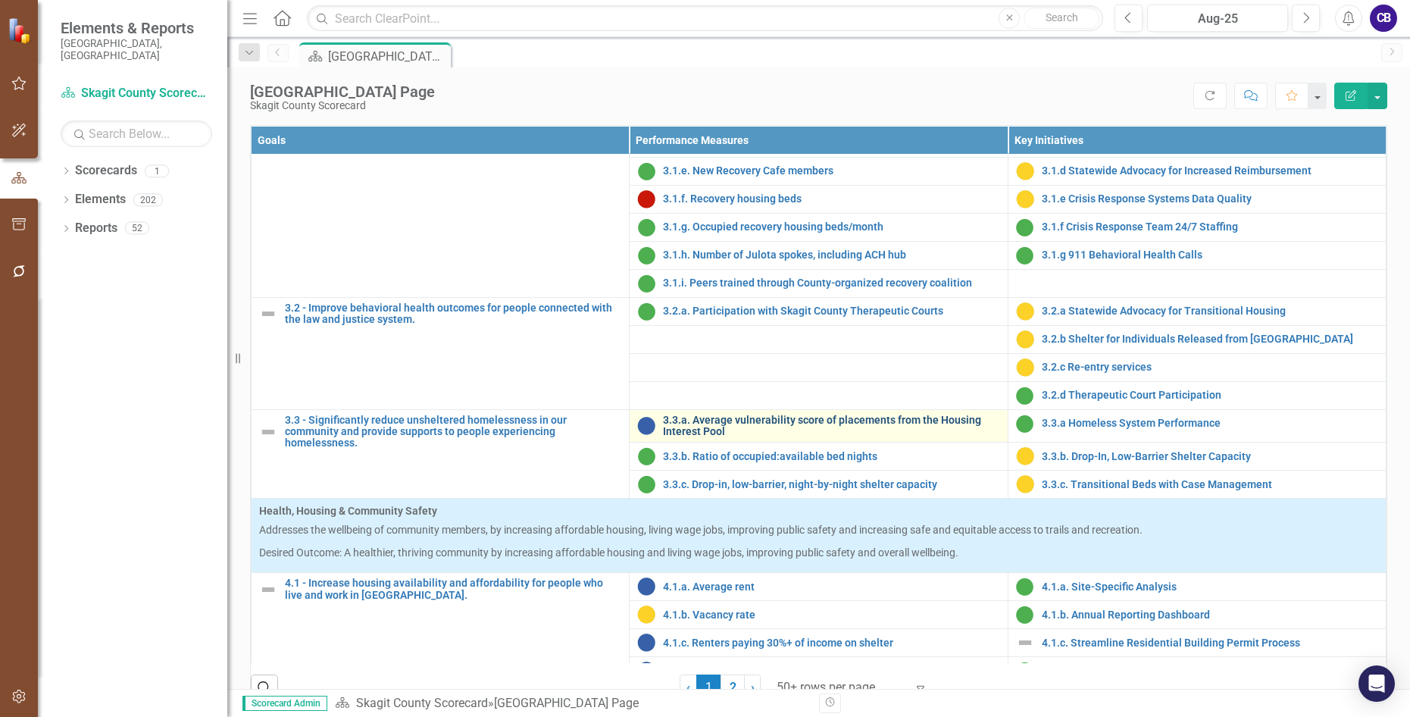
scroll to position [1061, 0]
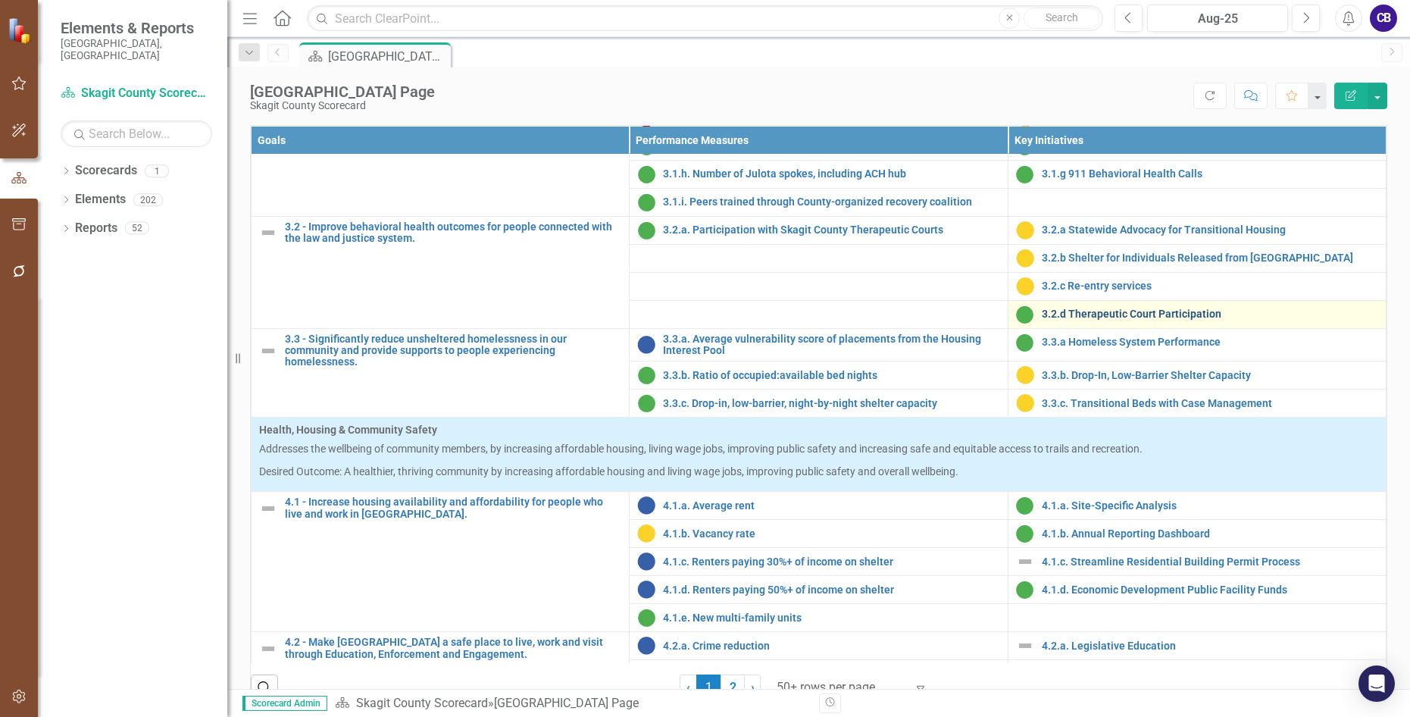
click at [1176, 320] on link "3.2.d Therapeutic Court Participation" at bounding box center [1210, 313] width 336 height 11
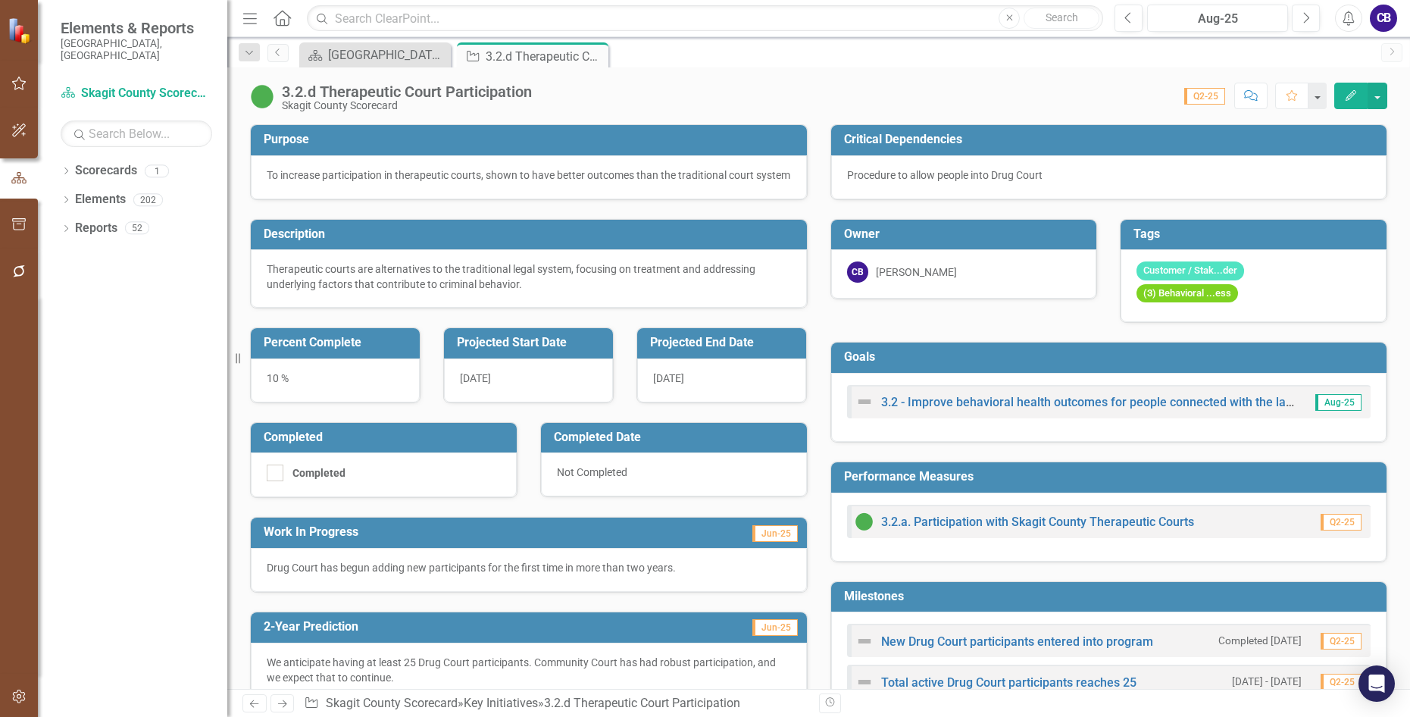
click at [0, 0] on icon "Close" at bounding box center [0, 0] width 0 height 0
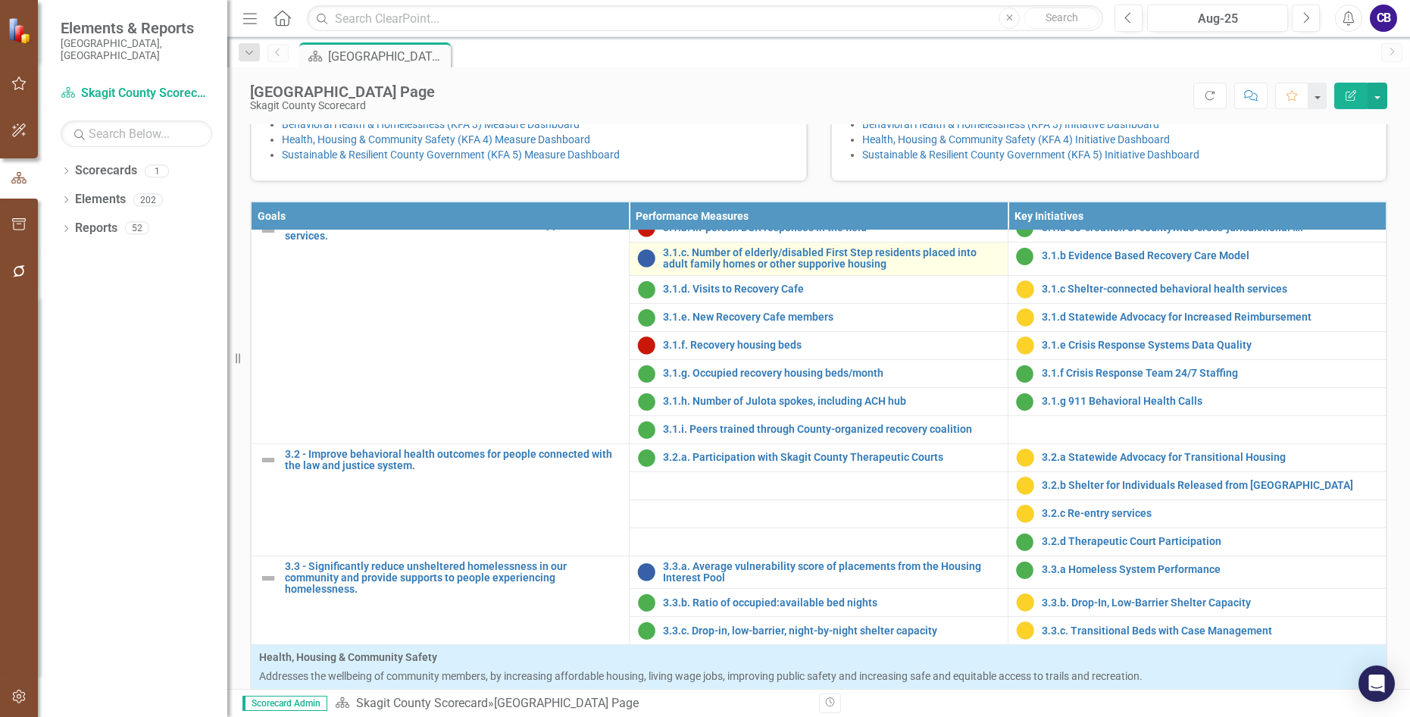
scroll to position [985, 0]
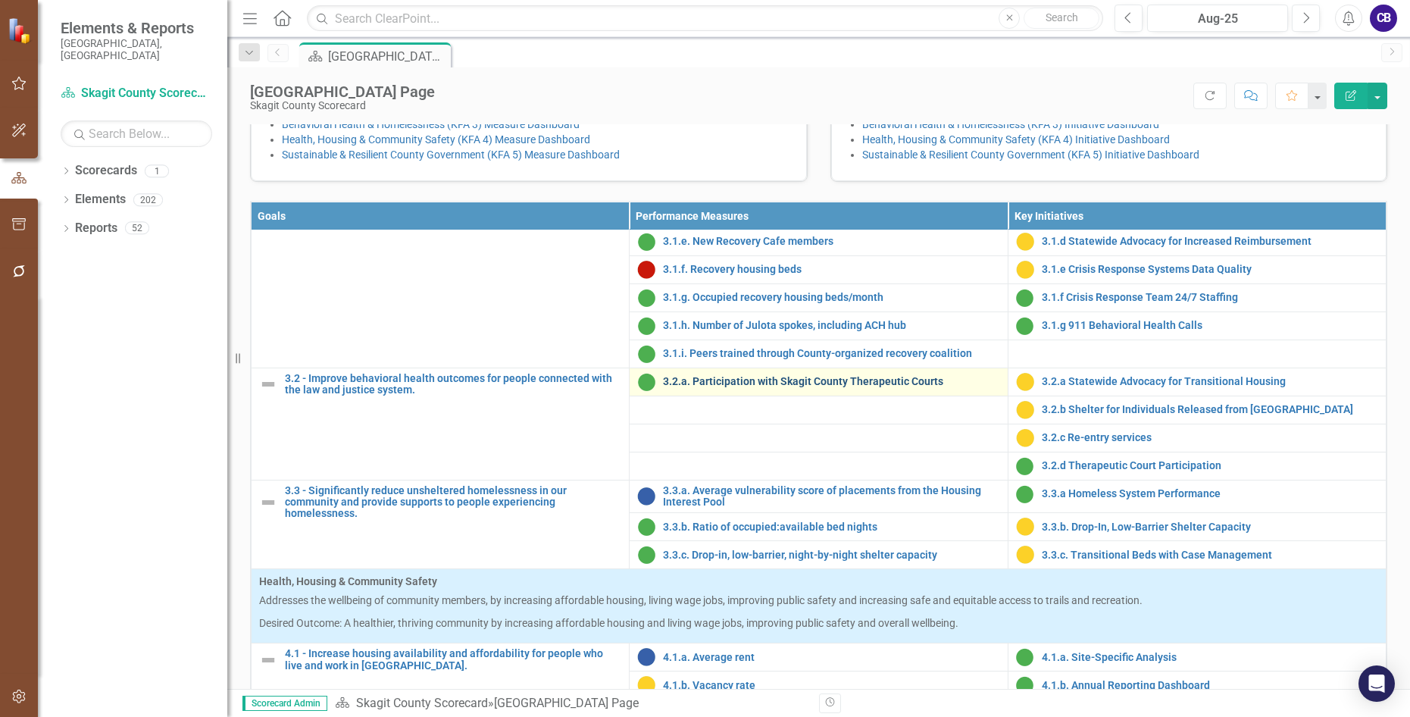
click at [739, 387] on link "3.2.a. Participation with Skagit County Therapeutic Courts" at bounding box center [831, 381] width 336 height 11
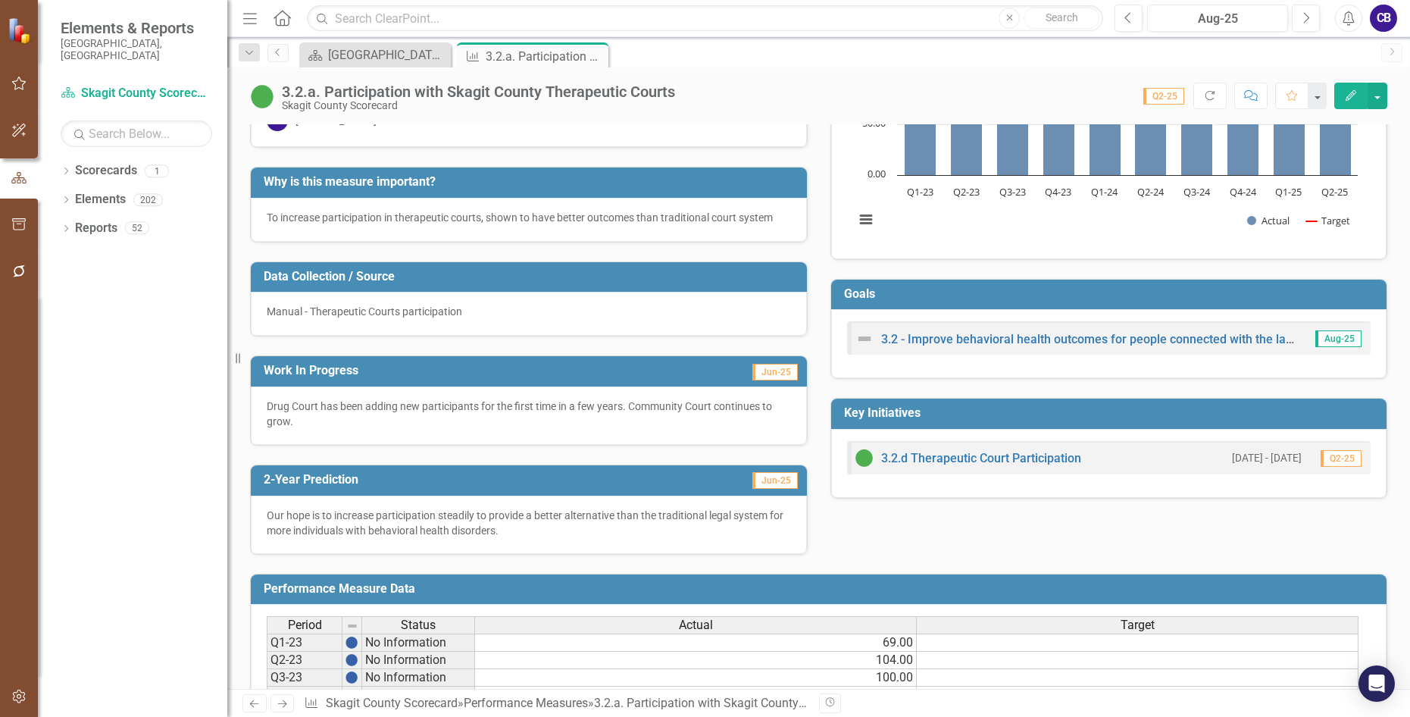
scroll to position [227, 0]
